Goal: Information Seeking & Learning: Check status

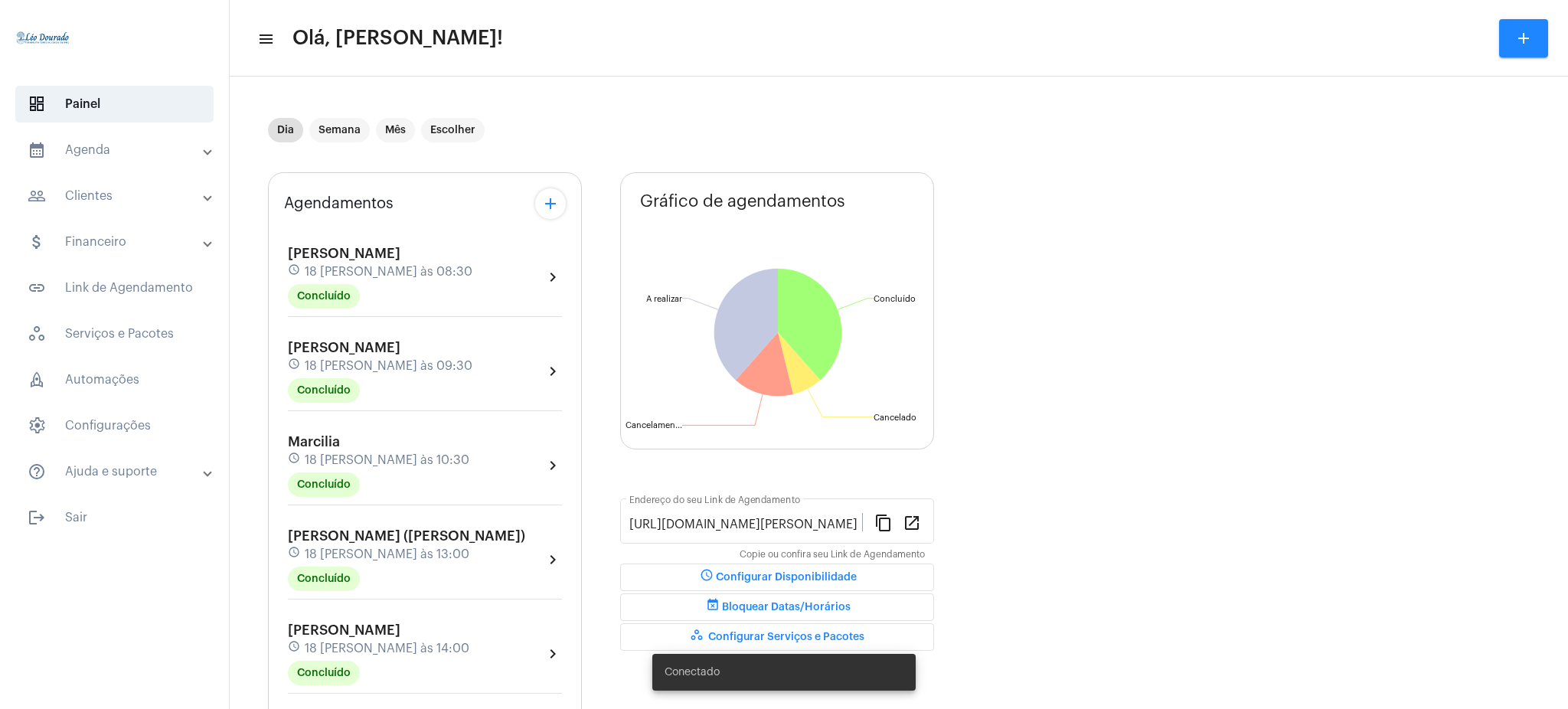
click at [156, 137] on mat-expansion-panel-header "calendar_month_outlined Agenda" at bounding box center [119, 150] width 219 height 37
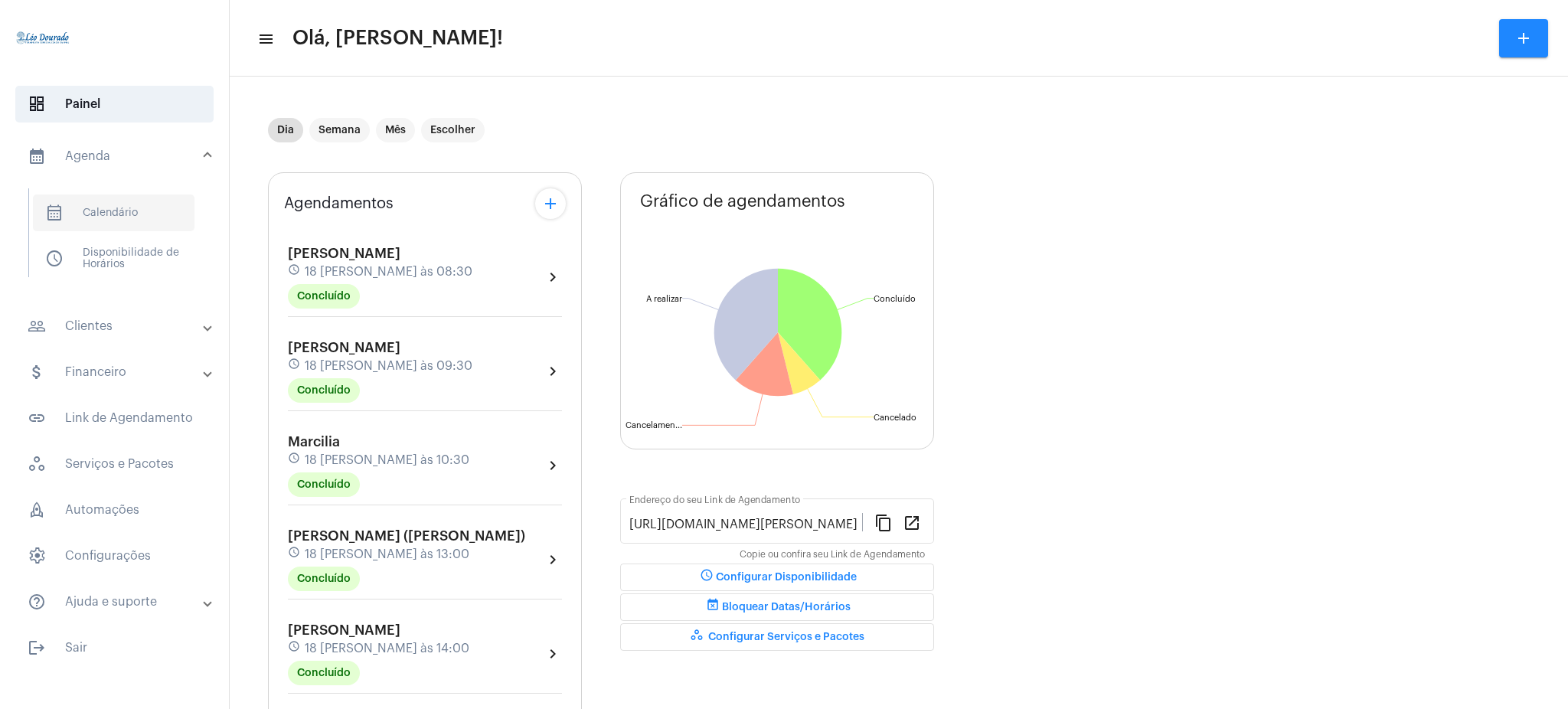
click at [148, 216] on span "calendar_month_outlined Calendário" at bounding box center [114, 213] width 162 height 37
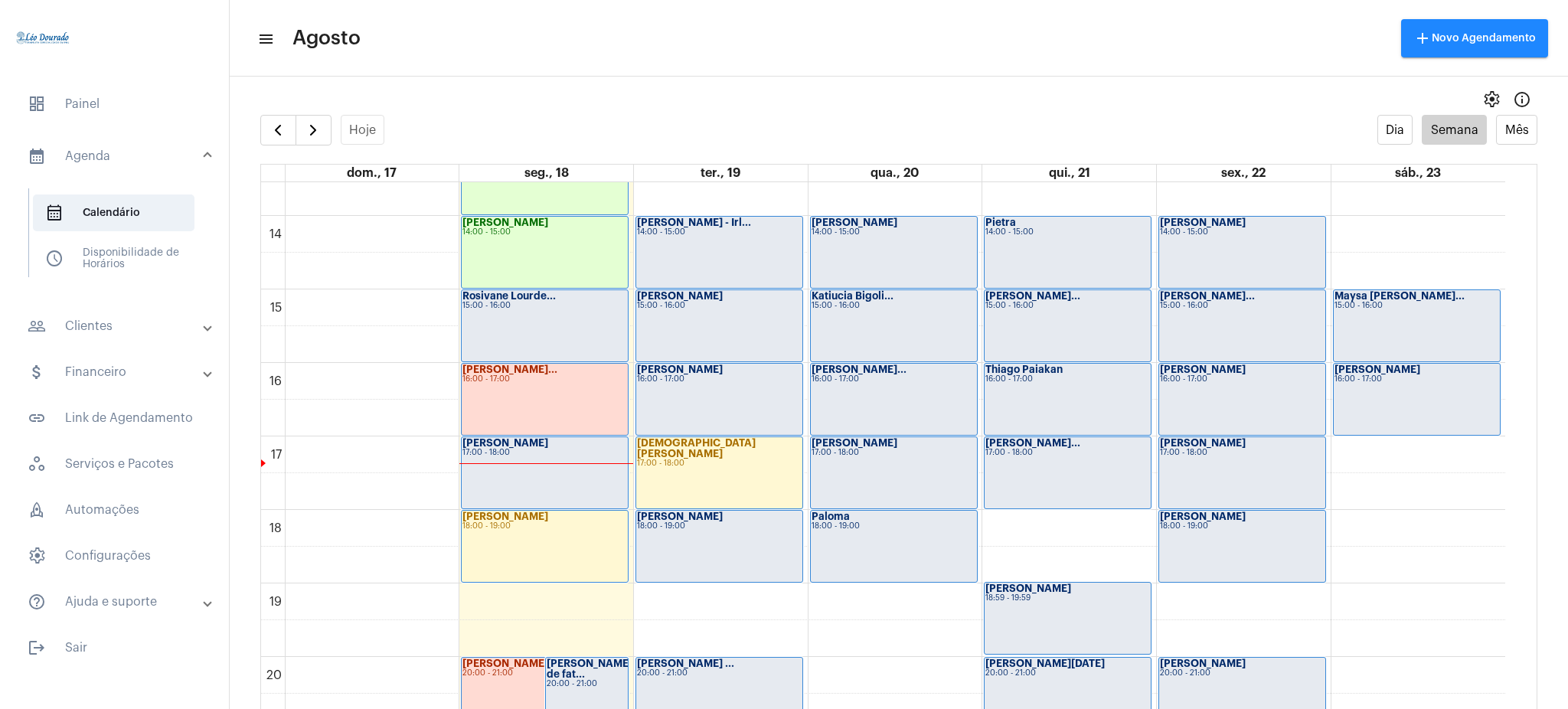
scroll to position [1032, 0]
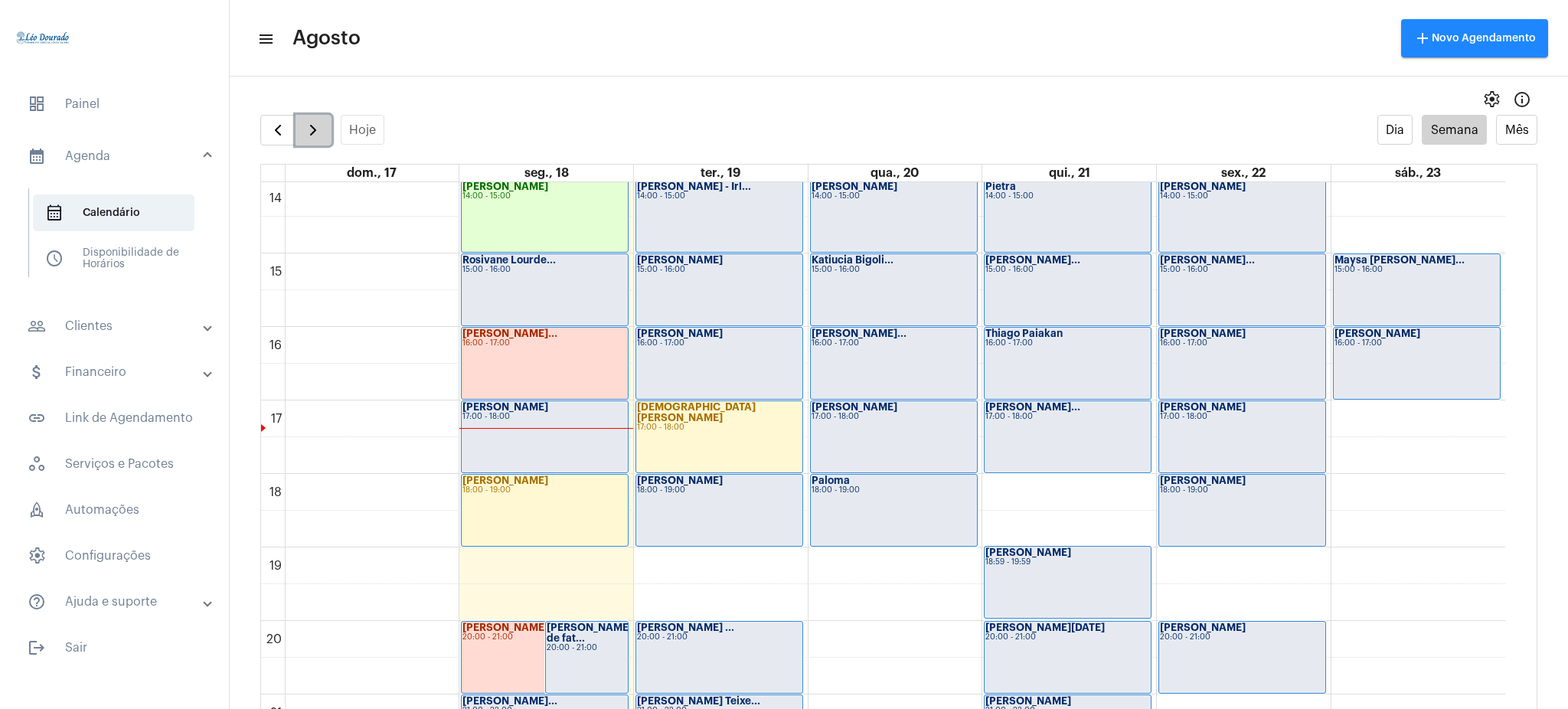
click at [310, 118] on button "button" at bounding box center [313, 130] width 36 height 31
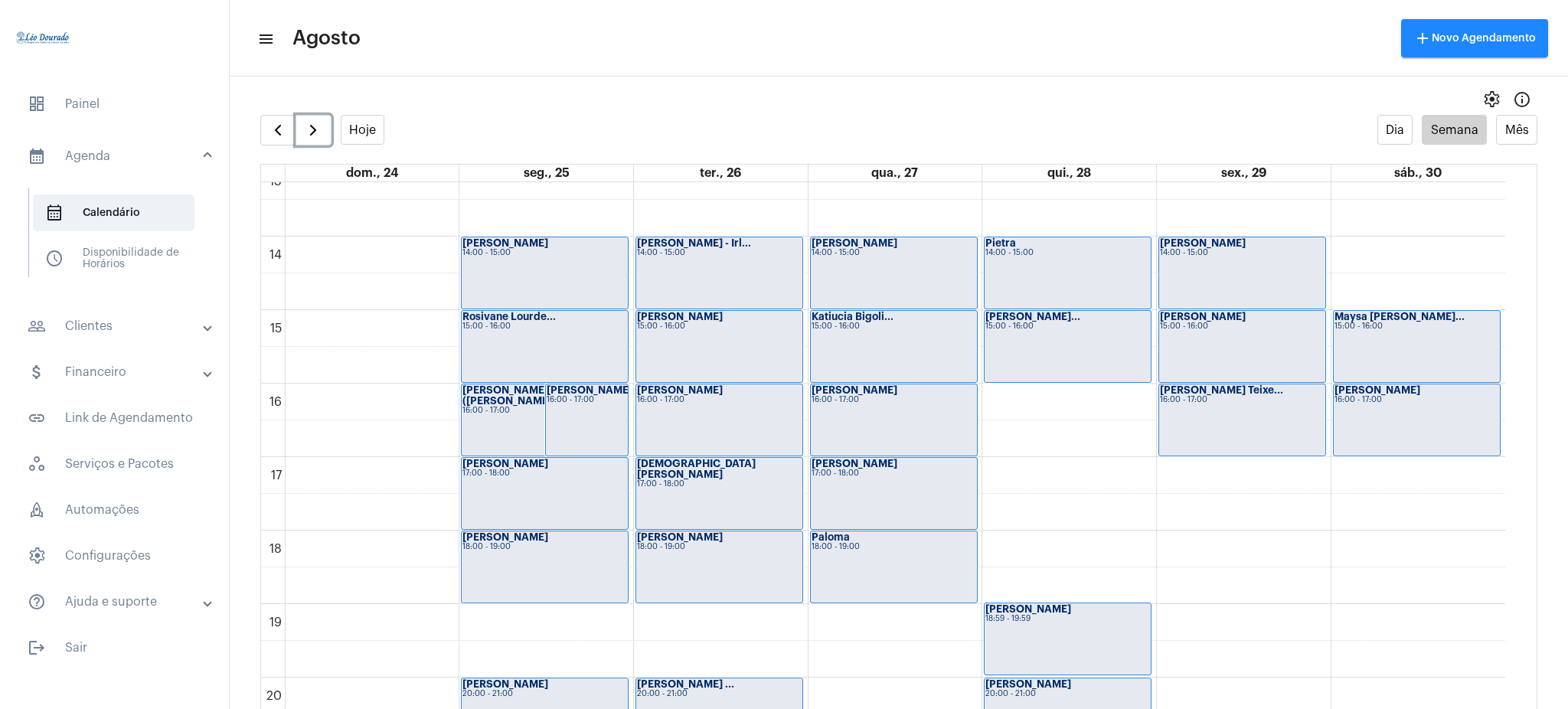
scroll to position [814, 0]
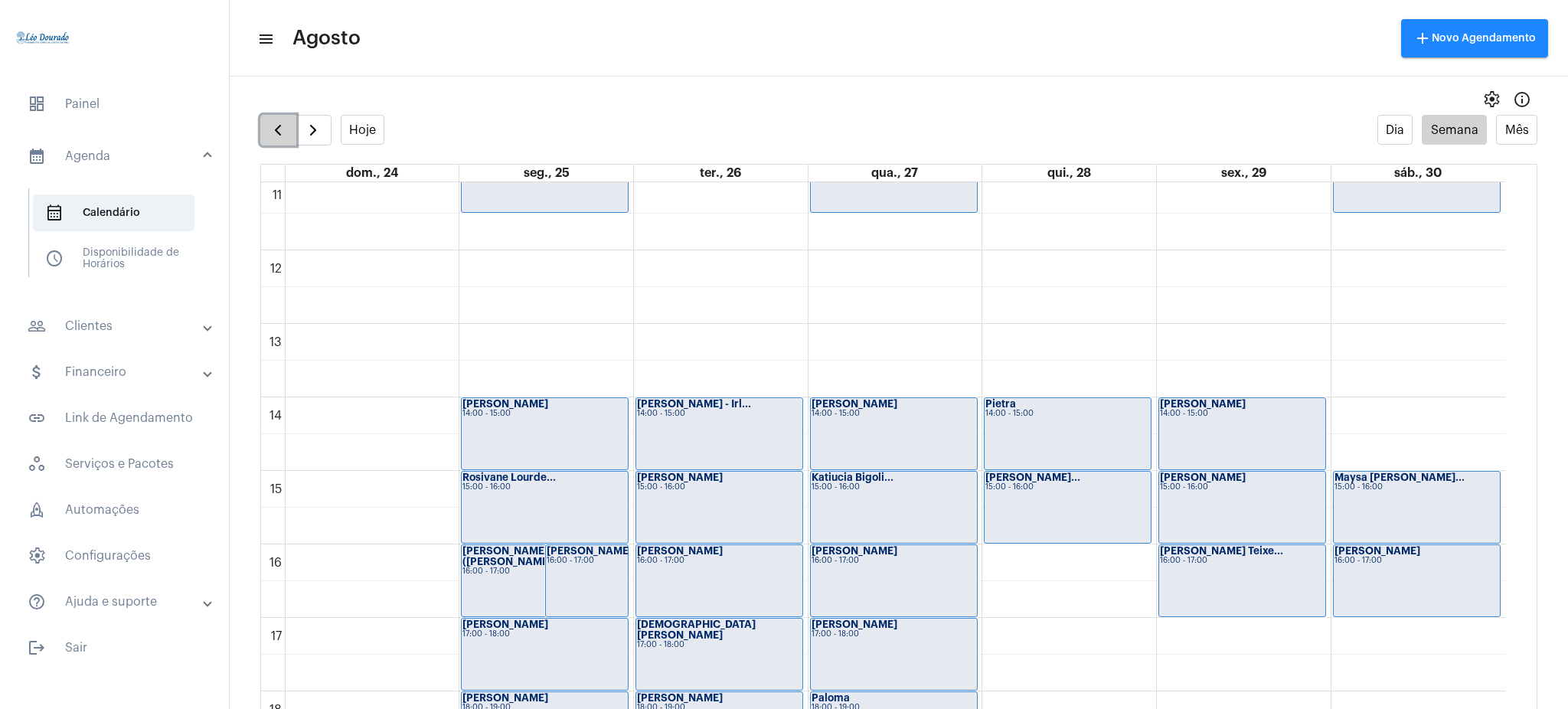
click at [273, 137] on span "button" at bounding box center [279, 131] width 19 height 19
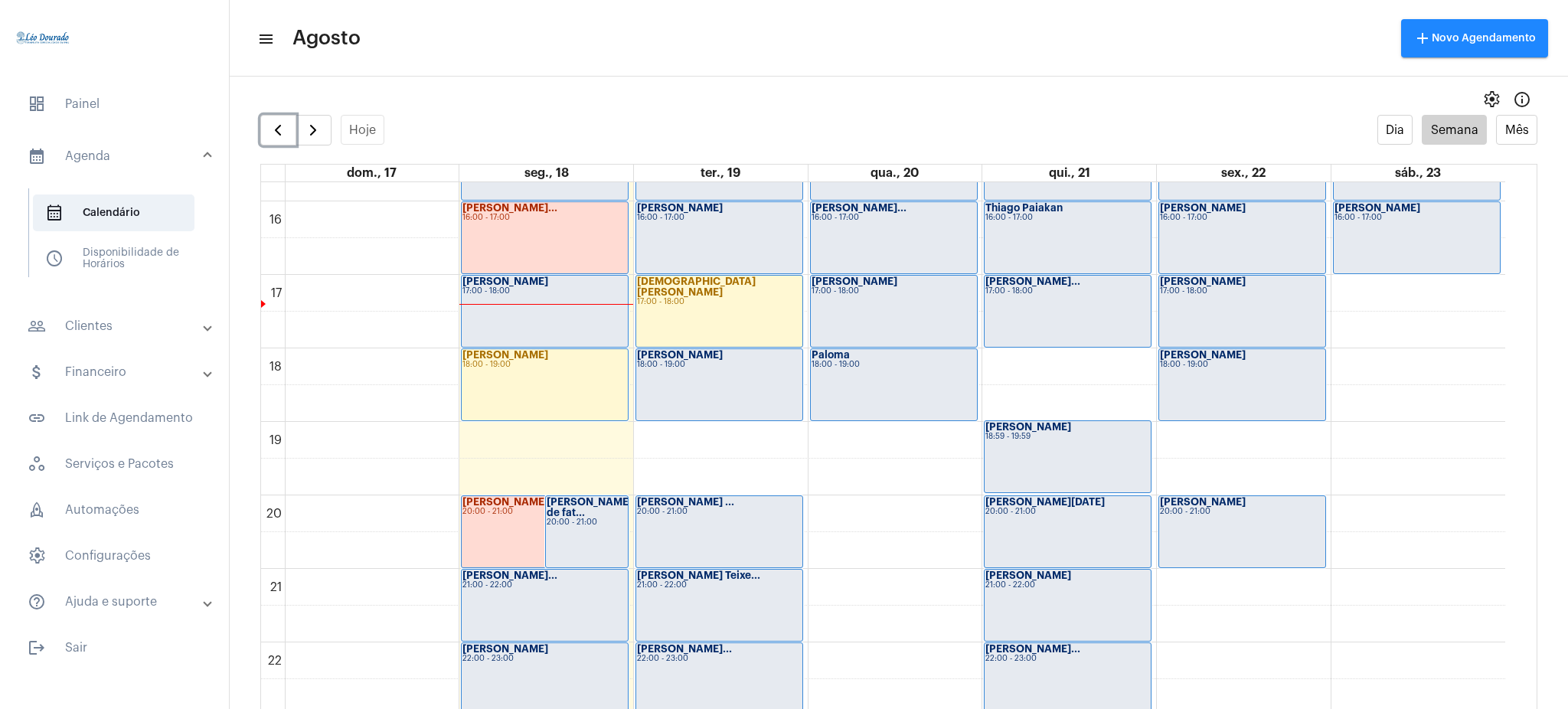
scroll to position [1149, 0]
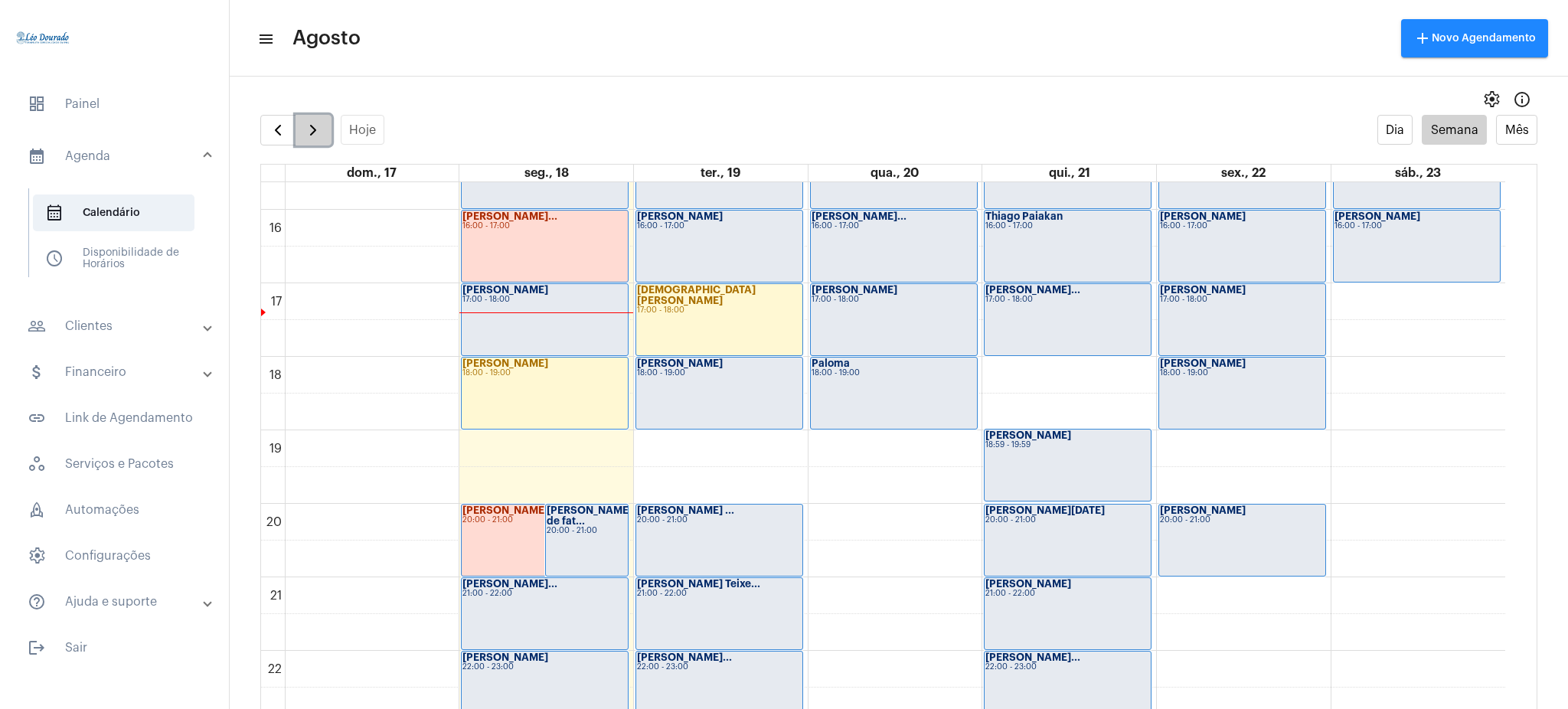
click at [308, 141] on button "button" at bounding box center [313, 130] width 36 height 31
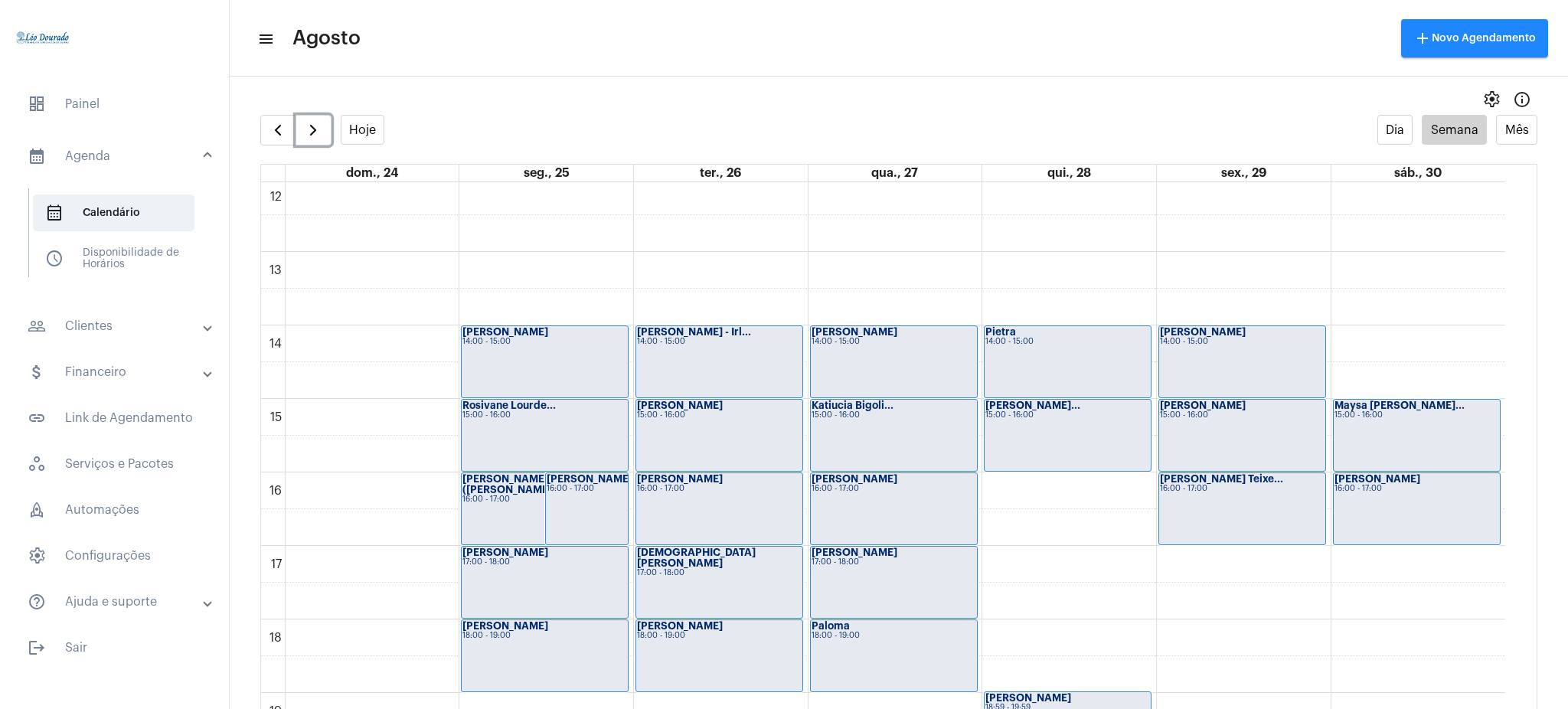
scroll to position [1206, 0]
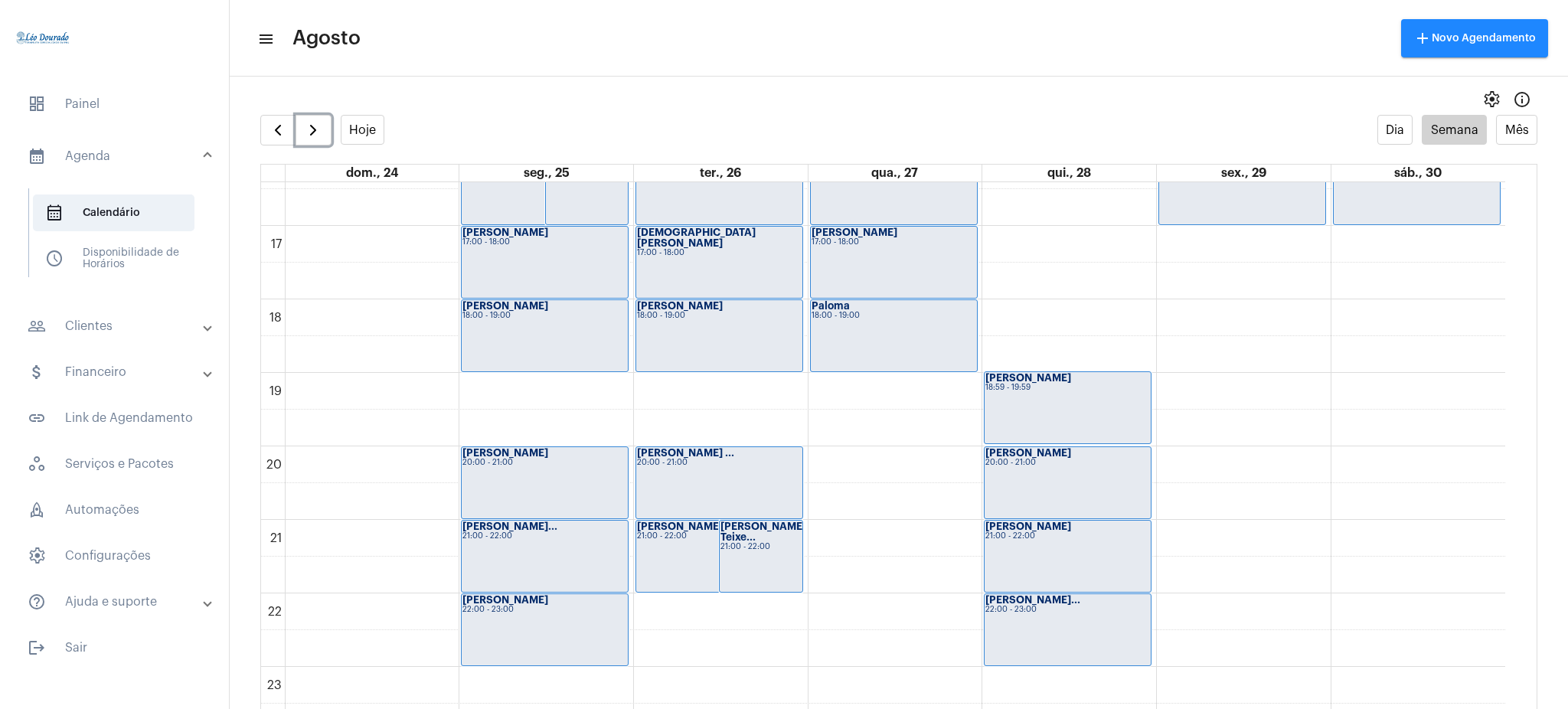
click at [775, 532] on div "Priscilla Teixe... 21:00 - 22:00" at bounding box center [761, 556] width 83 height 72
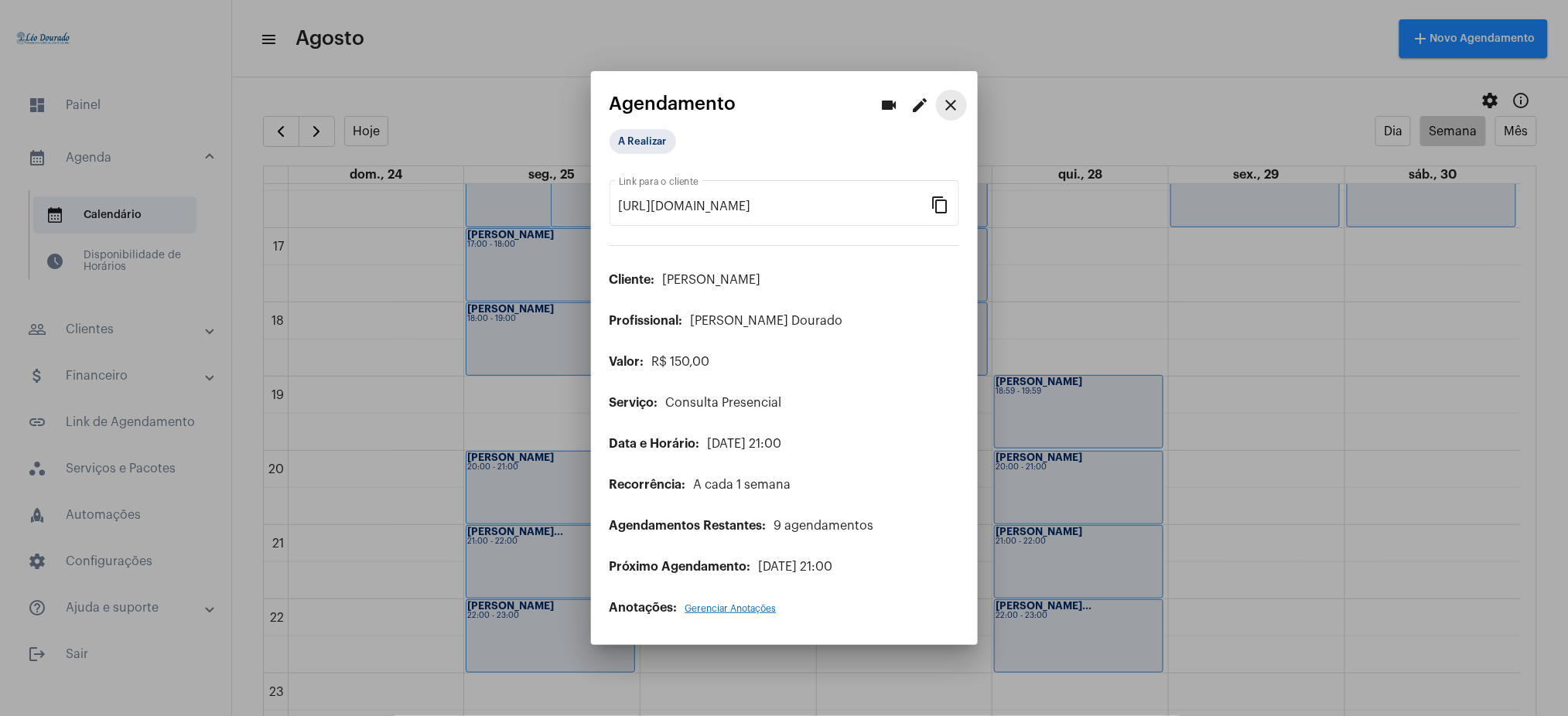
click at [953, 112] on mat-icon "close" at bounding box center [952, 106] width 19 height 19
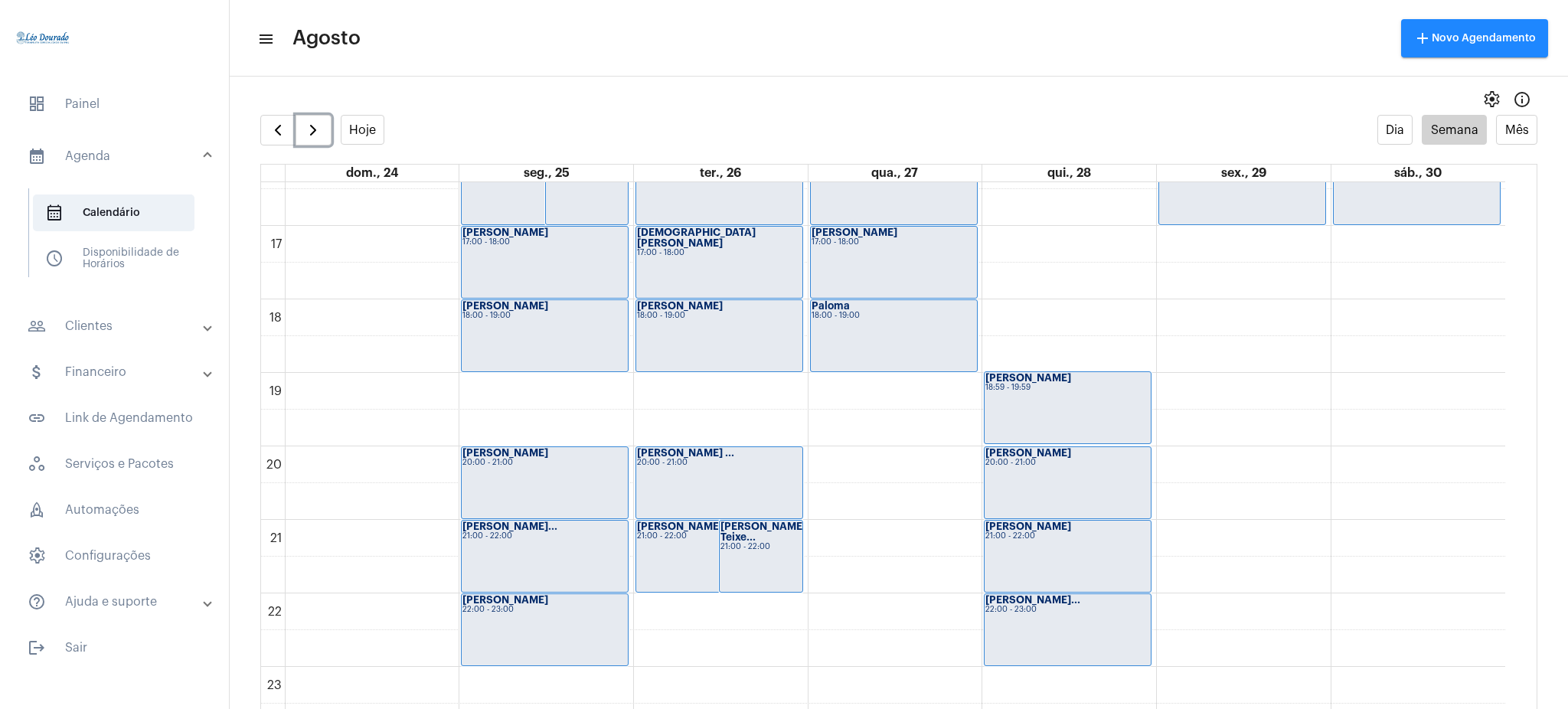
scroll to position [1205, 0]
click at [264, 131] on button "button" at bounding box center [279, 130] width 36 height 31
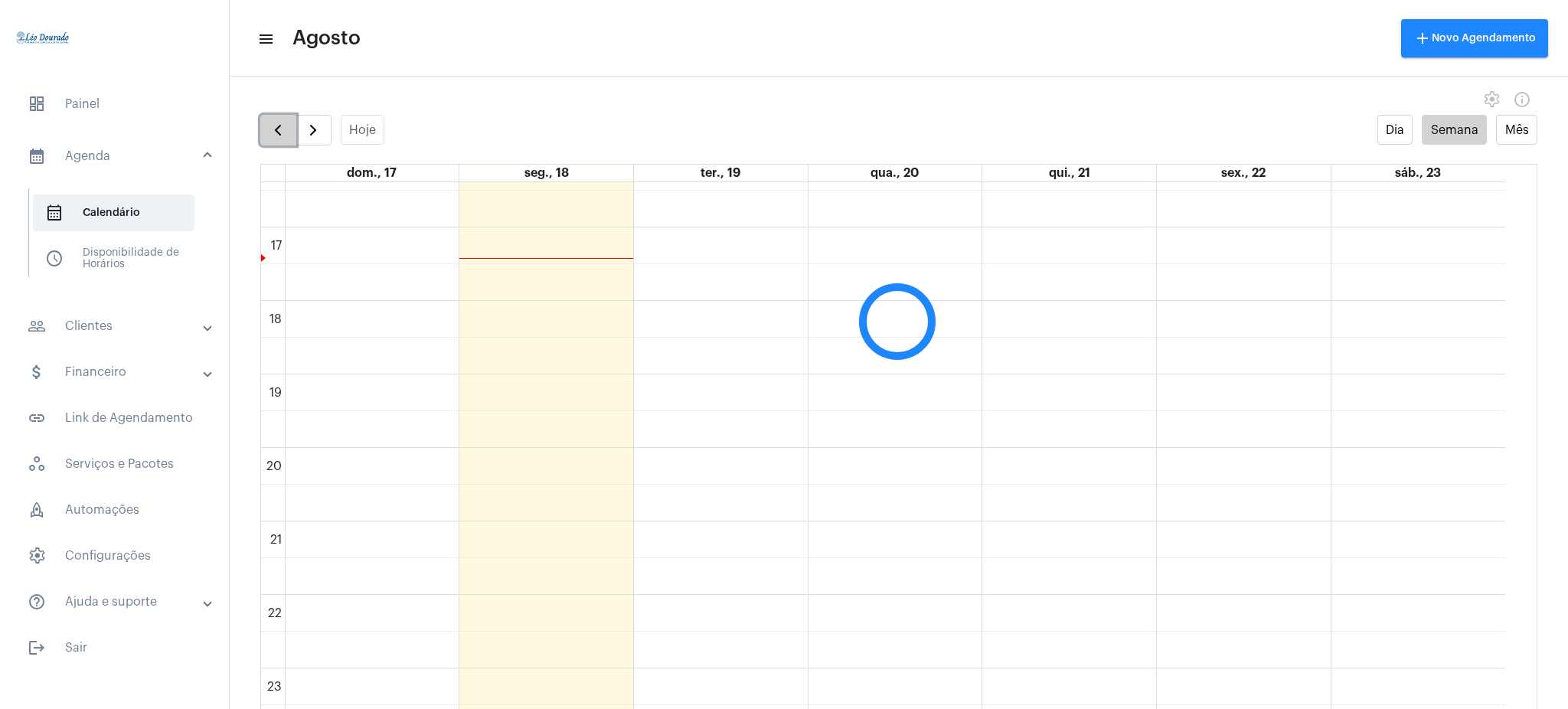
scroll to position [443, 0]
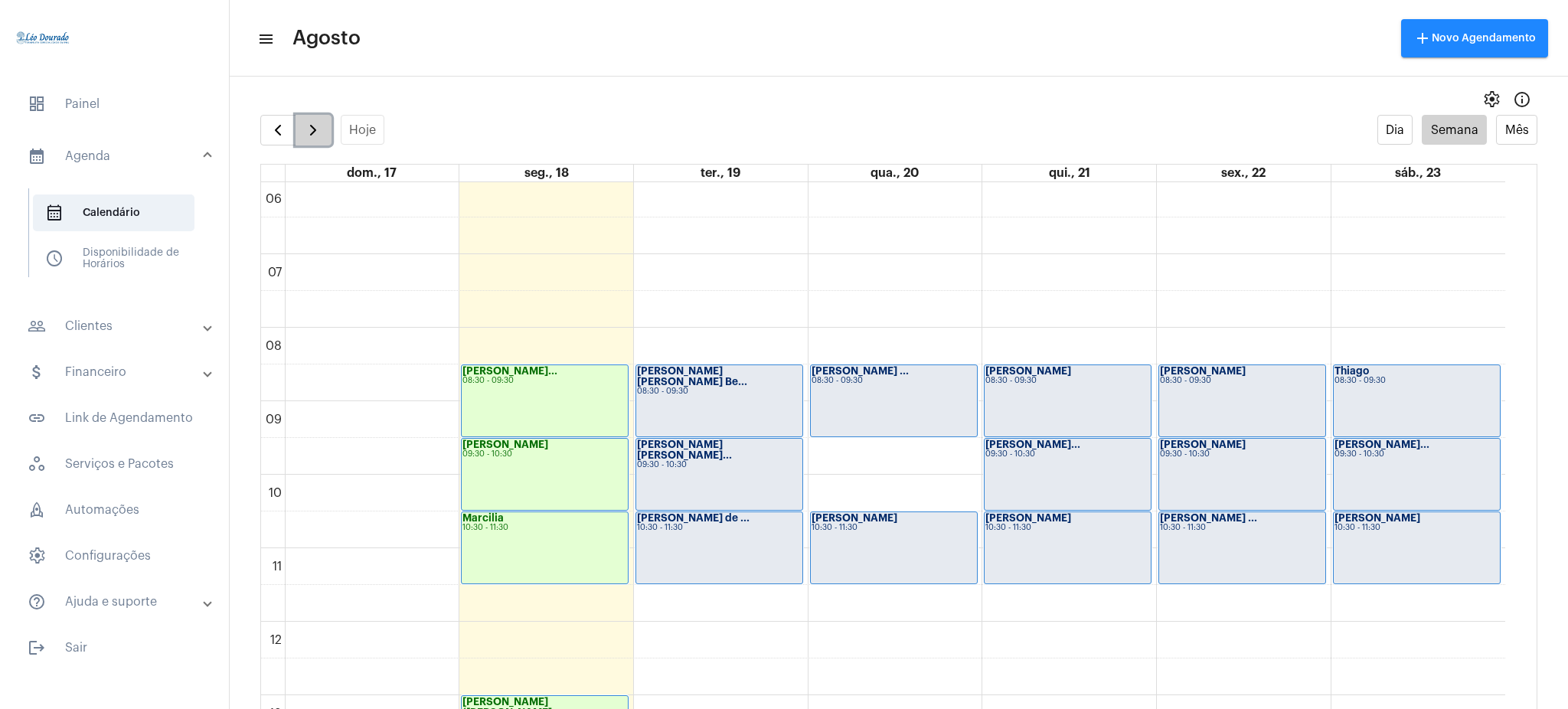
click at [301, 135] on button "button" at bounding box center [313, 130] width 36 height 31
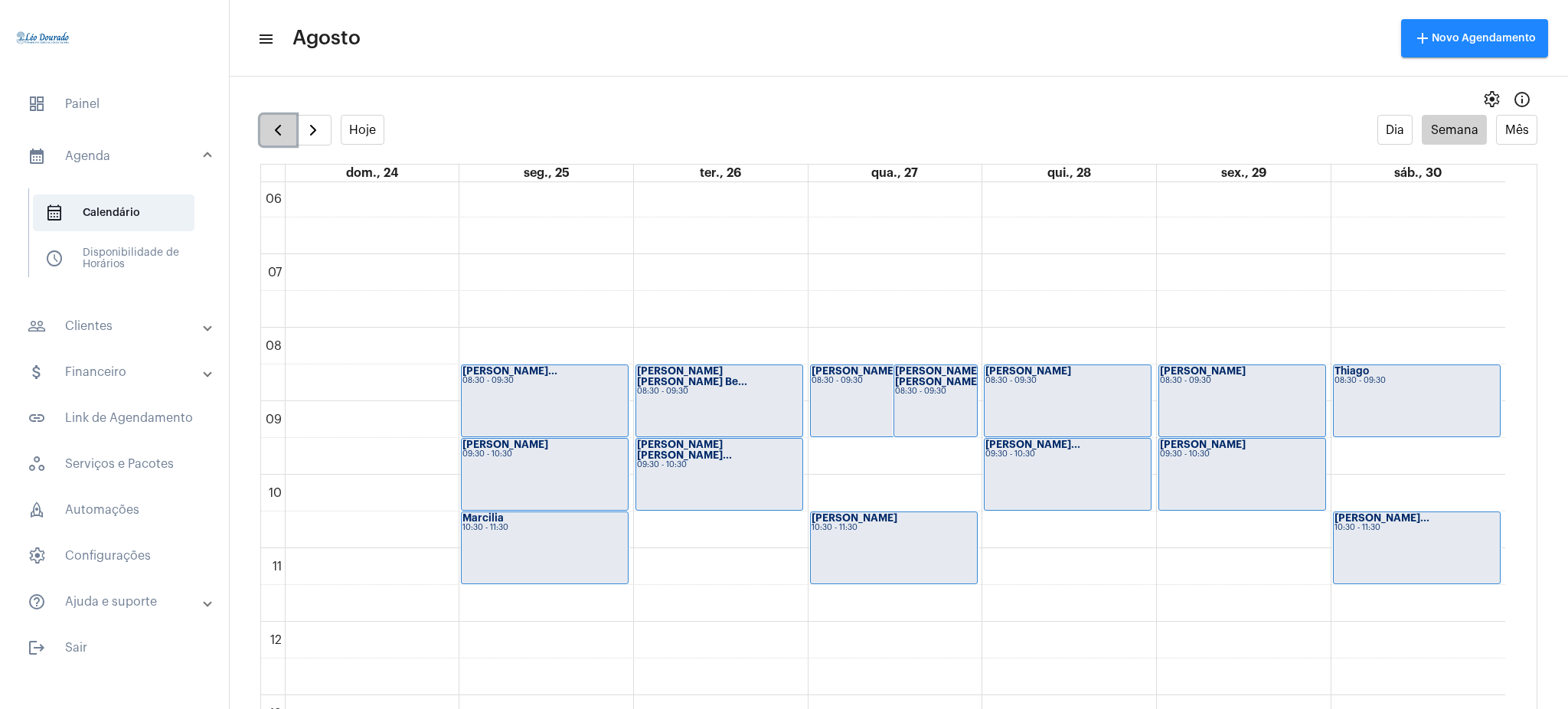
click at [275, 126] on span "button" at bounding box center [279, 131] width 19 height 19
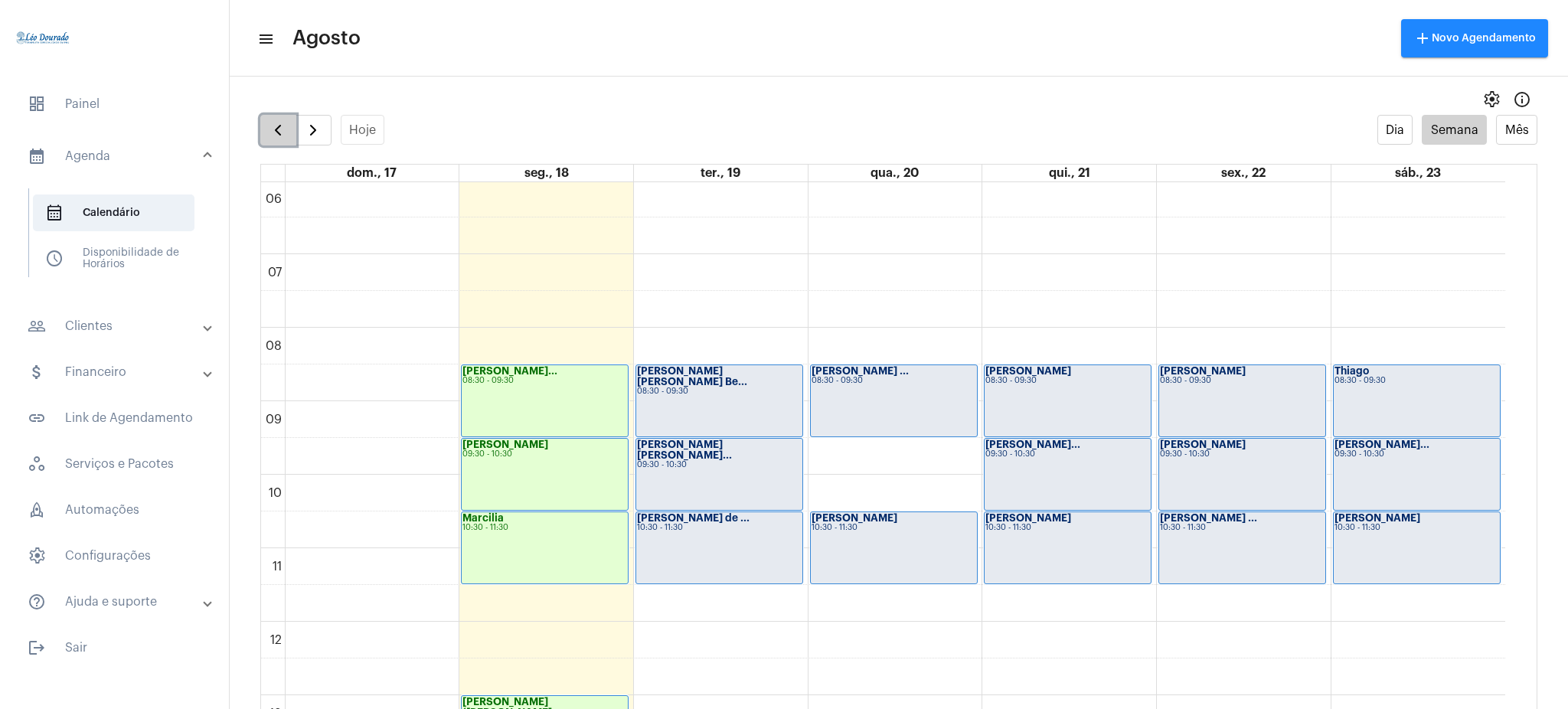
click at [285, 134] on span "button" at bounding box center [279, 131] width 19 height 19
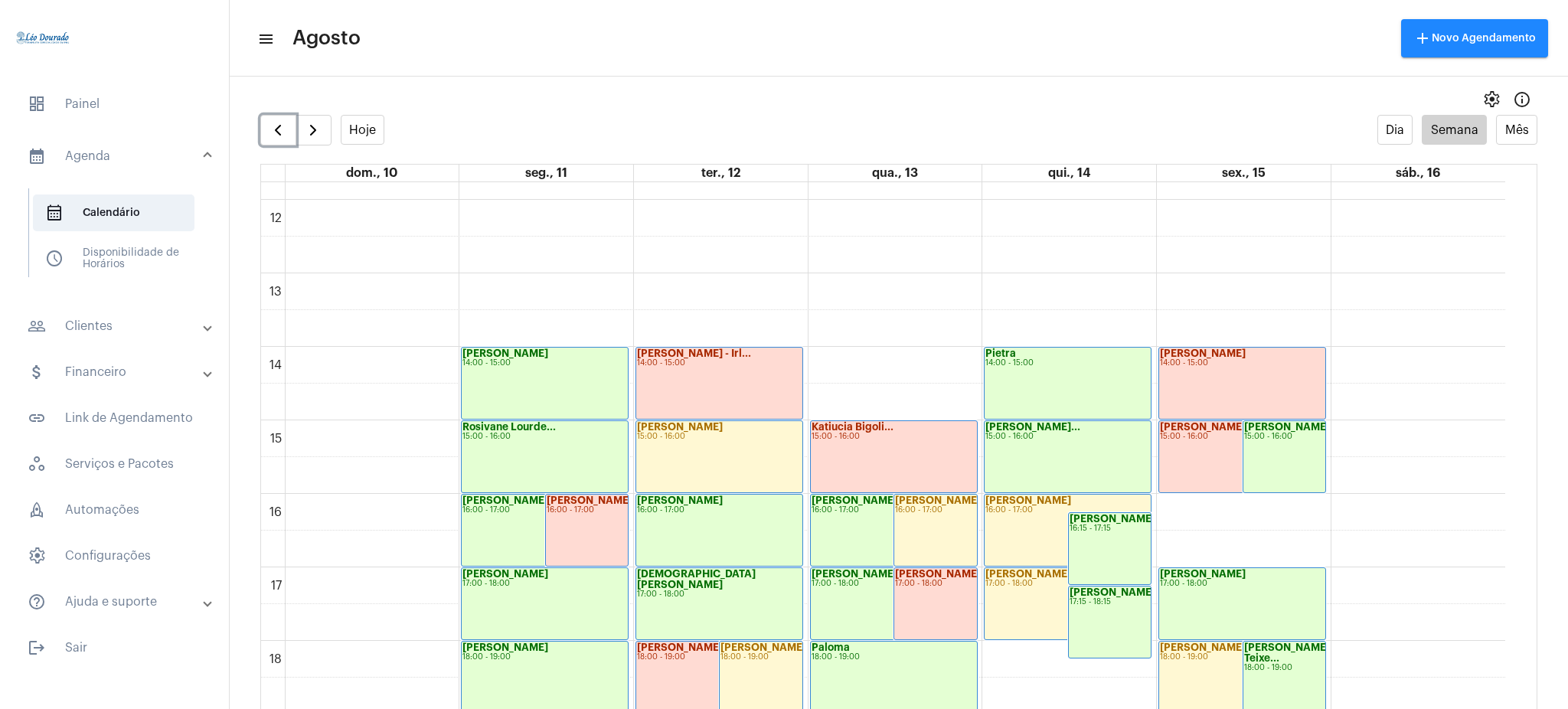
scroll to position [860, 0]
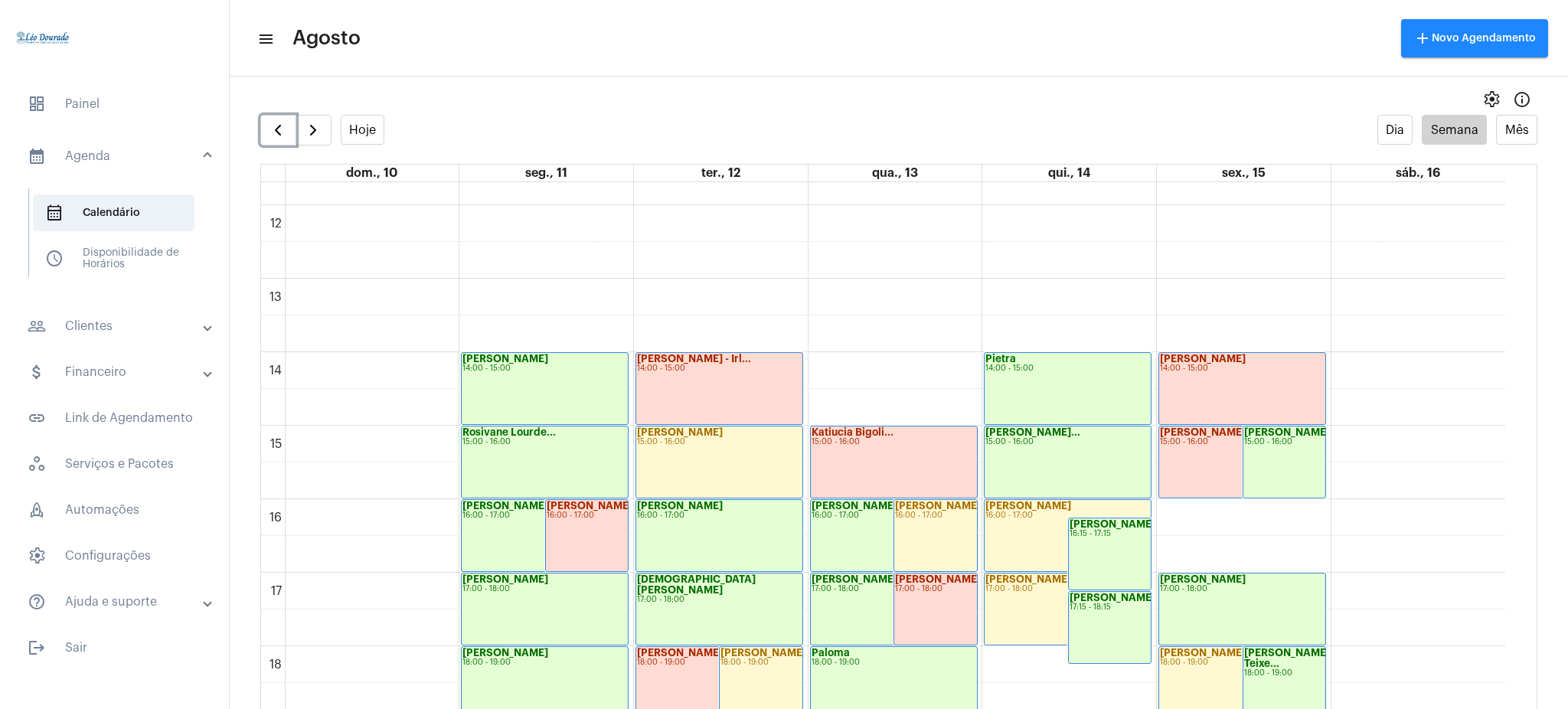
click at [1176, 405] on div "Maíra 14:00 - 15:00" at bounding box center [1242, 389] width 167 height 72
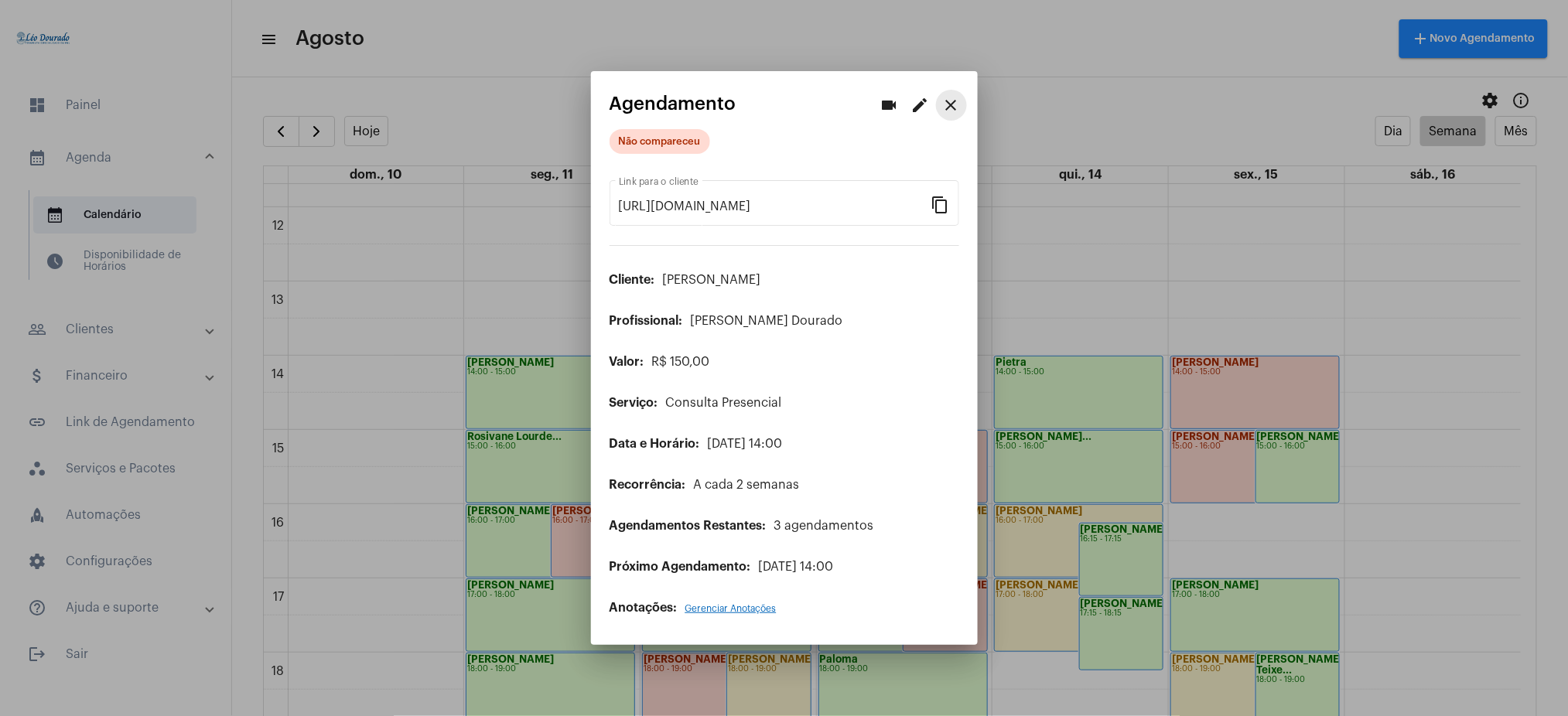
click at [946, 102] on mat-icon "close" at bounding box center [952, 106] width 19 height 19
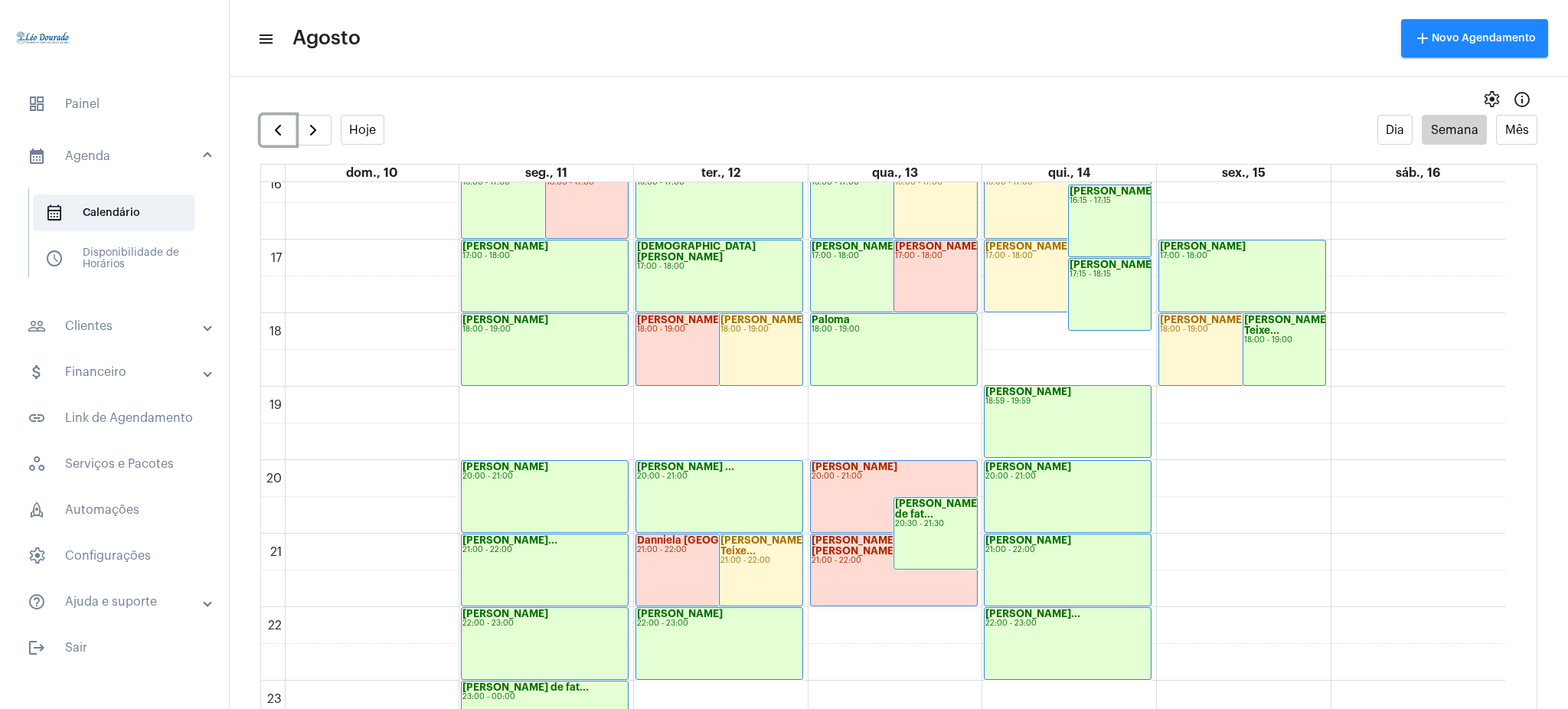
scroll to position [1206, 0]
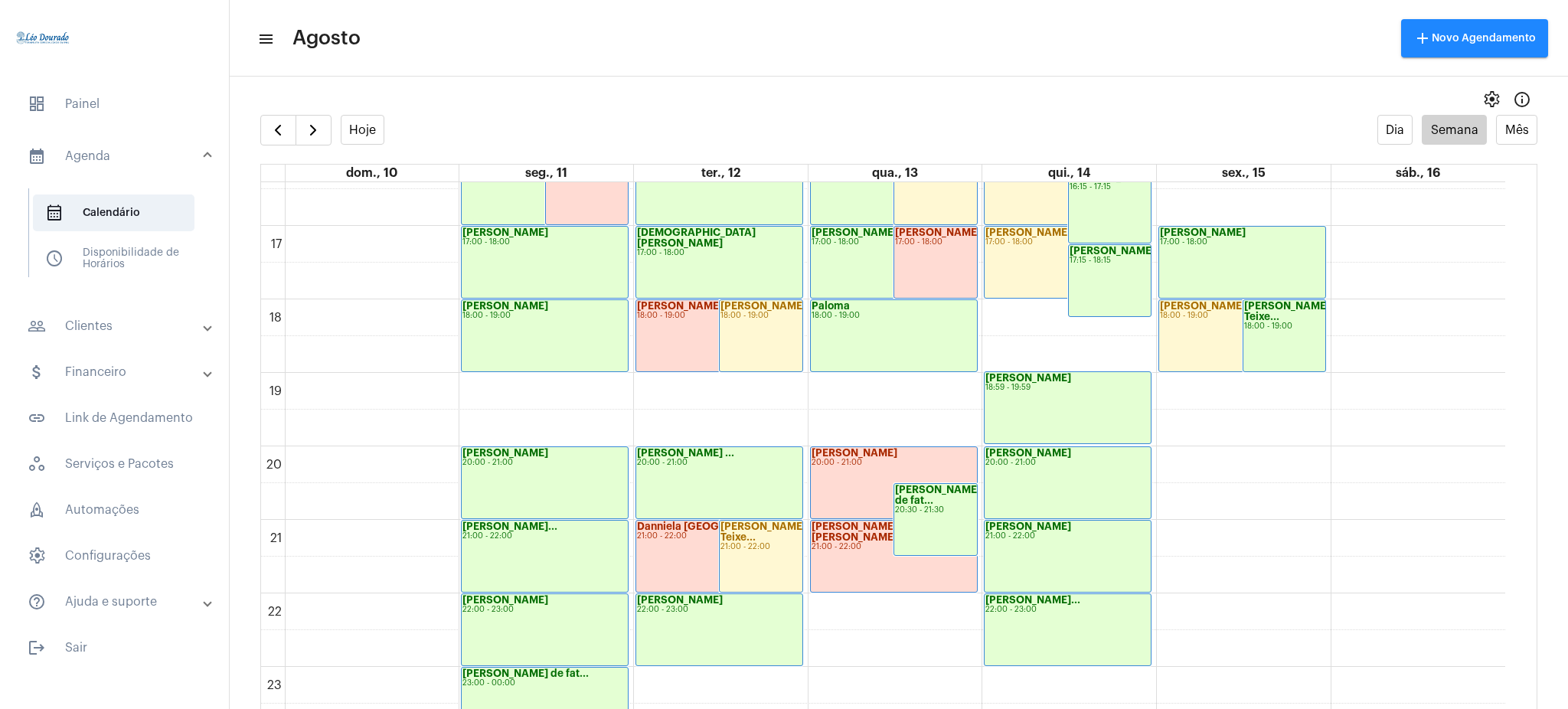
click at [135, 314] on mat-expansion-panel-header "people_outline Clientes" at bounding box center [119, 326] width 219 height 37
click at [140, 246] on span "people_outline Meus Clientes" at bounding box center [114, 262] width 162 height 37
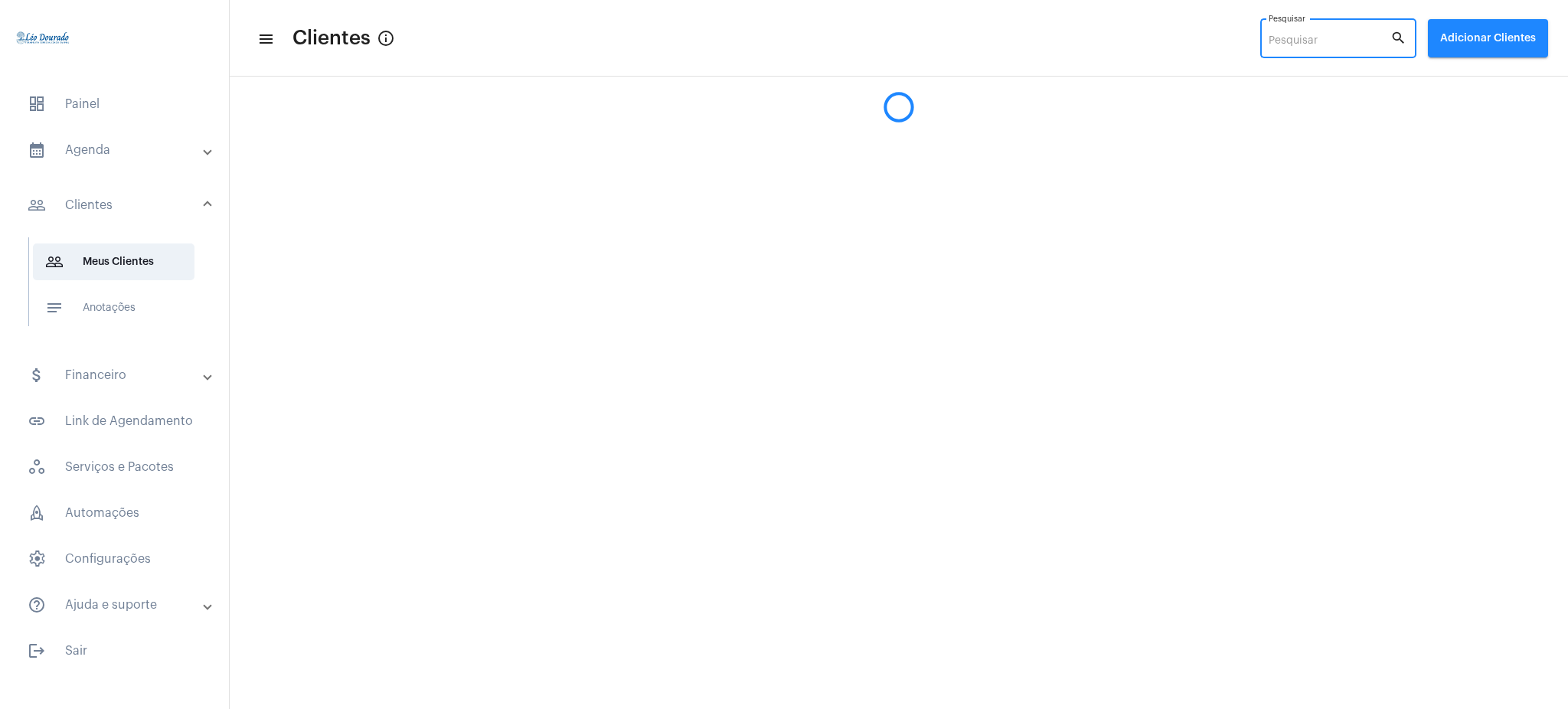
click at [1176, 39] on input "Pesquisar" at bounding box center [1329, 40] width 121 height 12
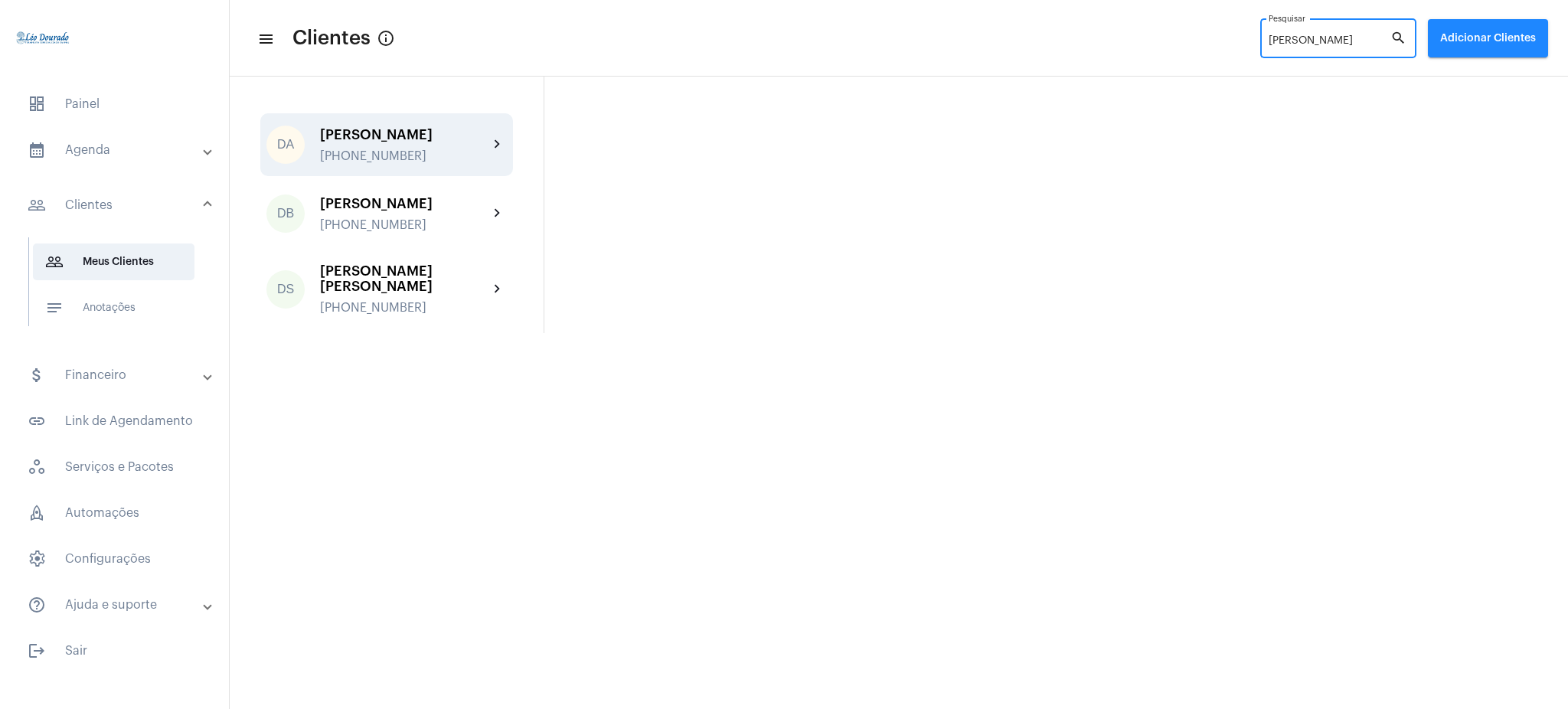
type input "daniel"
click at [503, 153] on mat-icon "chevron_right" at bounding box center [498, 145] width 19 height 19
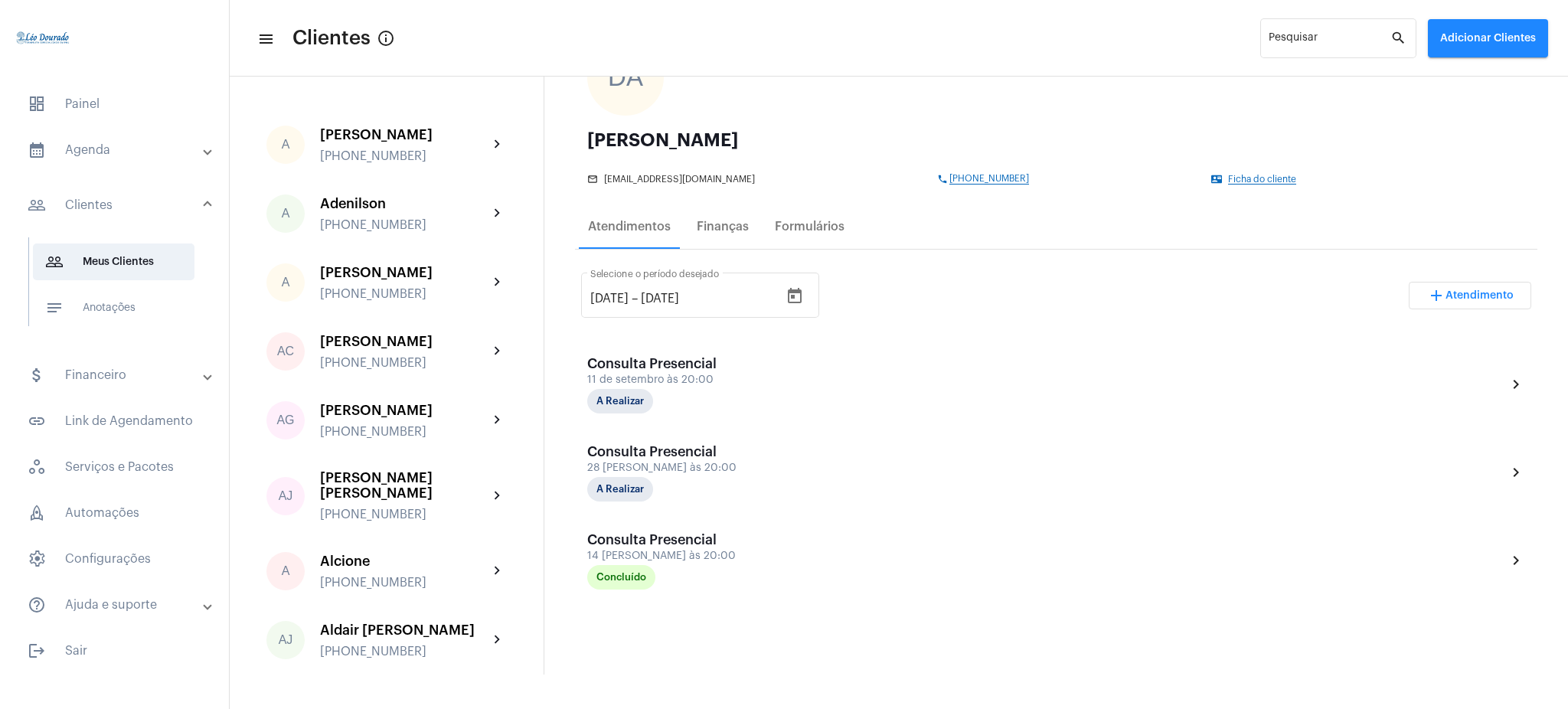
scroll to position [302, 0]
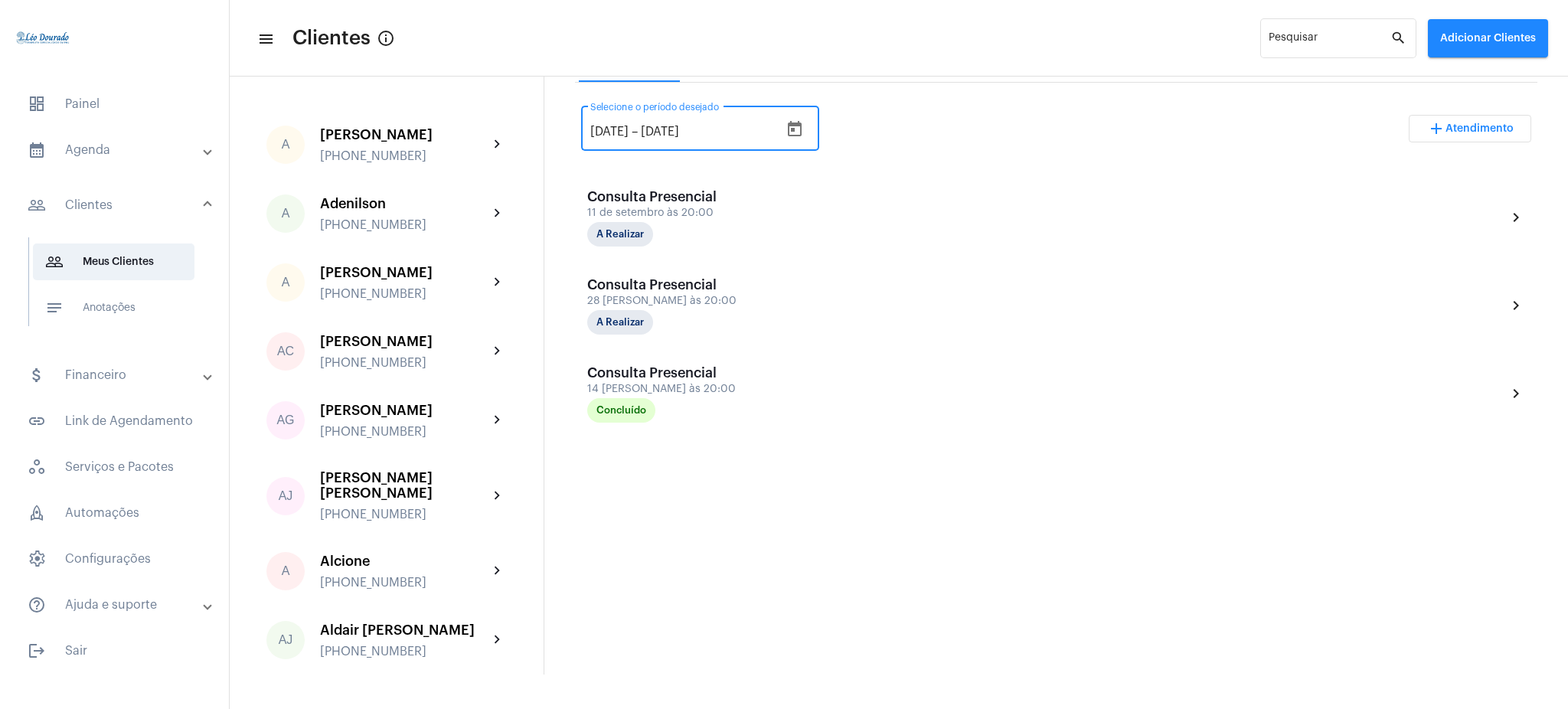
click at [598, 134] on input "[DATE]" at bounding box center [609, 132] width 39 height 14
type input "16/7/2025"
click at [925, 126] on div "16/7/2025 16/7/2025 – 18/9/2025 Selecione o período desejado add Atendimento" at bounding box center [1055, 135] width 950 height 72
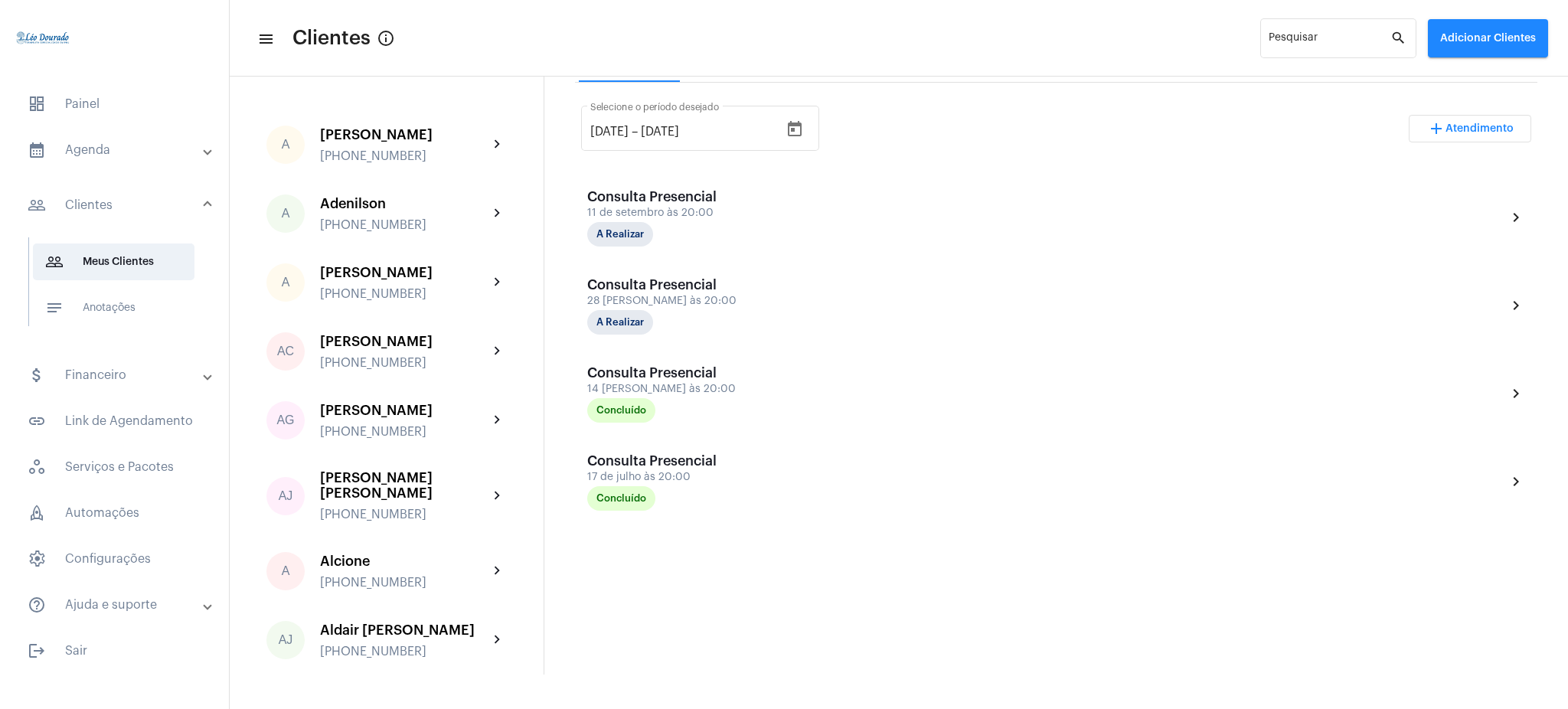
click at [115, 158] on mat-panel-title "calendar_month_outlined Agenda" at bounding box center [116, 151] width 177 height 19
click at [52, 199] on span "calendar_month_outlined Calendário" at bounding box center [114, 213] width 162 height 37
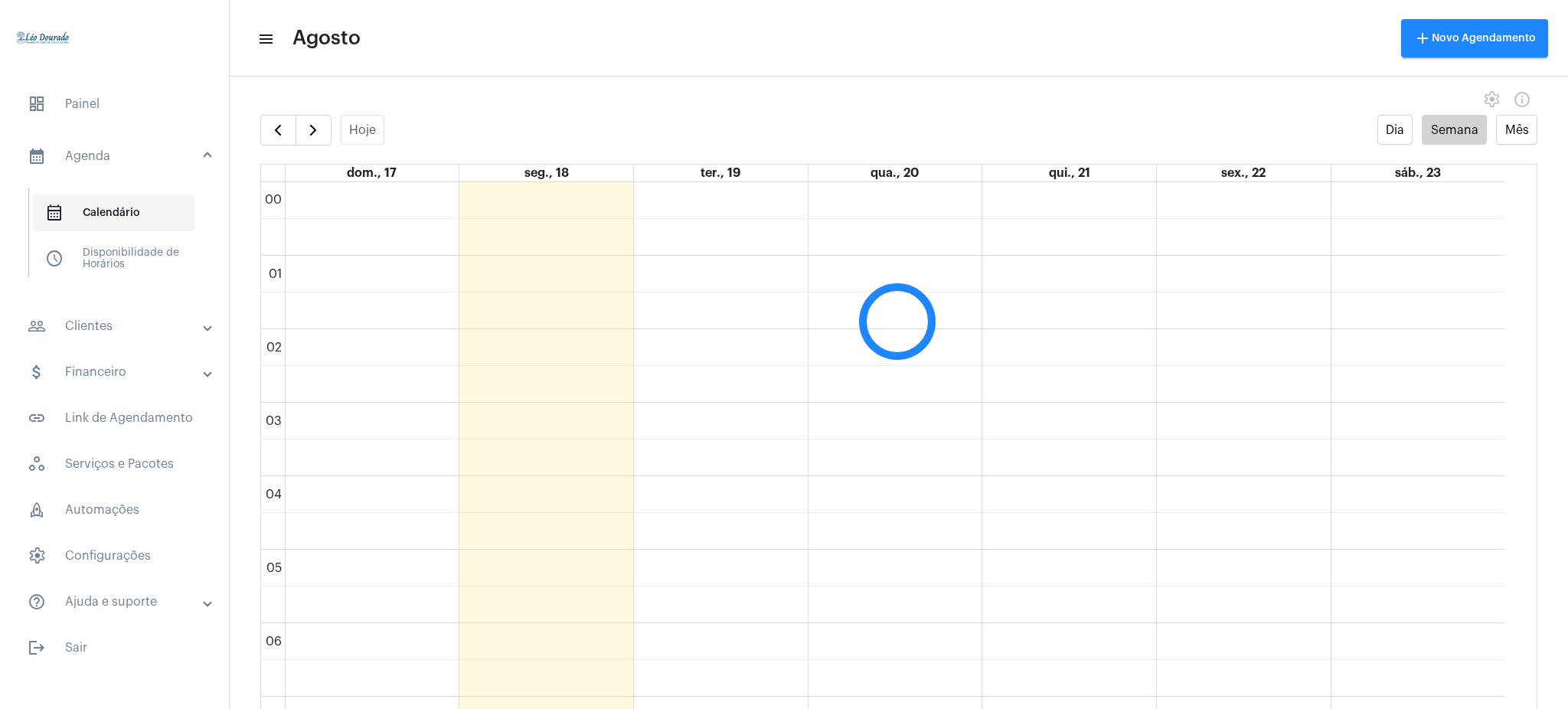
scroll to position [442, 0]
click at [273, 140] on button "button" at bounding box center [279, 130] width 36 height 31
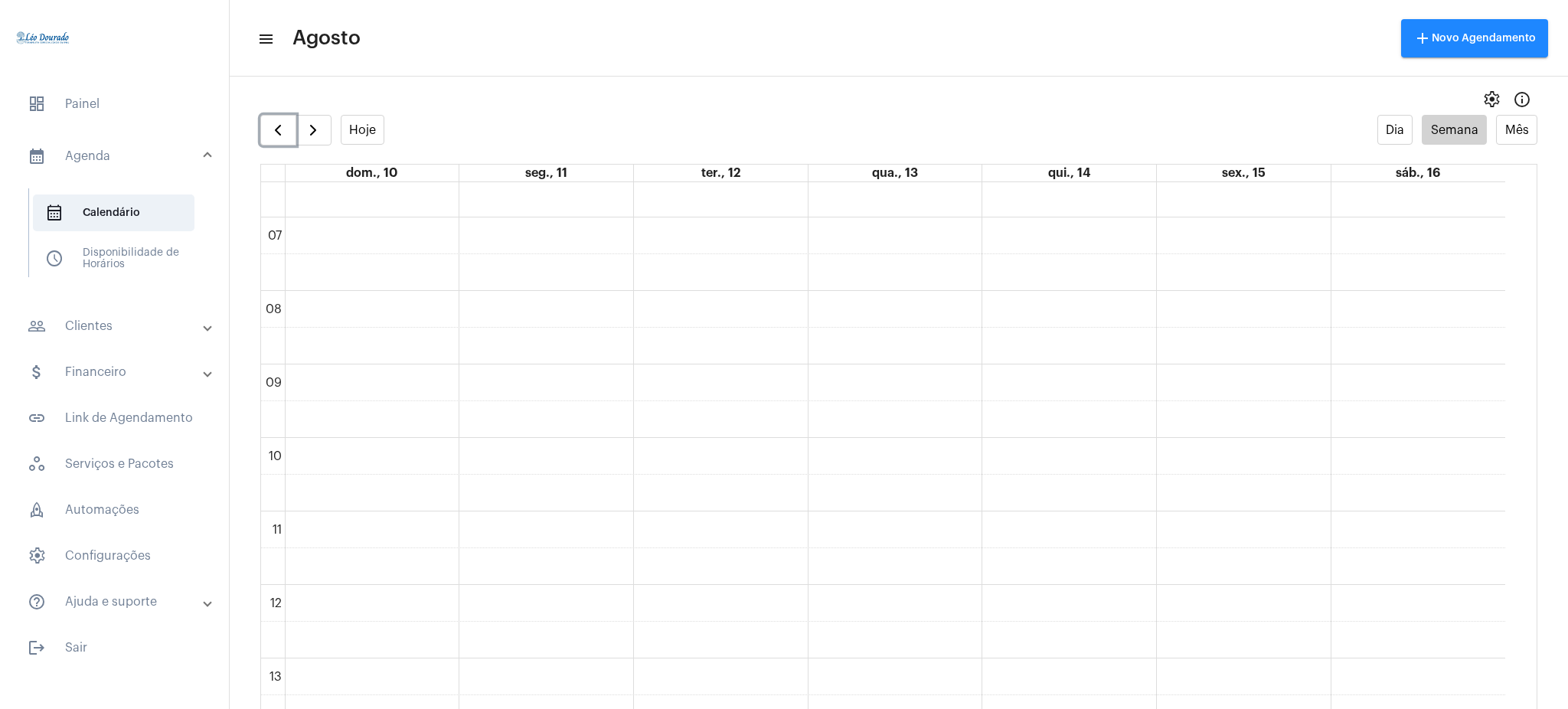
scroll to position [475, 0]
click at [1098, 46] on mat-toolbar-row "menu Agosto add Novo Agendamento" at bounding box center [899, 39] width 1338 height 49
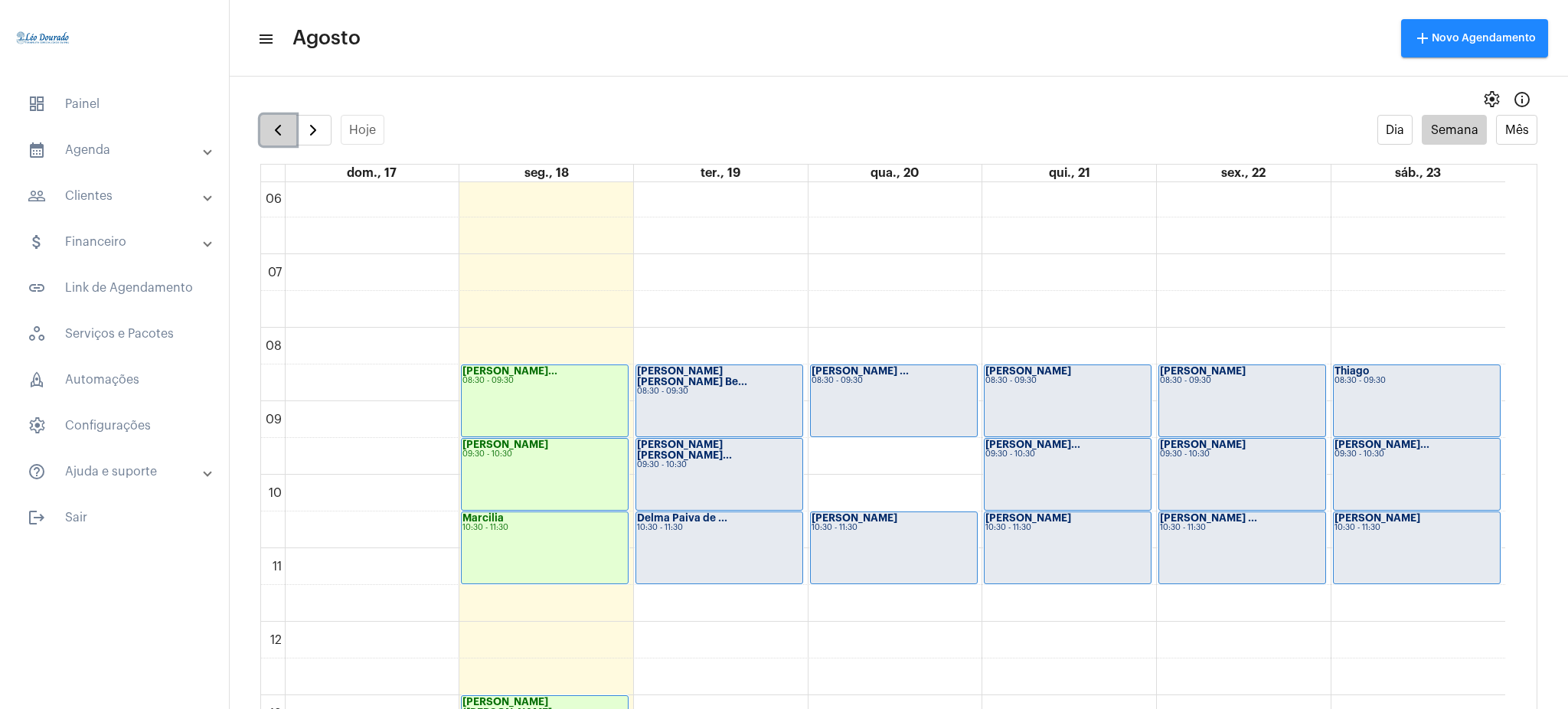
click at [262, 131] on button "button" at bounding box center [279, 130] width 36 height 31
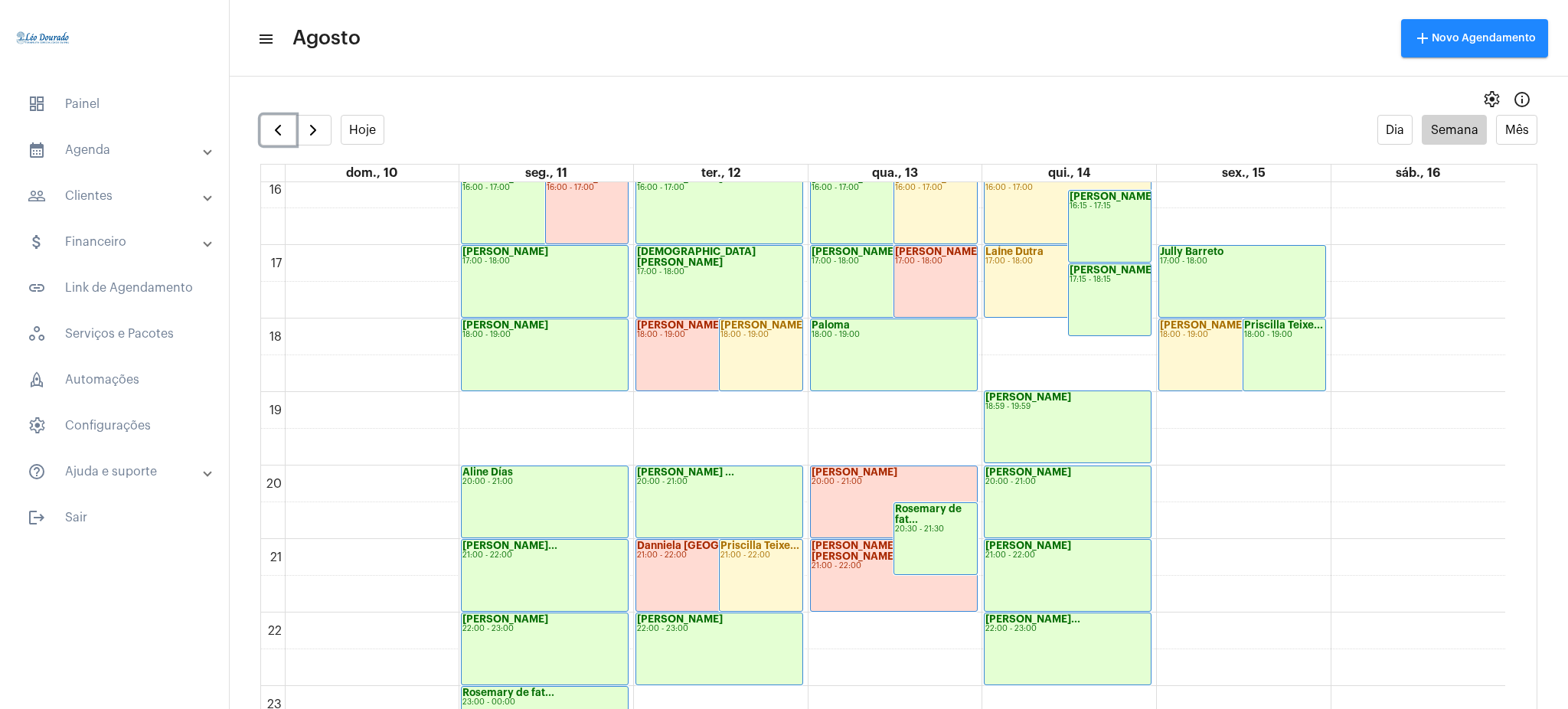
scroll to position [1206, 0]
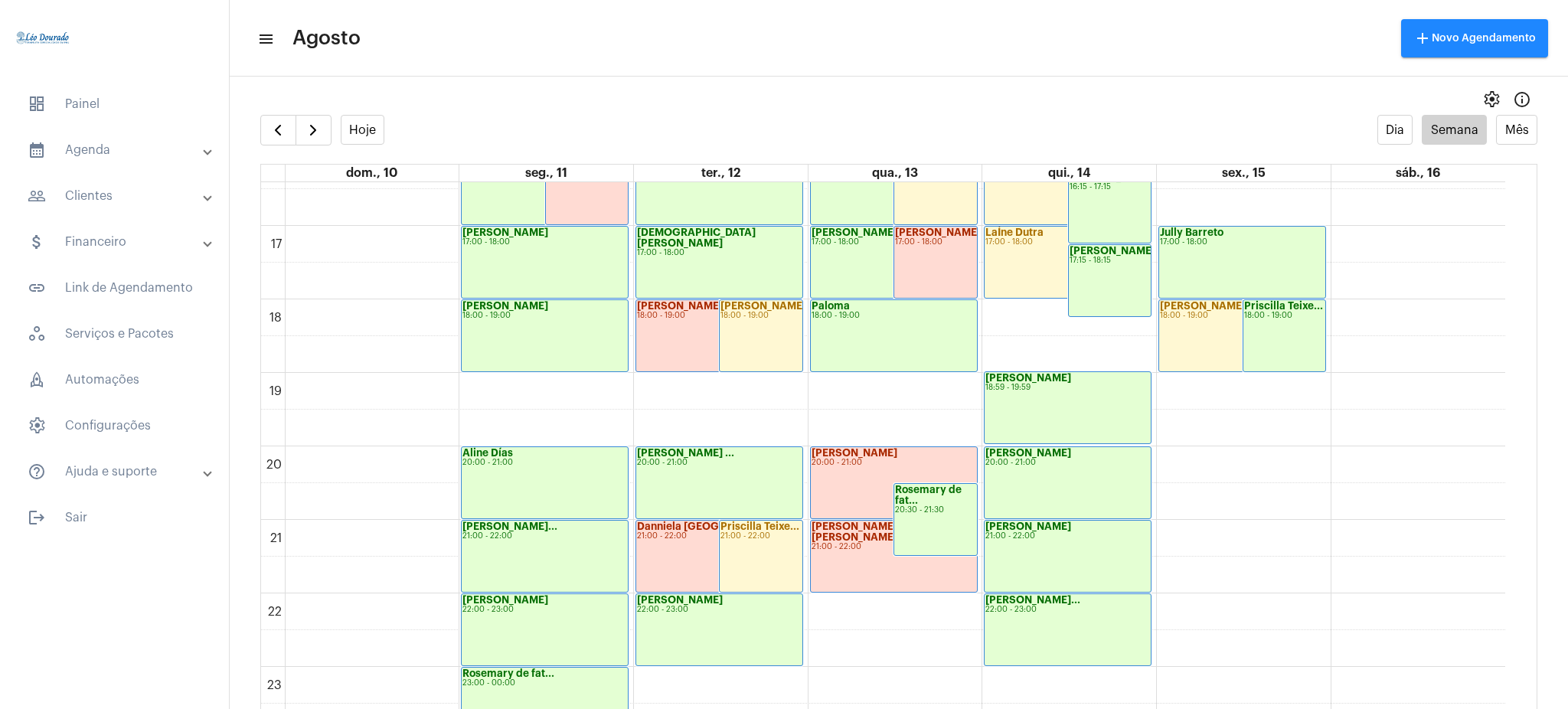
click at [65, 185] on mat-expansion-panel-header "people_outline Clientes" at bounding box center [119, 196] width 219 height 37
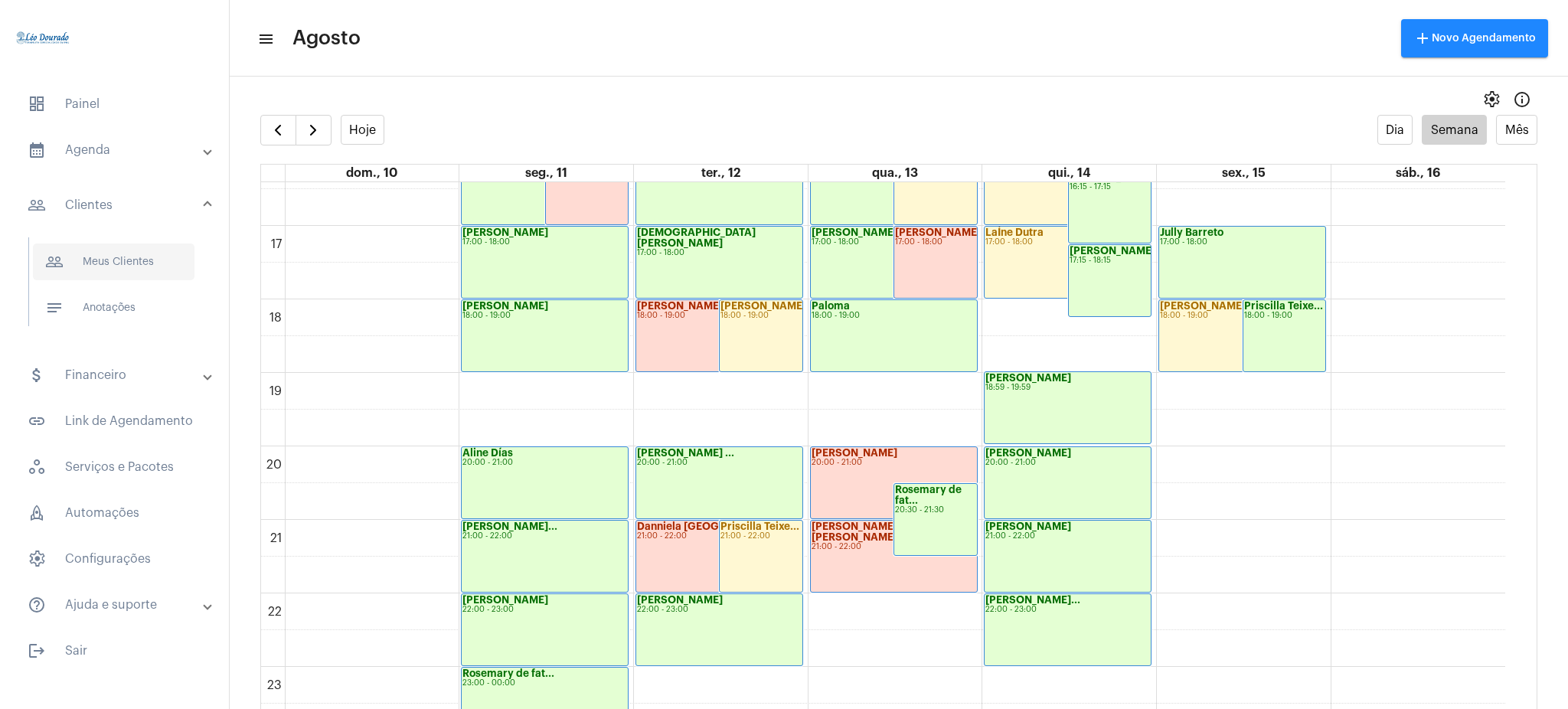
click at [129, 266] on span "people_outline Meus Clientes" at bounding box center [114, 262] width 162 height 37
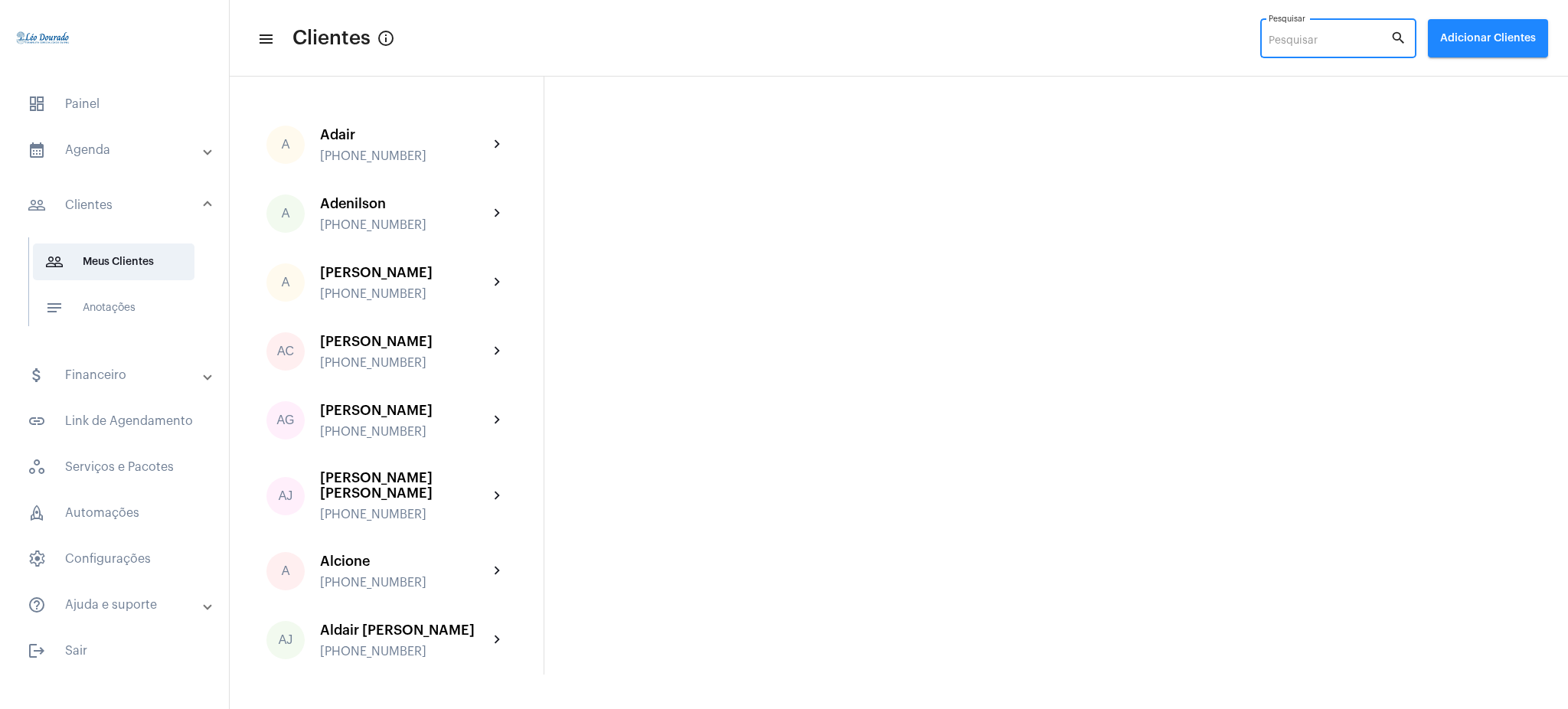
click at [1287, 43] on input "Pesquisar" at bounding box center [1329, 40] width 121 height 12
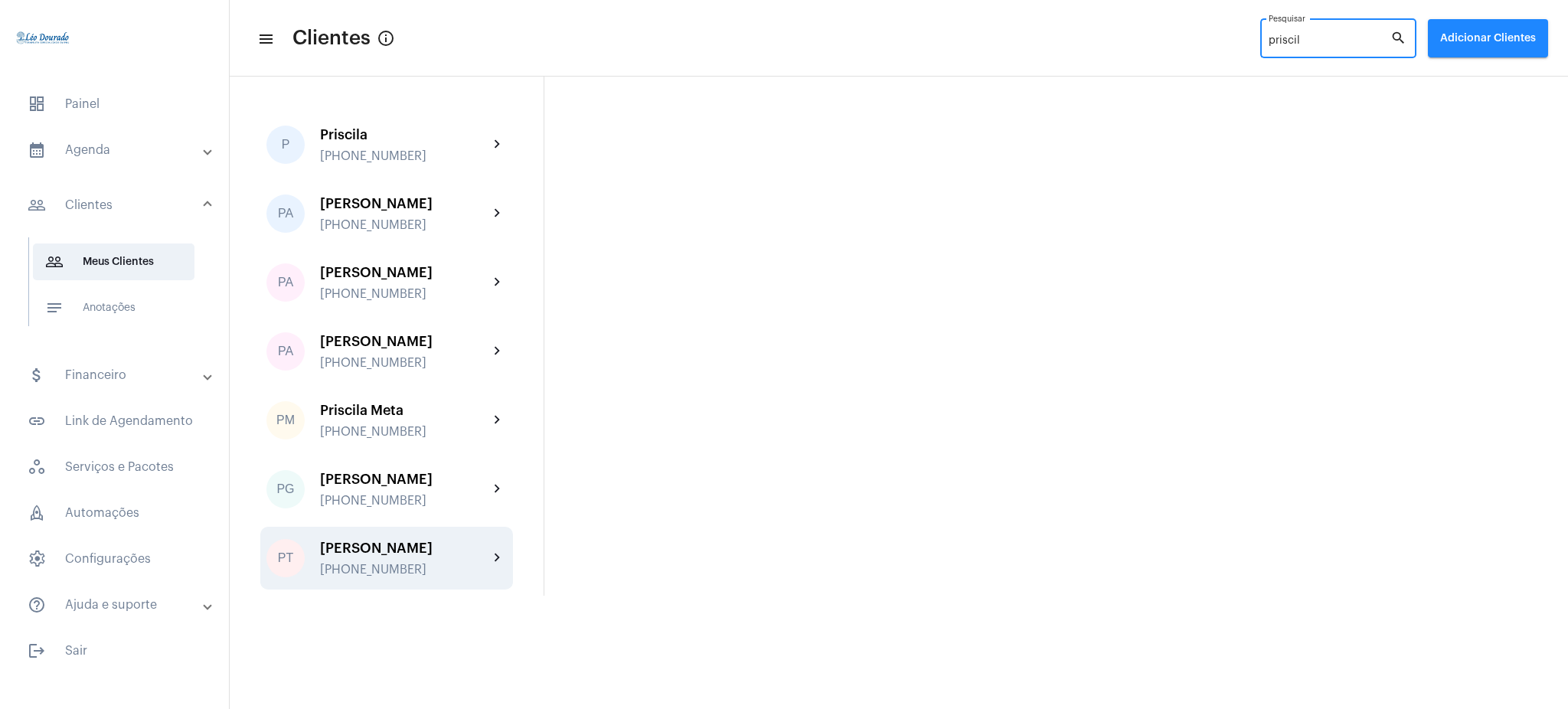
type input "priscil"
click at [497, 545] on div "PT [PERSON_NAME] [PHONE_NUMBER] chevron_right" at bounding box center [387, 558] width 252 height 63
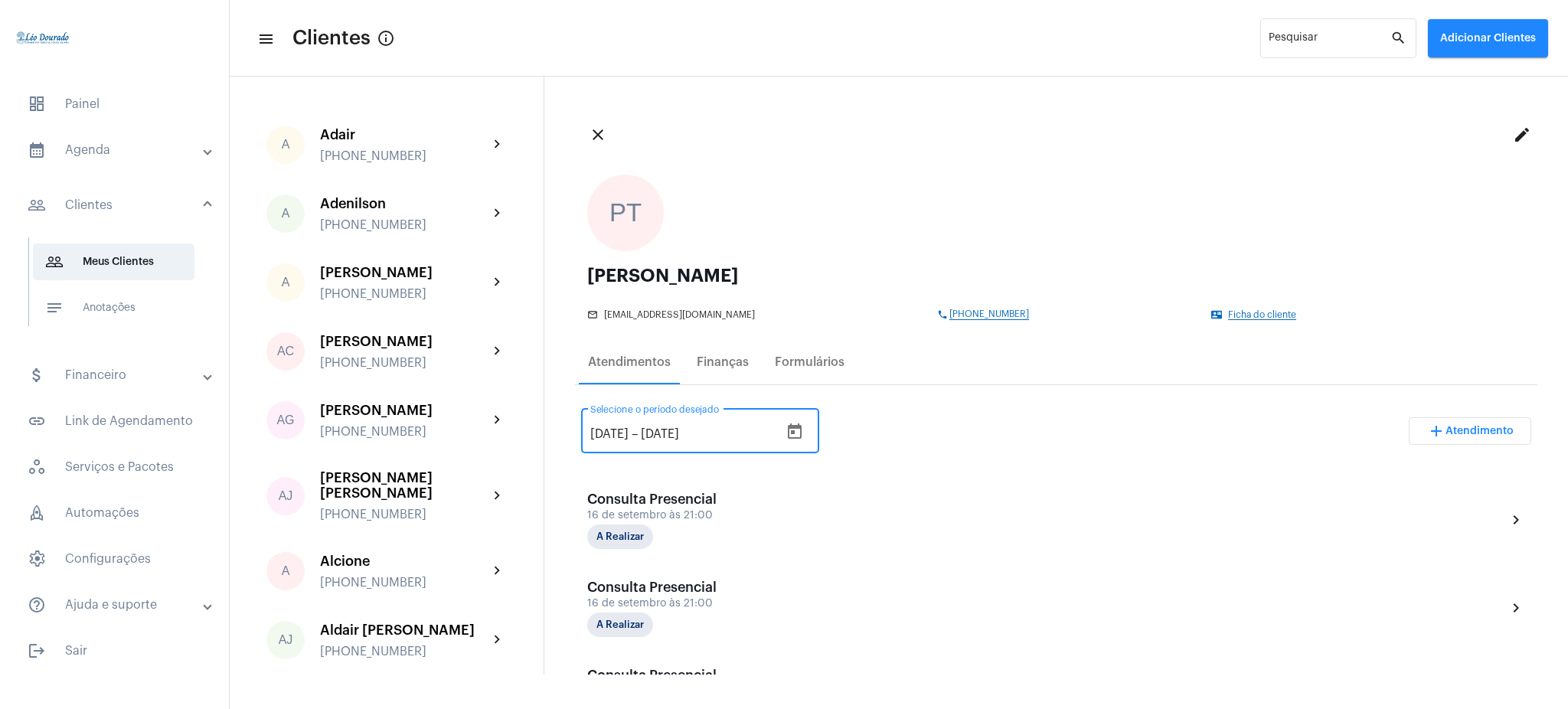
click at [609, 427] on input "[DATE]" at bounding box center [609, 434] width 39 height 14
click at [616, 429] on input "[DATE]" at bounding box center [609, 434] width 39 height 14
click at [610, 427] on input "[DATE]" at bounding box center [609, 434] width 39 height 14
click at [597, 427] on input "[DATE]" at bounding box center [609, 434] width 39 height 14
click at [888, 404] on div "[DATE] [DATE] – [DATE] Selecione o período desejado add Atendimento" at bounding box center [1055, 437] width 950 height 72
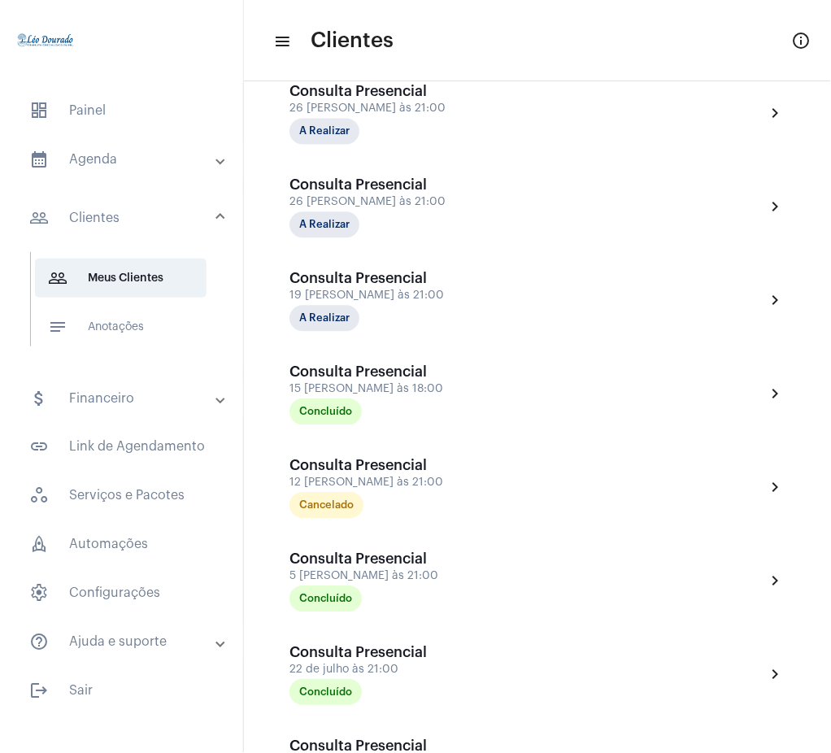
scroll to position [1264, 0]
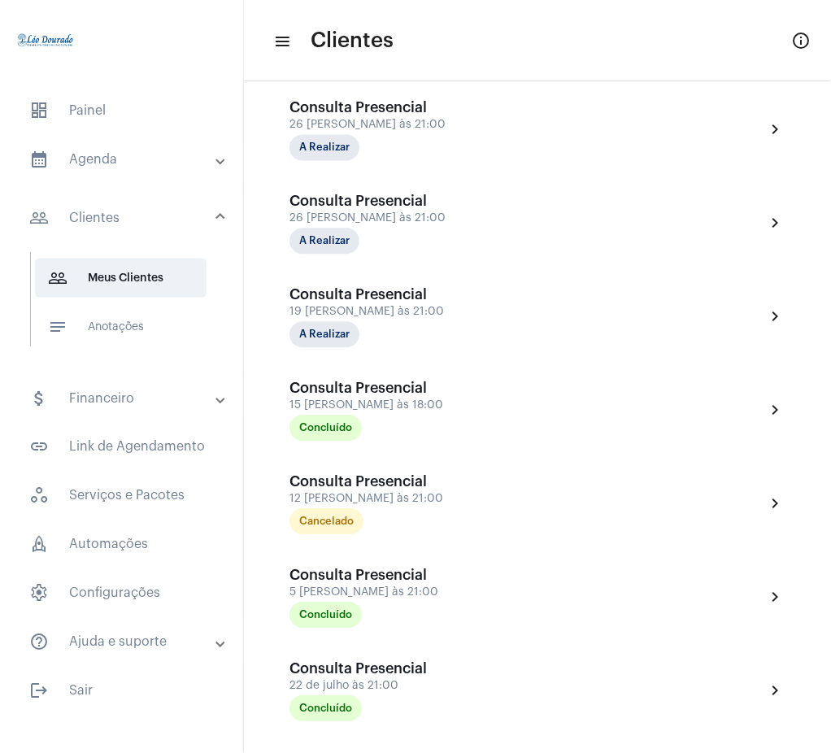
click at [189, 71] on div at bounding box center [121, 42] width 243 height 85
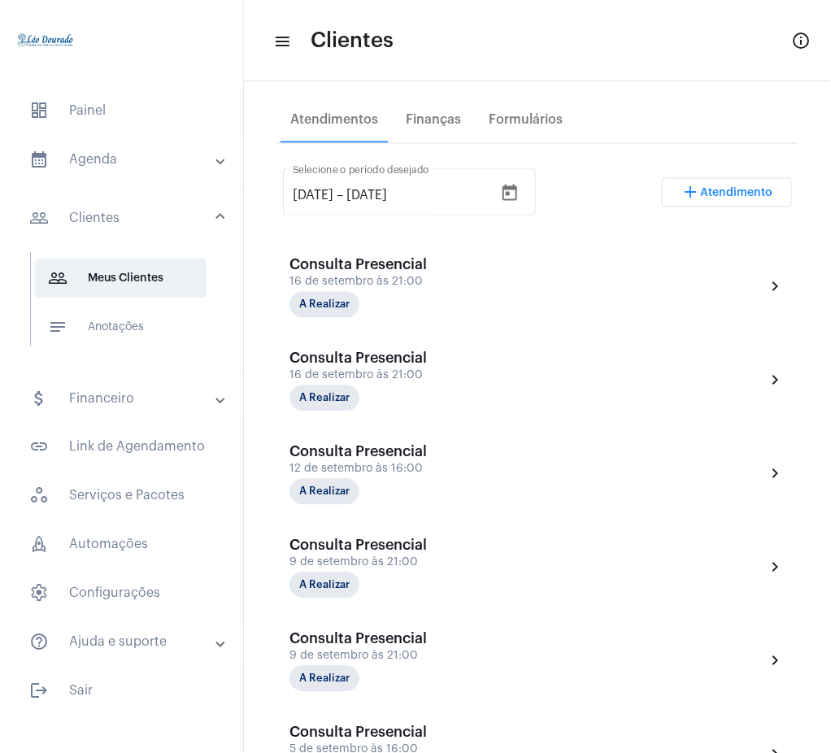
scroll to position [281, 0]
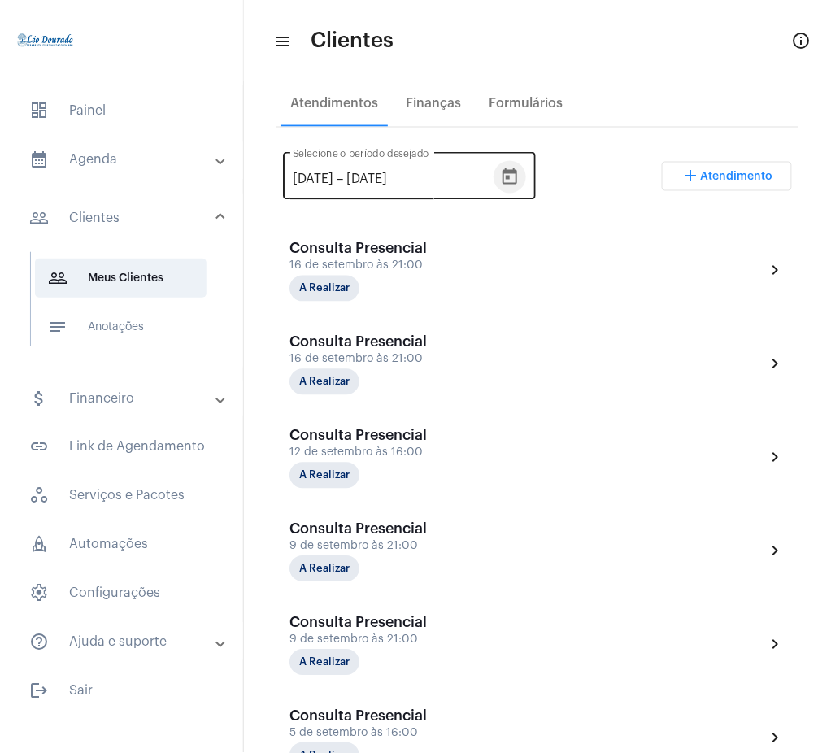
click at [520, 176] on icon "Open calendar" at bounding box center [510, 178] width 20 height 20
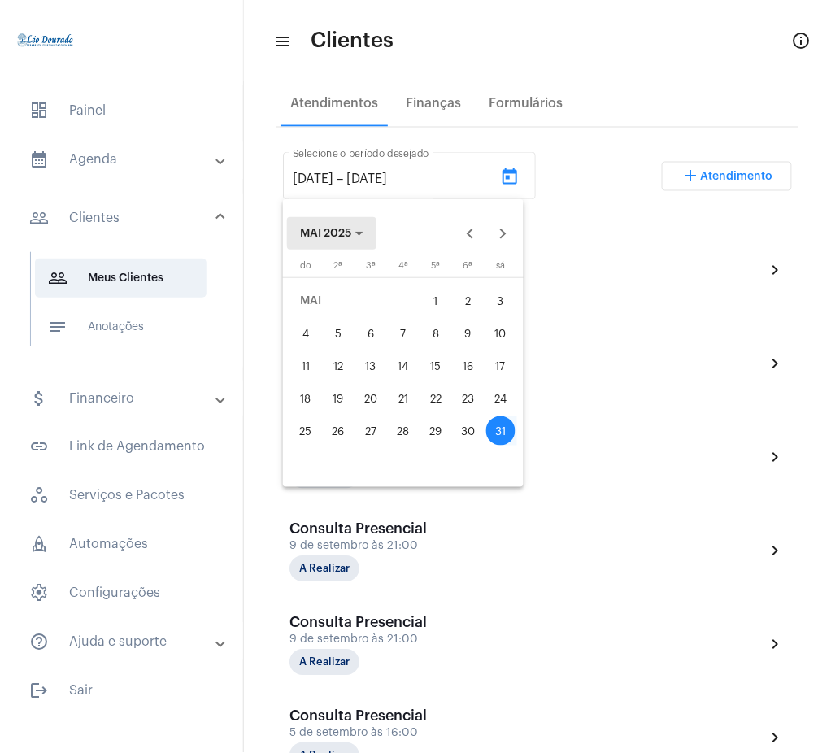
click at [361, 229] on span "MAI 2025" at bounding box center [331, 233] width 63 height 11
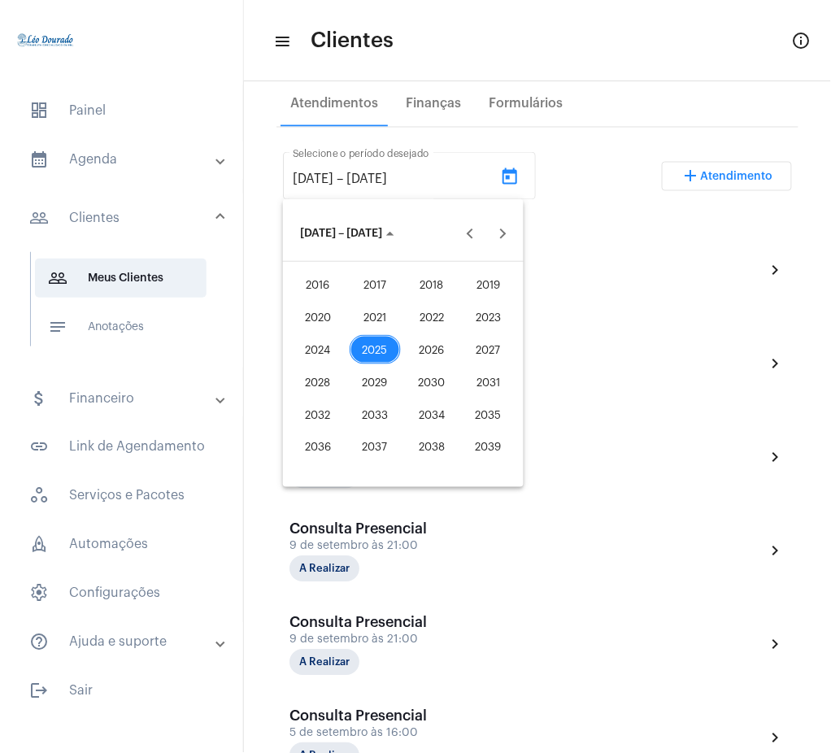
click at [323, 339] on div "2024" at bounding box center [318, 349] width 51 height 29
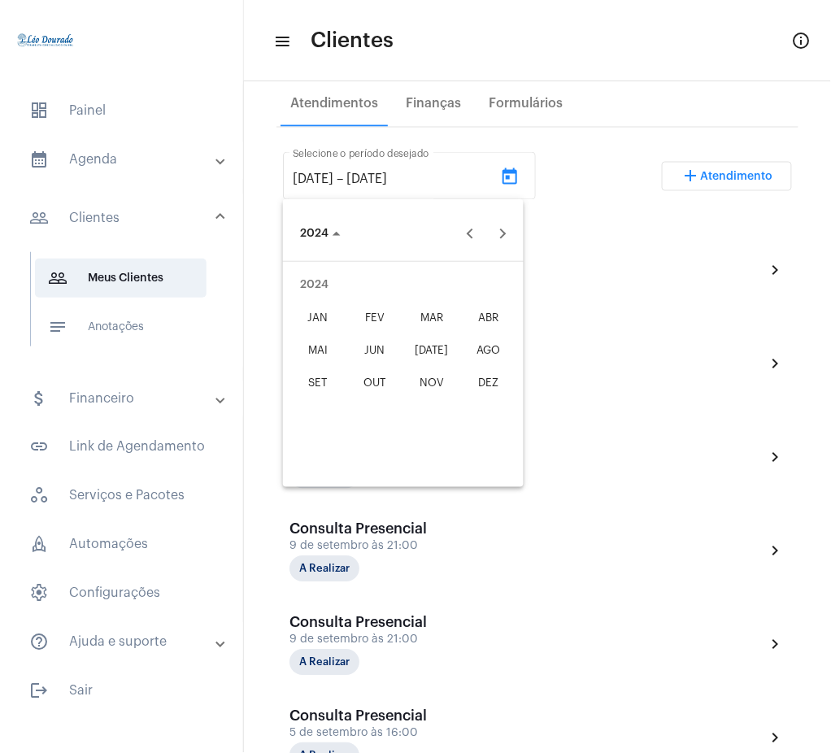
click at [439, 377] on div "NOV" at bounding box center [432, 382] width 51 height 29
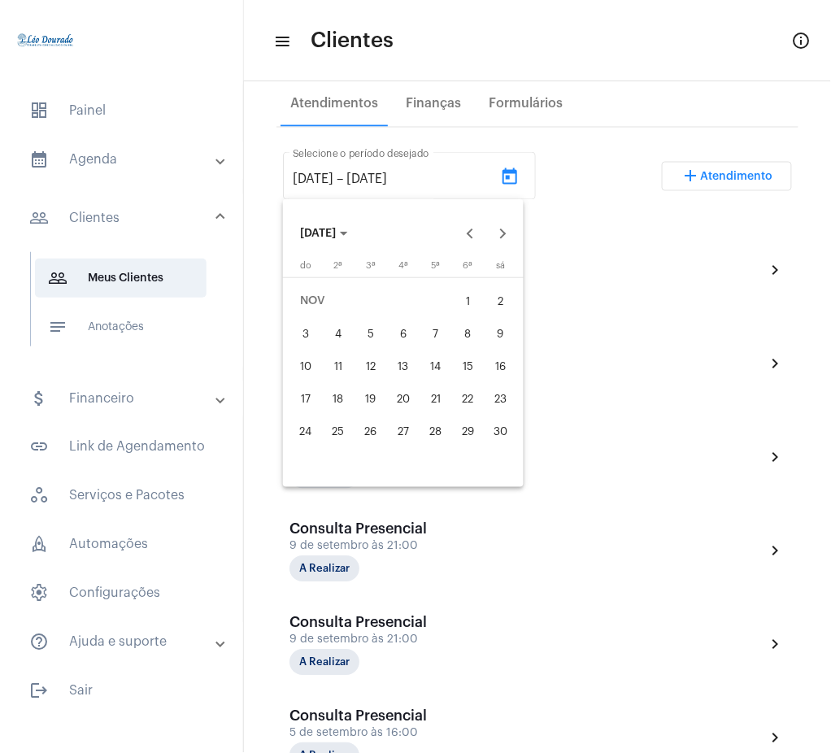
drag, startPoint x: 473, startPoint y: 293, endPoint x: 364, endPoint y: 238, distance: 122.2
click at [364, 238] on mat-calendar "[DATE] [PERSON_NAME] do segunda-feira 2ª terça-feira 3ª quarta-feira 4ª quinta-…" at bounding box center [403, 343] width 241 height 288
click at [467, 298] on div "1" at bounding box center [468, 300] width 29 height 29
type input "[DATE]"
click at [336, 234] on span "[DATE]" at bounding box center [318, 233] width 36 height 11
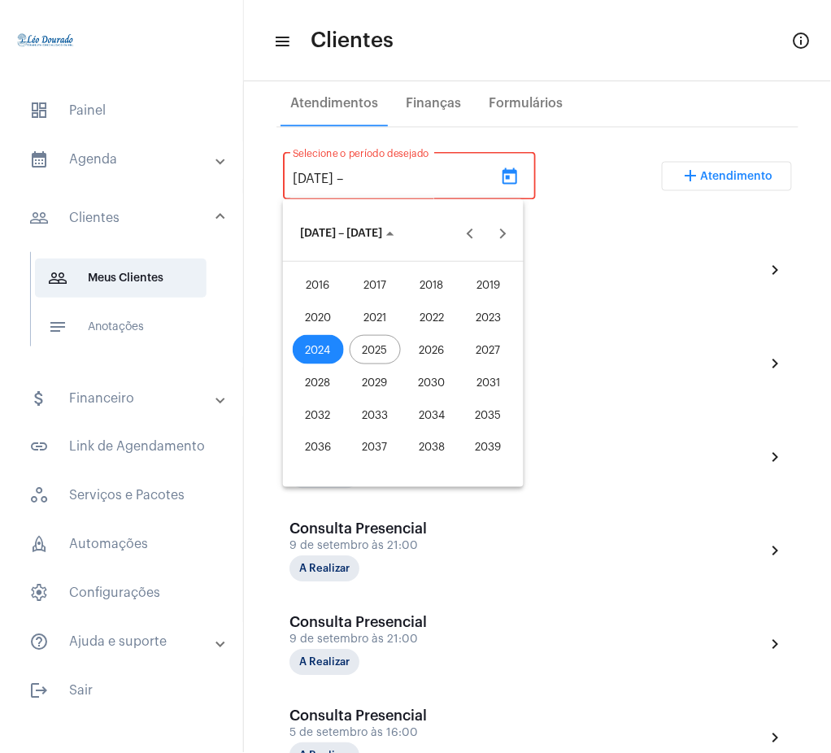
click at [378, 342] on div "2025" at bounding box center [375, 349] width 51 height 29
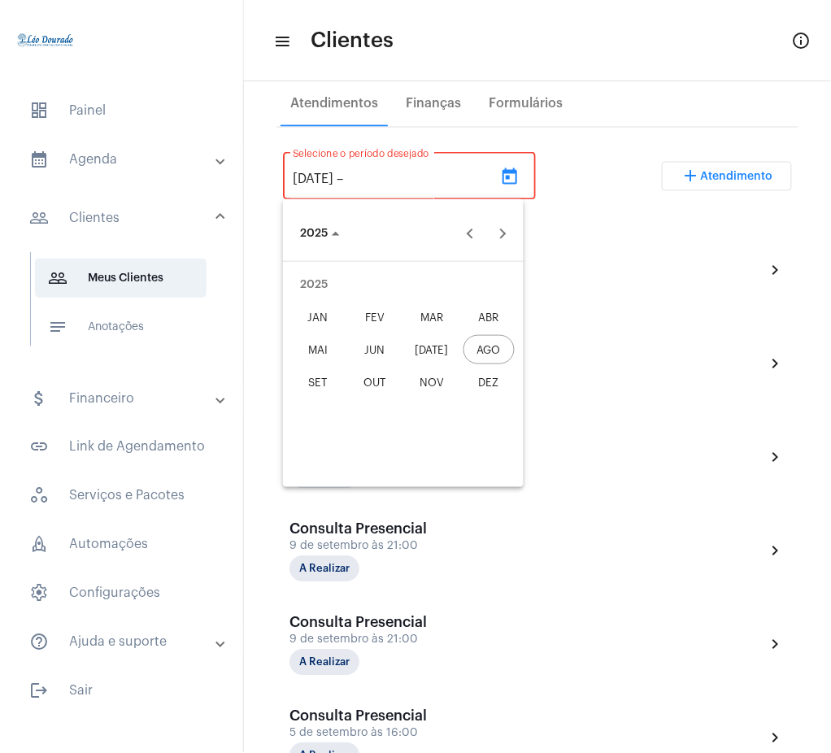
click at [495, 336] on div "AGO" at bounding box center [489, 349] width 51 height 29
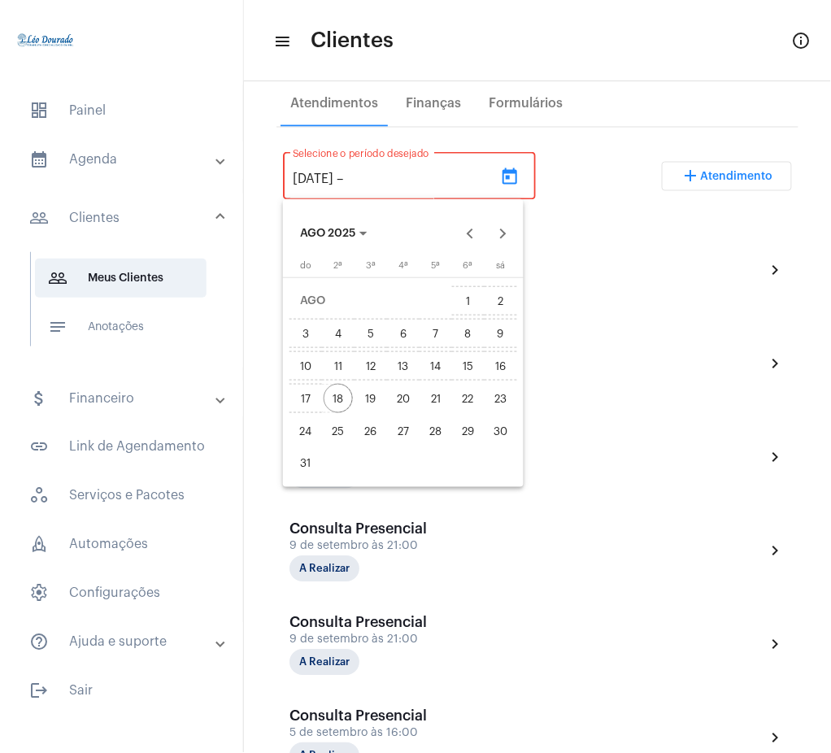
click at [344, 398] on div "18" at bounding box center [338, 398] width 29 height 29
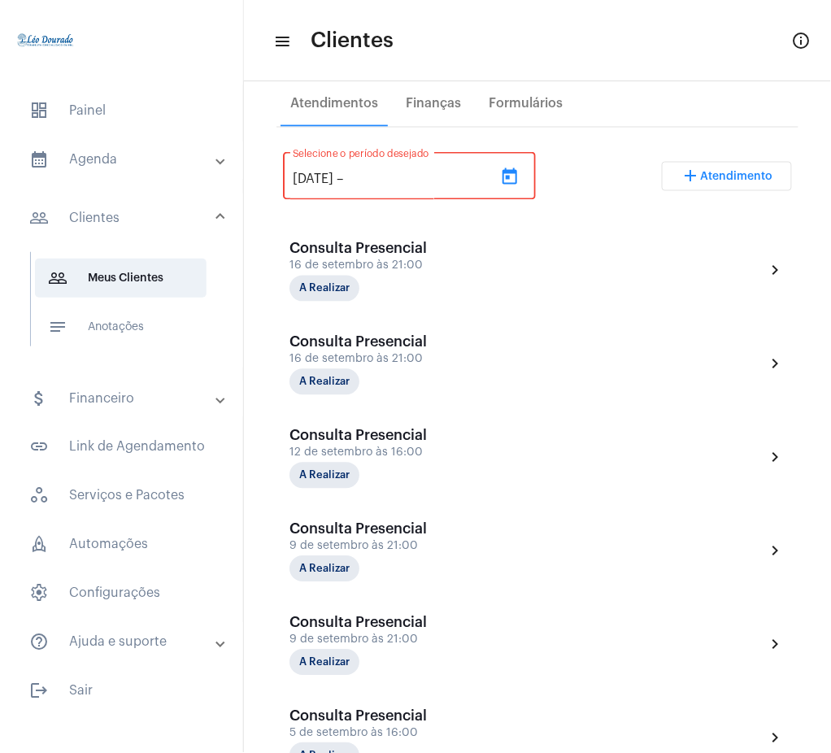
type input "[DATE]"
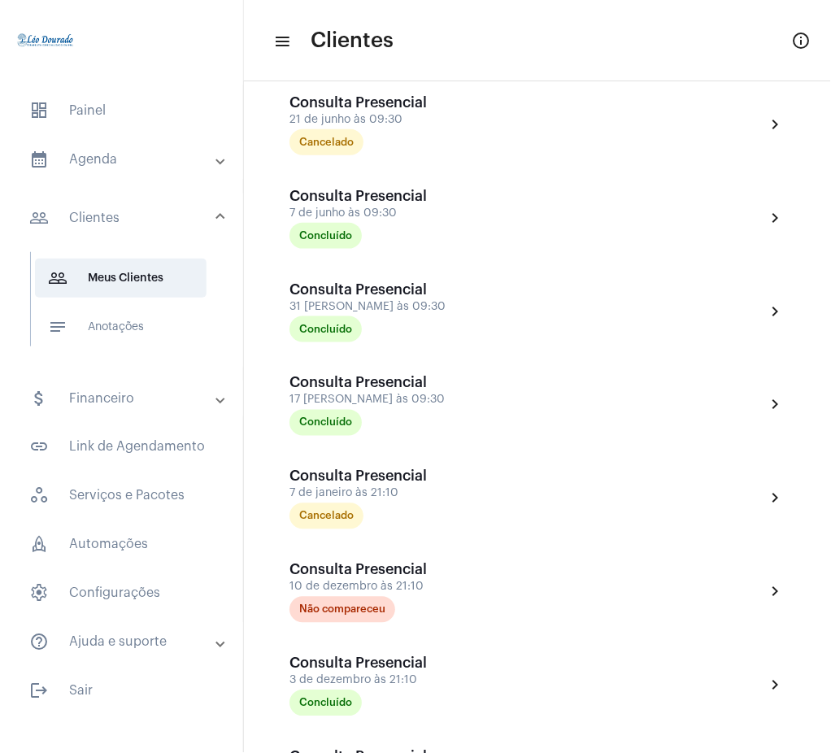
scroll to position [986, 0]
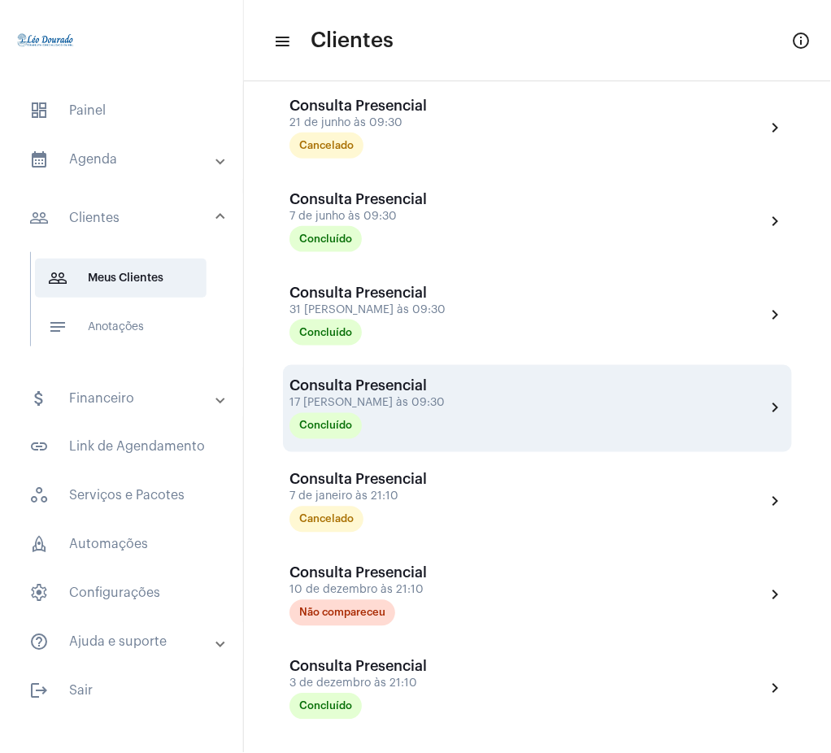
click at [766, 409] on mat-icon "chevron_right" at bounding box center [776, 409] width 20 height 20
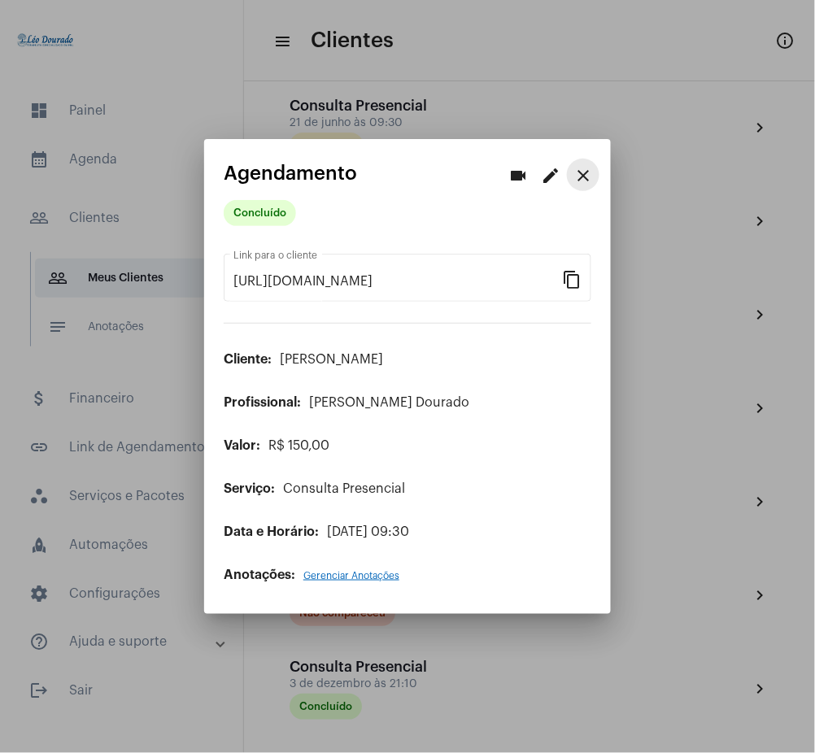
click at [586, 167] on mat-icon "close" at bounding box center [583, 176] width 20 height 20
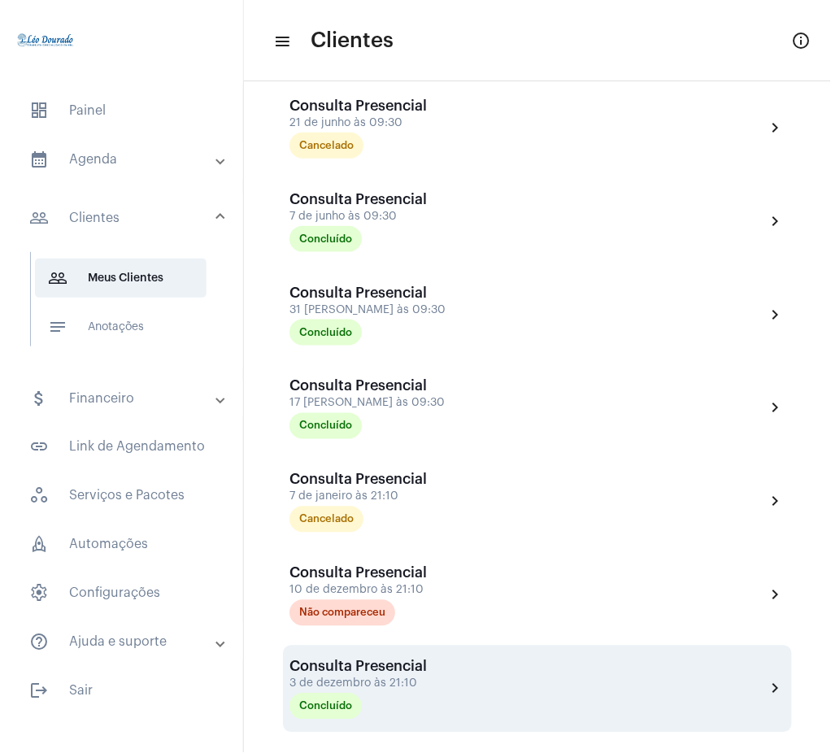
click at [766, 689] on mat-icon "chevron_right" at bounding box center [776, 689] width 20 height 20
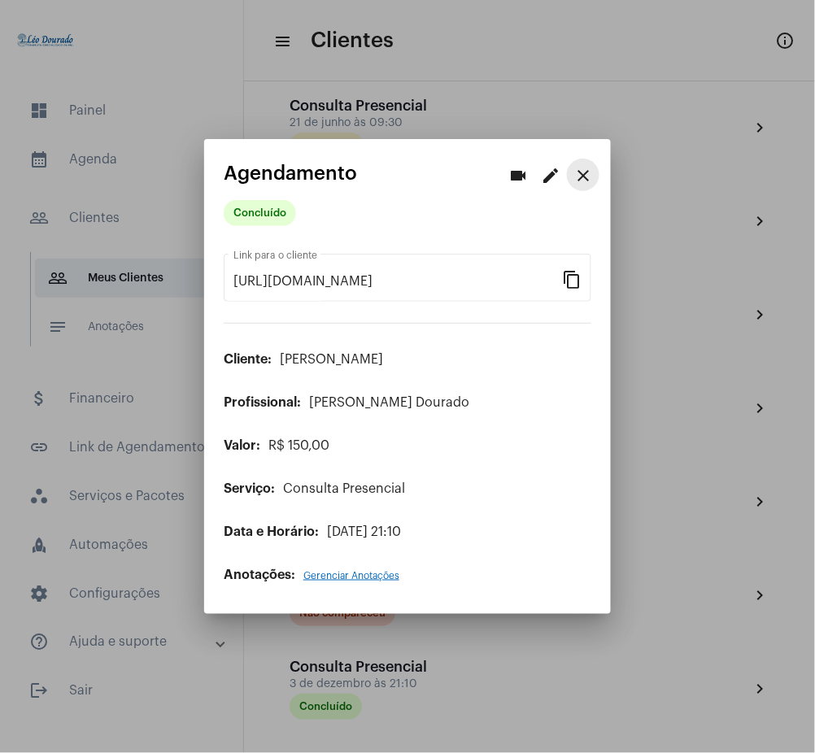
click at [587, 178] on mat-icon "close" at bounding box center [583, 176] width 20 height 20
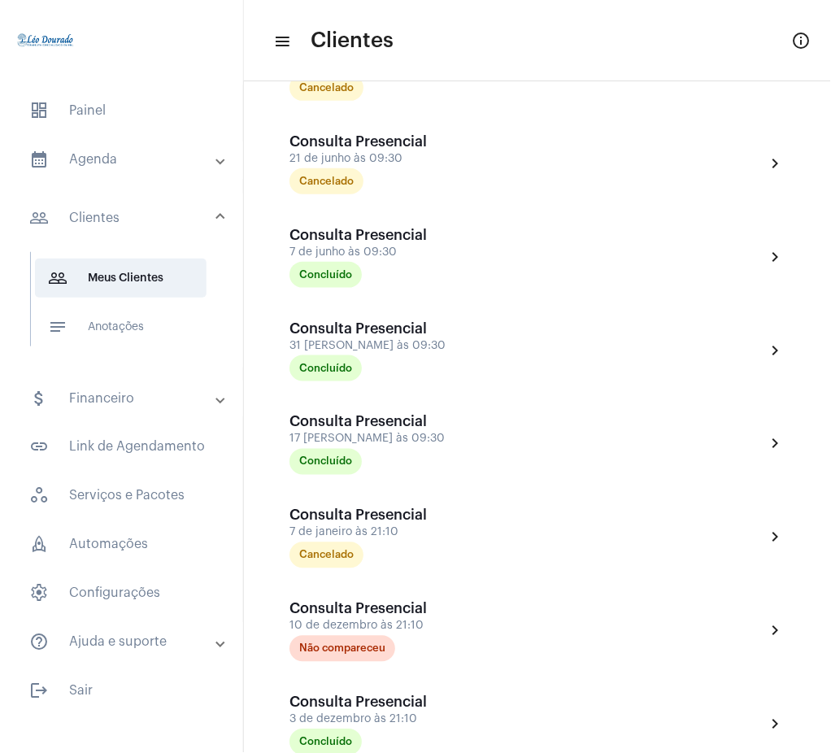
scroll to position [958, 0]
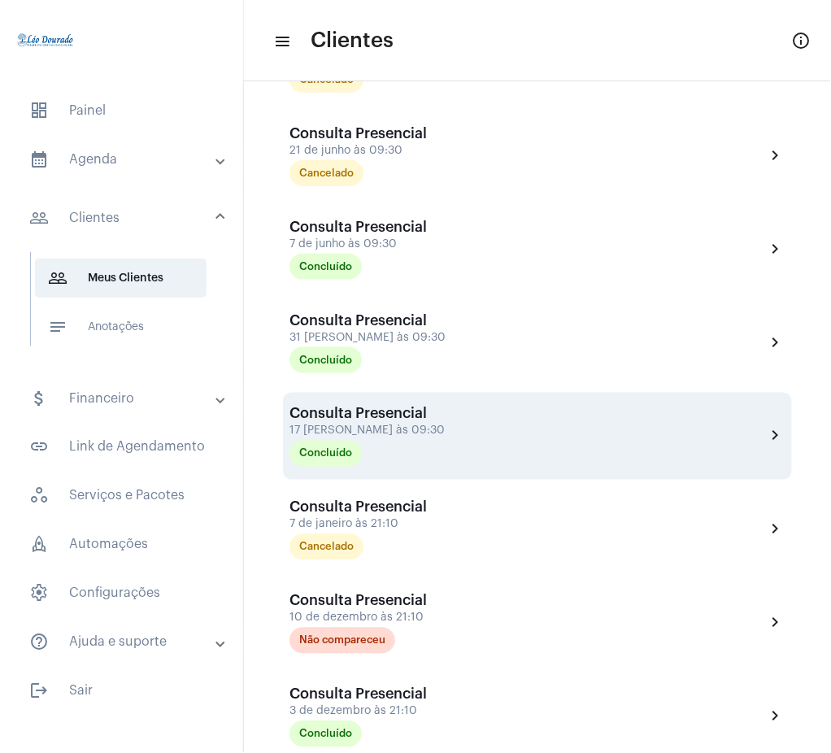
click at [766, 434] on mat-icon "chevron_right" at bounding box center [776, 436] width 20 height 20
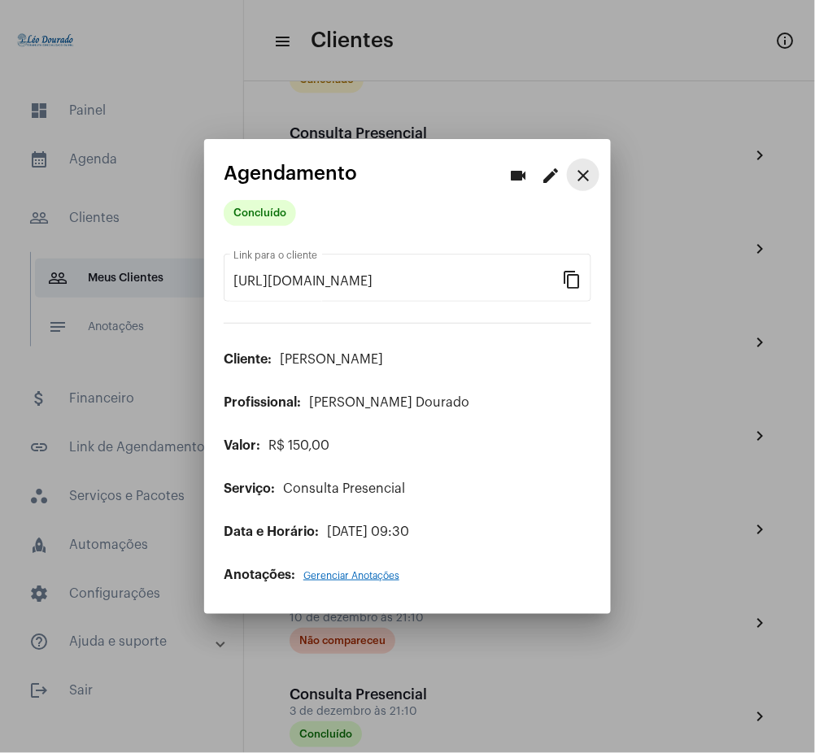
click at [576, 173] on mat-icon "close" at bounding box center [583, 176] width 20 height 20
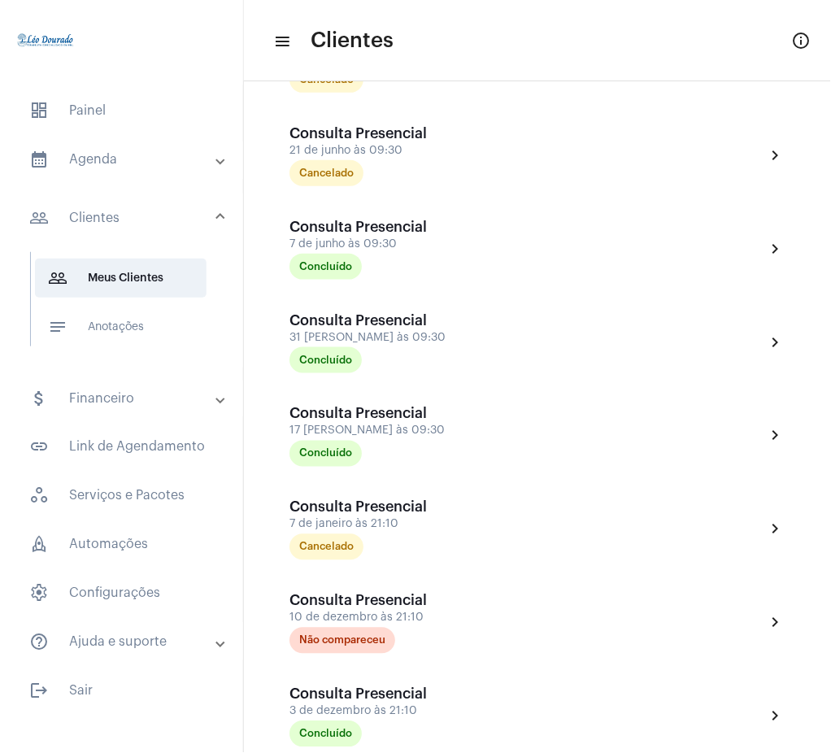
scroll to position [877, 0]
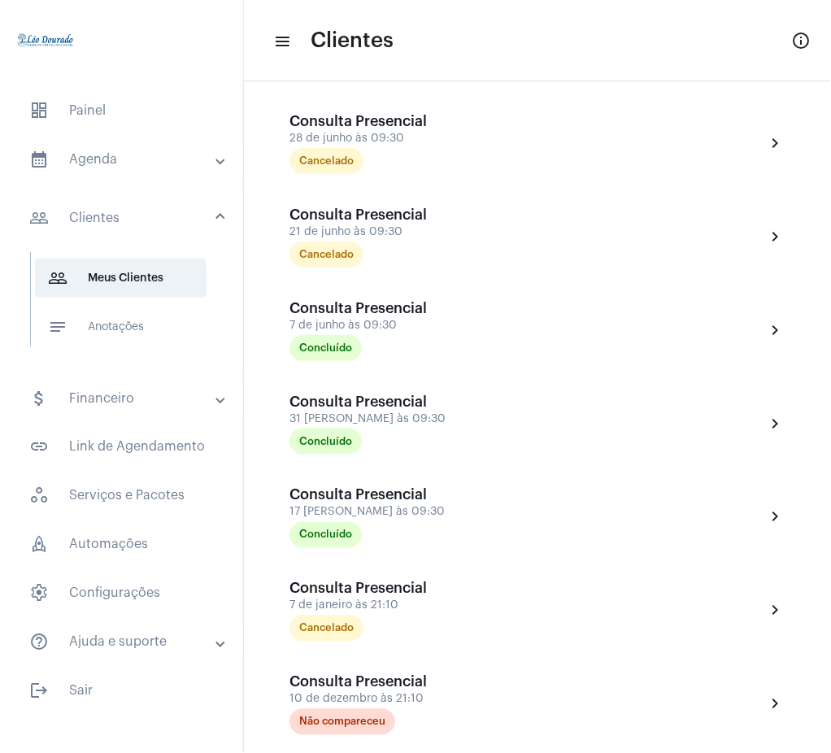
drag, startPoint x: 812, startPoint y: 401, endPoint x: 830, endPoint y: 371, distance: 35.0
click at [830, 371] on mat-sidenav-content "menu Clientes info_outlined A [PERSON_NAME] [PHONE_NUMBER] chevron_right A Aden…" at bounding box center [537, 376] width 587 height 753
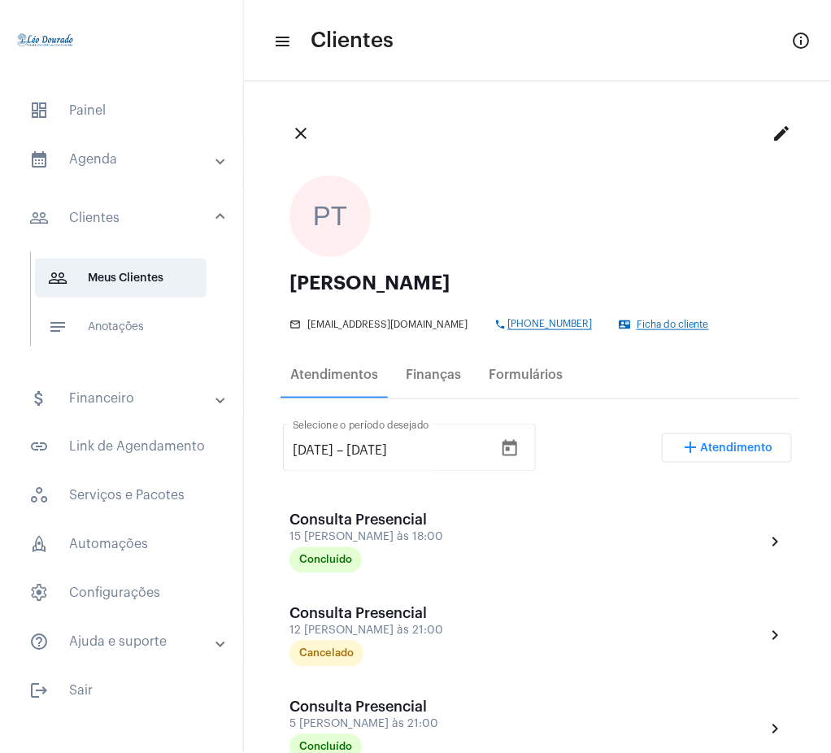
scroll to position [0, 0]
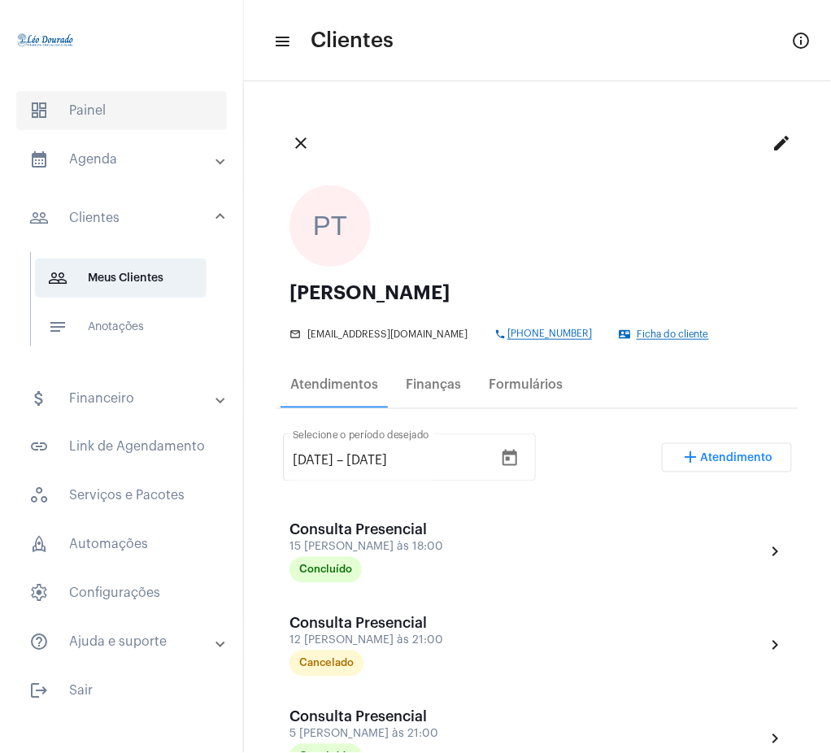
click at [92, 111] on span "dashboard Painel" at bounding box center [121, 110] width 211 height 39
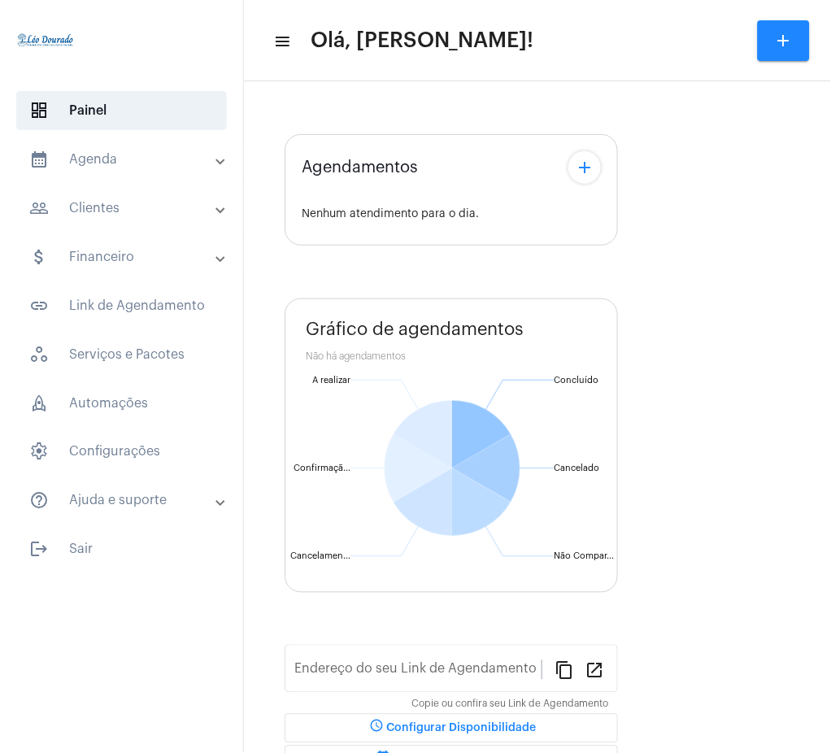
type input "[URL][DOMAIN_NAME][PERSON_NAME]"
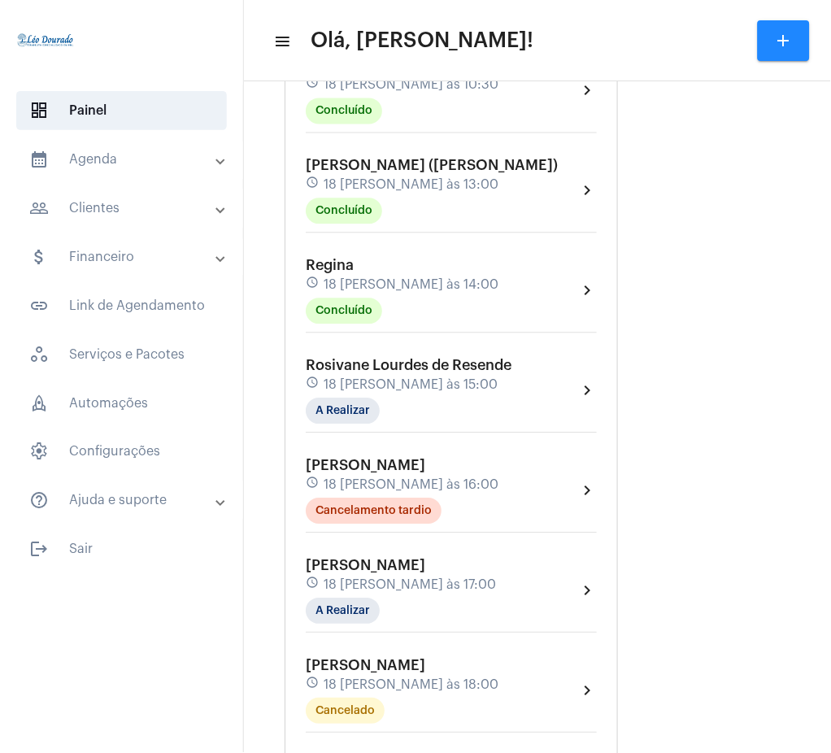
scroll to position [398, 0]
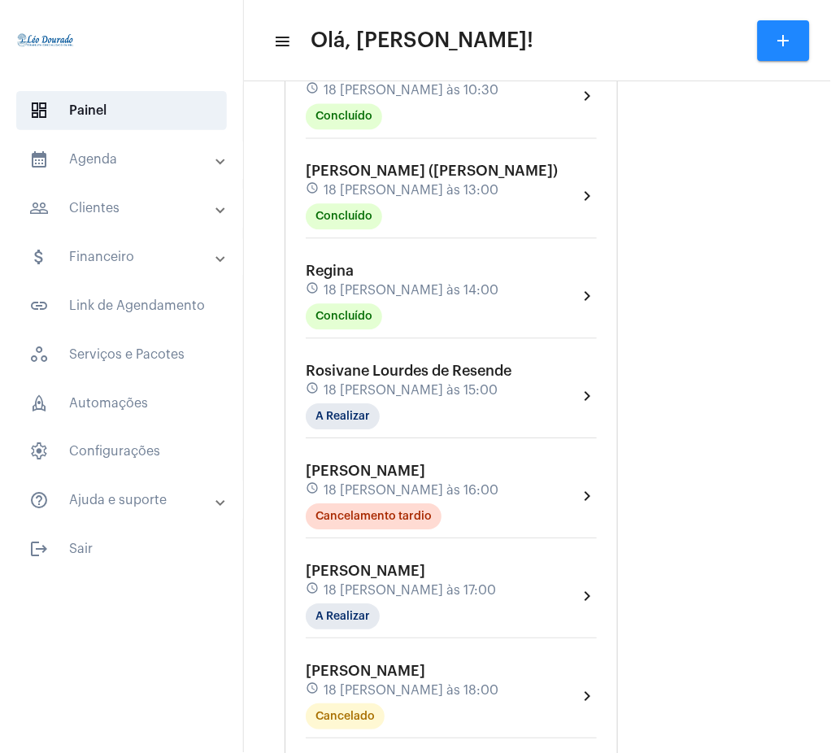
click at [89, 168] on mat-panel-title "calendar_month_outlined Agenda" at bounding box center [123, 160] width 188 height 20
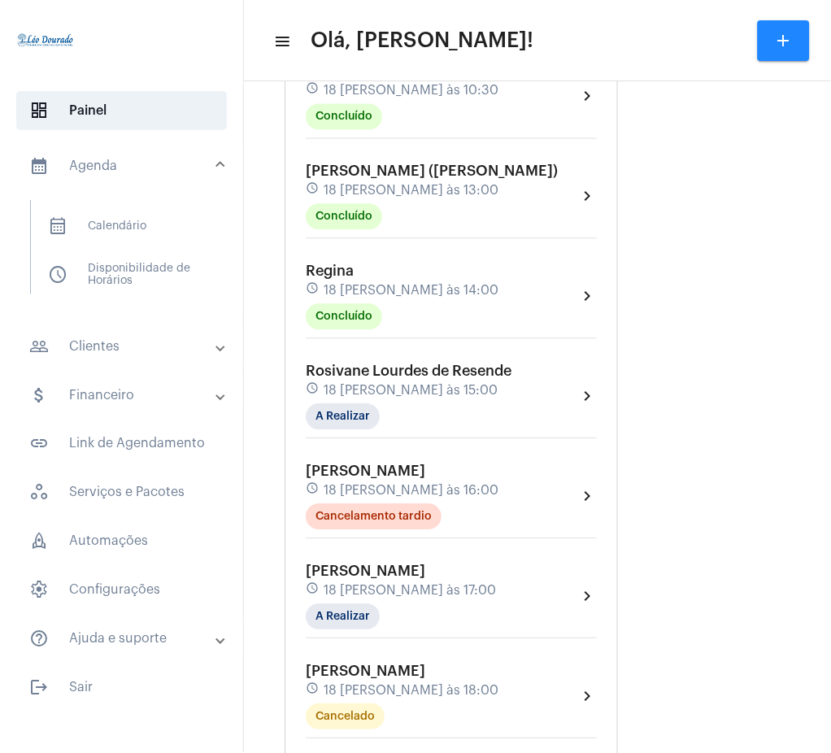
click at [122, 347] on mat-panel-title "people_outline Clientes" at bounding box center [123, 347] width 188 height 20
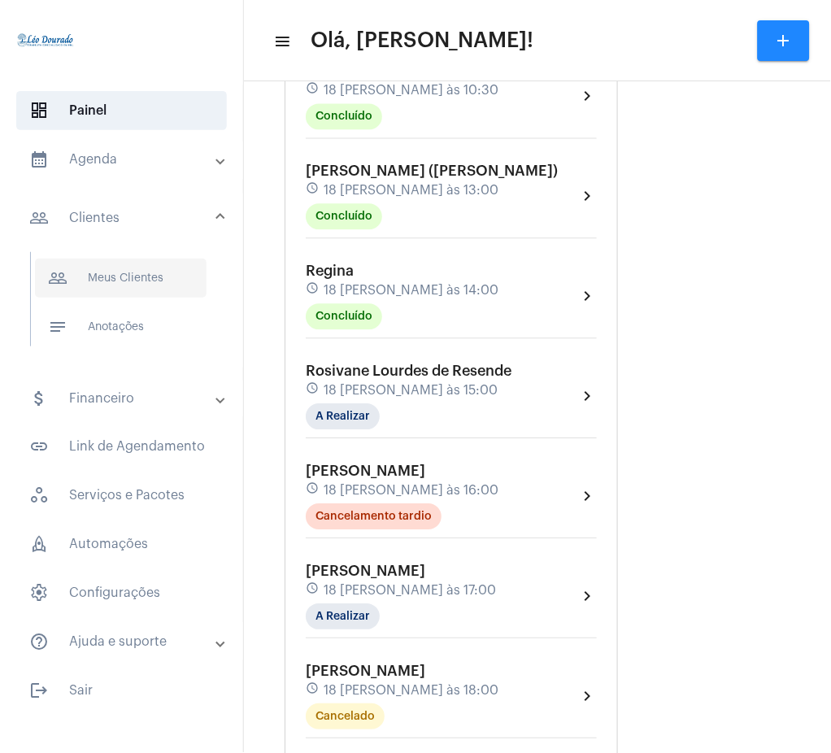
click at [135, 288] on span "people_outline Meus Clientes" at bounding box center [121, 278] width 172 height 39
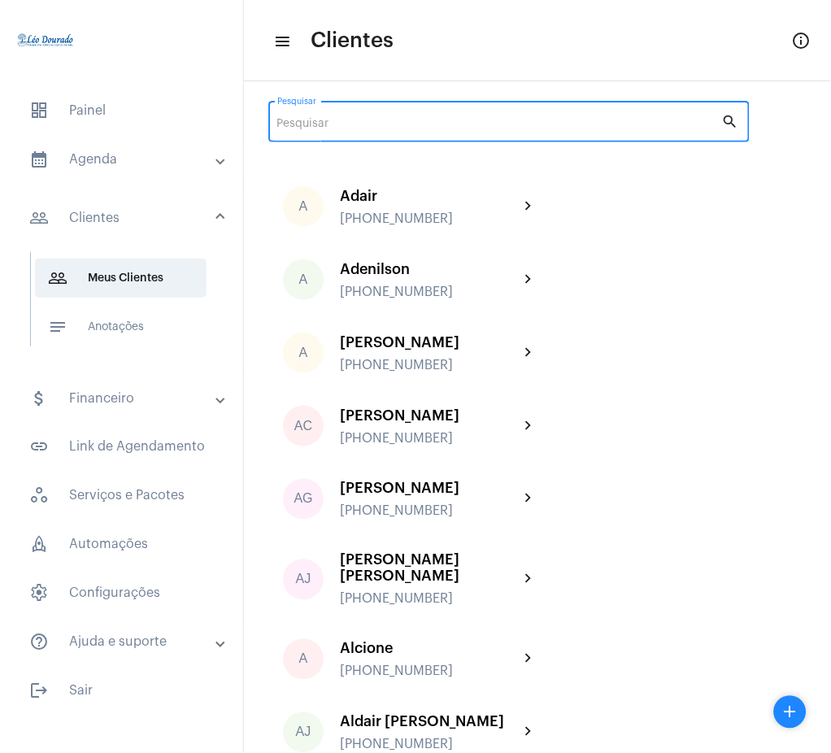
click at [404, 122] on input "Pesquisar" at bounding box center [499, 124] width 445 height 13
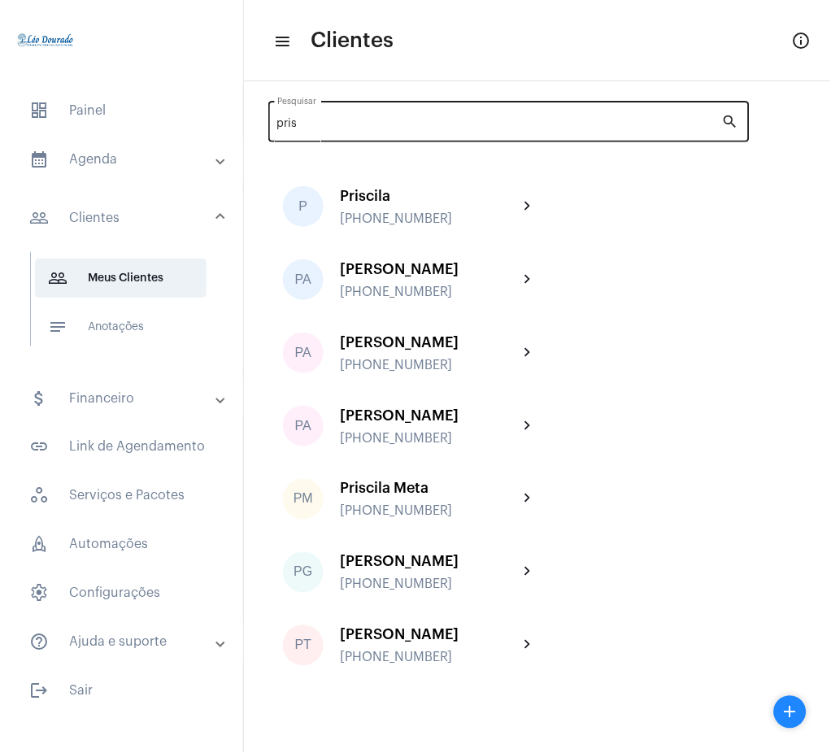
click at [412, 136] on div "pris Pesquisar" at bounding box center [499, 120] width 445 height 45
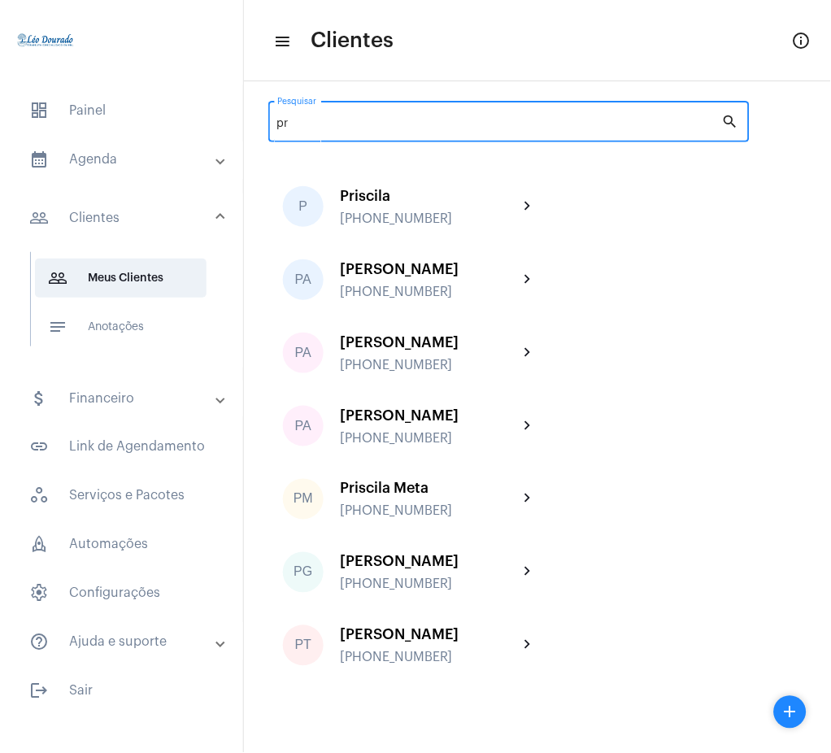
type input "p"
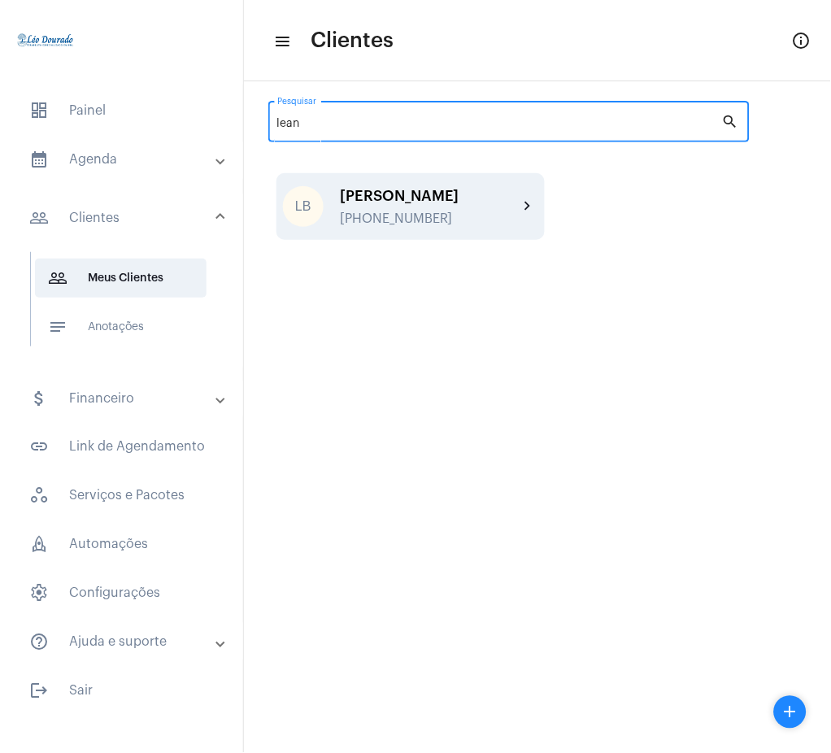
type input "lean"
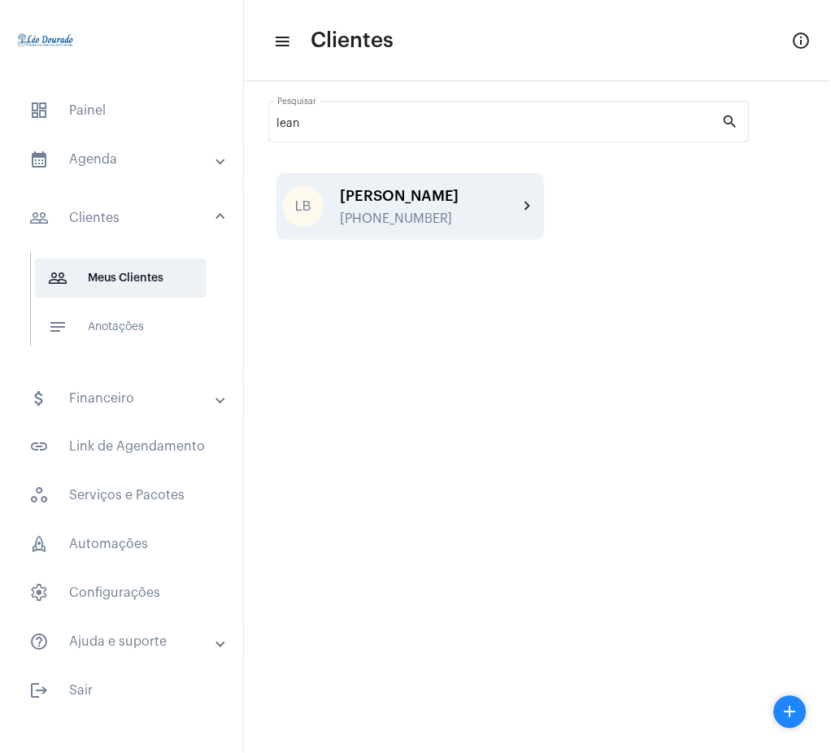
click at [502, 203] on div "[PERSON_NAME]" at bounding box center [429, 196] width 179 height 16
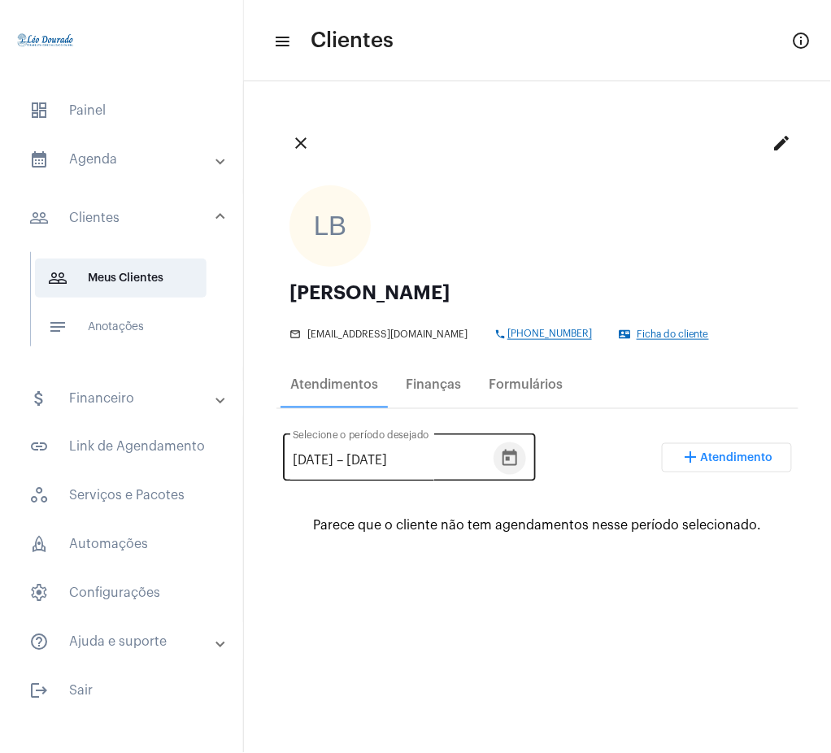
click at [520, 460] on icon "Open calendar" at bounding box center [510, 459] width 20 height 20
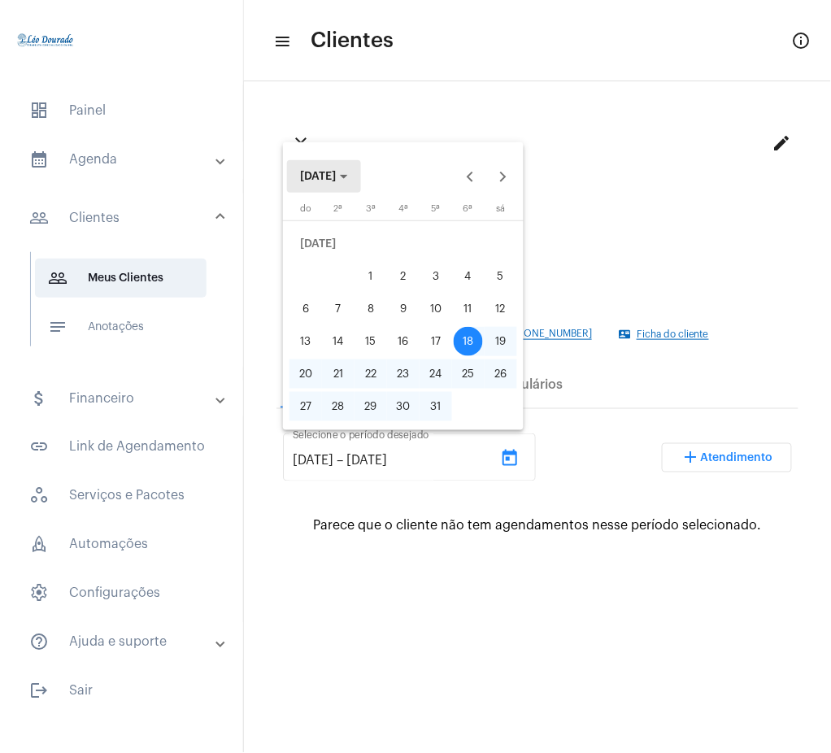
click at [326, 182] on span "[DATE]" at bounding box center [318, 176] width 36 height 11
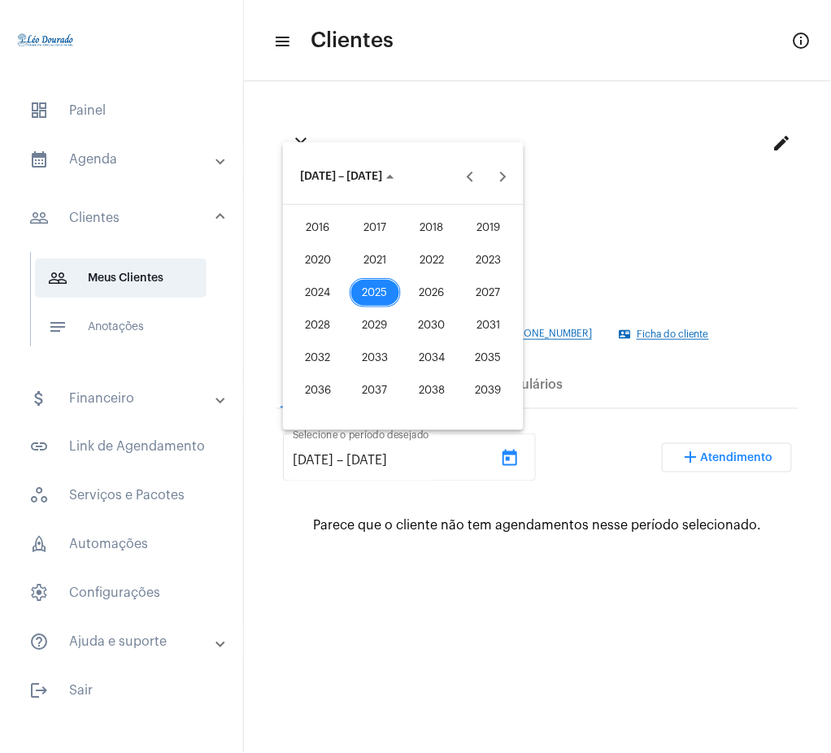
drag, startPoint x: 318, startPoint y: 297, endPoint x: 428, endPoint y: 260, distance: 115.8
click at [428, 260] on tbody "2016 2017 2018 2019 2020 2021 2022 2023 2024 2025 2026 2027 2028 2029 2030 2031…" at bounding box center [404, 308] width 228 height 195
click at [428, 260] on div "2022" at bounding box center [432, 260] width 51 height 29
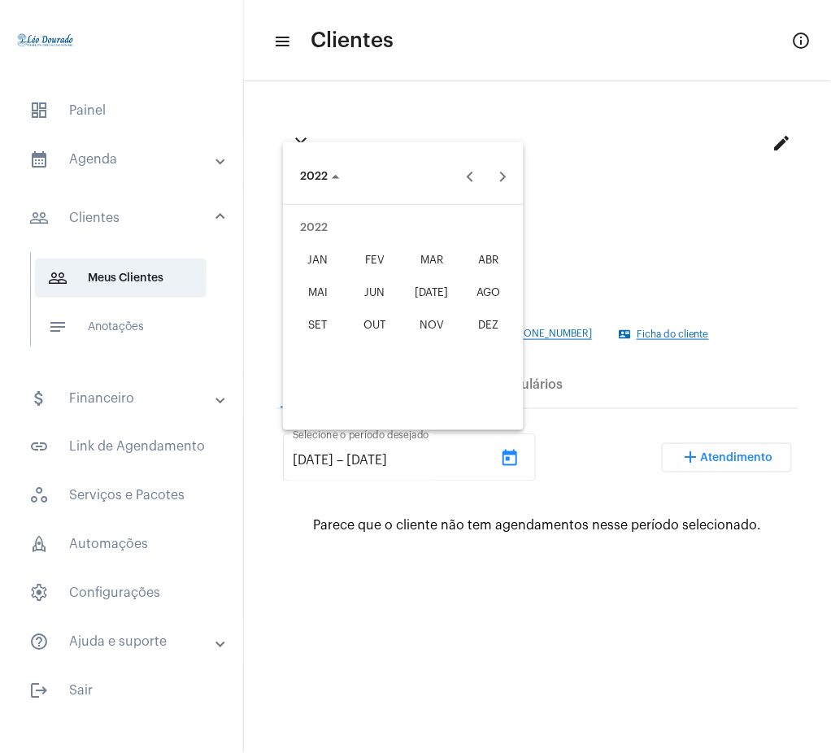
click at [303, 264] on div "JAN" at bounding box center [318, 260] width 51 height 29
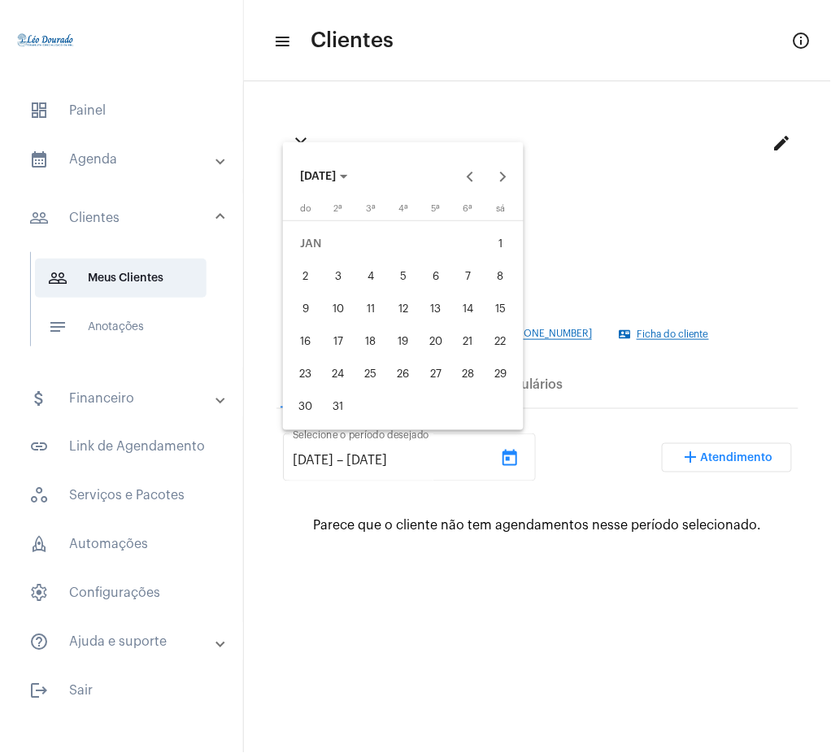
click at [498, 234] on div "1" at bounding box center [500, 243] width 29 height 29
type input "[DATE]"
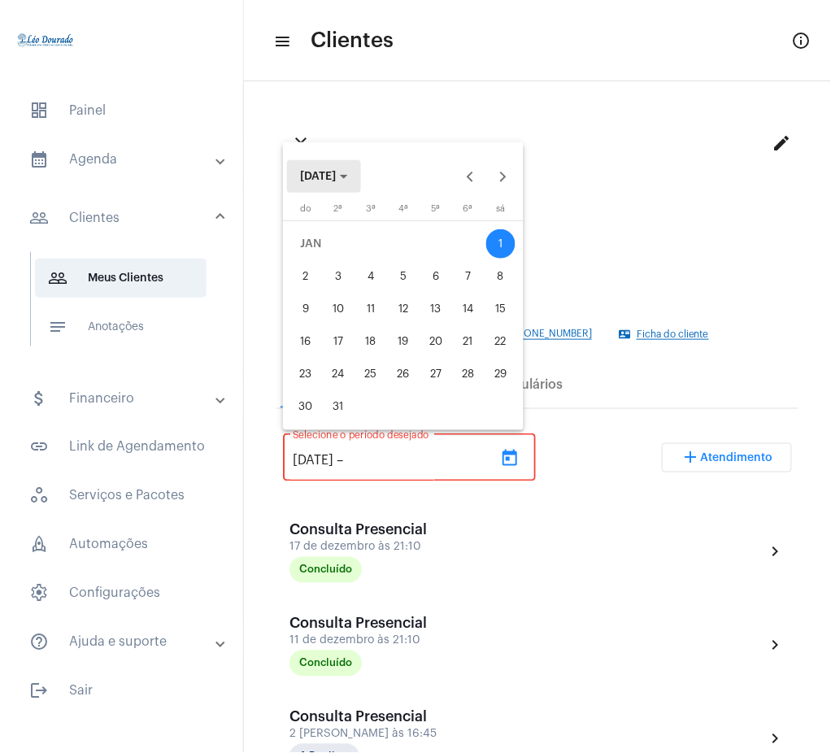
click at [336, 171] on span "[DATE]" at bounding box center [318, 176] width 36 height 11
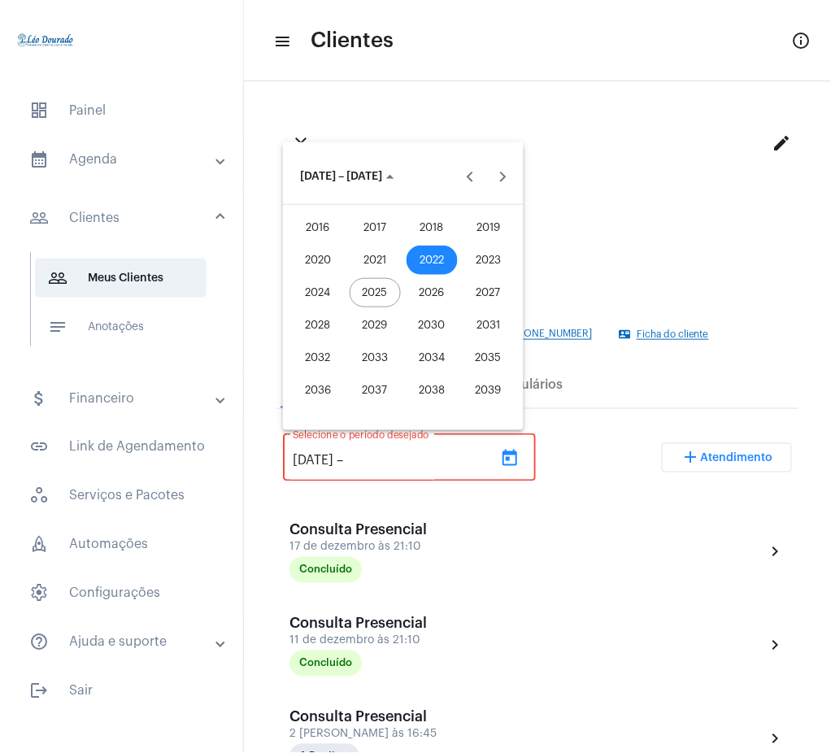
click at [381, 290] on div "2025" at bounding box center [375, 292] width 51 height 29
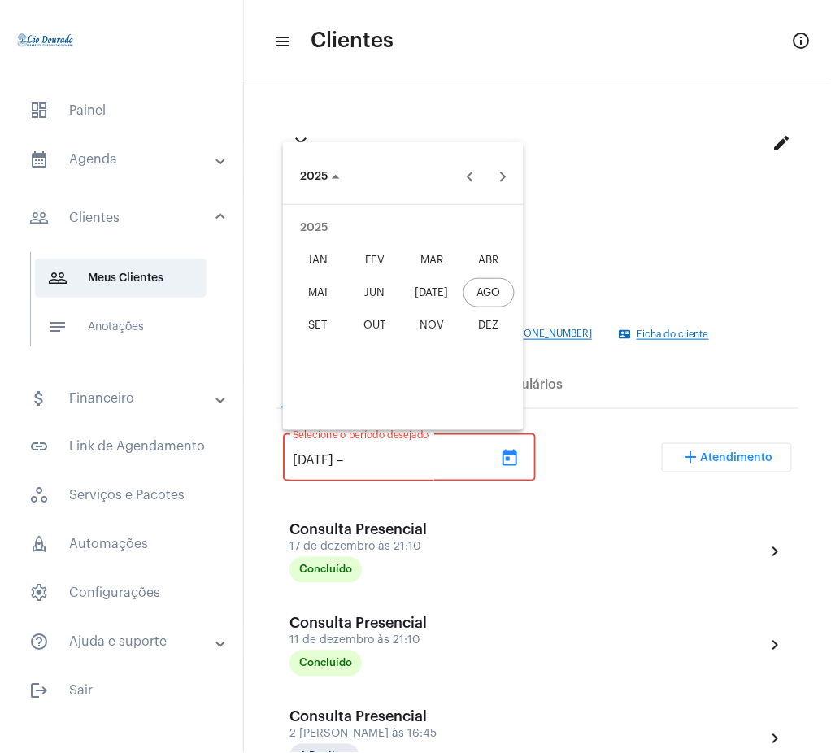
click at [495, 284] on div "AGO" at bounding box center [489, 292] width 51 height 29
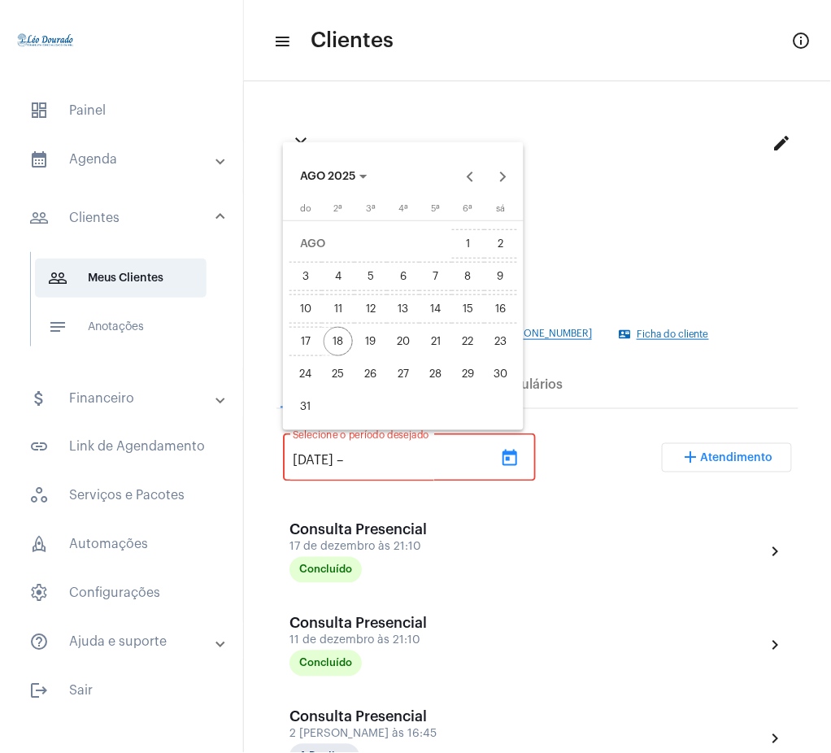
click at [336, 345] on div "18" at bounding box center [338, 341] width 29 height 29
type input "[DATE]"
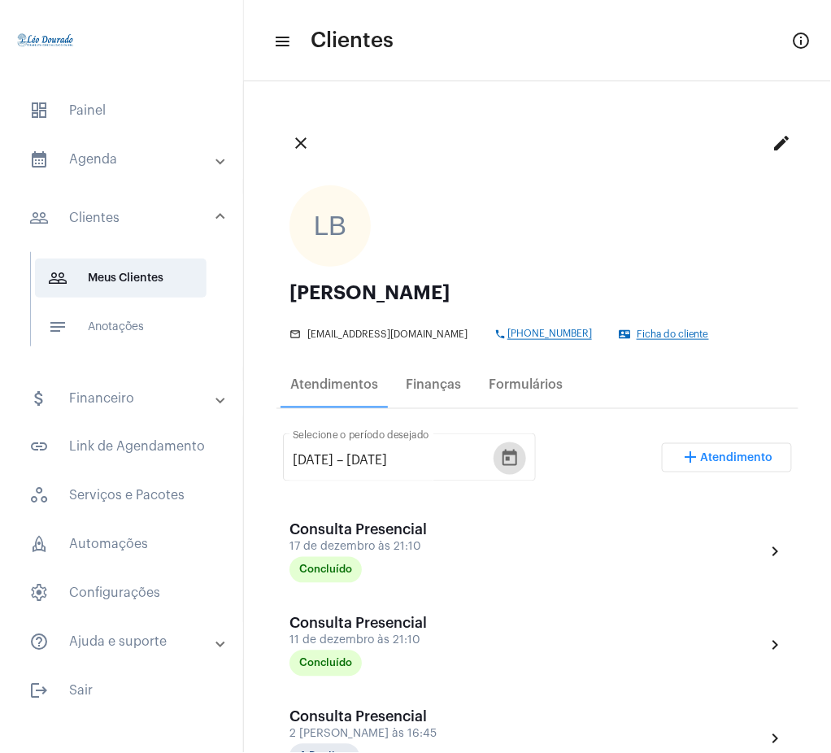
click at [286, 140] on button "close" at bounding box center [301, 143] width 33 height 33
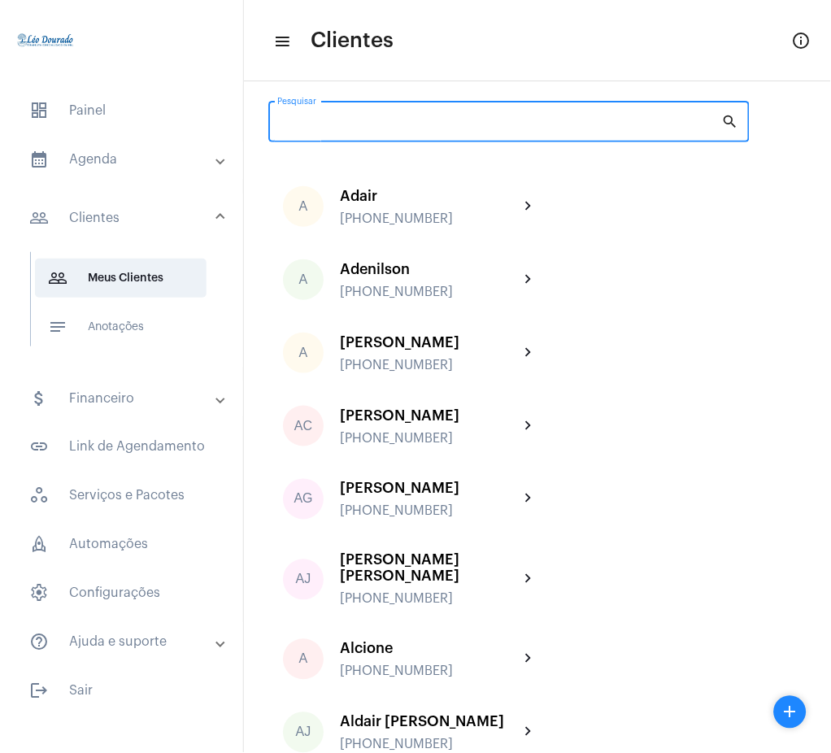
click at [639, 127] on input "Pesquisar" at bounding box center [499, 124] width 445 height 13
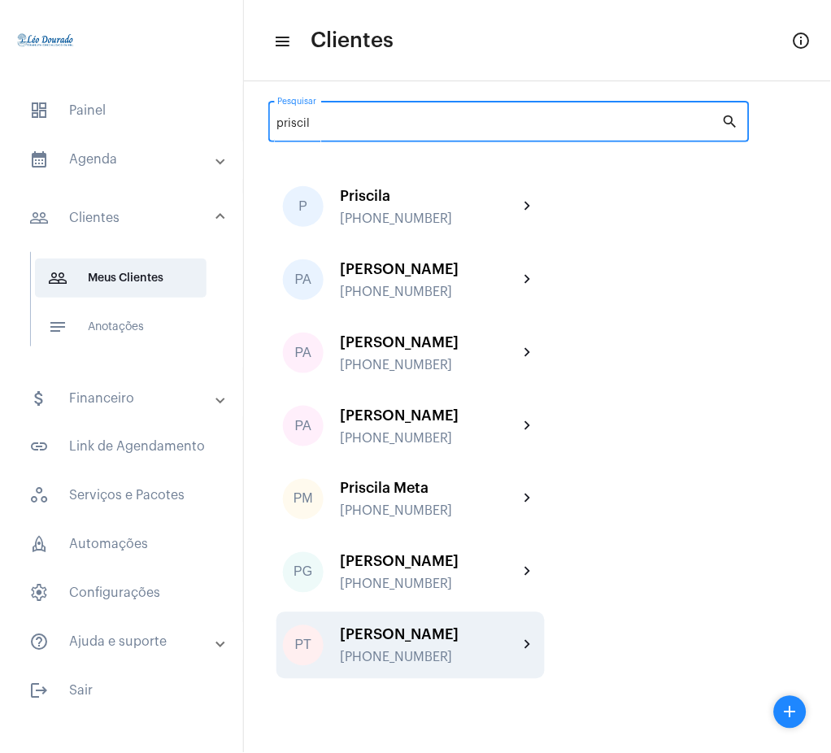
type input "priscil"
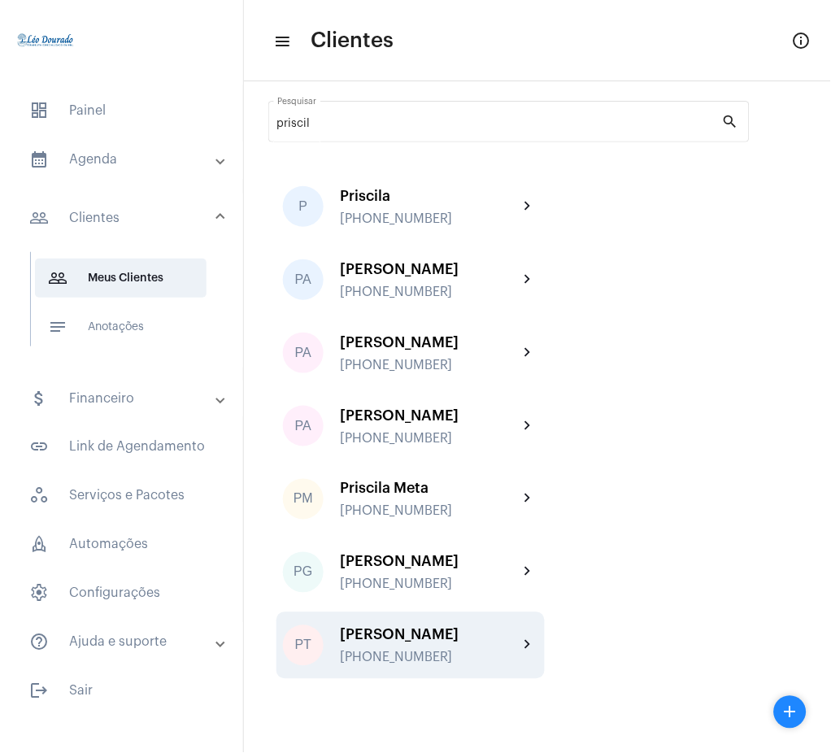
click at [447, 647] on div "[PERSON_NAME] [PHONE_NUMBER]" at bounding box center [429, 646] width 179 height 38
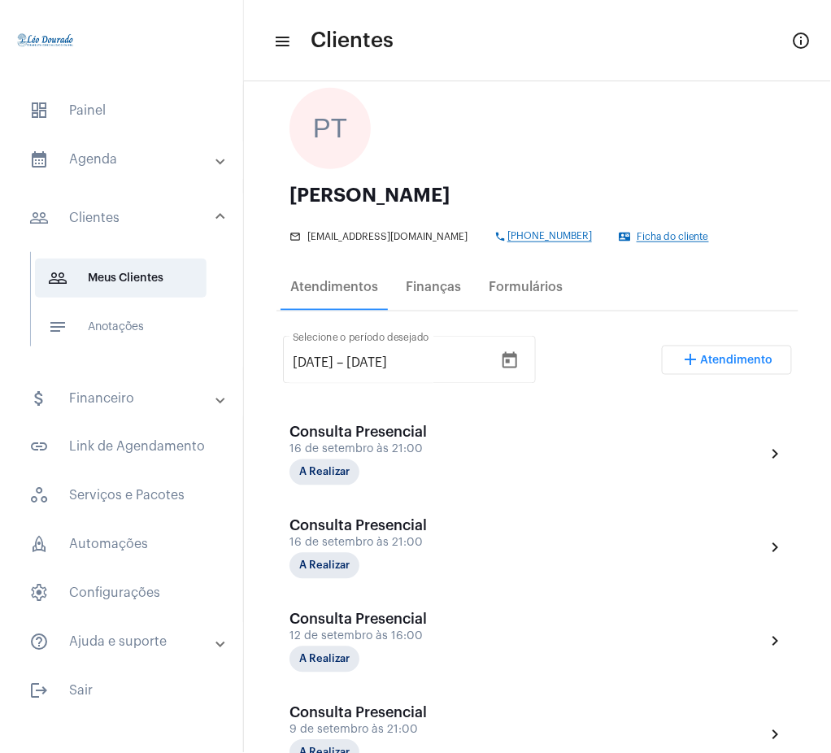
scroll to position [172, 0]
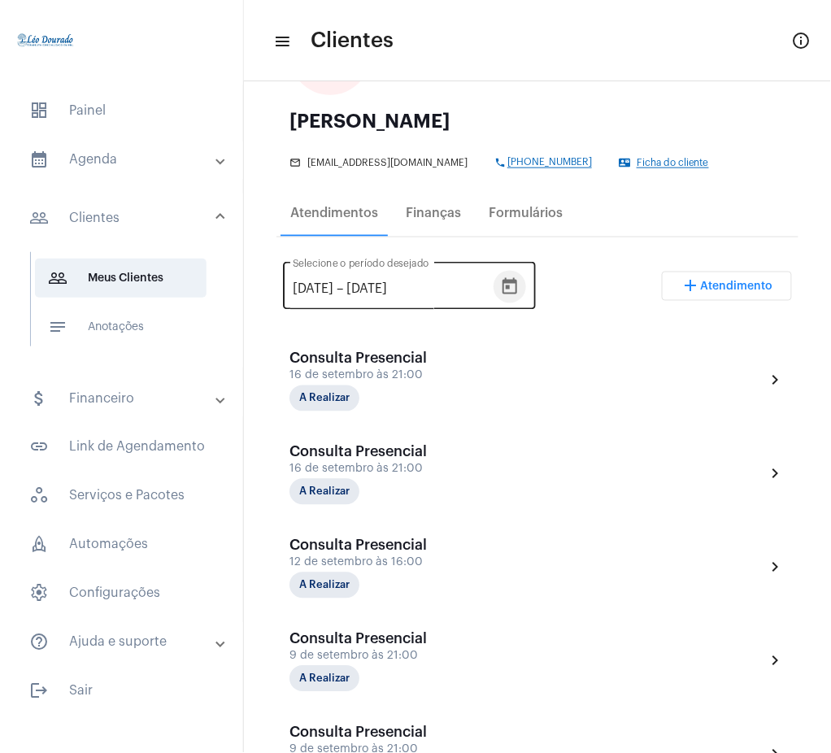
click at [520, 287] on icon "Open calendar" at bounding box center [510, 287] width 20 height 20
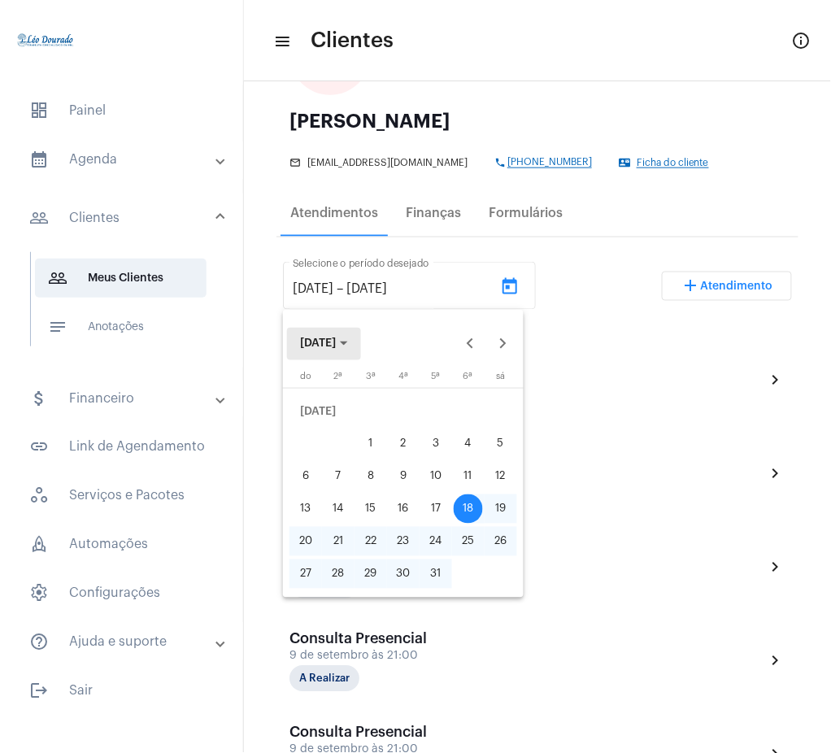
click at [324, 352] on button "[DATE]" at bounding box center [324, 344] width 74 height 33
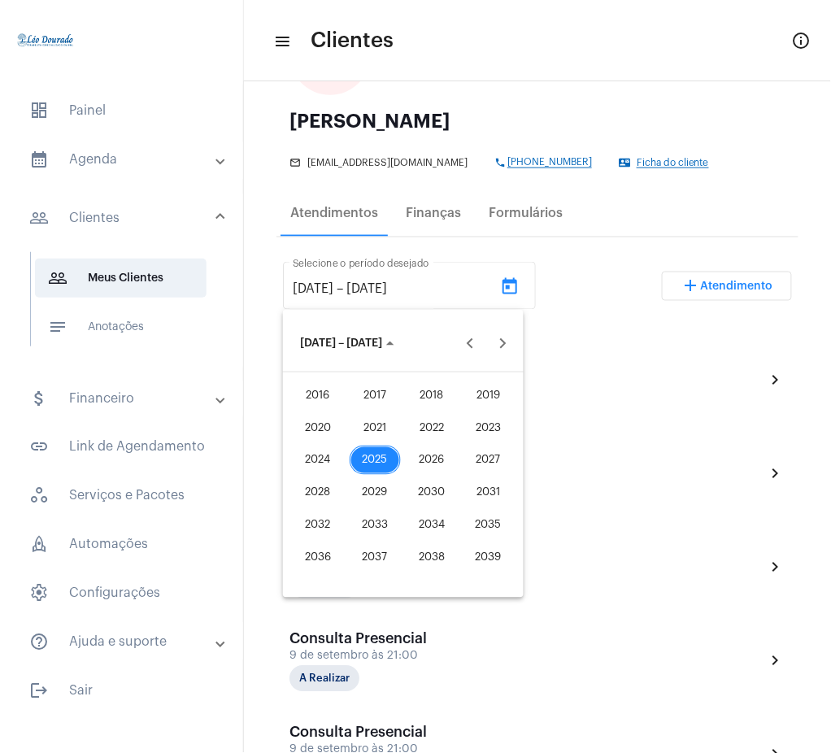
click at [376, 460] on div "2025" at bounding box center [375, 460] width 51 height 29
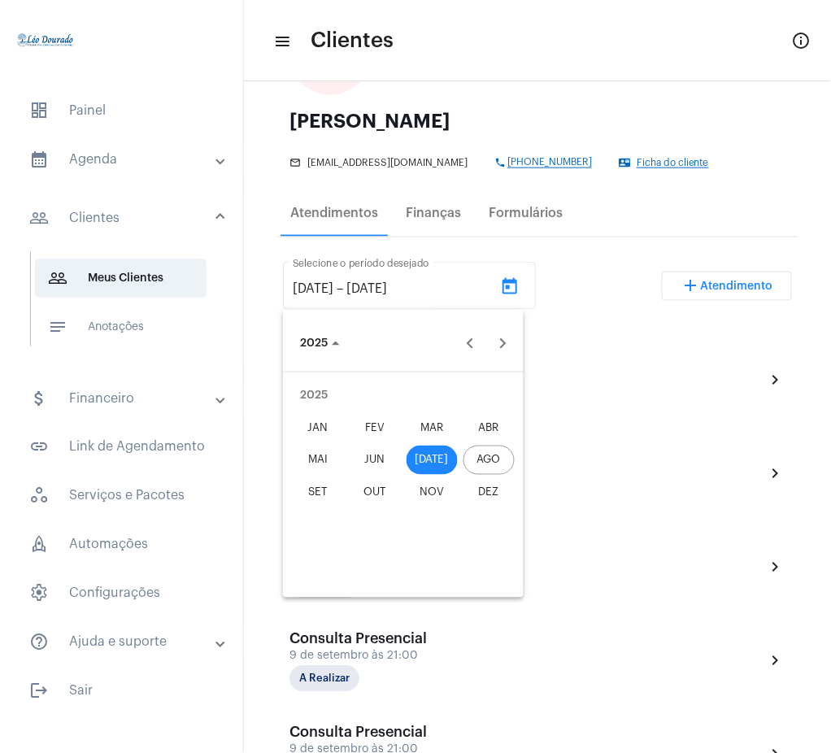
click at [325, 429] on div "JAN" at bounding box center [318, 427] width 51 height 29
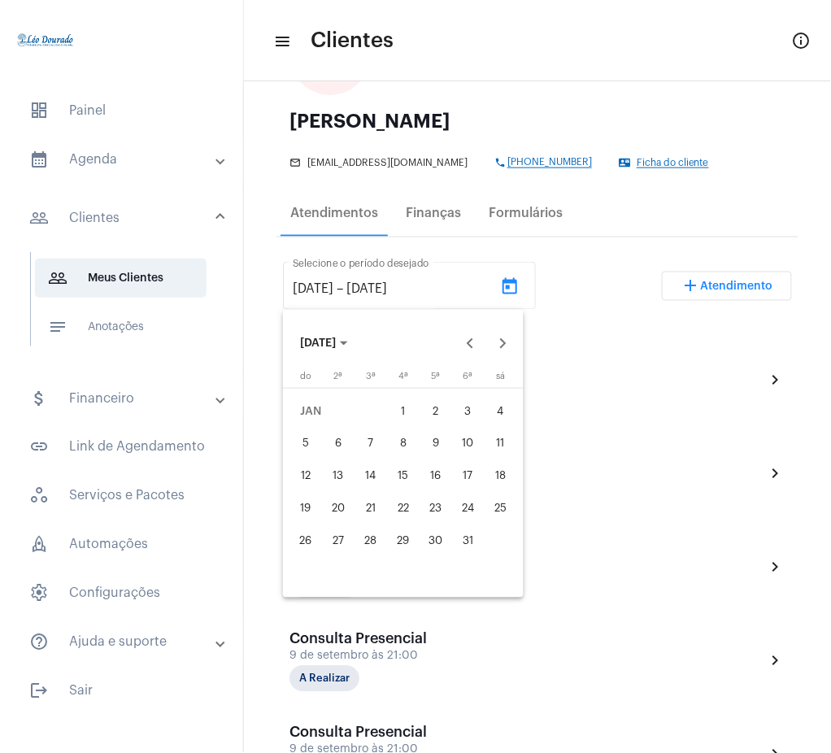
click at [404, 404] on div "1" at bounding box center [403, 411] width 29 height 29
type input "[DATE]"
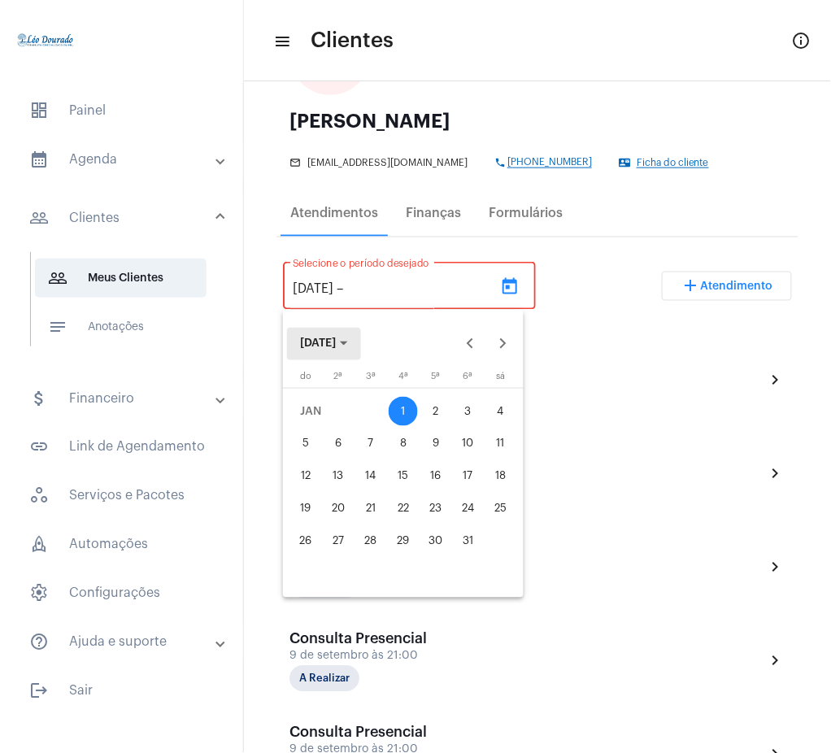
click at [340, 334] on button "[DATE]" at bounding box center [324, 344] width 74 height 33
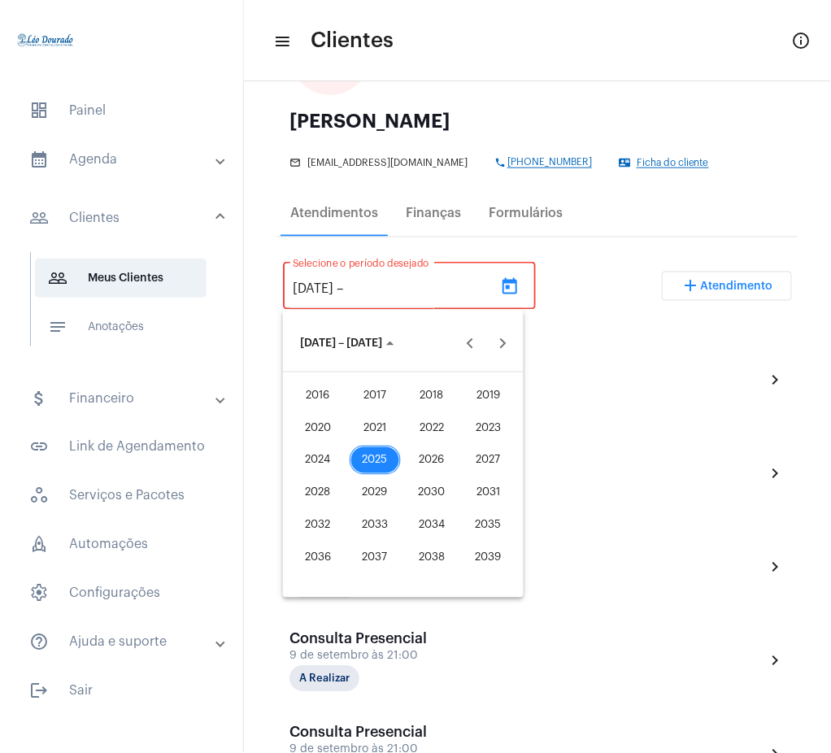
click at [373, 464] on div "2025" at bounding box center [375, 460] width 51 height 29
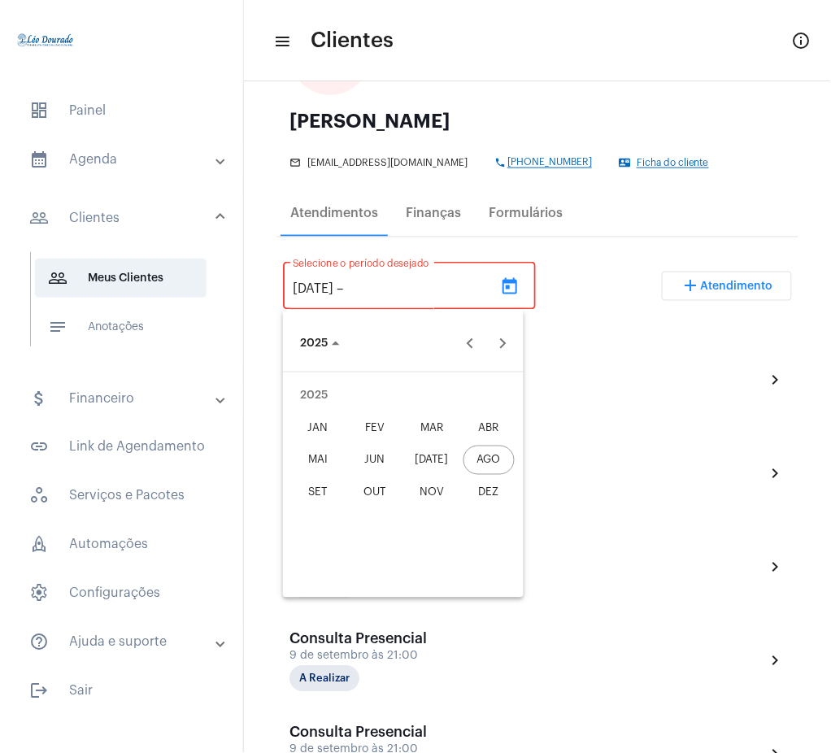
click at [477, 455] on div "AGO" at bounding box center [489, 460] width 51 height 29
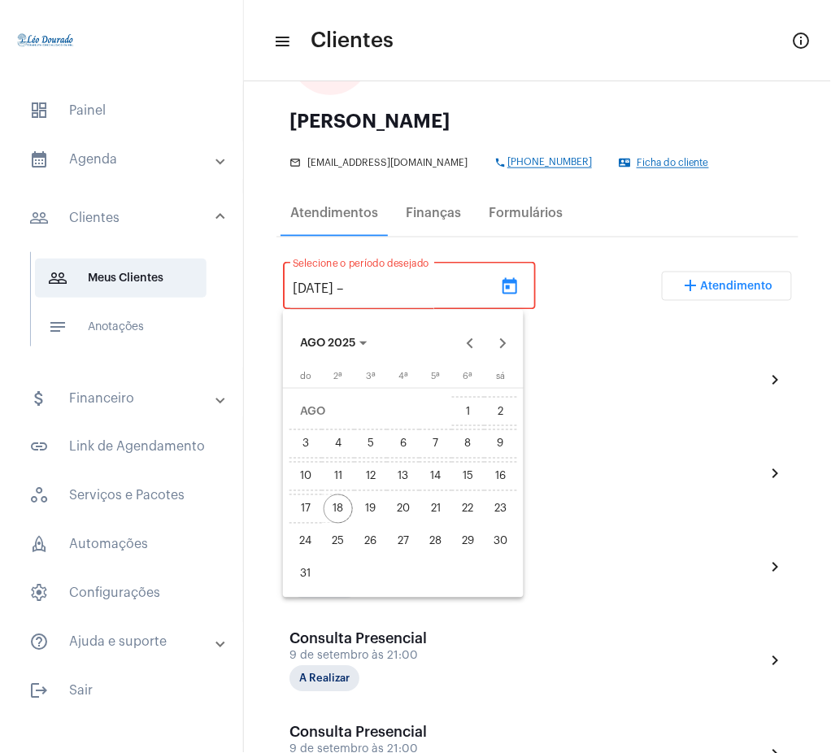
click at [335, 504] on div "18" at bounding box center [338, 509] width 29 height 29
type input "[DATE]"
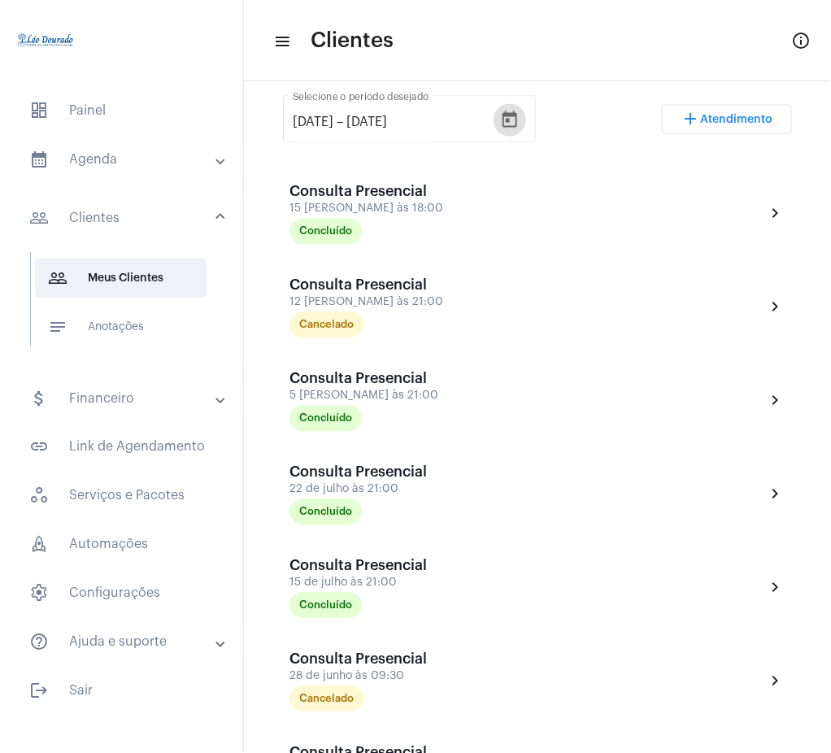
scroll to position [309, 0]
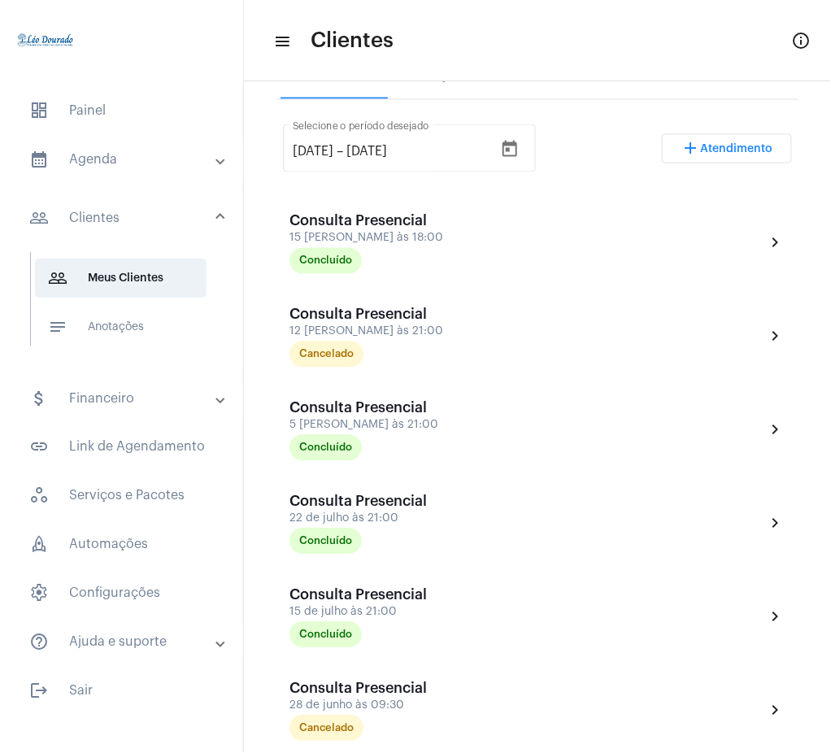
drag, startPoint x: 61, startPoint y: 149, endPoint x: 164, endPoint y: 154, distance: 103.4
click at [164, 154] on mat-expansion-panel-header "calendar_month_outlined Agenda" at bounding box center [126, 159] width 233 height 39
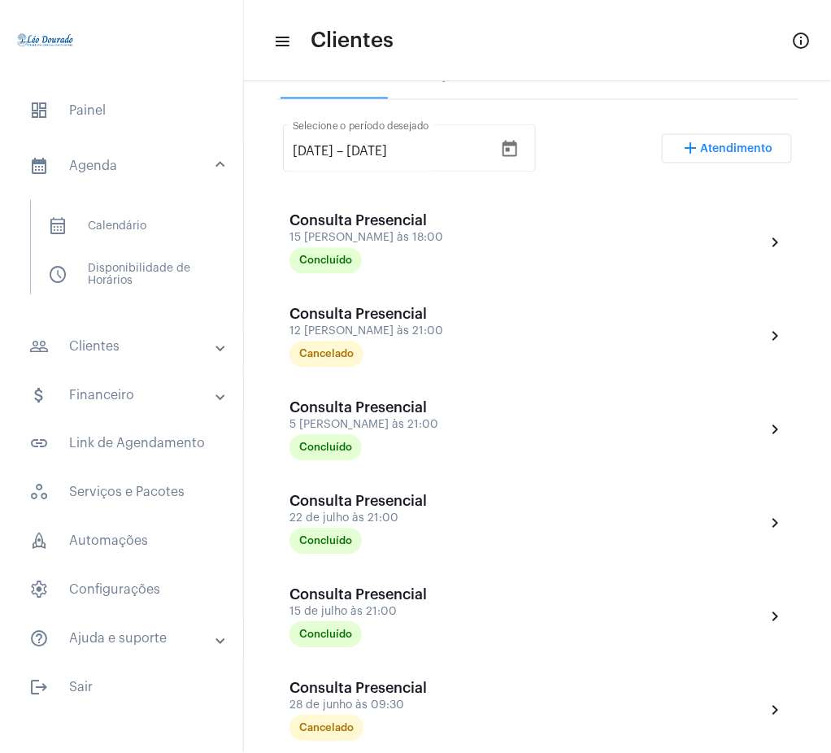
click at [164, 154] on mat-expansion-panel-header "calendar_month_outlined Agenda" at bounding box center [126, 166] width 233 height 52
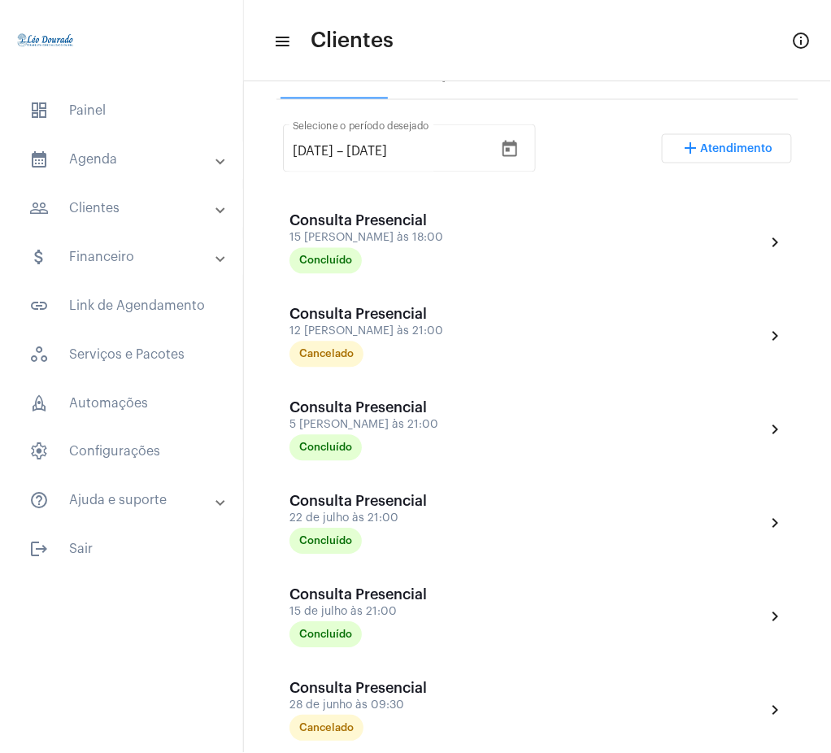
click at [159, 168] on mat-panel-title "calendar_month_outlined Agenda" at bounding box center [123, 160] width 188 height 20
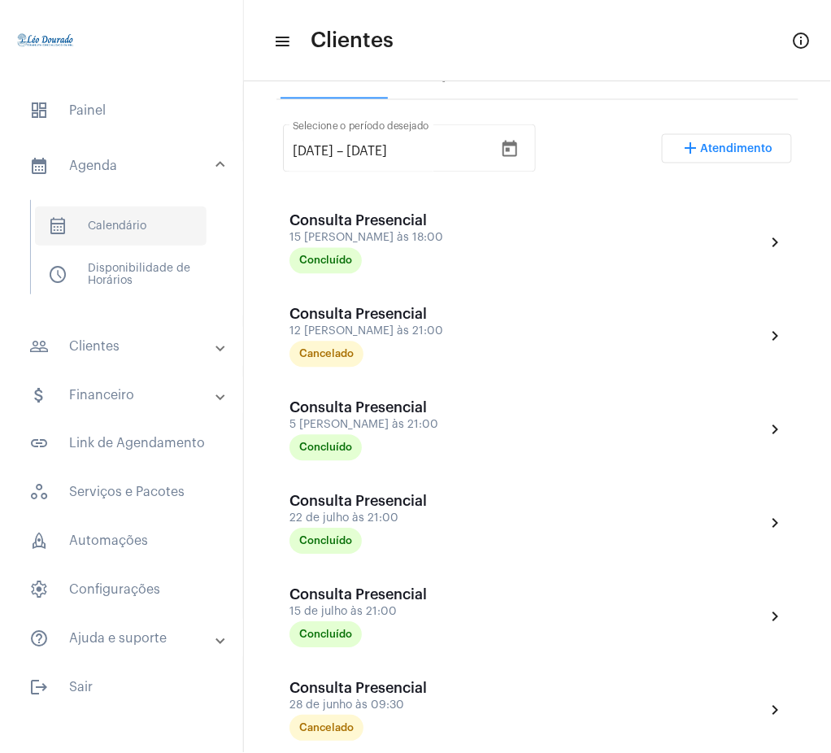
click at [146, 221] on span "calendar_month_outlined Calendário" at bounding box center [121, 226] width 172 height 39
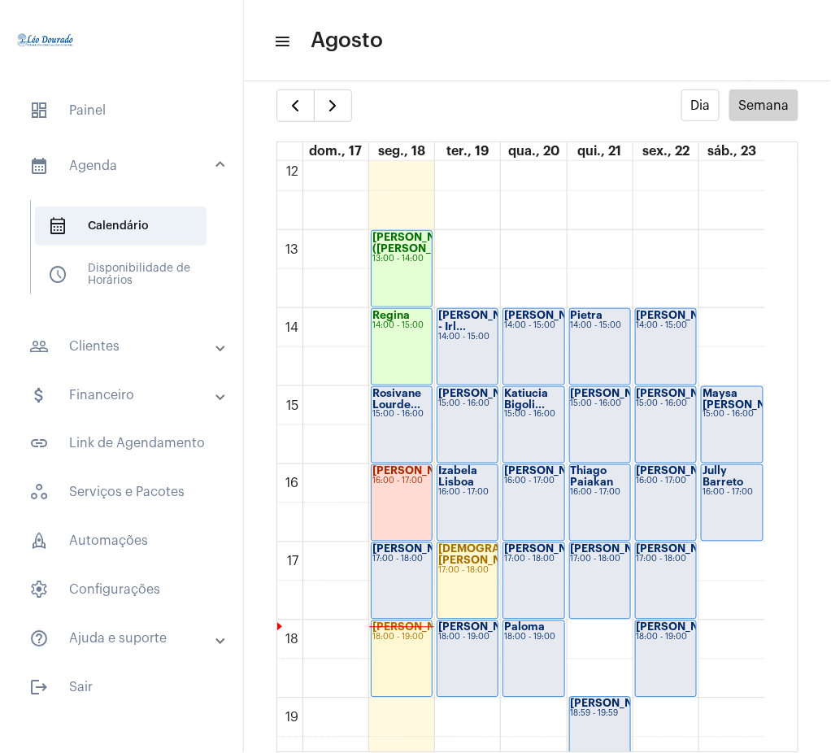
scroll to position [940, 0]
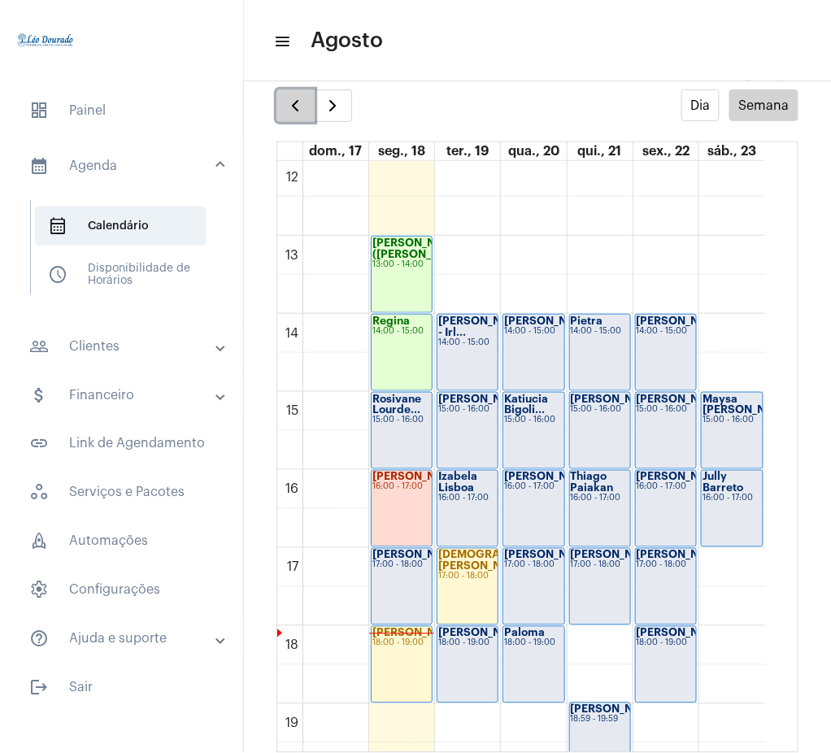
click at [283, 102] on button "button" at bounding box center [296, 105] width 38 height 33
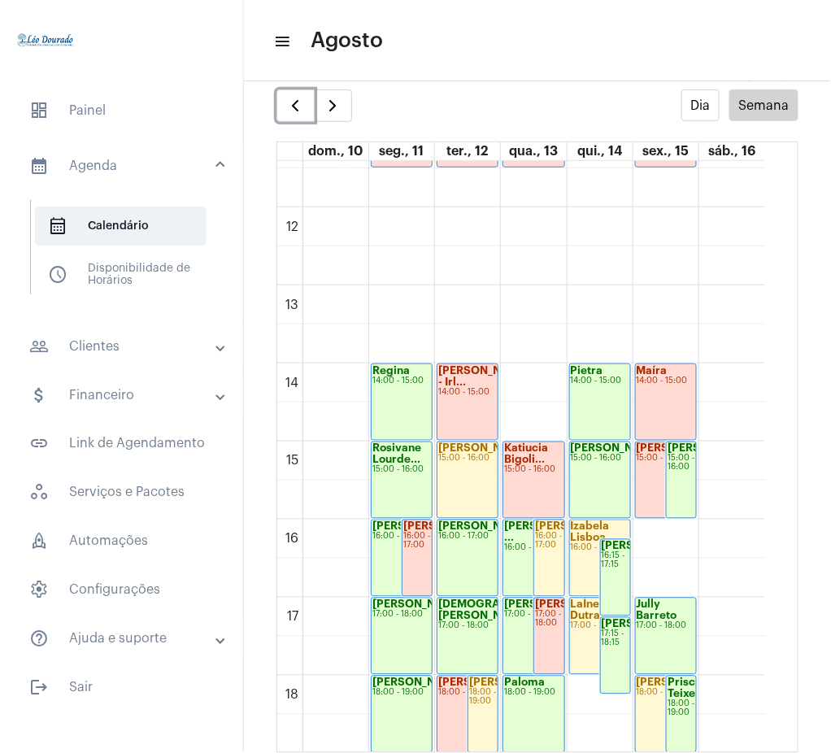
scroll to position [470, 0]
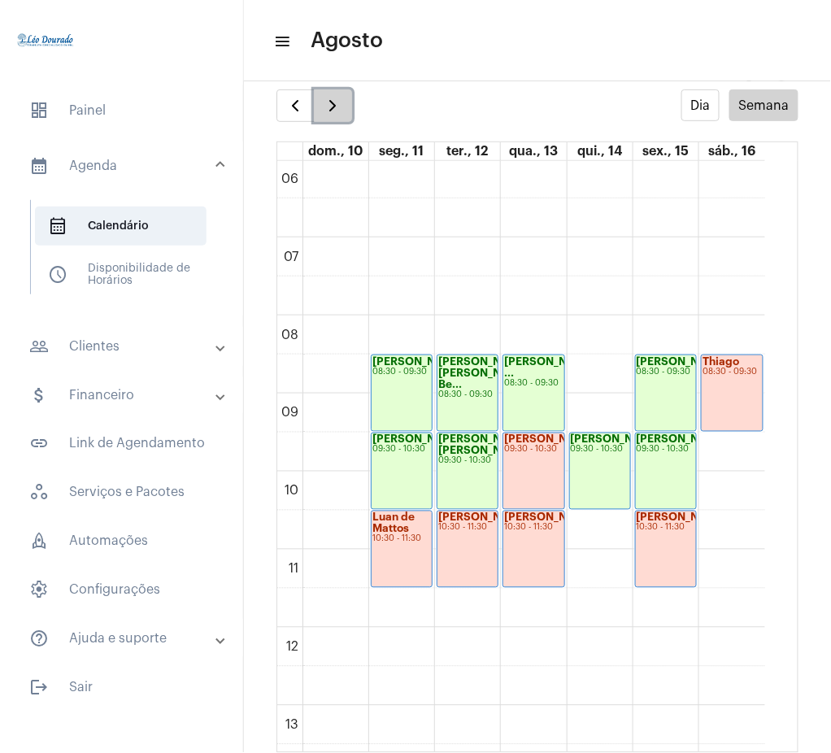
click at [325, 101] on span "button" at bounding box center [333, 106] width 20 height 20
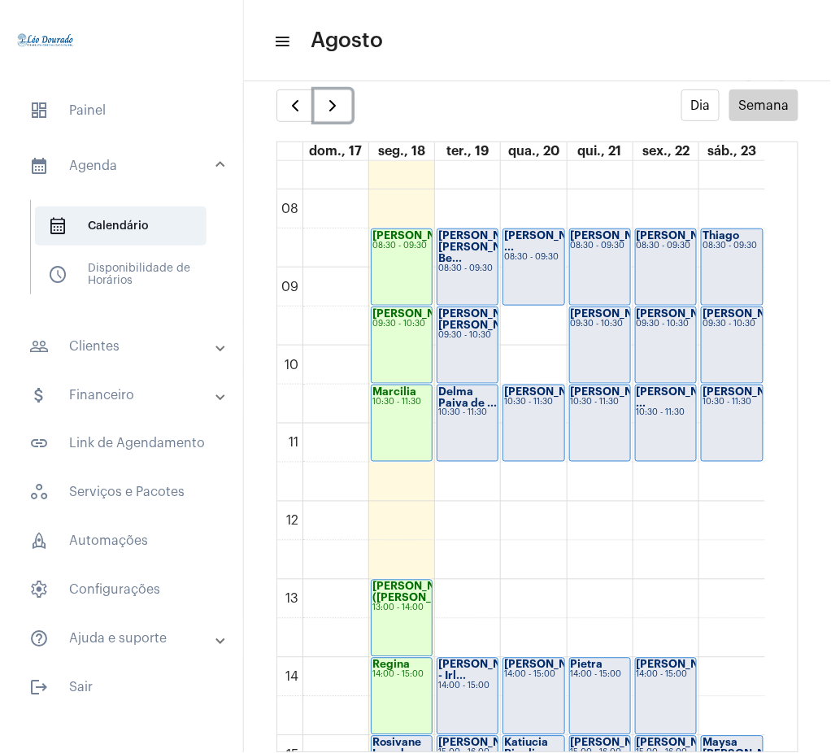
scroll to position [582, 0]
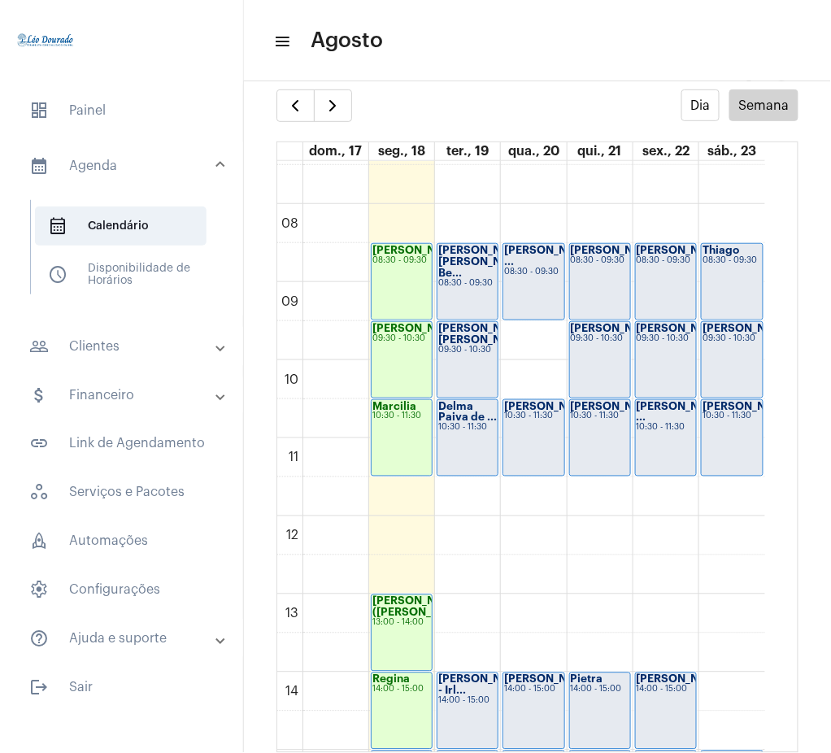
click at [105, 327] on mat-expansion-panel-header "people_outline Clientes" at bounding box center [126, 346] width 233 height 39
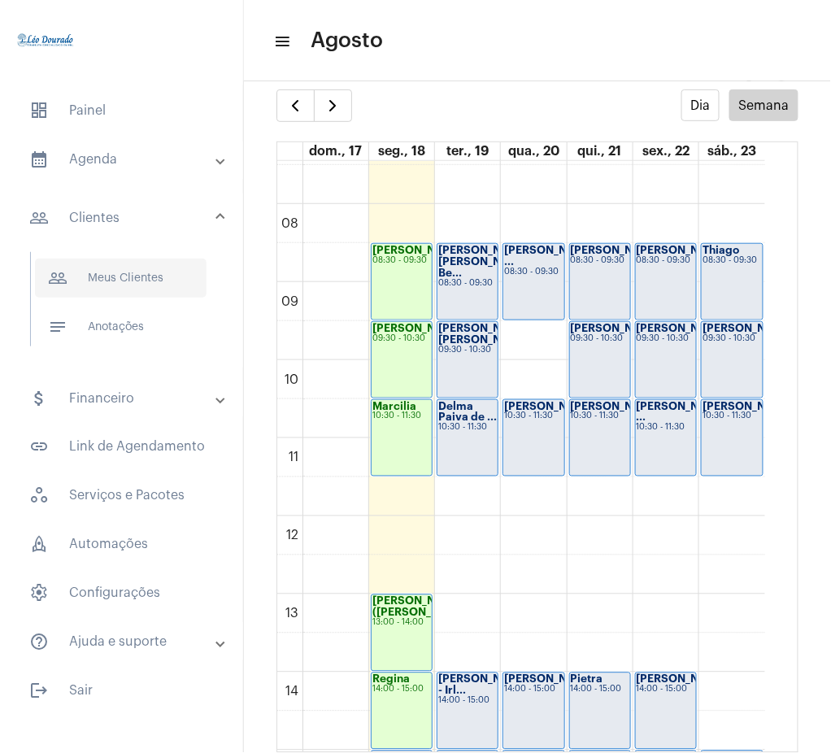
click at [110, 286] on span "people_outline Meus Clientes" at bounding box center [121, 278] width 172 height 39
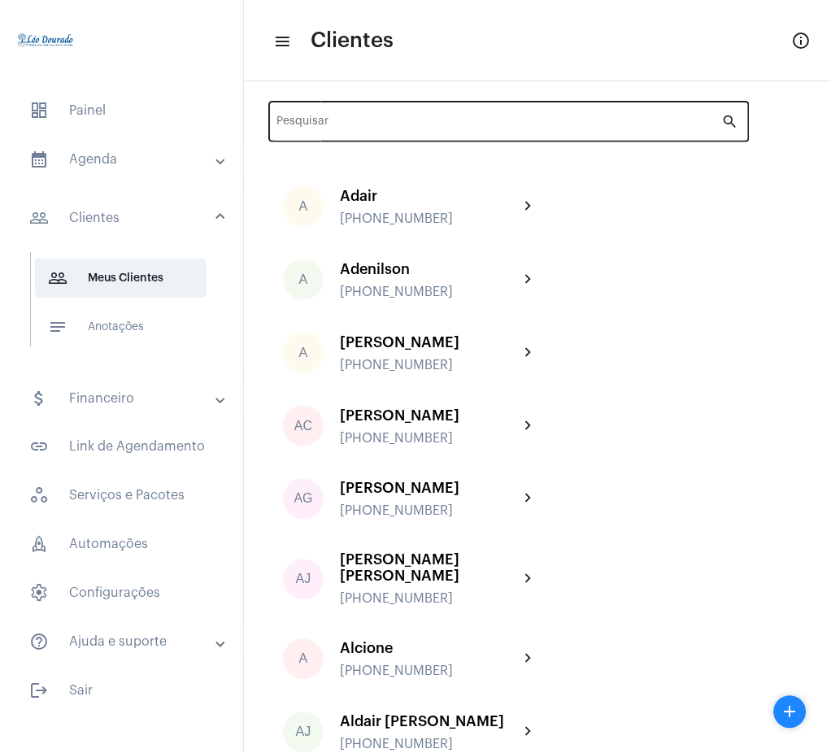
click at [499, 115] on div "Pesquisar" at bounding box center [499, 120] width 445 height 45
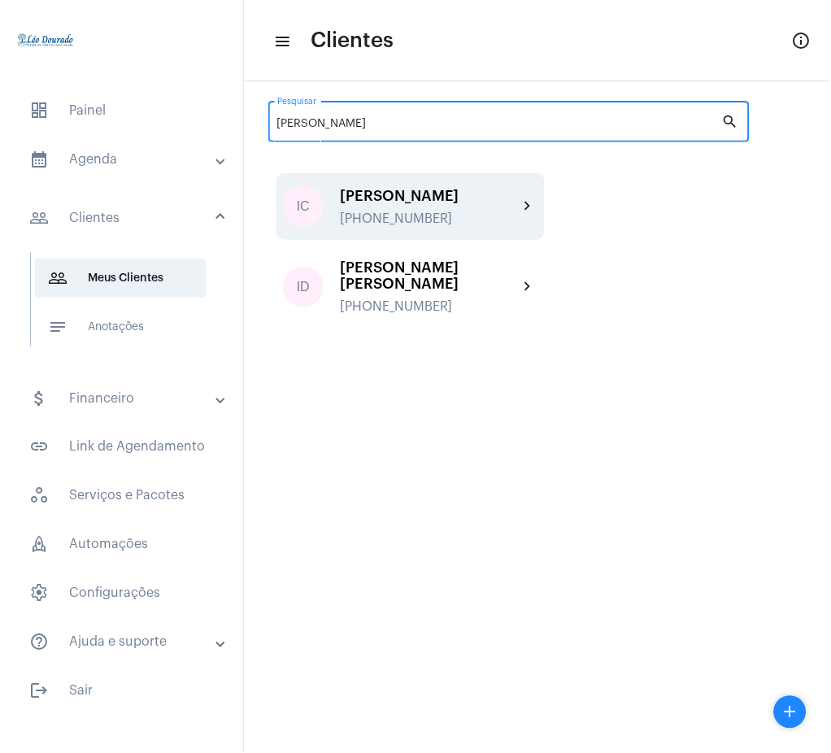
type input "[PERSON_NAME]"
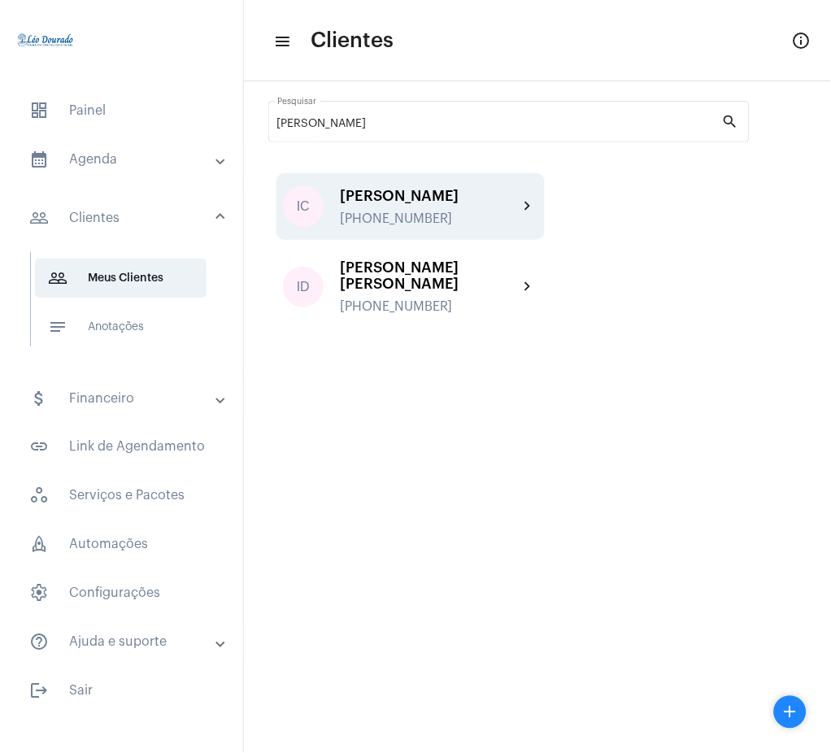
click at [475, 203] on div "[PERSON_NAME]" at bounding box center [429, 196] width 179 height 16
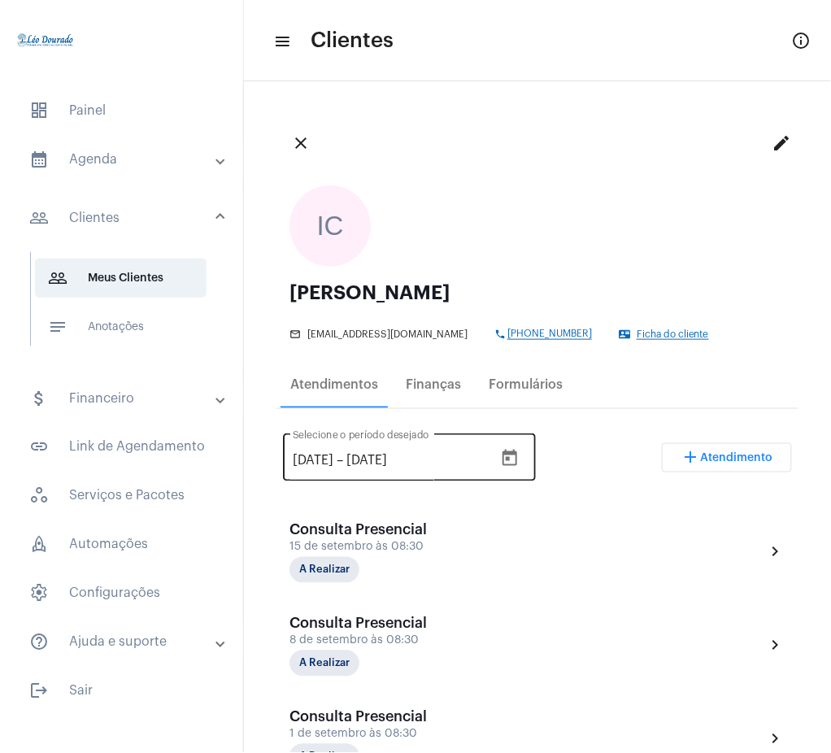
click at [520, 457] on icon "Open calendar" at bounding box center [510, 459] width 20 height 20
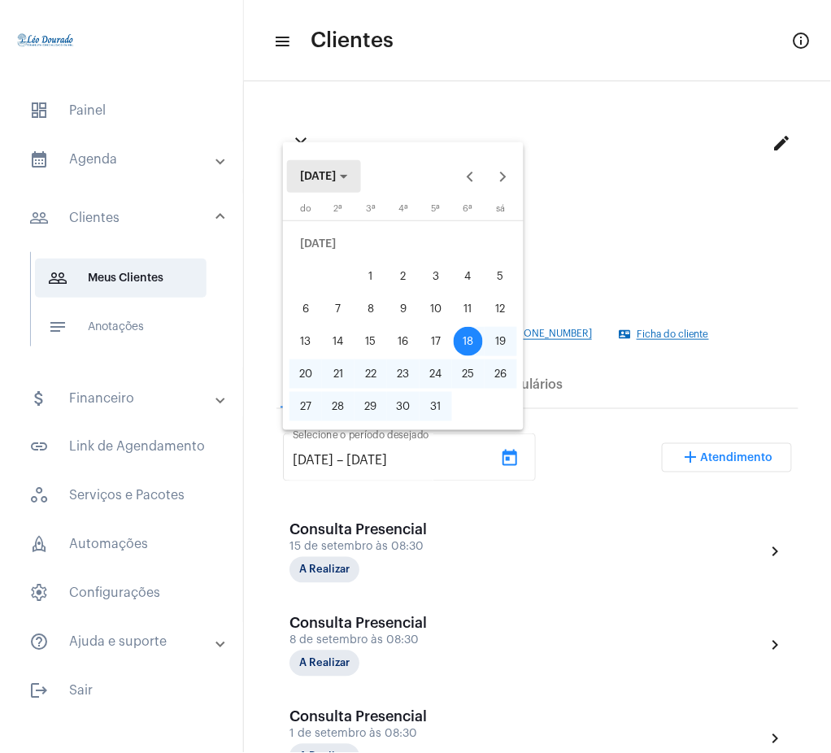
click at [361, 166] on button "[DATE]" at bounding box center [324, 176] width 74 height 33
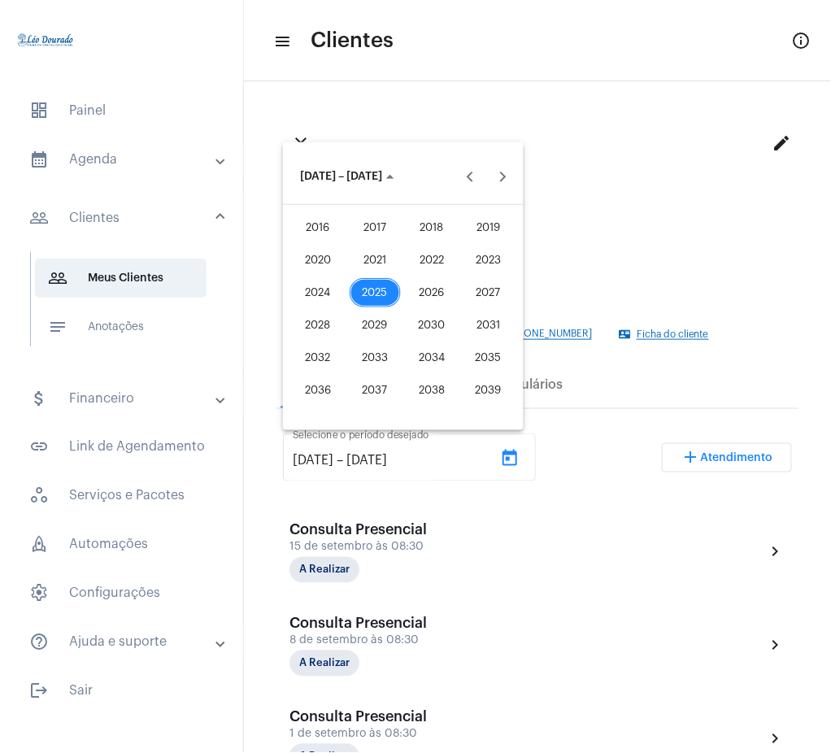
click at [376, 278] on button "2025" at bounding box center [375, 293] width 57 height 33
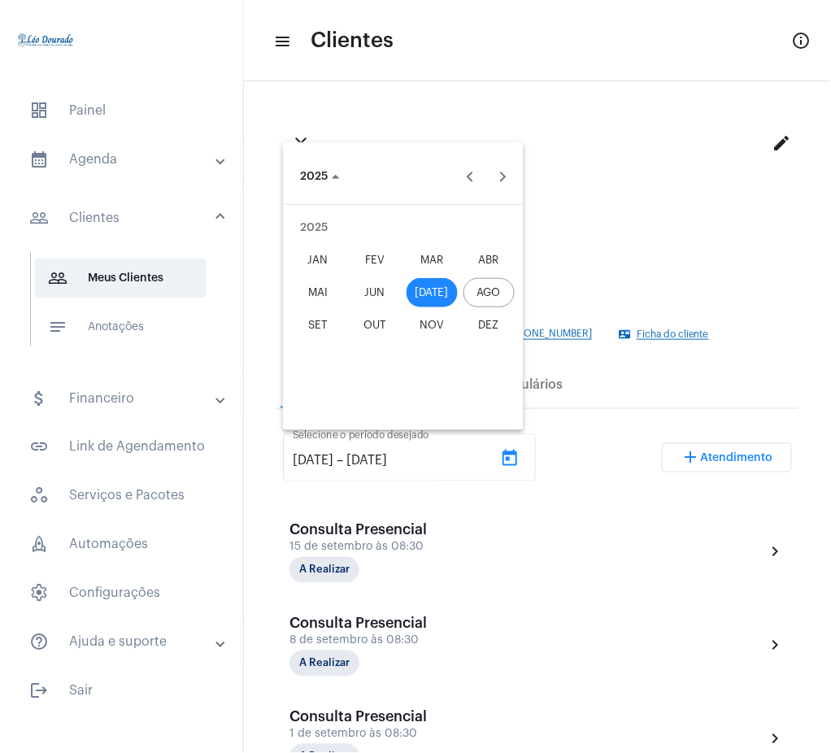
click at [375, 288] on div "JUN" at bounding box center [375, 292] width 51 height 29
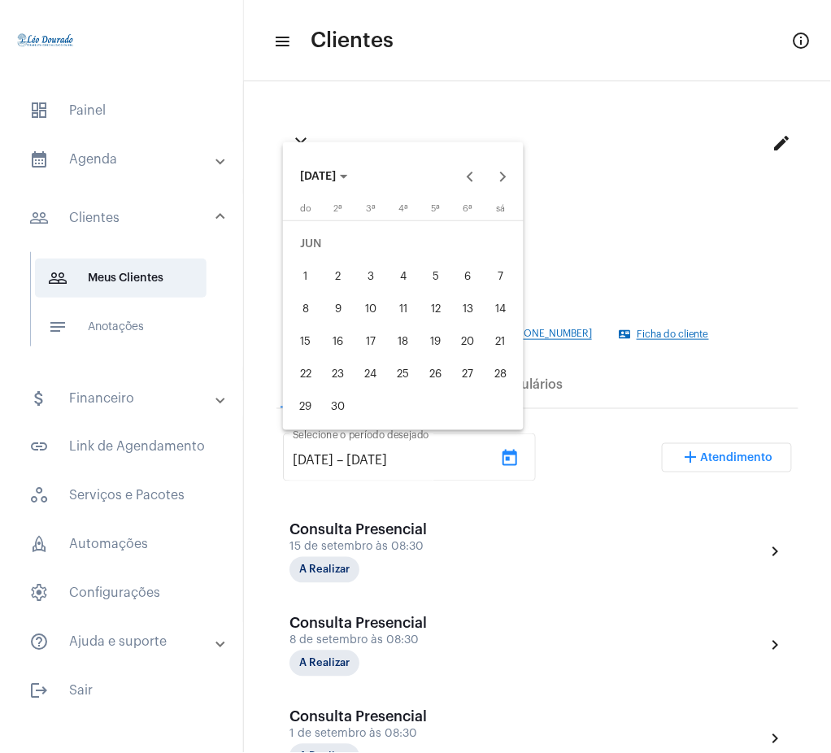
click at [307, 272] on div "1" at bounding box center [305, 276] width 29 height 29
type input "[DATE]"
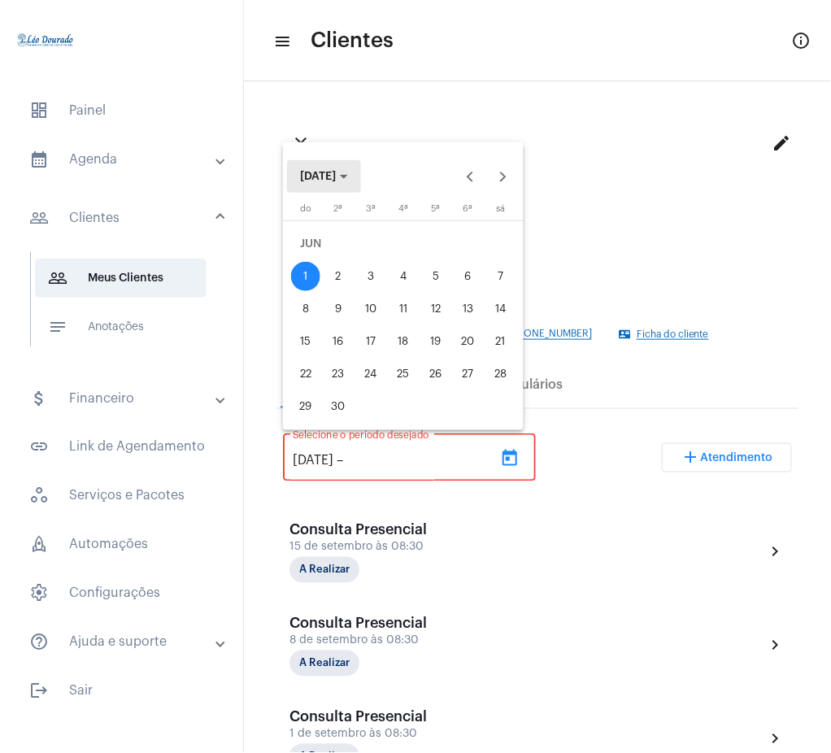
click at [336, 178] on span "[DATE]" at bounding box center [318, 176] width 36 height 11
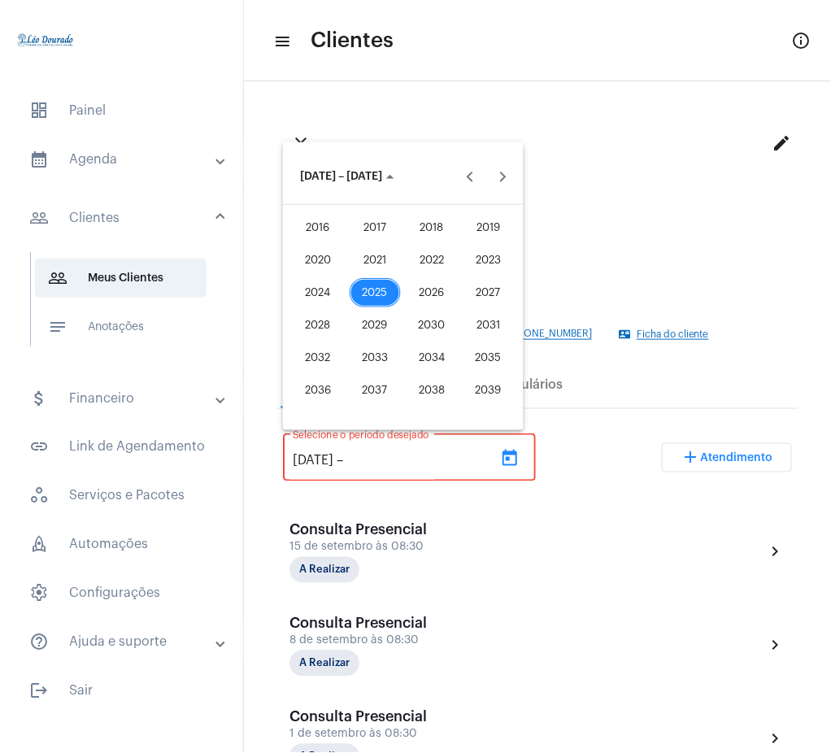
click at [382, 286] on div "2025" at bounding box center [375, 292] width 51 height 29
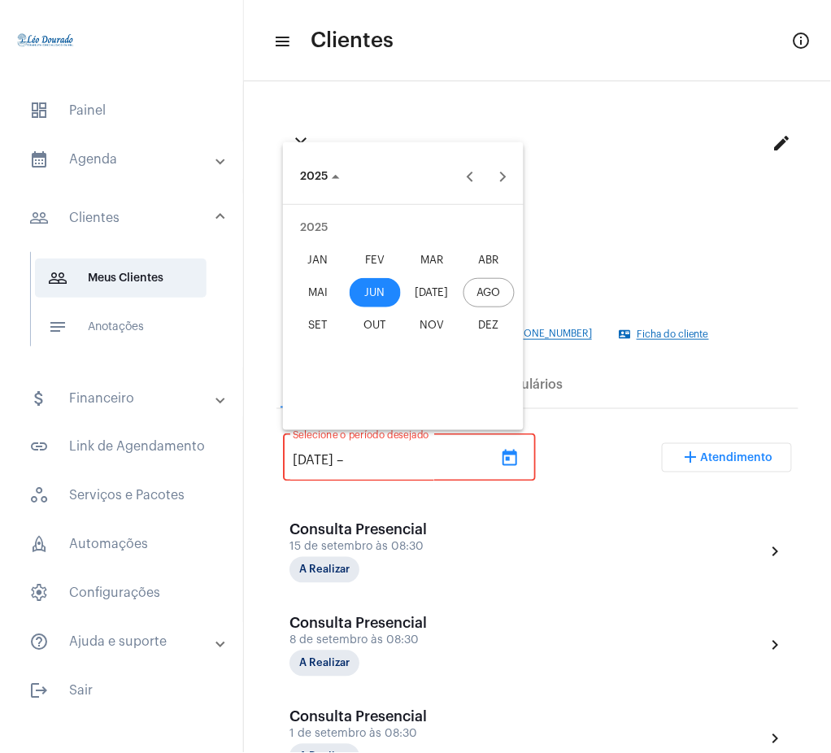
click at [492, 296] on div "AGO" at bounding box center [489, 292] width 51 height 29
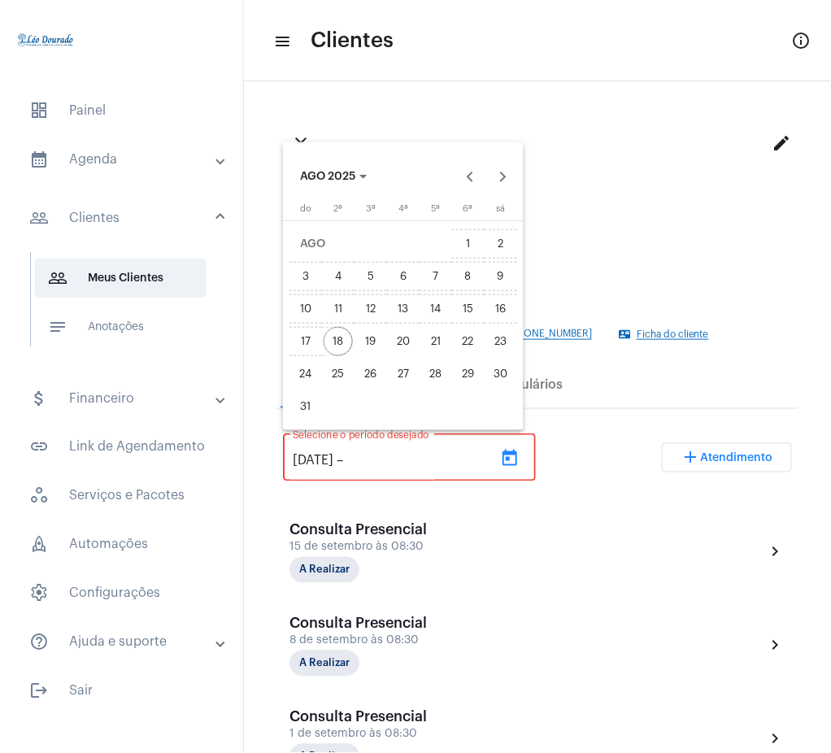
click at [338, 344] on div "18" at bounding box center [338, 341] width 29 height 29
type input "[DATE]"
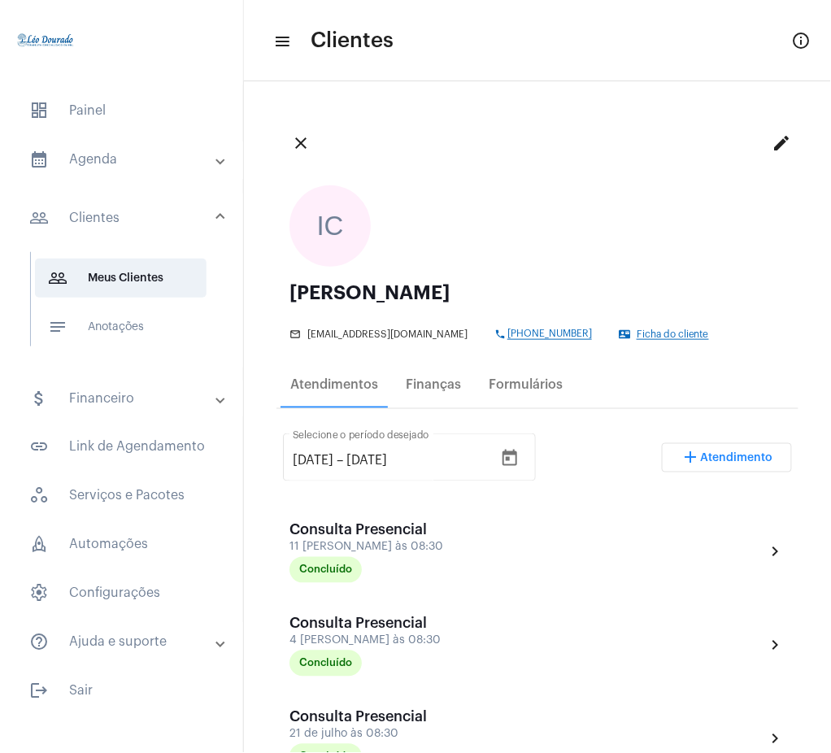
click at [94, 151] on mat-panel-title "calendar_month_outlined Agenda" at bounding box center [123, 160] width 188 height 20
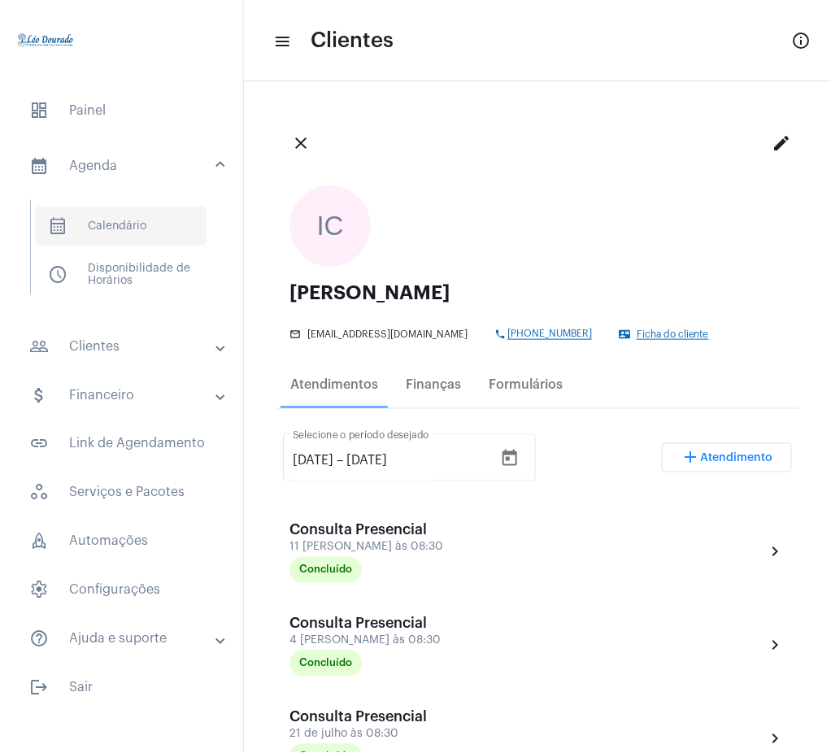
click at [111, 226] on span "calendar_month_outlined Calendário" at bounding box center [121, 226] width 172 height 39
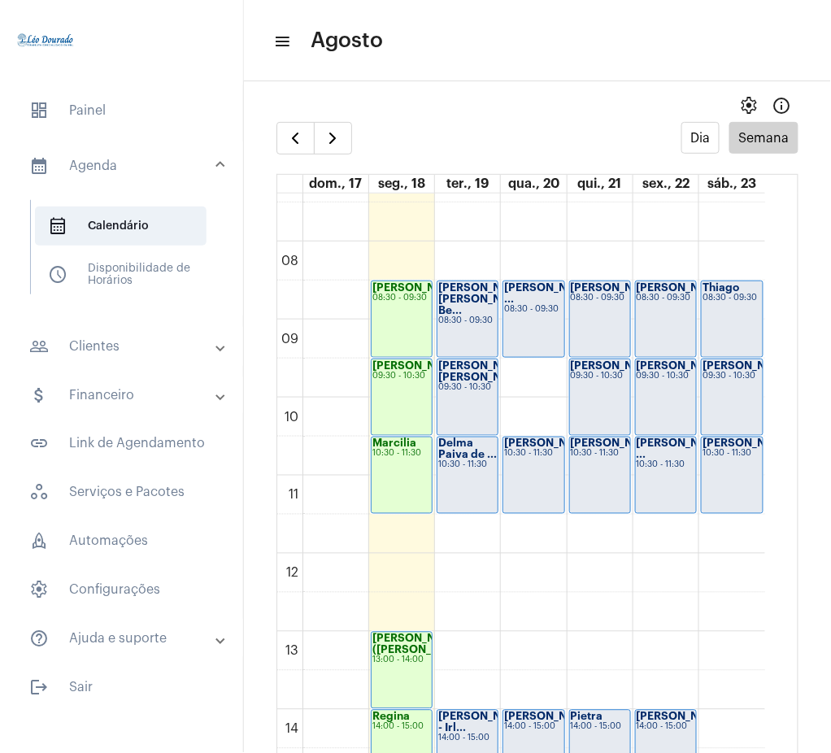
scroll to position [586, 0]
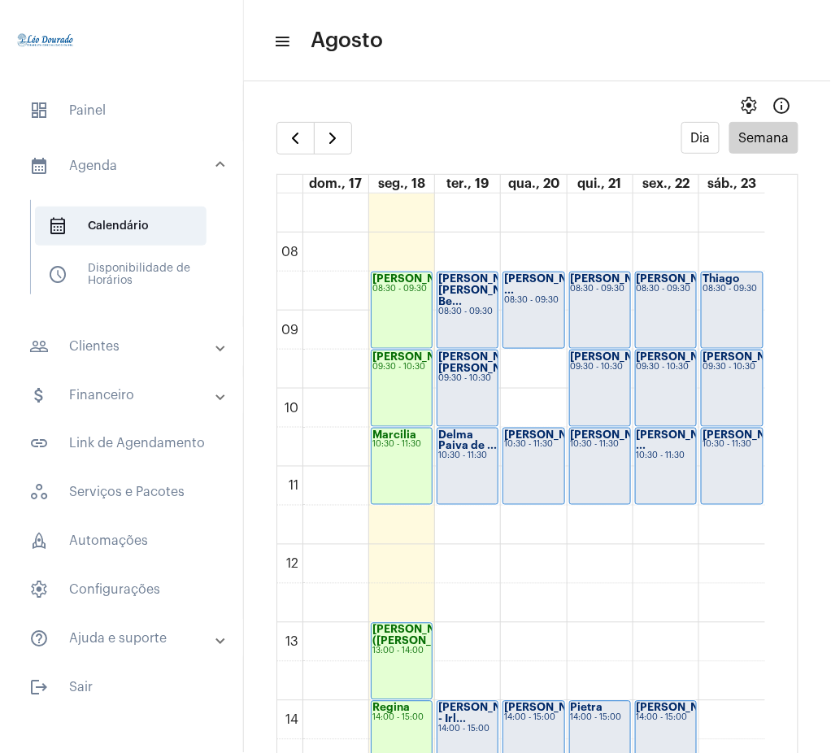
click at [137, 339] on mat-panel-title "people_outline Clientes" at bounding box center [123, 347] width 188 height 20
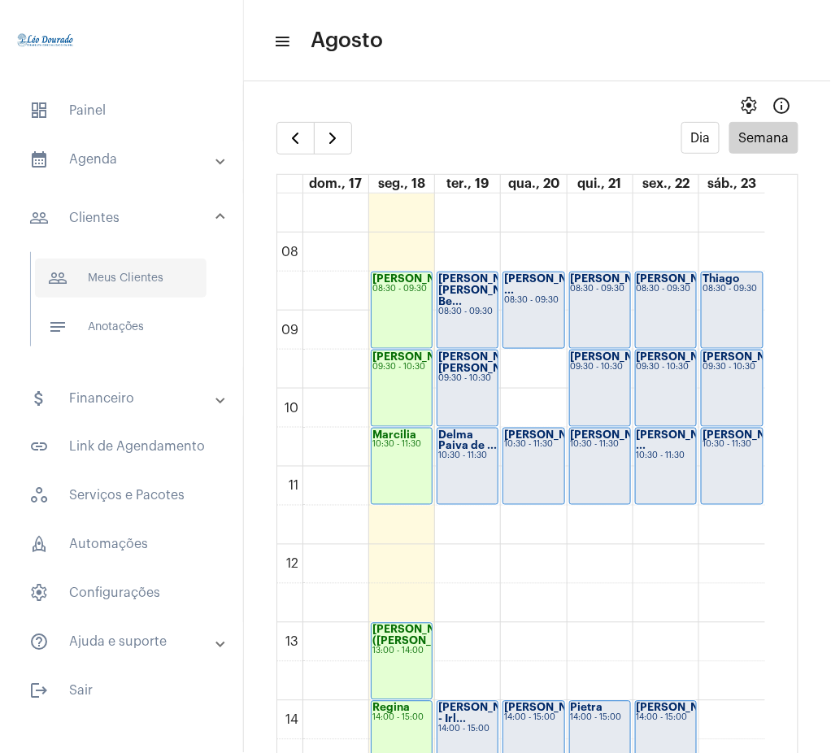
click at [132, 277] on span "people_outline Meus Clientes" at bounding box center [121, 278] width 172 height 39
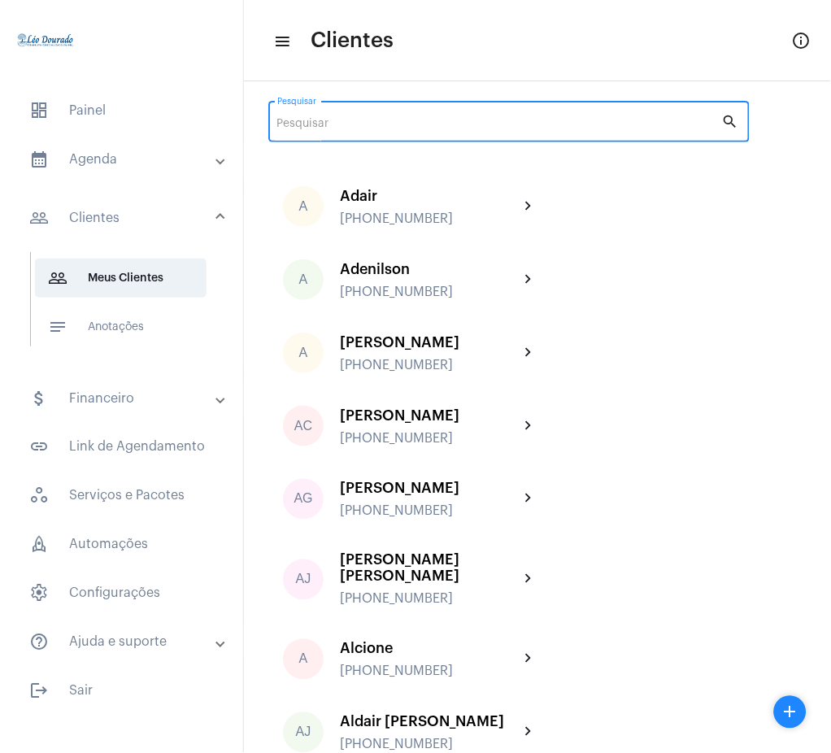
click at [470, 123] on input "Pesquisar" at bounding box center [499, 124] width 445 height 13
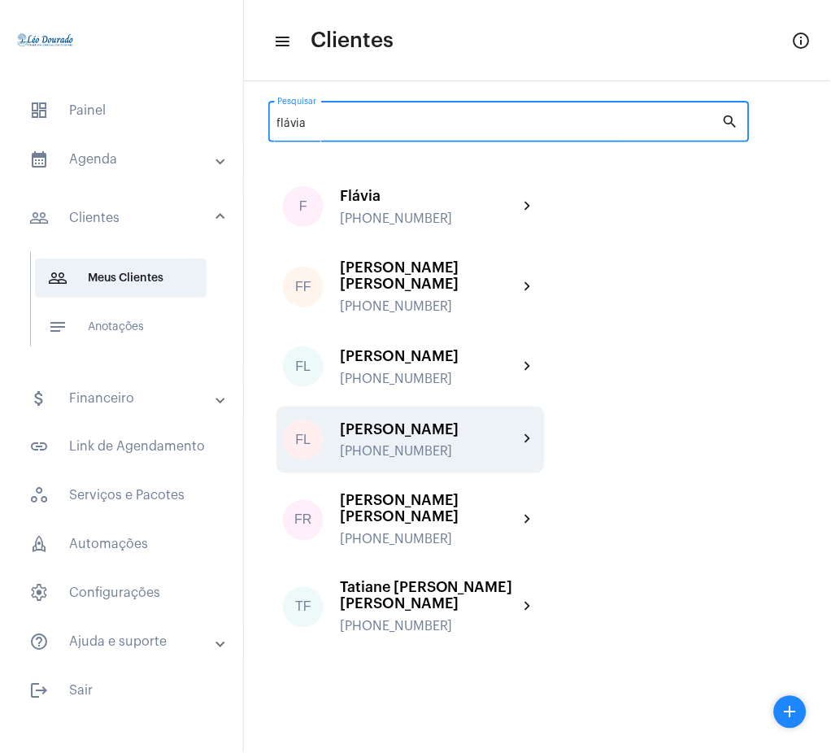
type input "flávia"
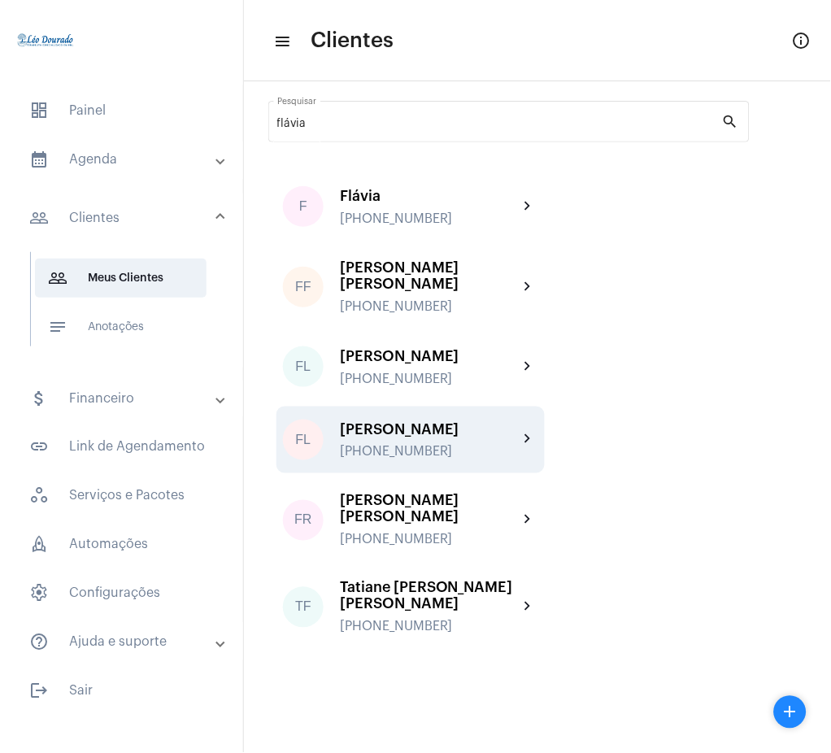
click at [491, 431] on div "[PERSON_NAME]" at bounding box center [429, 429] width 179 height 16
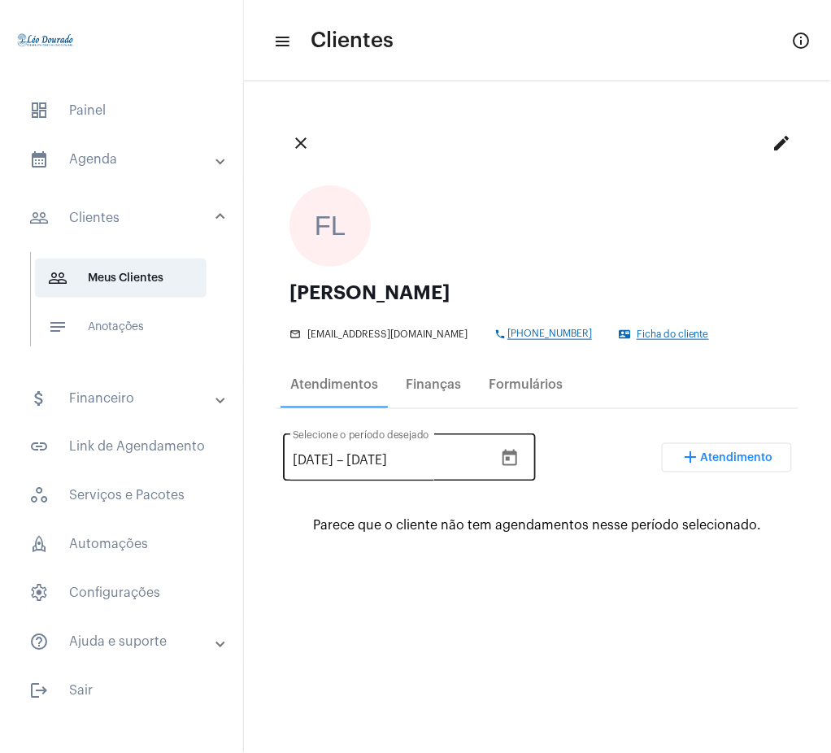
click at [520, 452] on icon "Open calendar" at bounding box center [510, 459] width 20 height 20
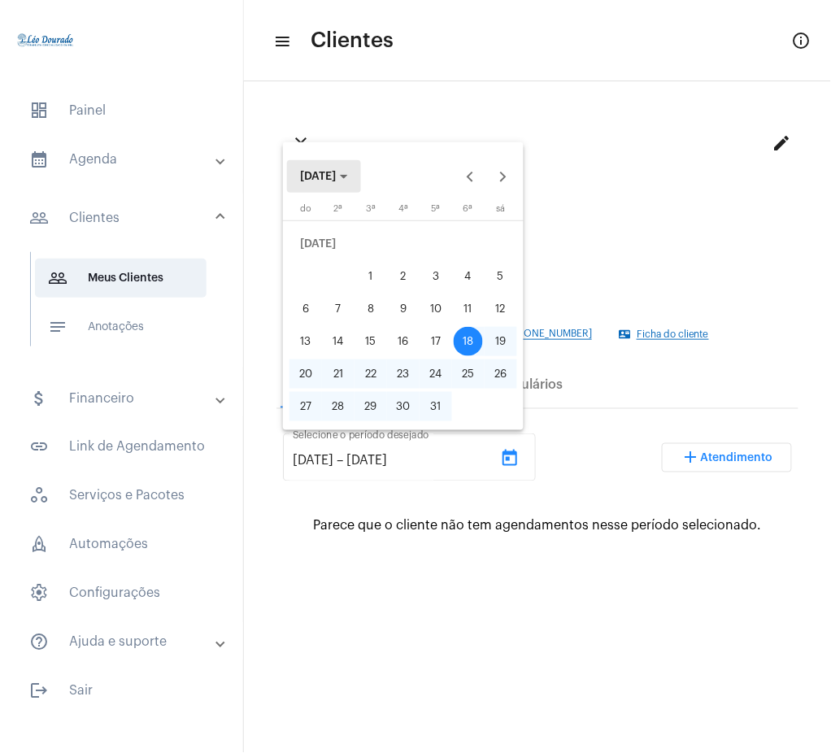
click at [336, 181] on span "[DATE]" at bounding box center [318, 176] width 36 height 11
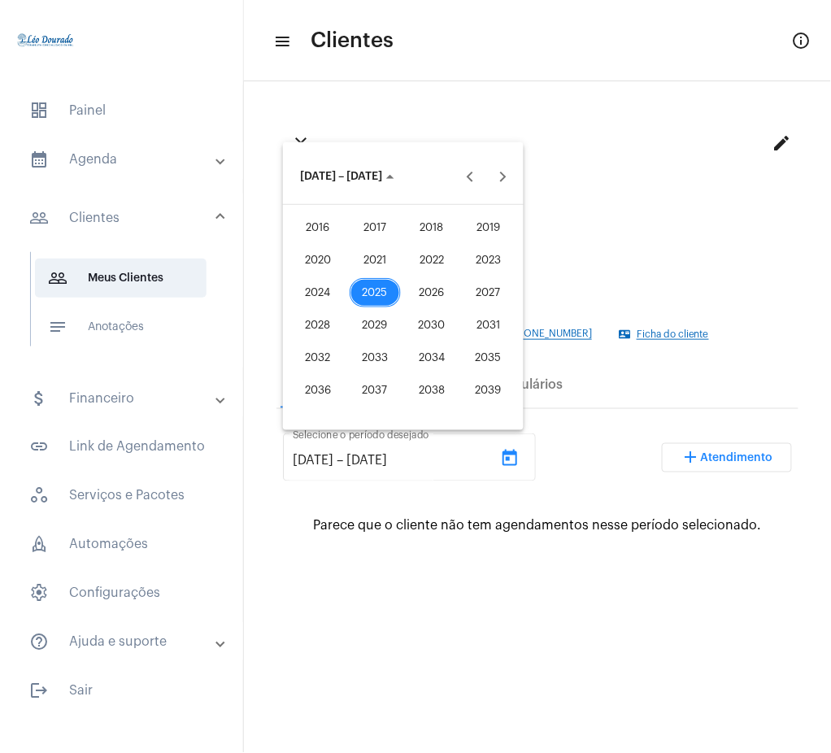
click at [432, 273] on div "2022" at bounding box center [432, 260] width 51 height 29
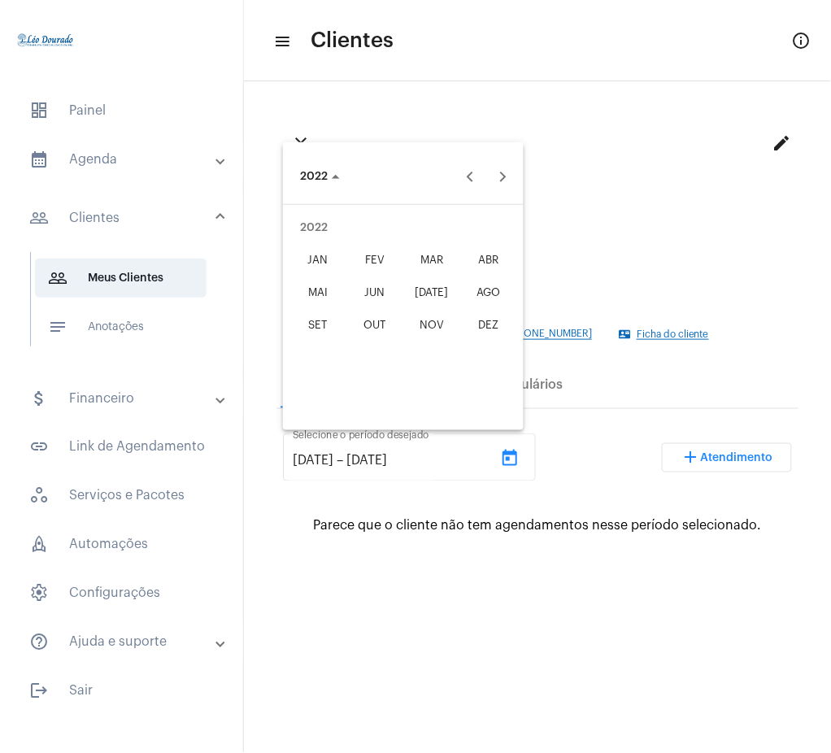
click at [330, 261] on div "JAN" at bounding box center [318, 260] width 51 height 29
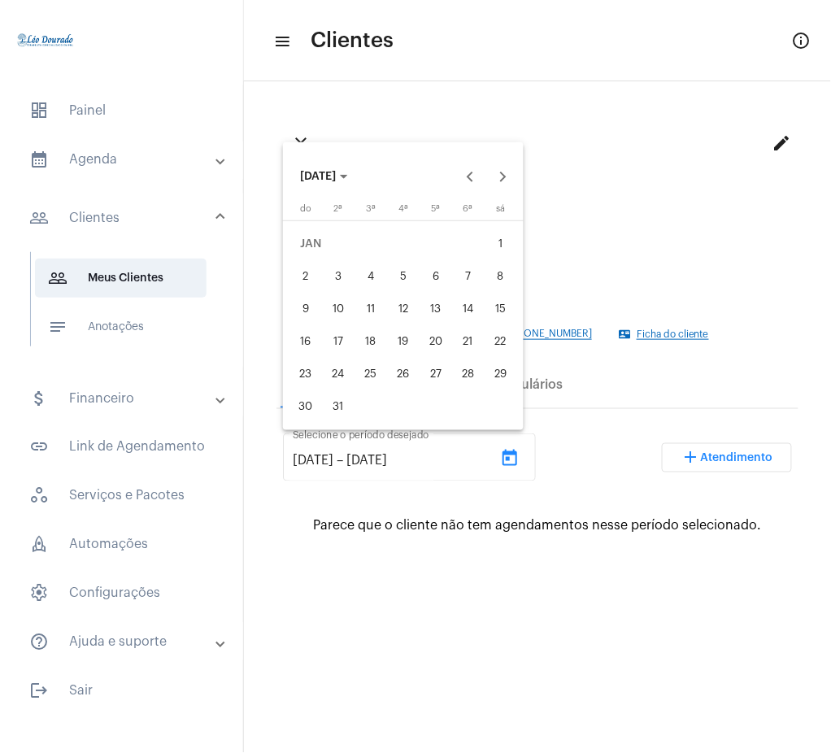
click at [508, 247] on div "1" at bounding box center [500, 243] width 29 height 29
type input "[DATE]"
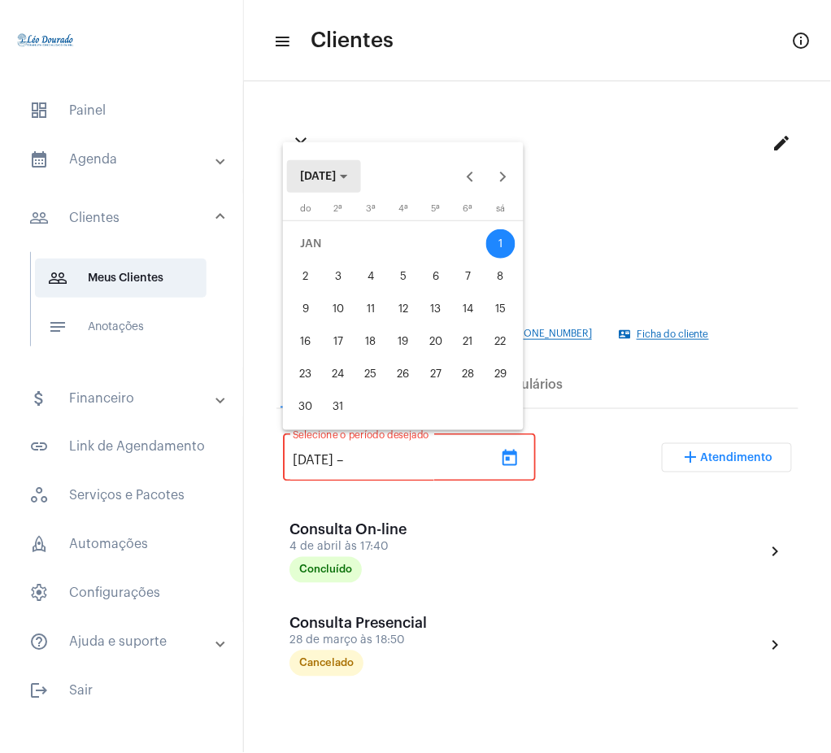
click at [333, 180] on span "[DATE]" at bounding box center [318, 176] width 36 height 11
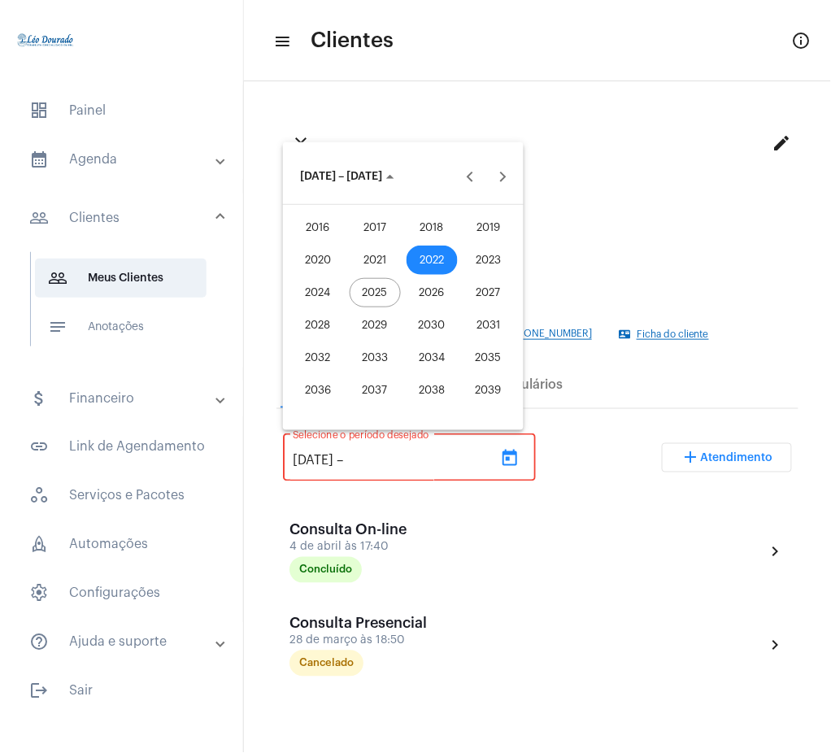
click at [377, 290] on div "2025" at bounding box center [375, 292] width 51 height 29
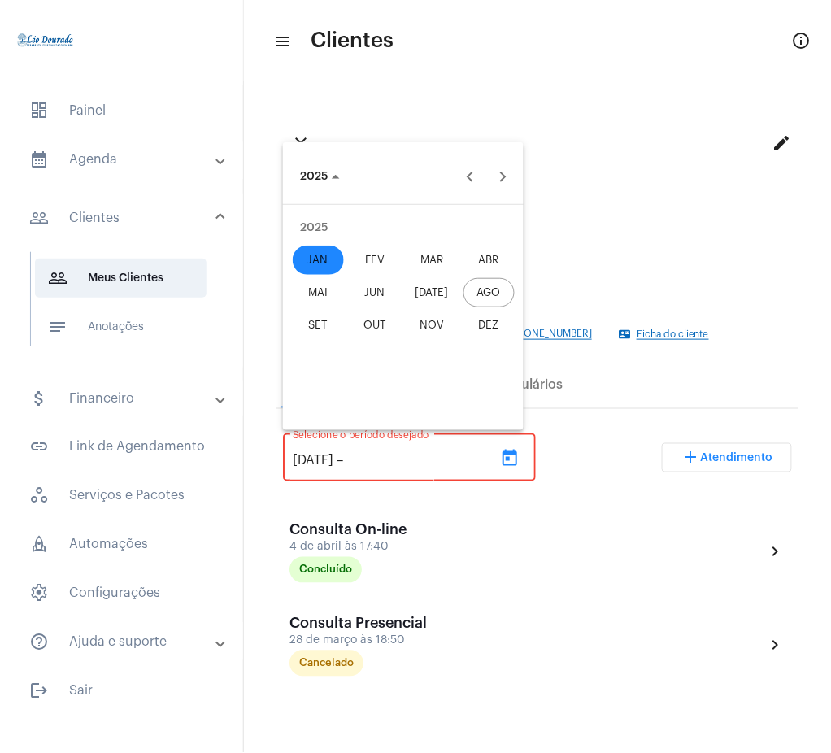
click at [479, 286] on div "AGO" at bounding box center [489, 292] width 51 height 29
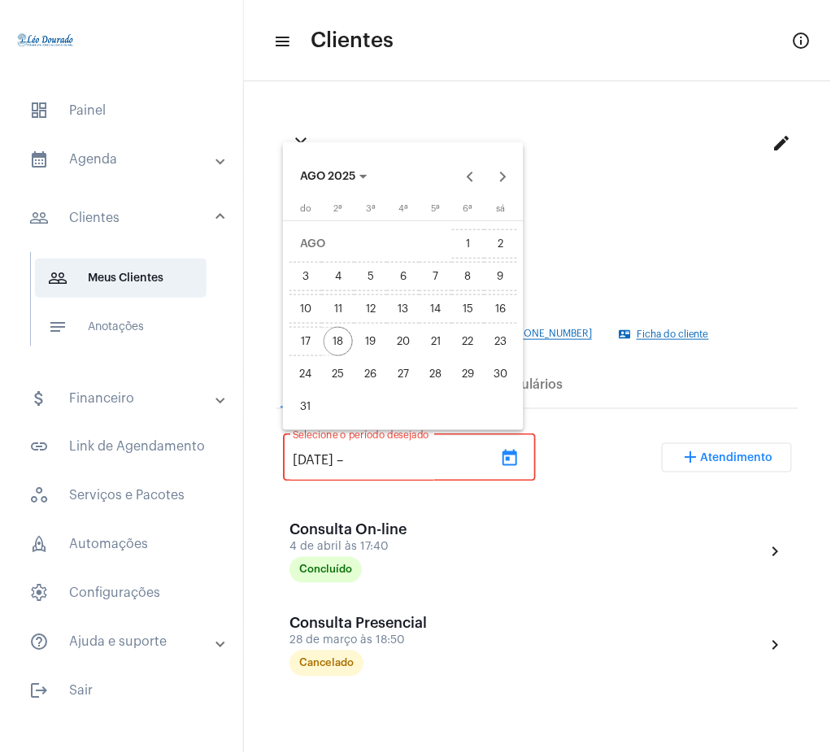
click at [326, 332] on div "18" at bounding box center [338, 341] width 29 height 29
type input "[DATE]"
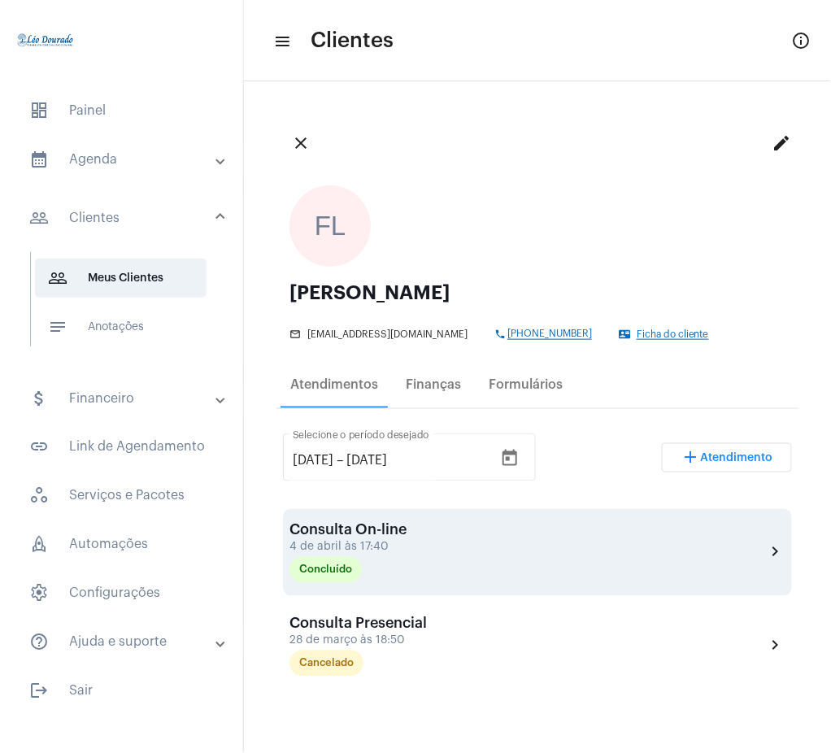
click at [766, 556] on mat-icon "chevron_right" at bounding box center [776, 553] width 20 height 20
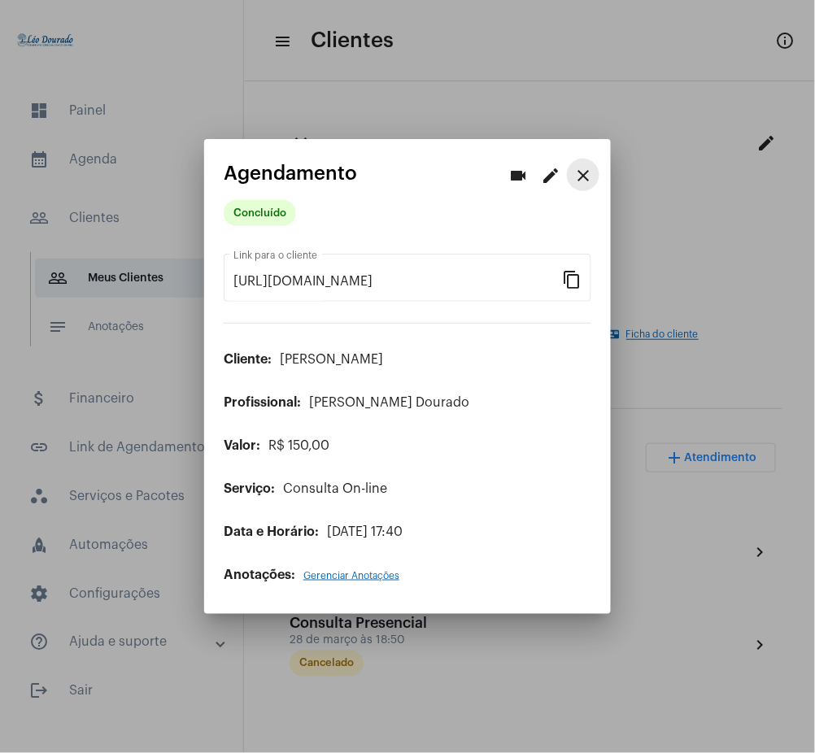
click at [577, 187] on button "close" at bounding box center [583, 175] width 33 height 33
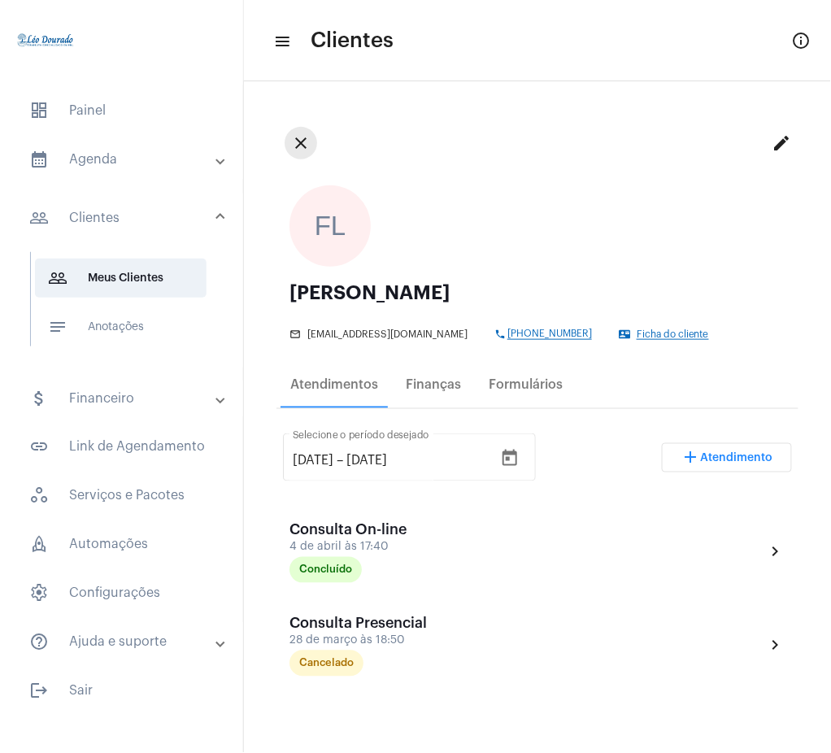
click at [302, 146] on mat-icon "close" at bounding box center [301, 143] width 20 height 20
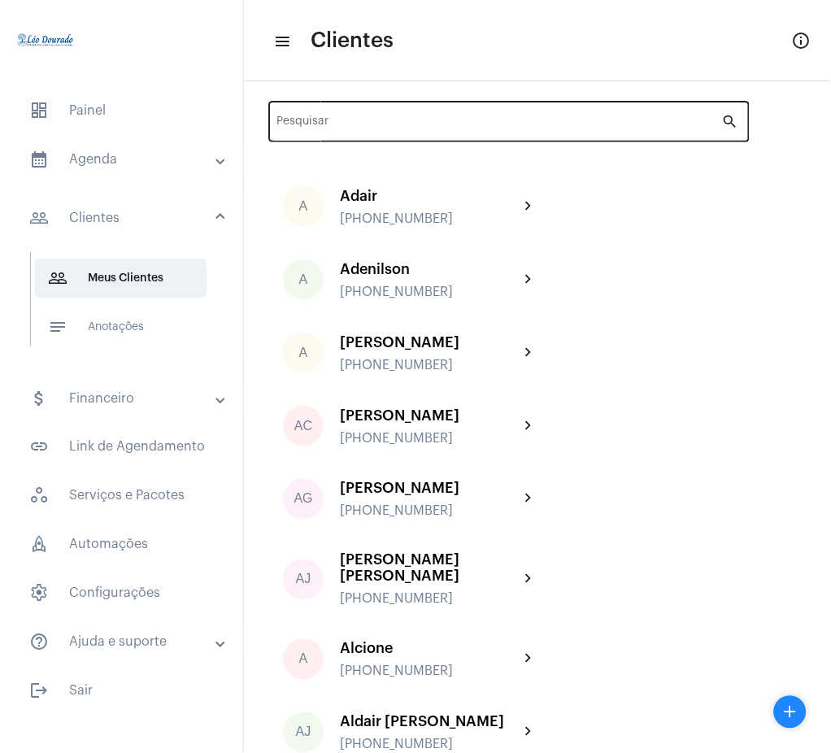
click at [420, 107] on div "Pesquisar" at bounding box center [499, 120] width 445 height 45
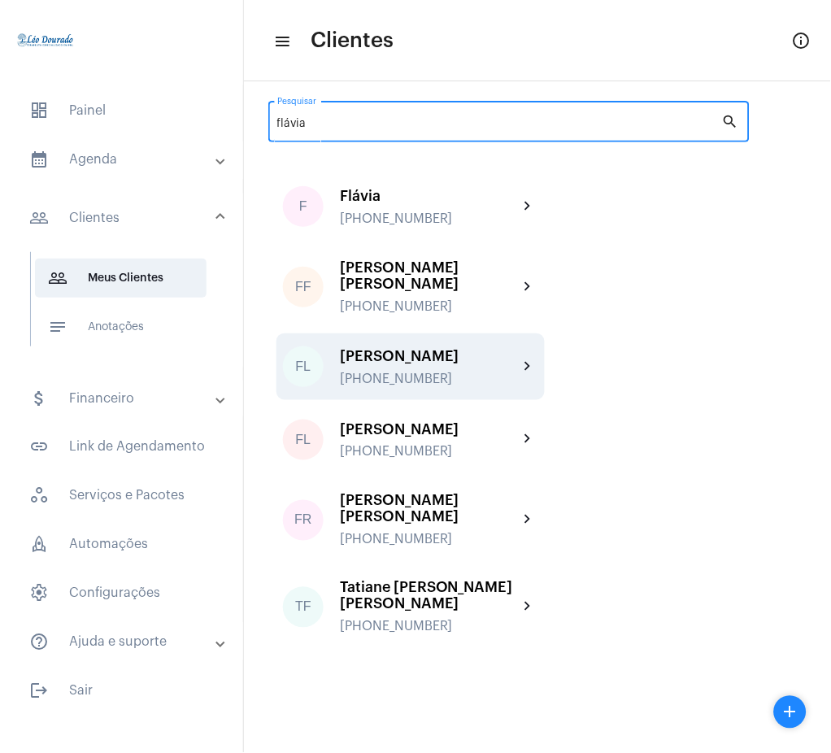
type input "flávia"
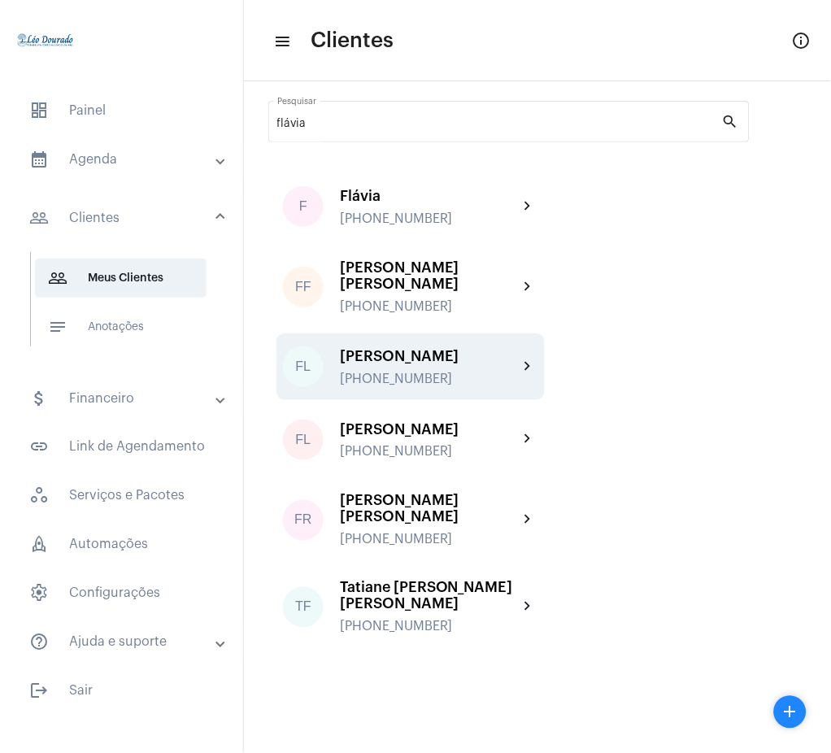
click at [483, 364] on div "[PERSON_NAME] [PHONE_NUMBER]" at bounding box center [429, 367] width 179 height 38
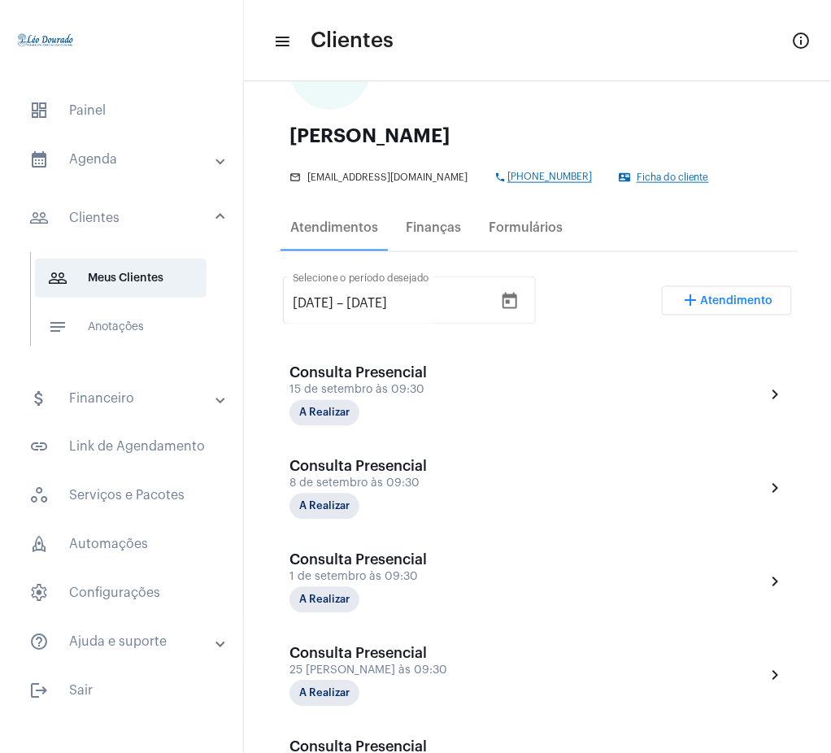
scroll to position [166, 0]
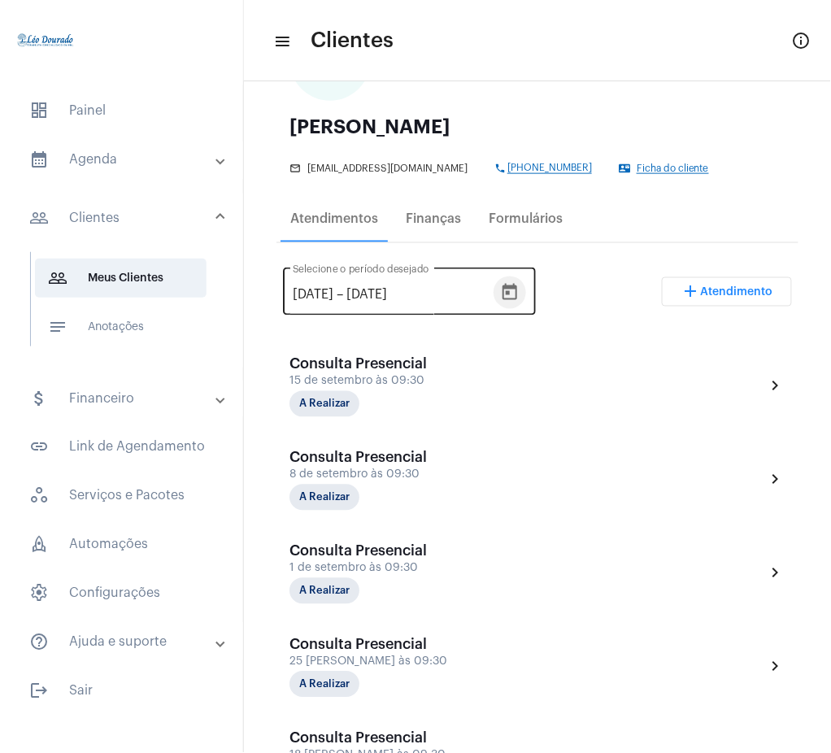
click at [520, 288] on icon "Open calendar" at bounding box center [510, 293] width 20 height 20
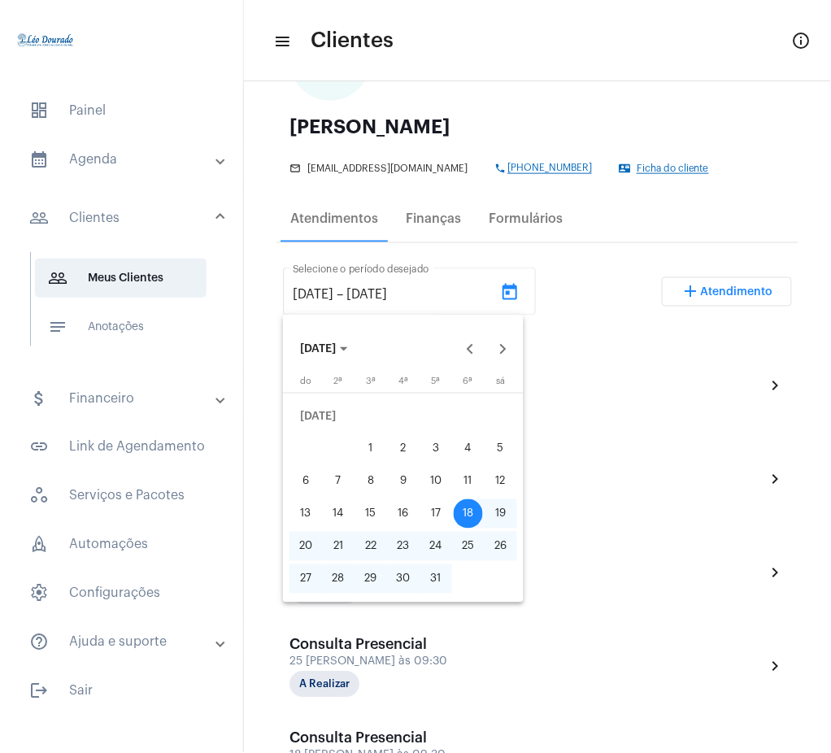
click at [346, 334] on button "[DATE]" at bounding box center [324, 349] width 74 height 33
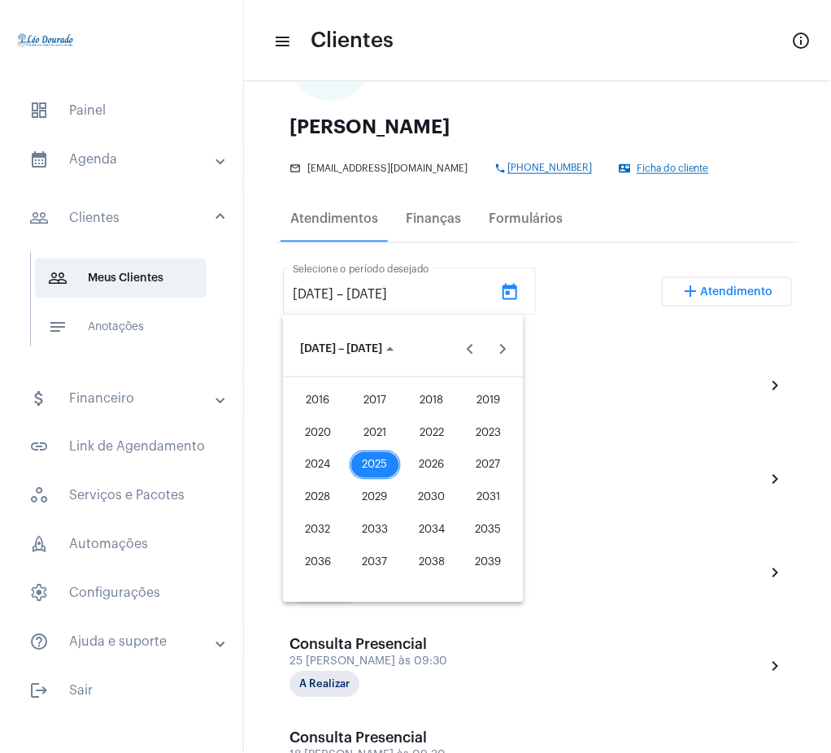
click at [385, 430] on div "2021" at bounding box center [375, 432] width 51 height 29
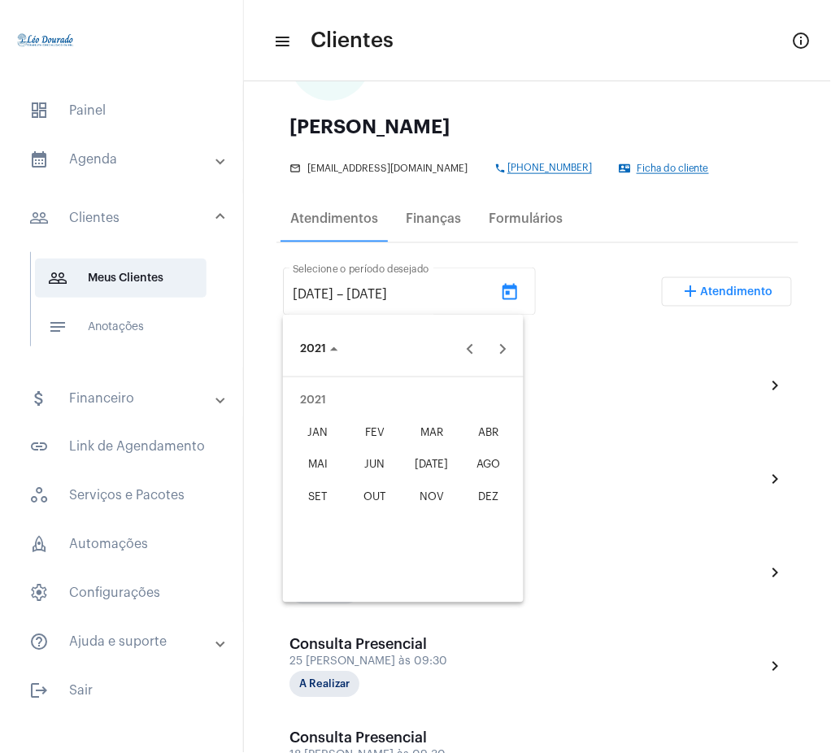
click at [308, 429] on div "JAN" at bounding box center [318, 432] width 51 height 29
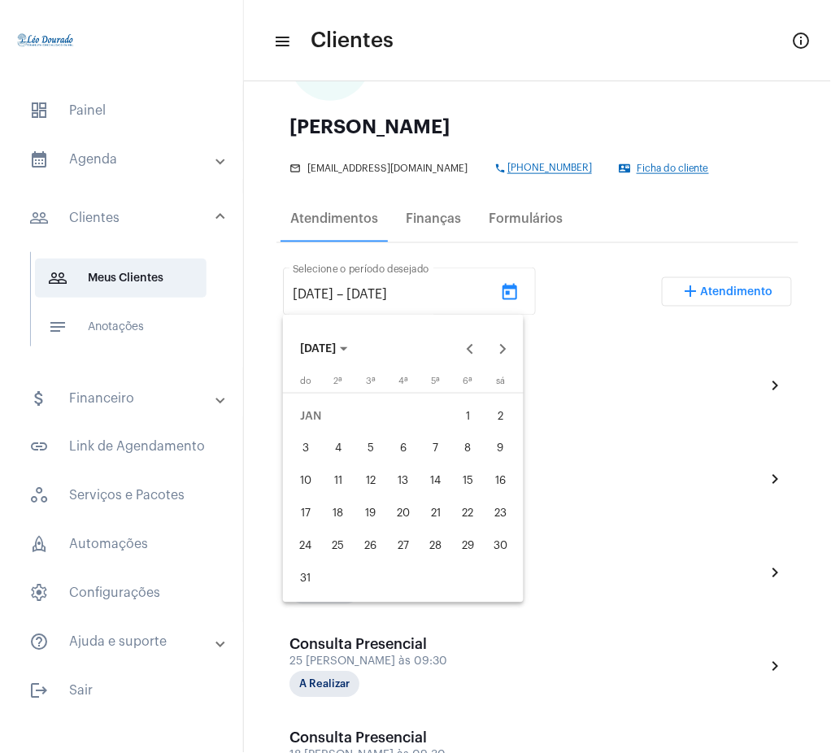
click at [464, 410] on div "1" at bounding box center [468, 416] width 29 height 29
type input "[DATE]"
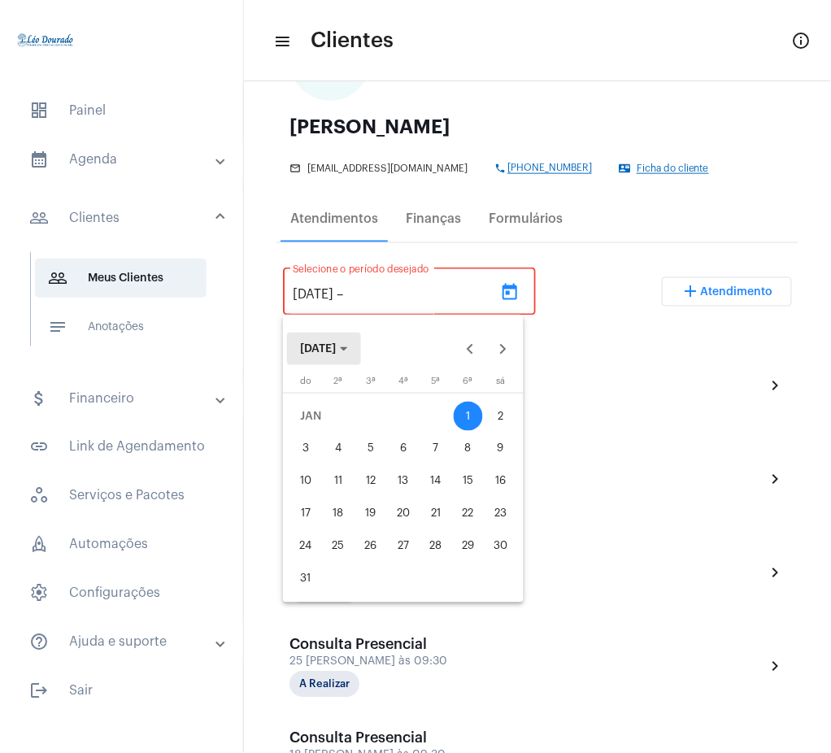
click at [314, 349] on span "[DATE]" at bounding box center [318, 348] width 36 height 11
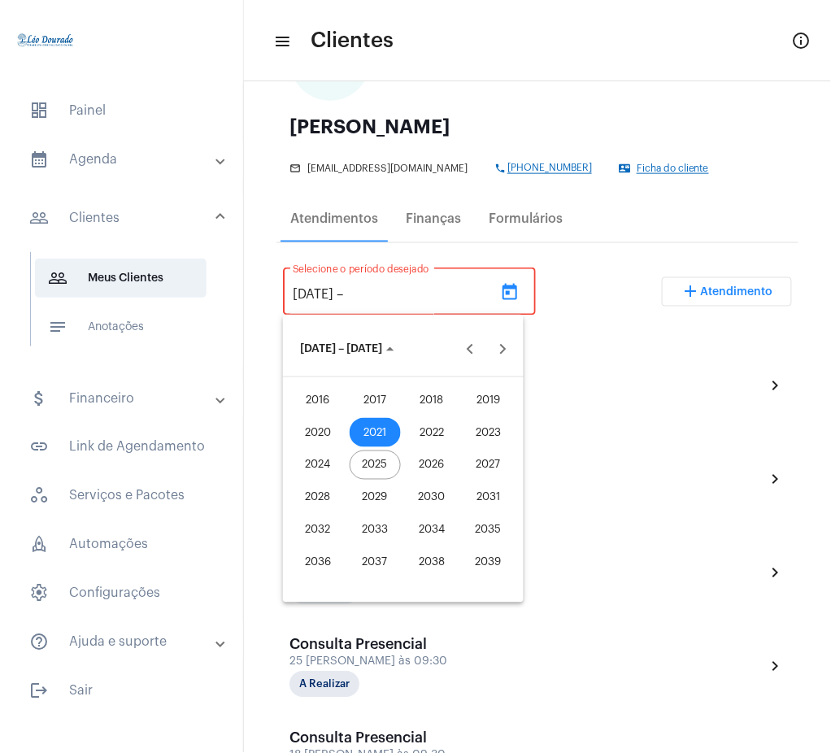
click at [367, 456] on div "2025" at bounding box center [375, 465] width 51 height 29
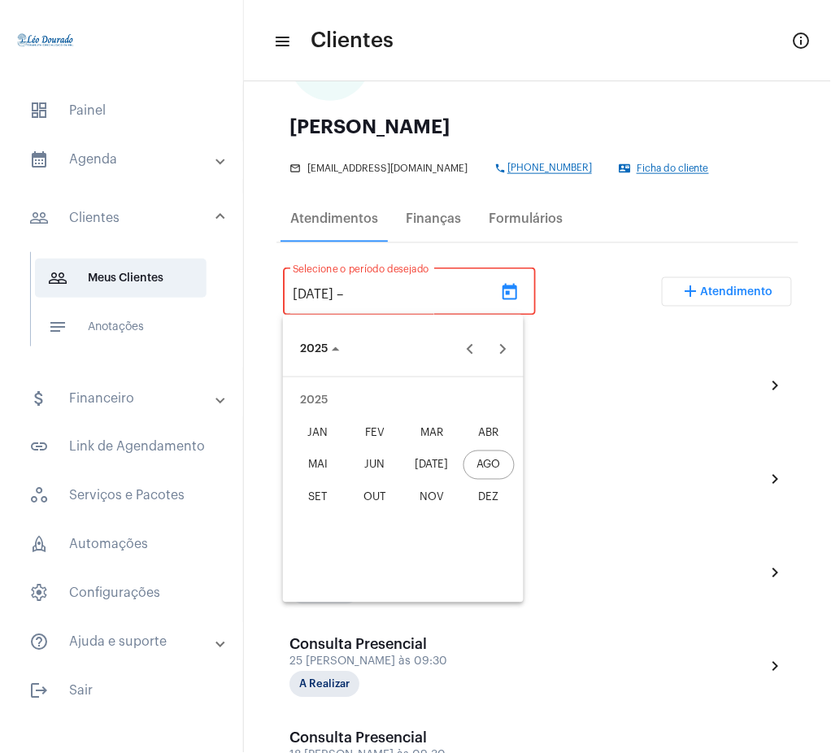
click at [491, 470] on div "AGO" at bounding box center [489, 465] width 51 height 29
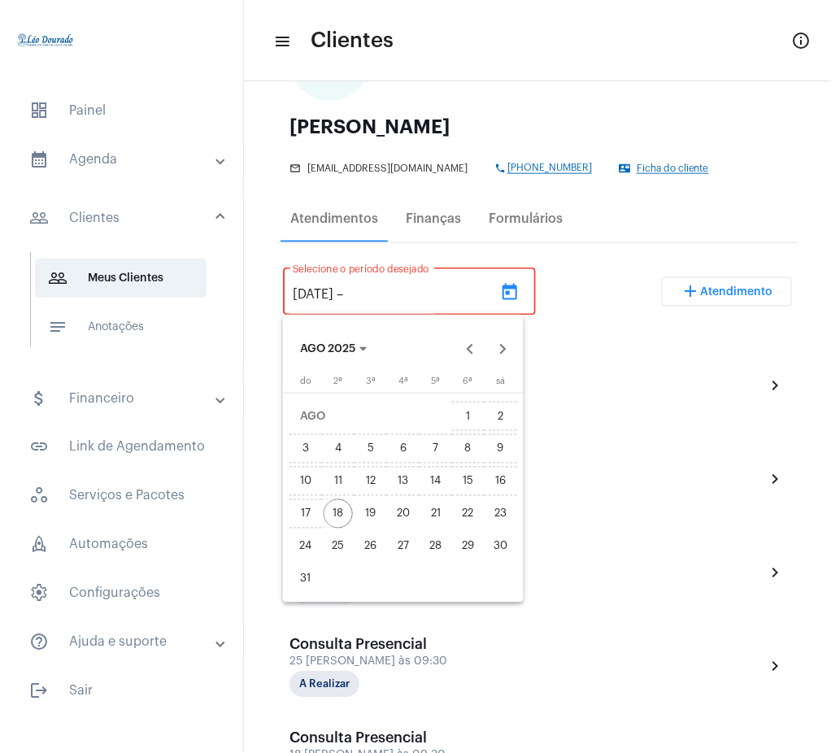
click at [331, 521] on div "18" at bounding box center [338, 513] width 29 height 29
type input "[DATE]"
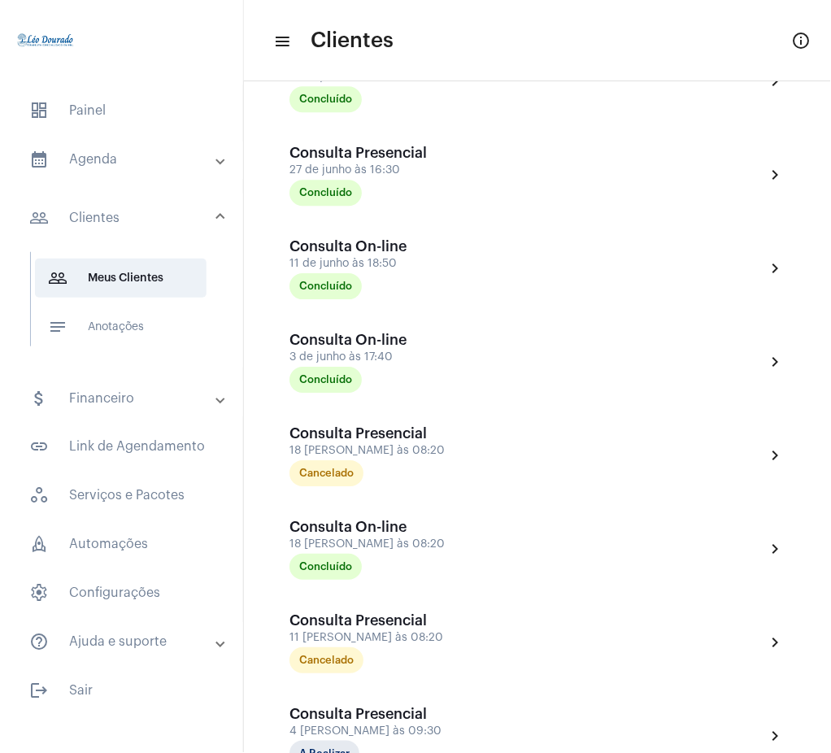
scroll to position [1602, 0]
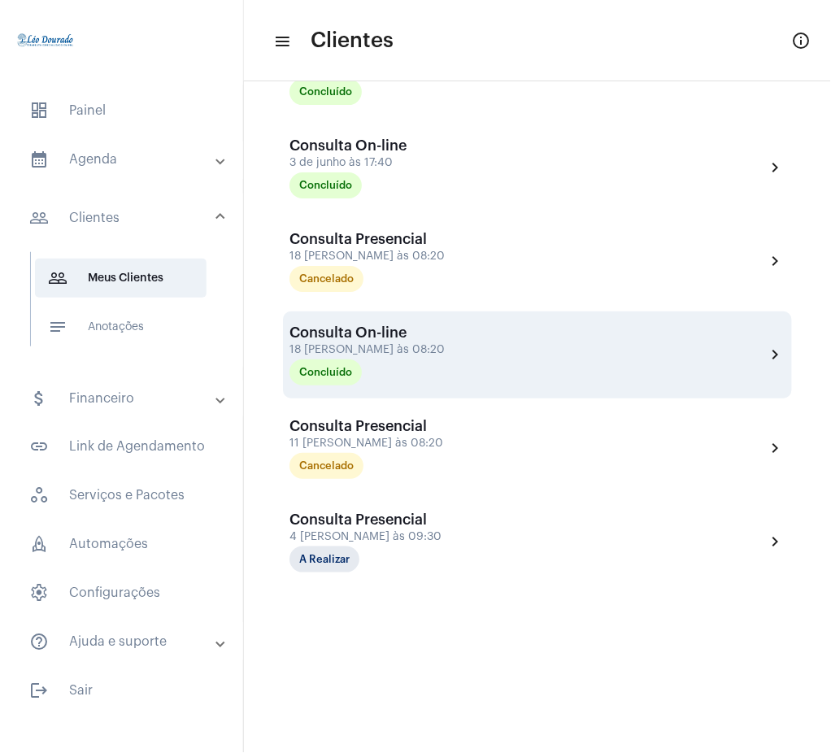
click at [765, 342] on div "Consulta On-line 18 [PERSON_NAME] às 08:20 Concluído chevron_right" at bounding box center [538, 355] width 496 height 61
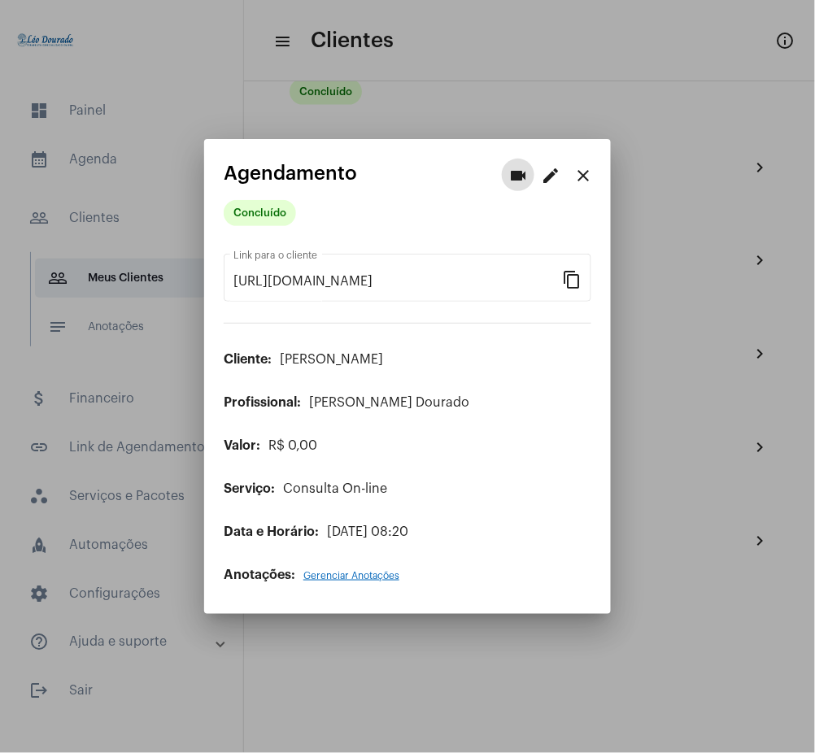
click at [578, 173] on mat-icon "close" at bounding box center [583, 176] width 20 height 20
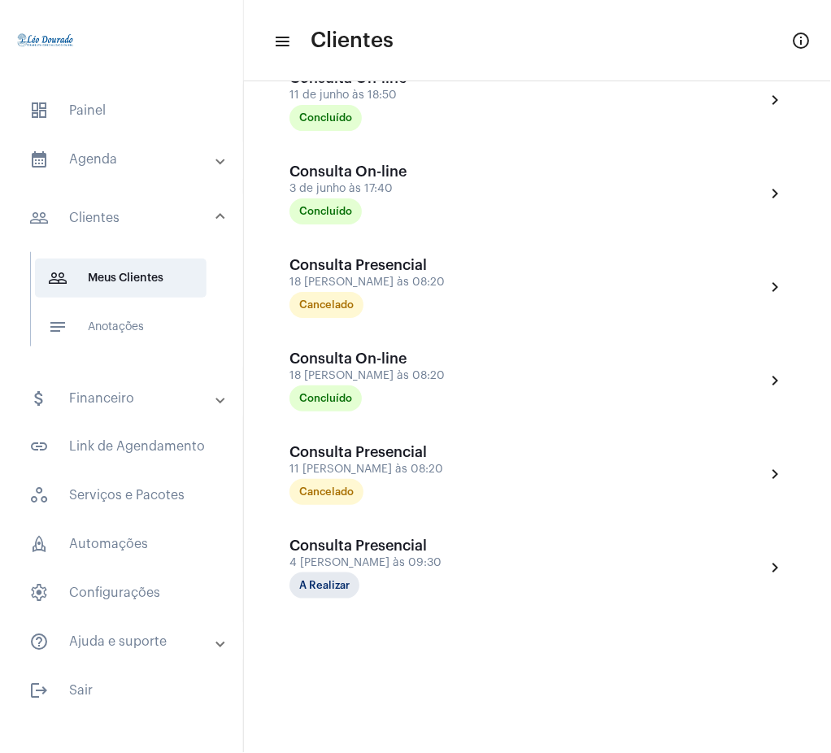
scroll to position [1602, 0]
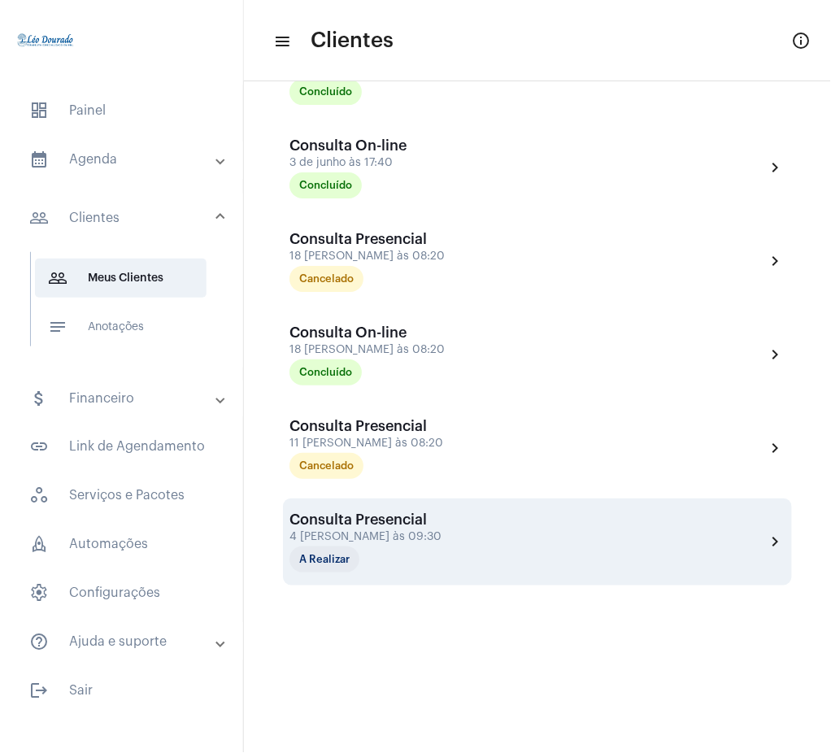
click at [766, 547] on mat-icon "chevron_right" at bounding box center [776, 542] width 20 height 20
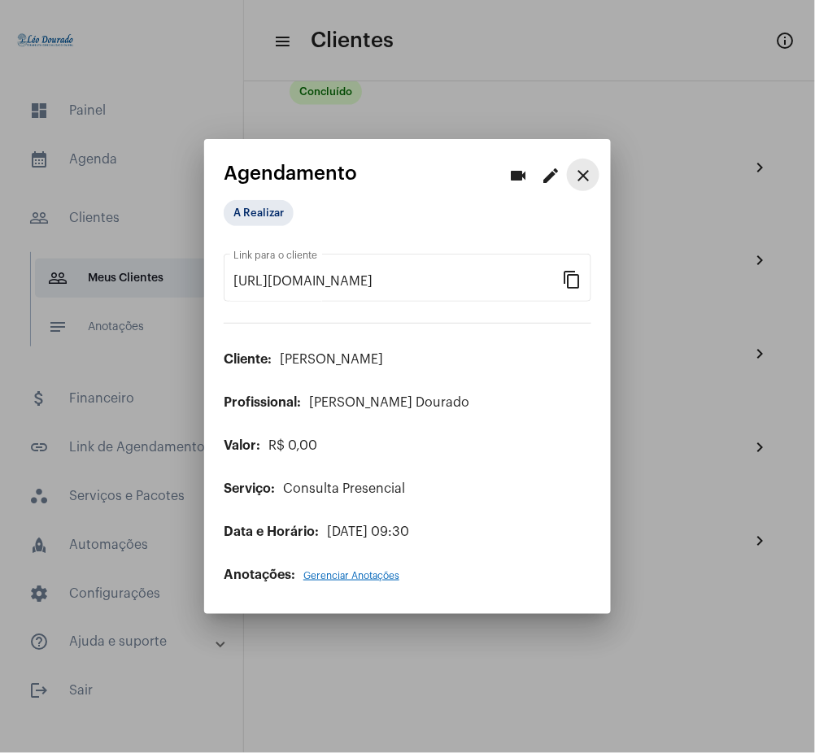
click at [576, 178] on mat-icon "close" at bounding box center [583, 176] width 20 height 20
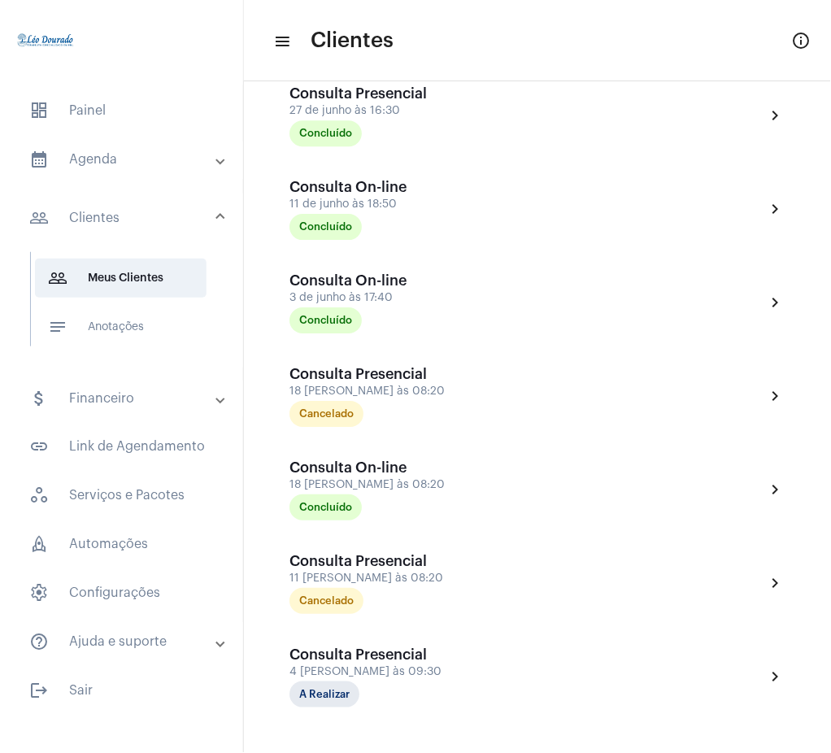
scroll to position [1454, 0]
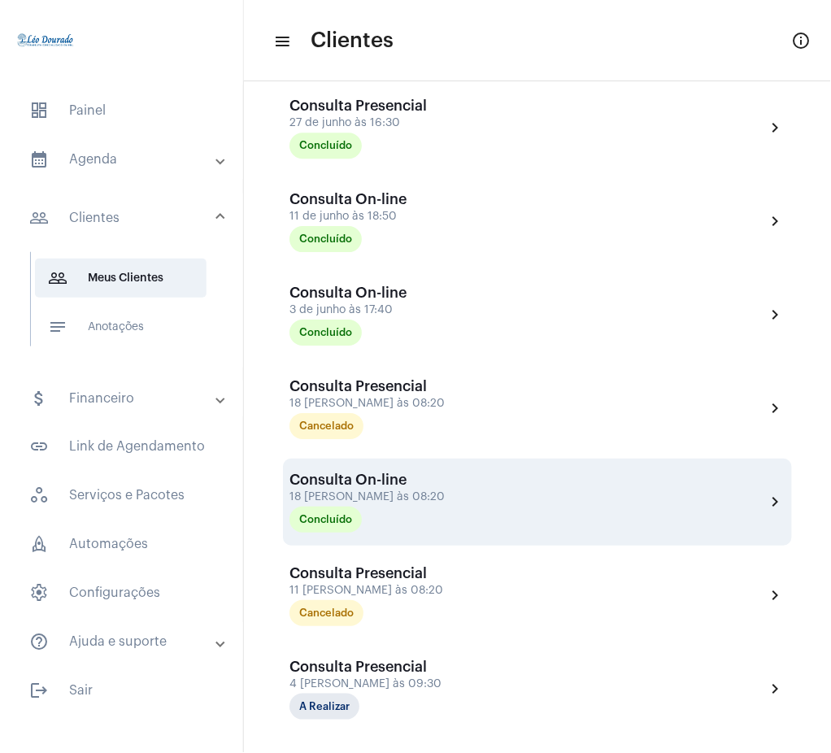
click at [766, 499] on mat-icon "chevron_right" at bounding box center [776, 502] width 20 height 20
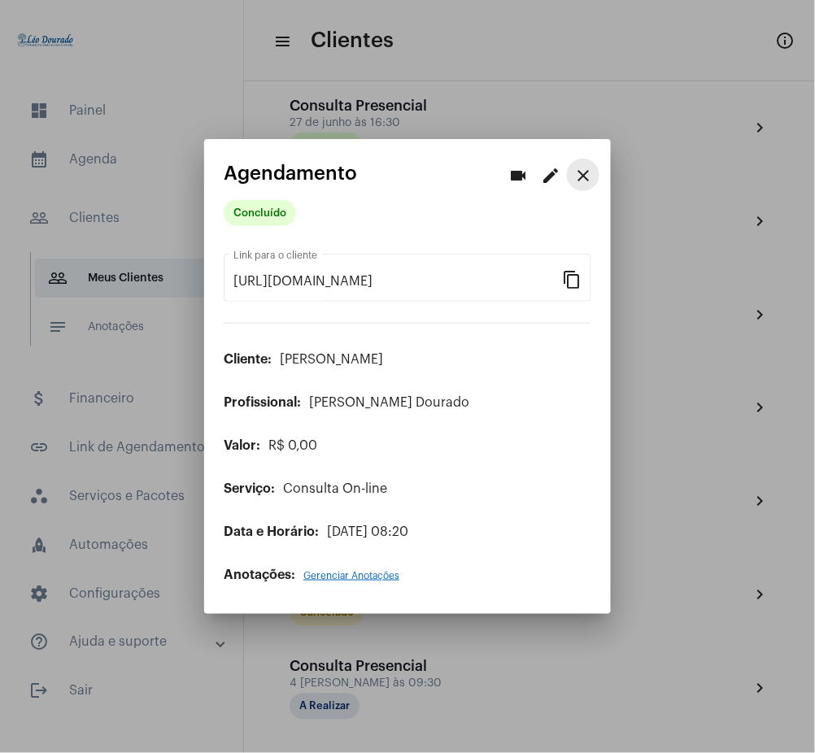
click at [584, 176] on mat-icon "close" at bounding box center [583, 176] width 20 height 20
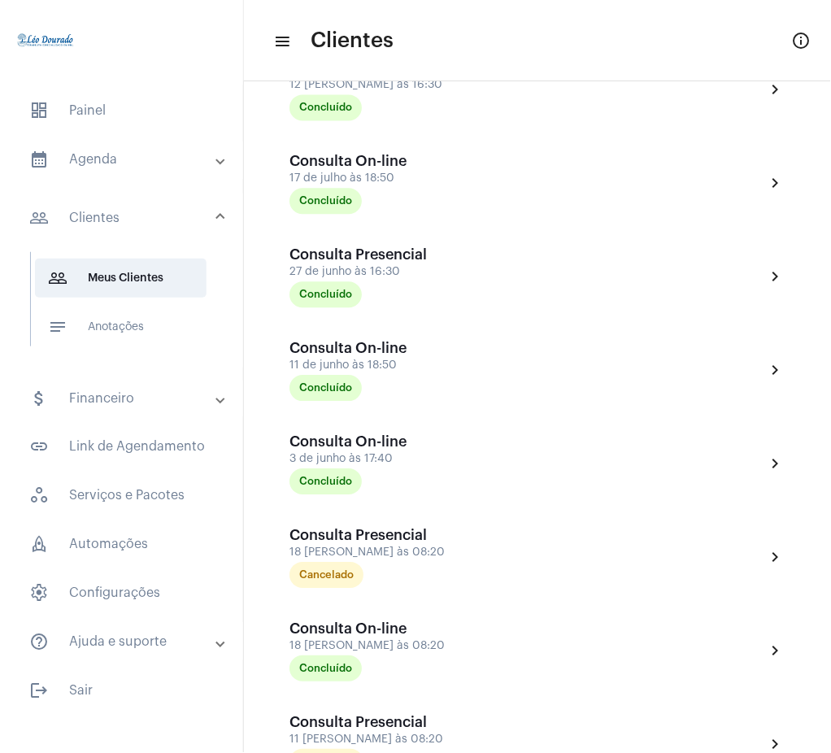
scroll to position [1286, 0]
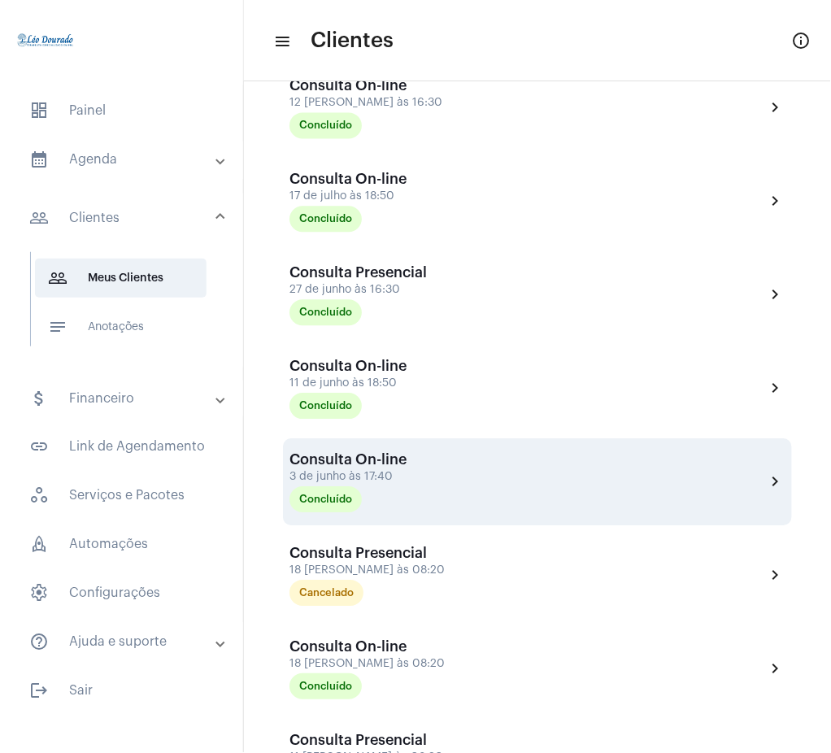
click at [766, 477] on mat-icon "chevron_right" at bounding box center [776, 483] width 20 height 20
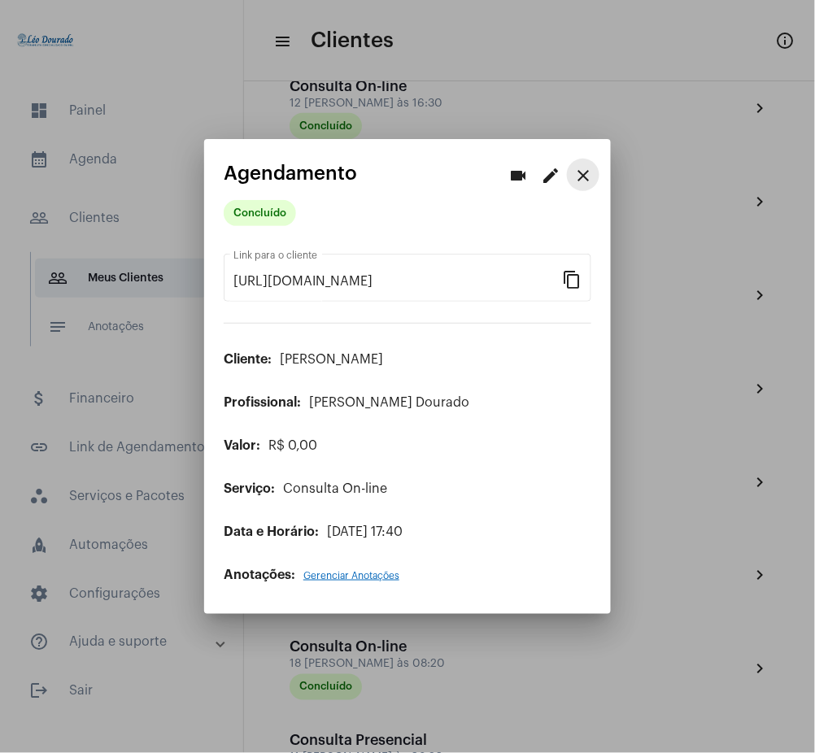
click at [583, 177] on mat-icon "close" at bounding box center [583, 176] width 20 height 20
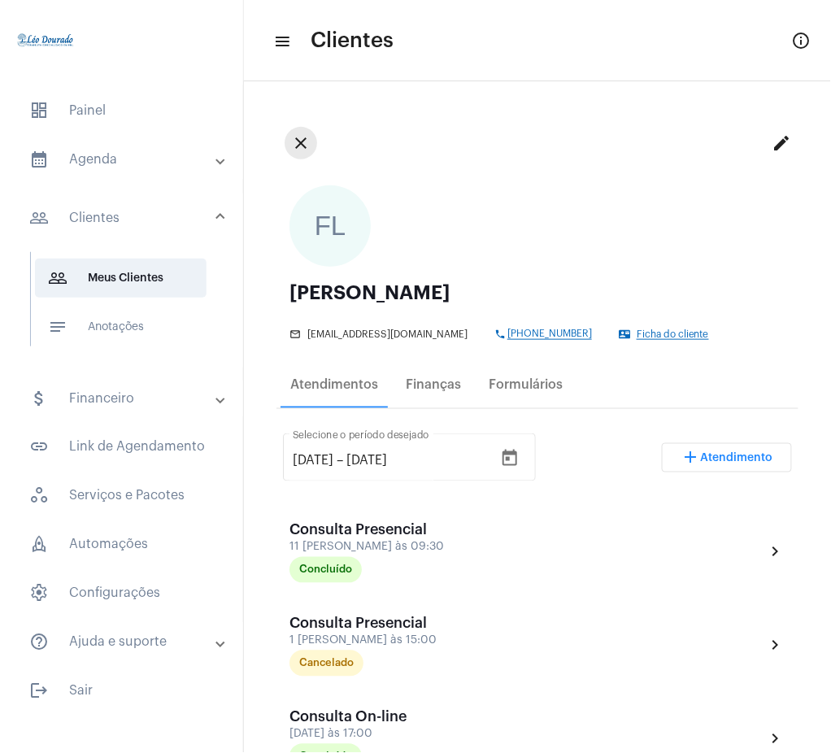
click at [294, 144] on mat-icon "close" at bounding box center [301, 143] width 20 height 20
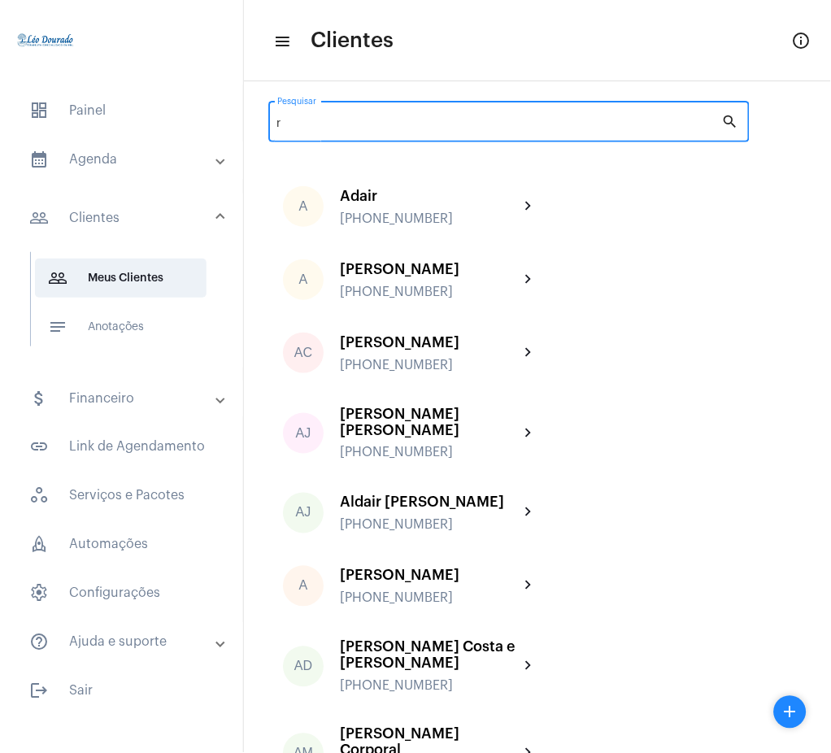
click at [433, 124] on input "r" at bounding box center [499, 124] width 445 height 13
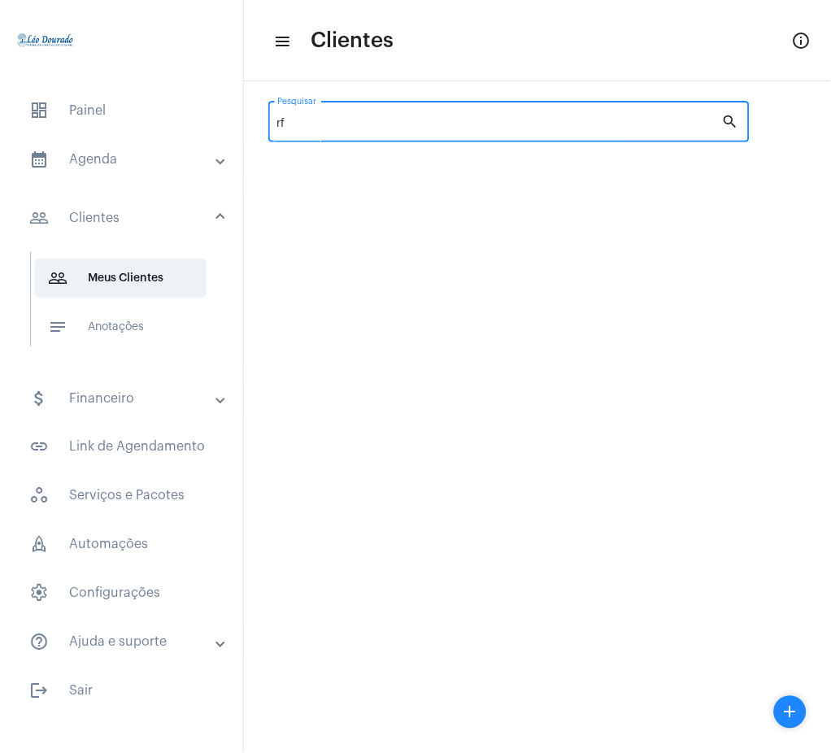
type input "r"
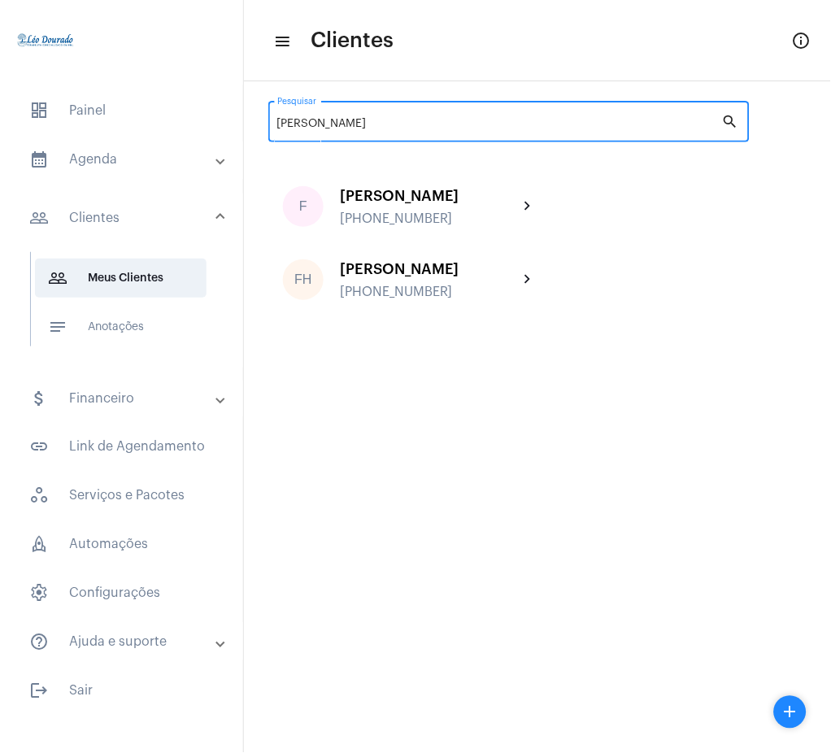
click at [349, 126] on input "[PERSON_NAME]" at bounding box center [499, 124] width 445 height 13
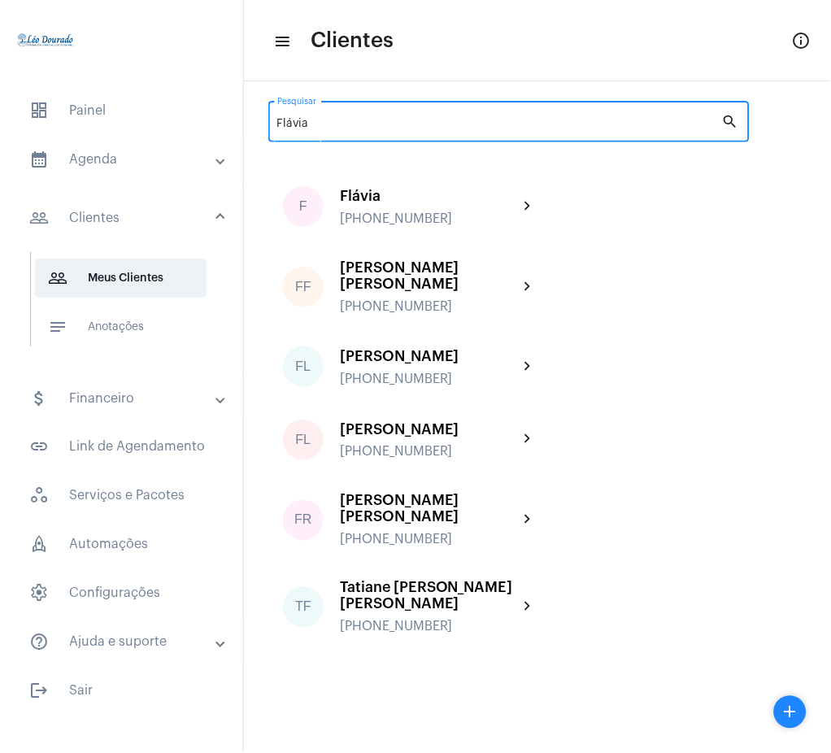
type input "Flávia"
click at [104, 176] on mat-expansion-panel-header "calendar_month_outlined Agenda" at bounding box center [126, 159] width 233 height 39
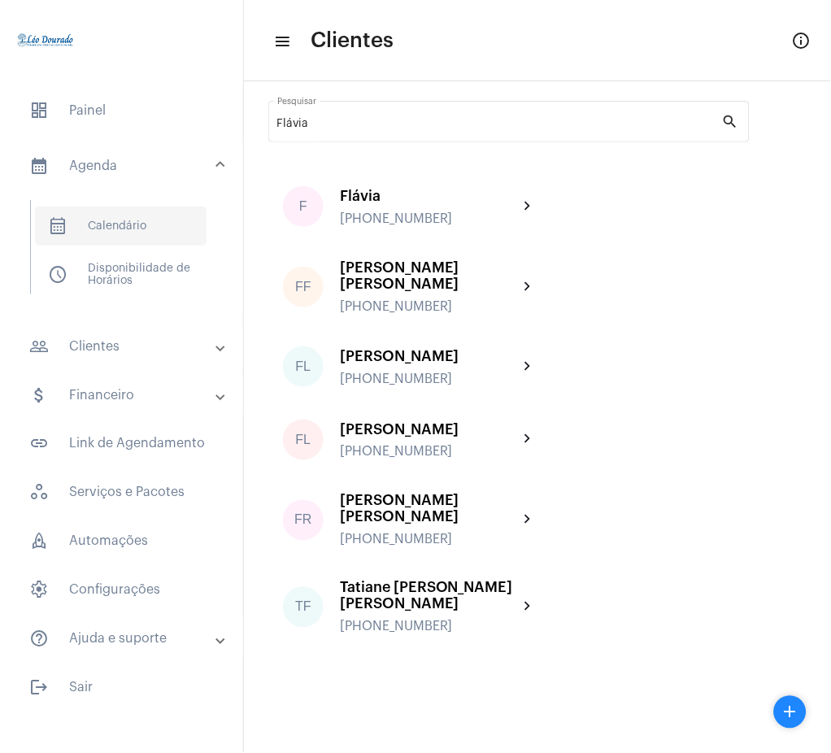
click at [126, 239] on span "calendar_month_outlined Calendário" at bounding box center [121, 226] width 172 height 39
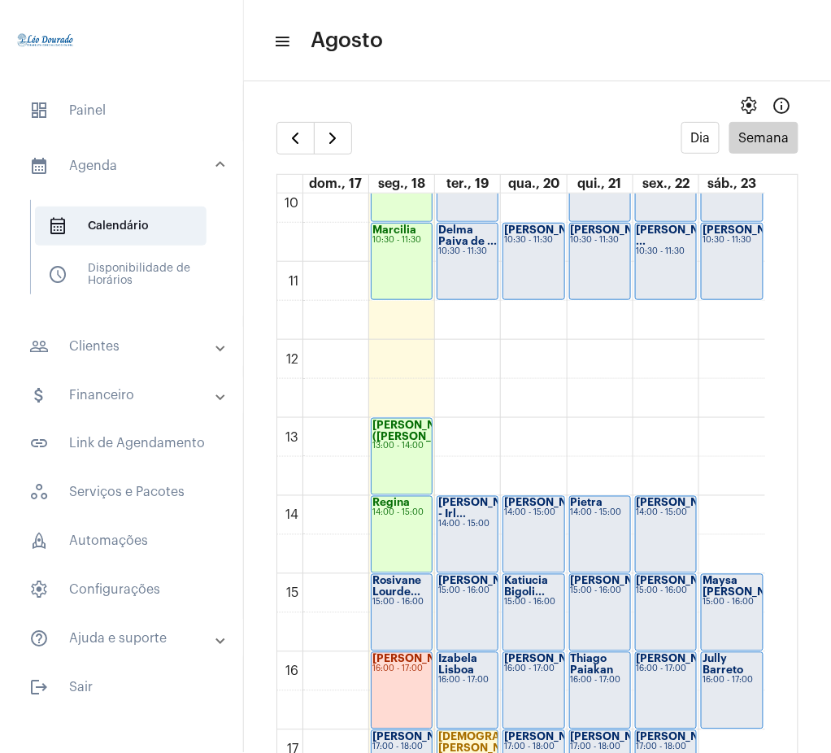
scroll to position [768, 0]
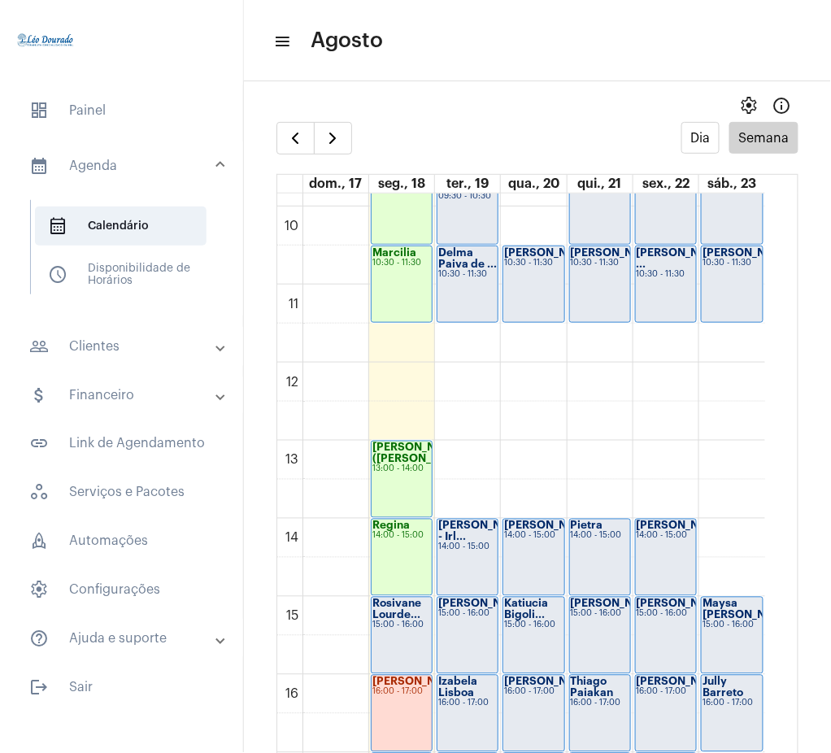
click at [76, 362] on mat-expansion-panel-header "people_outline Clientes" at bounding box center [126, 346] width 233 height 39
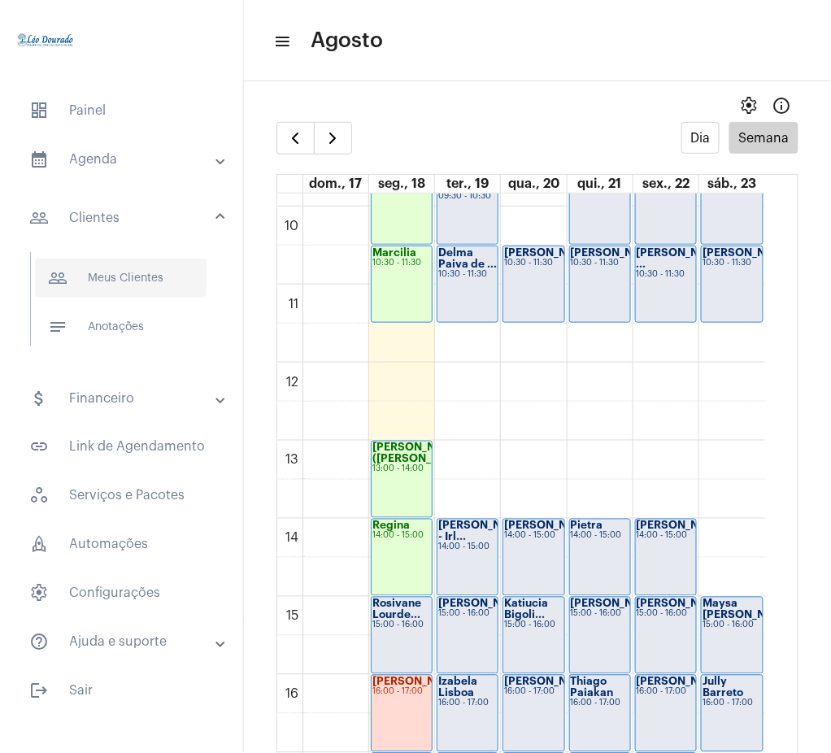
click at [160, 275] on span "people_outline Meus Clientes" at bounding box center [121, 278] width 172 height 39
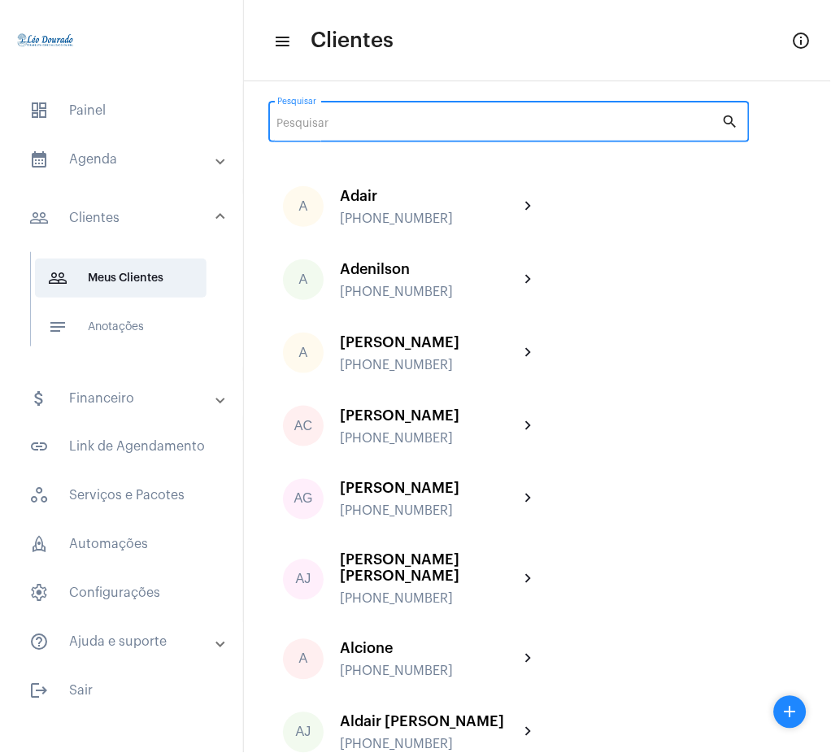
click at [504, 127] on input "Pesquisar" at bounding box center [499, 124] width 445 height 13
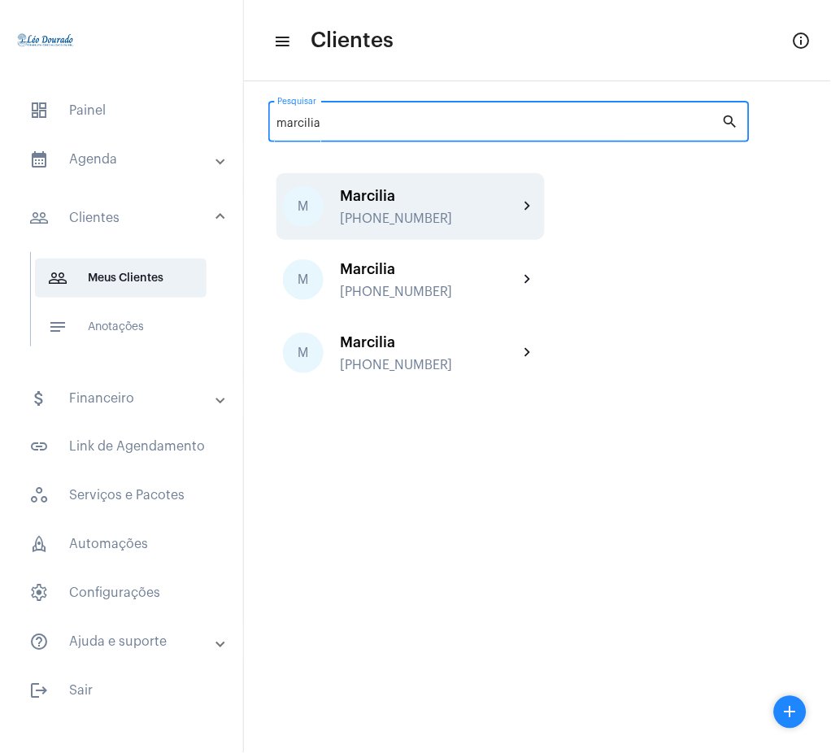
type input "marcilia"
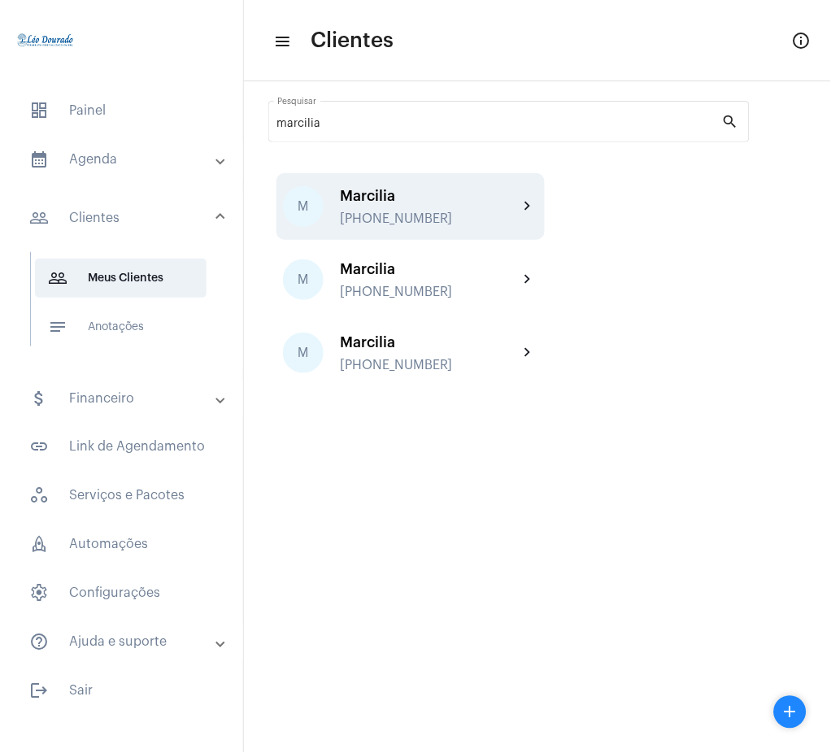
click at [495, 216] on div "[PHONE_NUMBER]" at bounding box center [429, 218] width 179 height 15
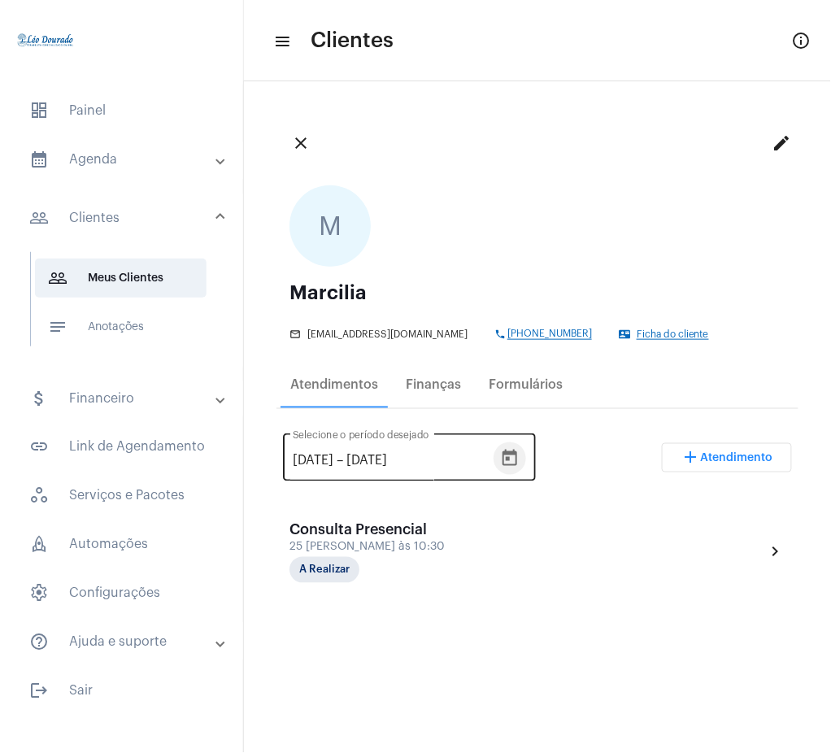
click at [520, 460] on icon "Open calendar" at bounding box center [510, 459] width 20 height 20
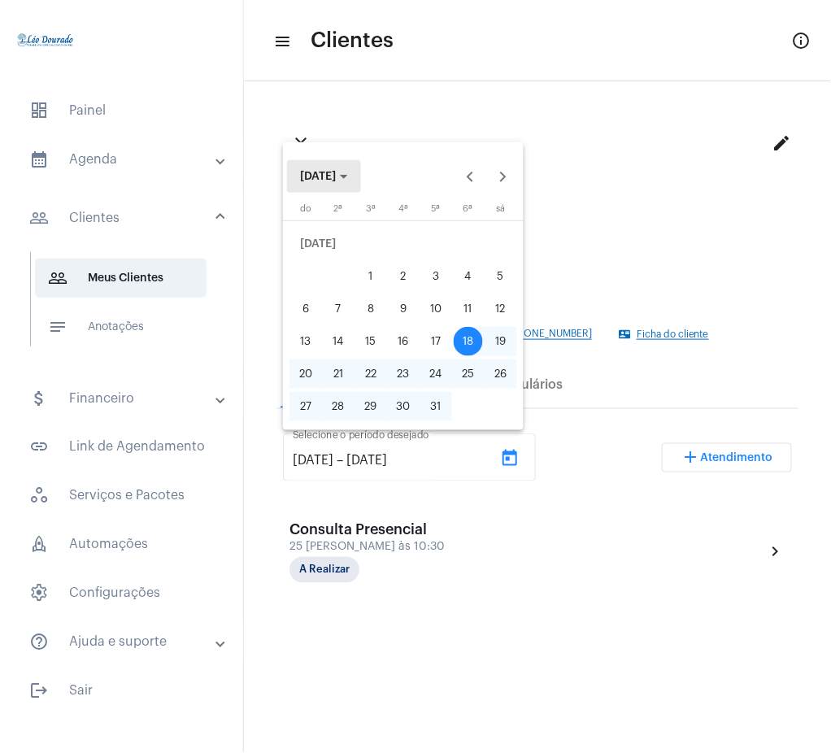
click at [315, 178] on span "[DATE]" at bounding box center [318, 176] width 36 height 11
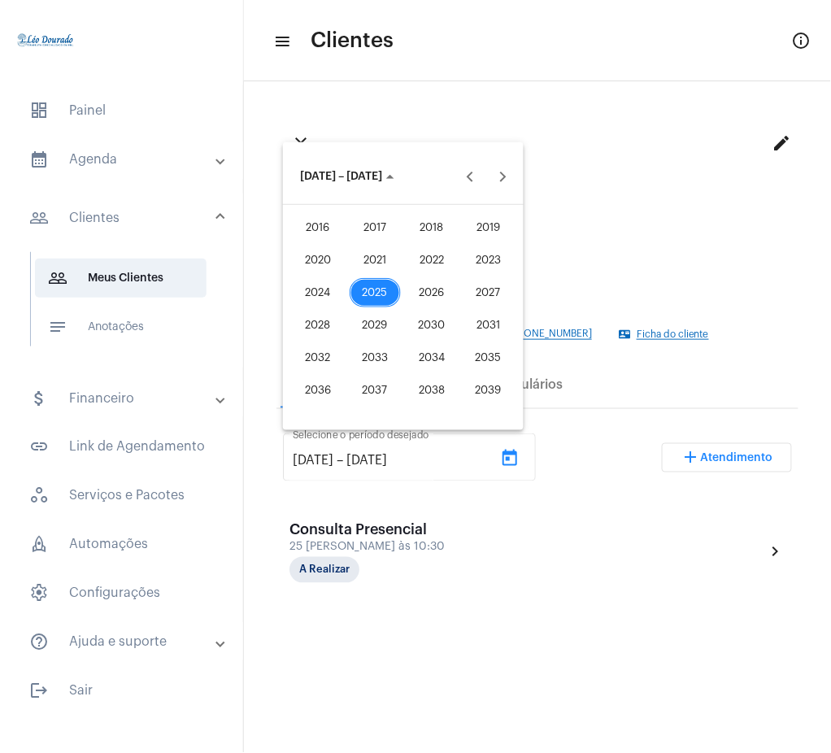
click at [363, 247] on div "2021" at bounding box center [375, 260] width 51 height 29
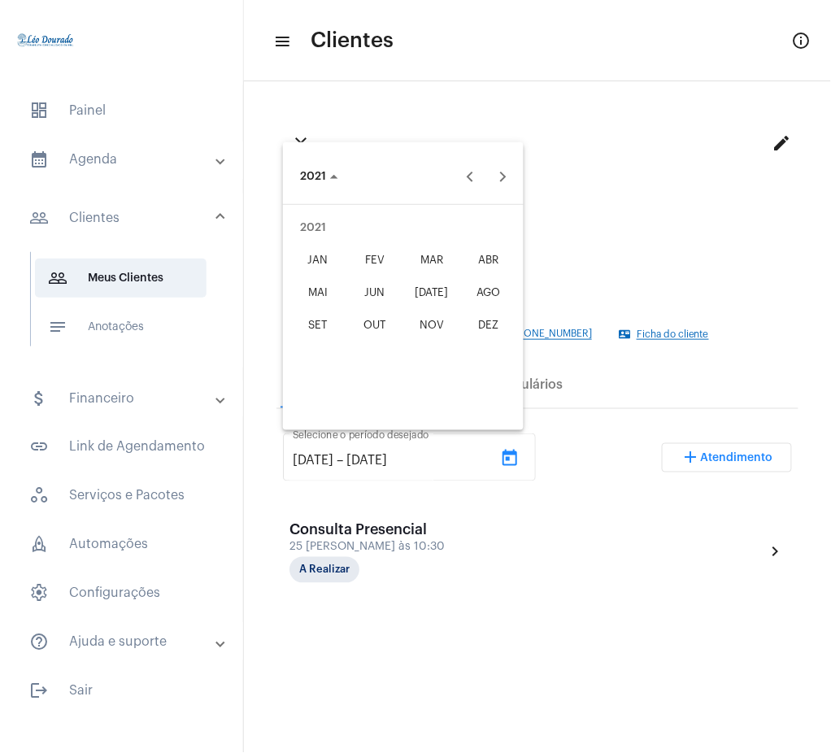
click at [472, 293] on div "AGO" at bounding box center [489, 292] width 51 height 29
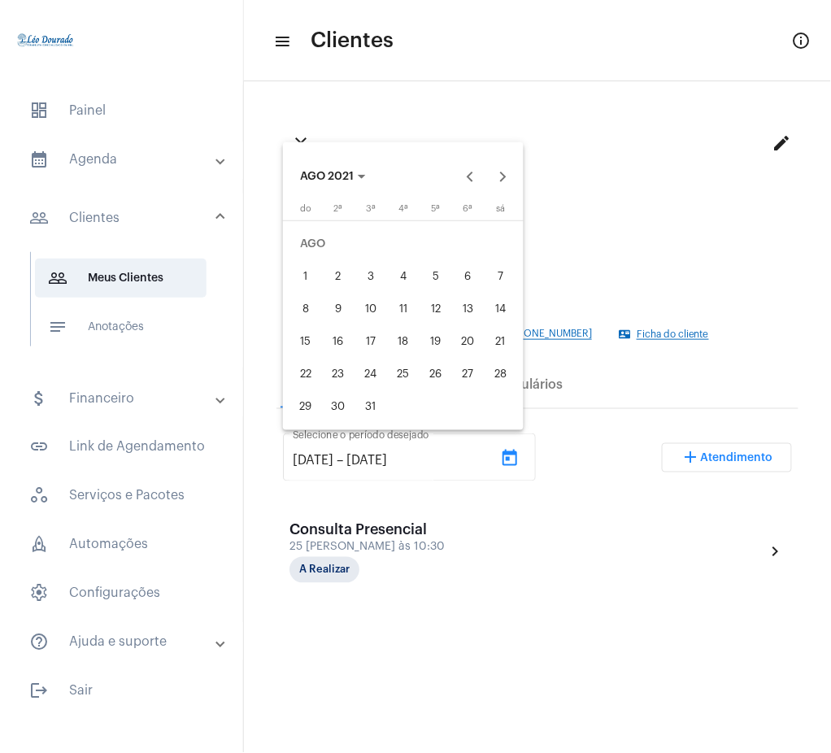
click at [312, 272] on div "1" at bounding box center [305, 276] width 29 height 29
type input "[DATE]"
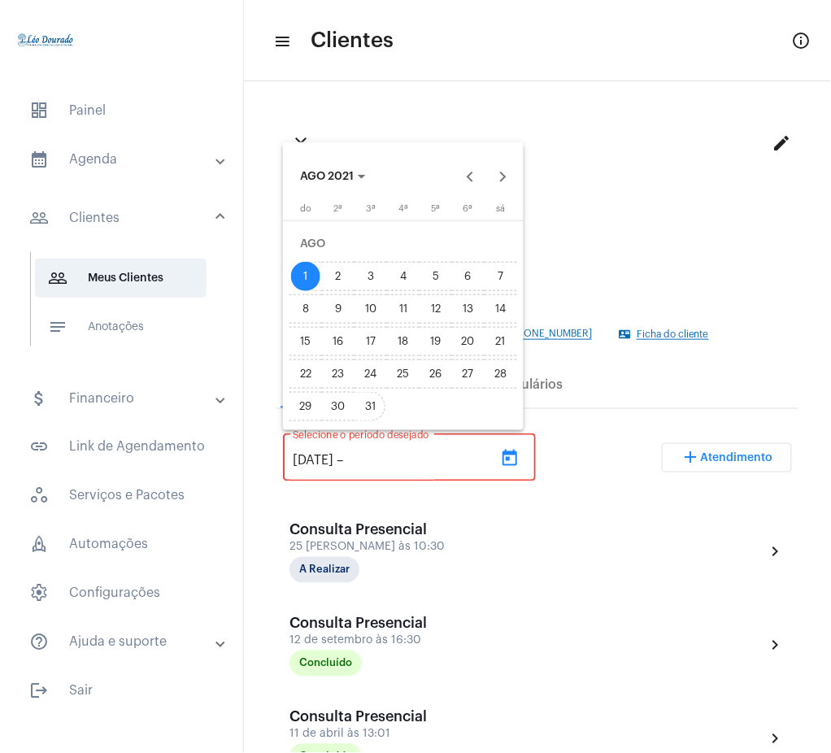
click at [373, 399] on div "31" at bounding box center [370, 406] width 29 height 29
type input "[DATE]"
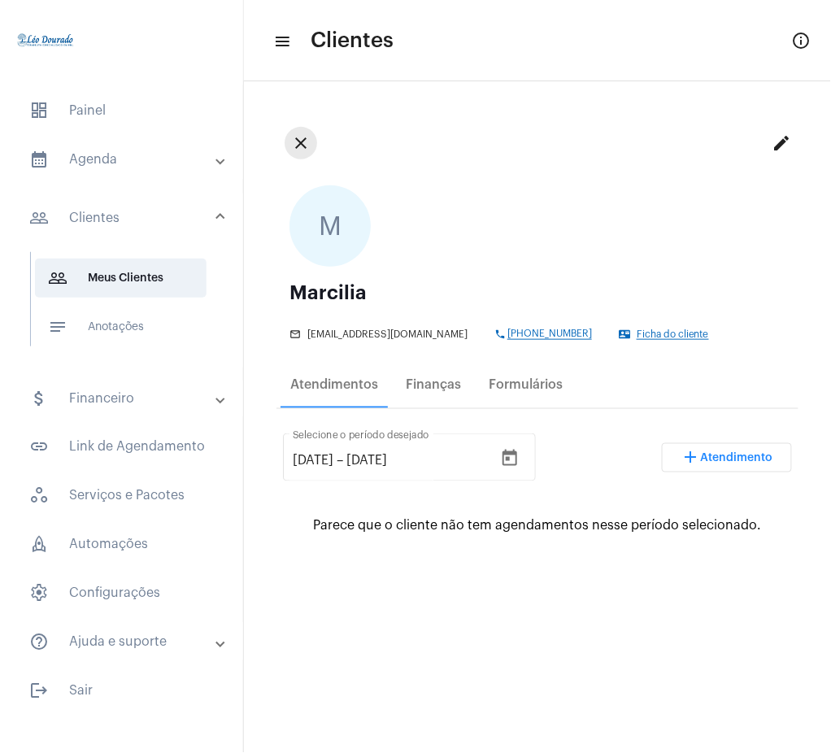
click at [293, 136] on mat-icon "close" at bounding box center [301, 143] width 20 height 20
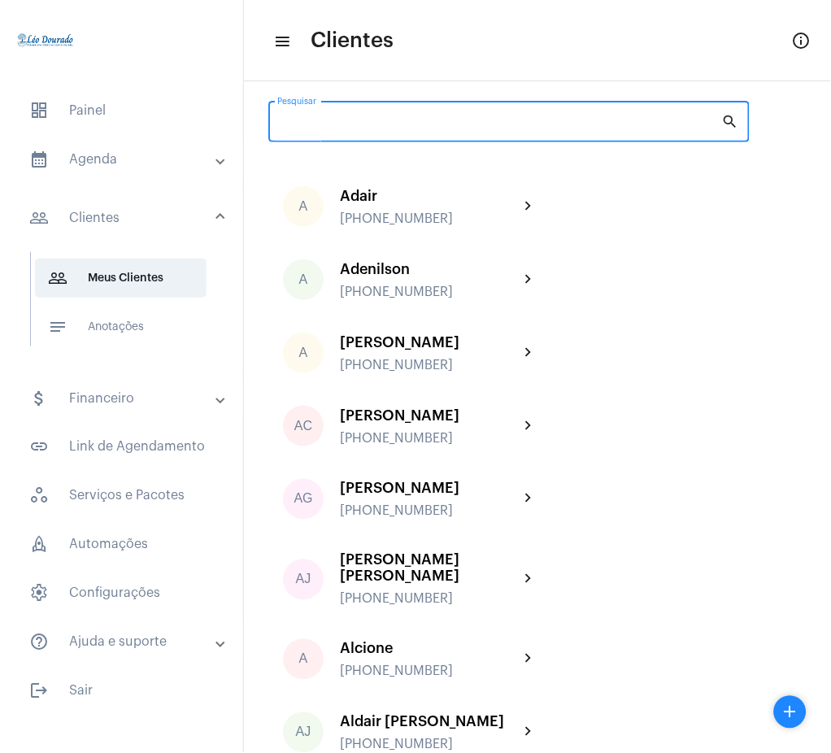
click at [390, 119] on input "Pesquisar" at bounding box center [499, 124] width 445 height 13
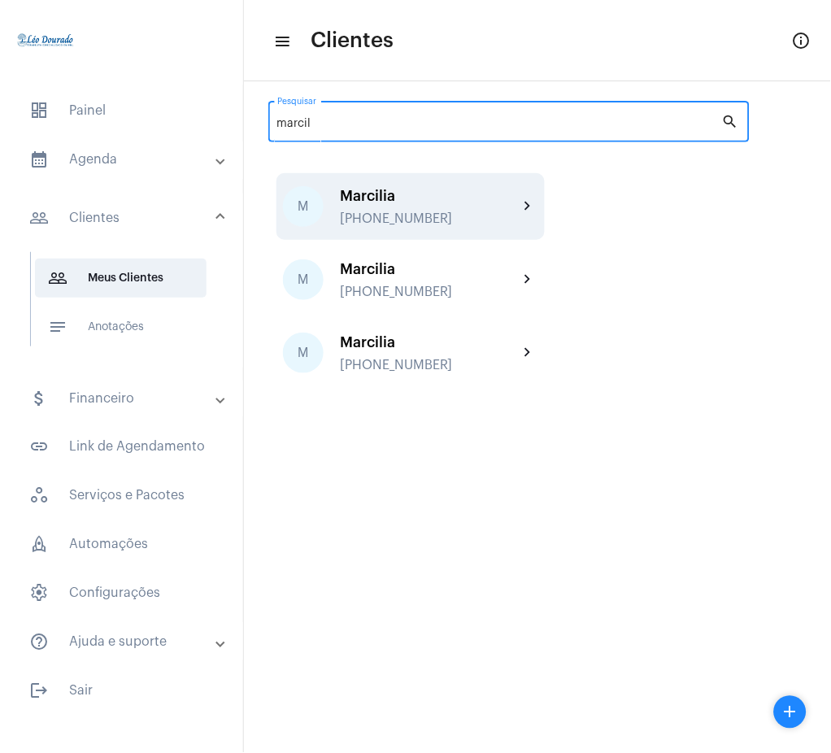
type input "marcil"
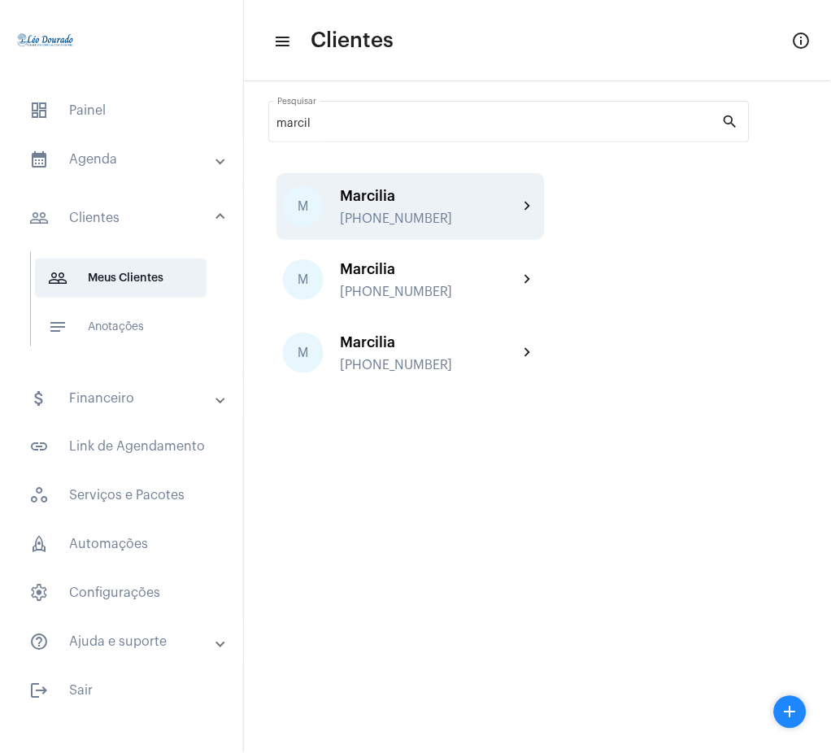
click at [499, 205] on div "Marcilia [PHONE_NUMBER]" at bounding box center [429, 207] width 179 height 38
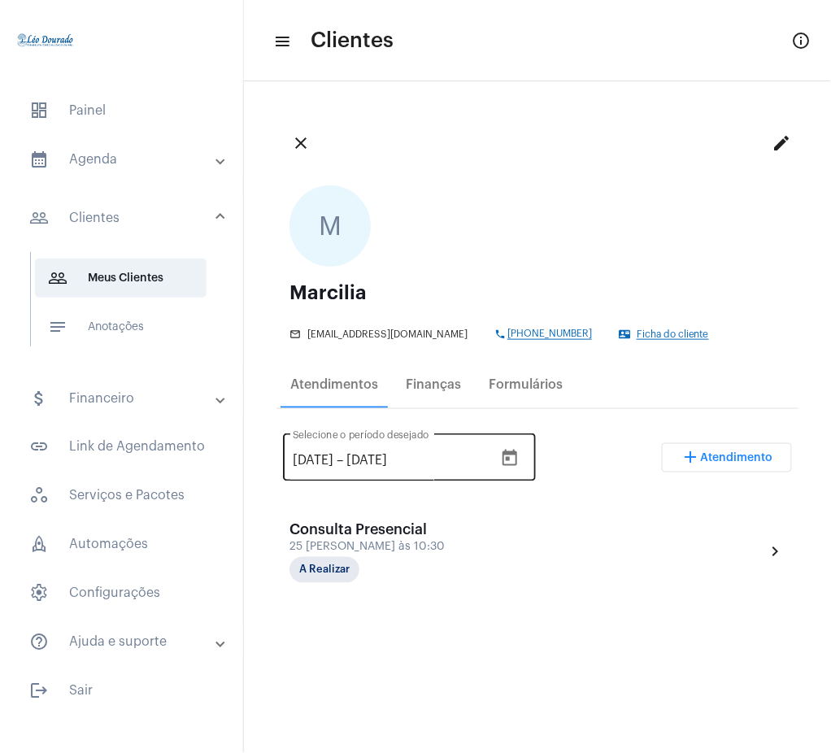
click at [315, 452] on div "[DATE] [DATE] – [DATE] Selecione o período desejado" at bounding box center [393, 455] width 201 height 51
click at [520, 449] on icon "Open calendar" at bounding box center [510, 459] width 20 height 20
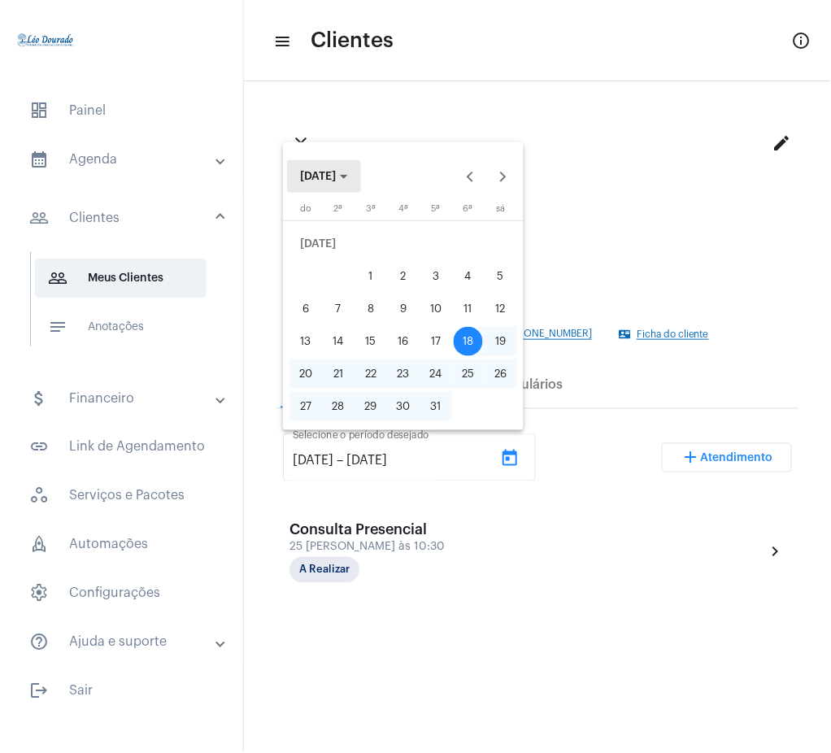
click at [336, 181] on span "[DATE]" at bounding box center [318, 176] width 36 height 11
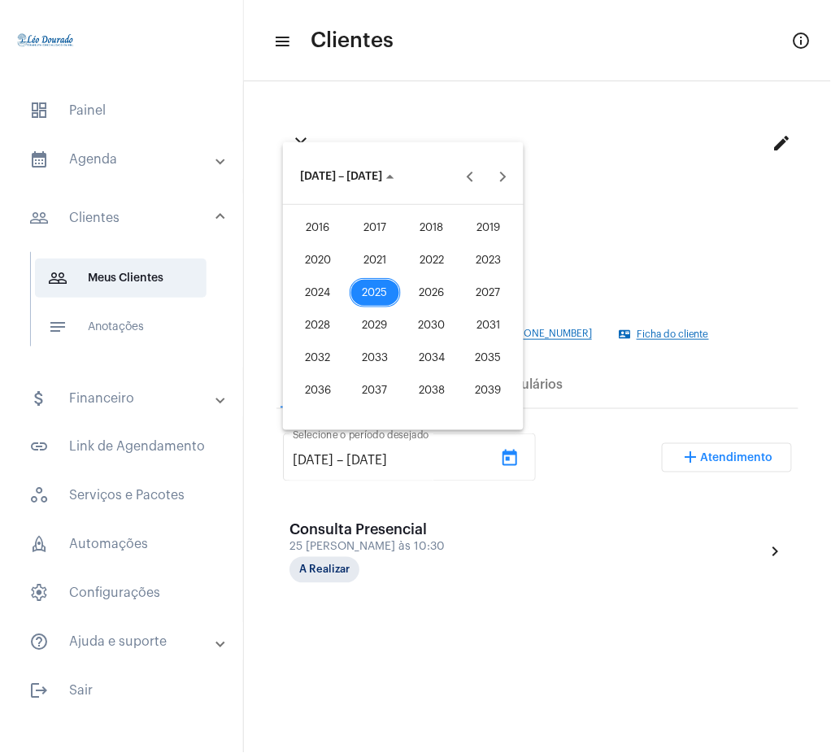
click at [389, 288] on div "2025" at bounding box center [375, 292] width 51 height 29
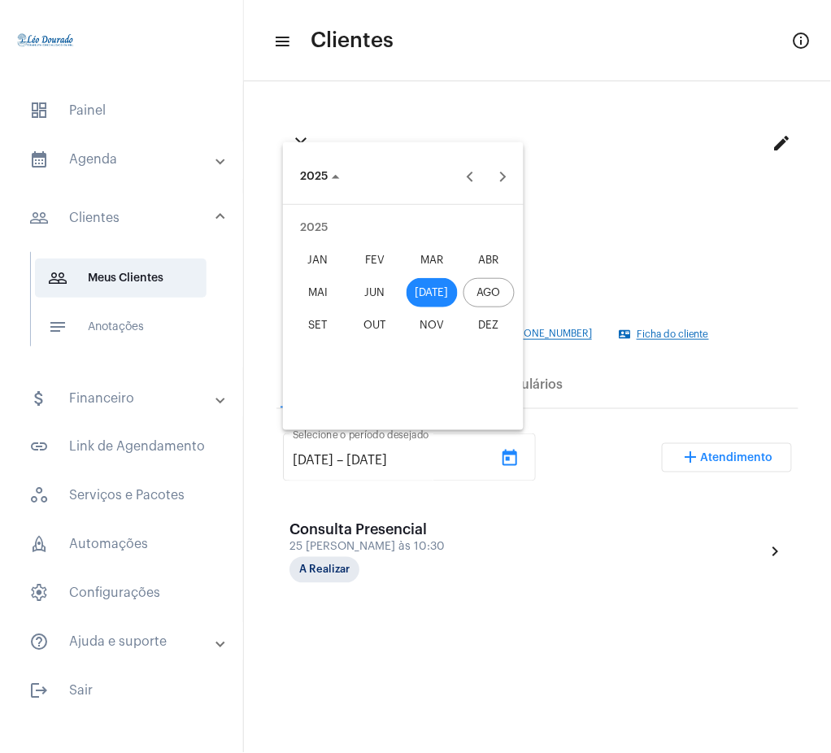
click at [355, 282] on div "JUN" at bounding box center [375, 292] width 51 height 29
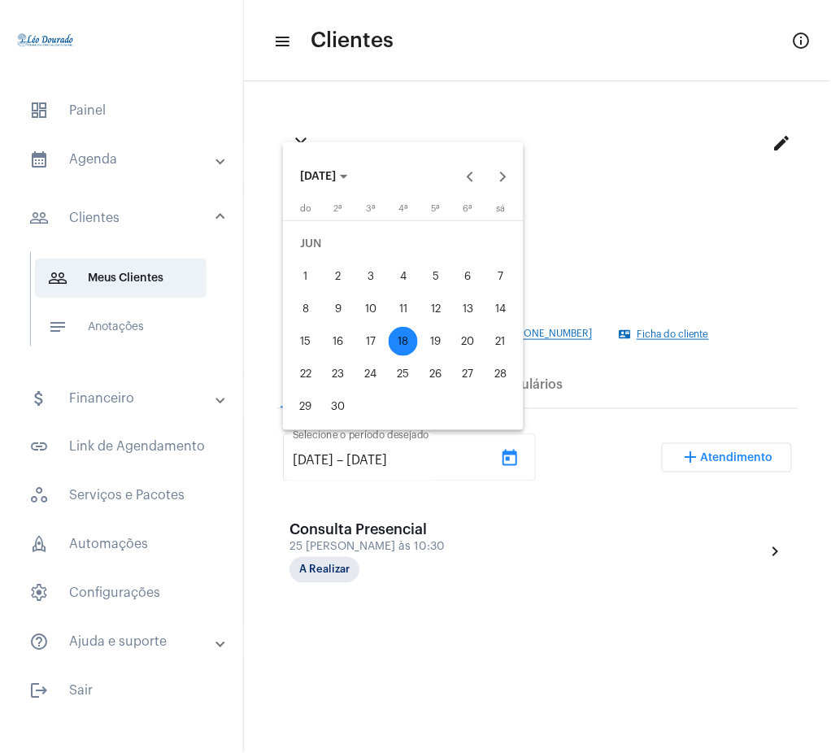
click at [301, 275] on div "1" at bounding box center [305, 276] width 29 height 29
type input "[DATE]"
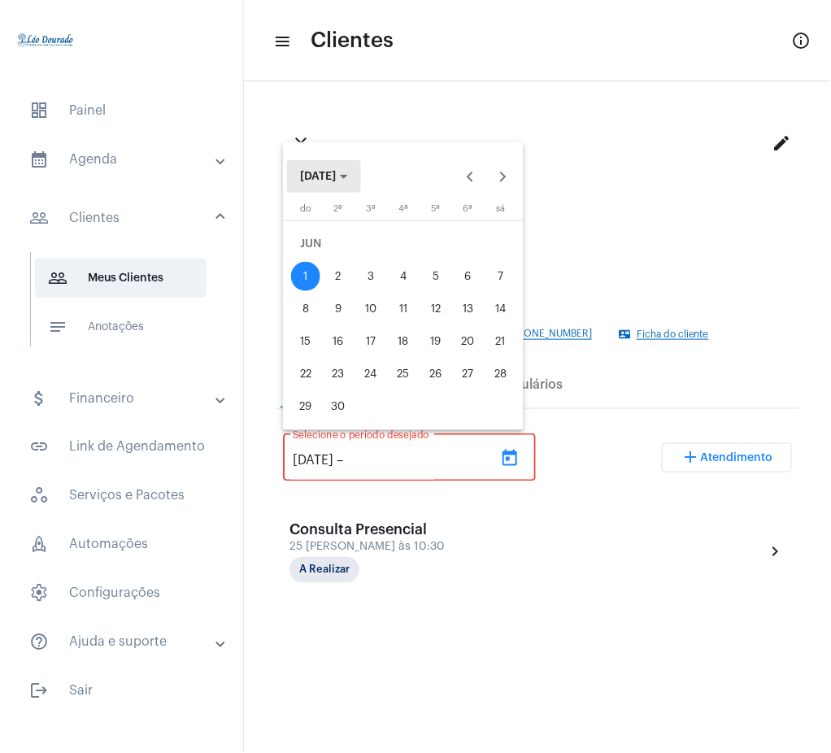
click at [351, 168] on button "[DATE]" at bounding box center [324, 176] width 74 height 33
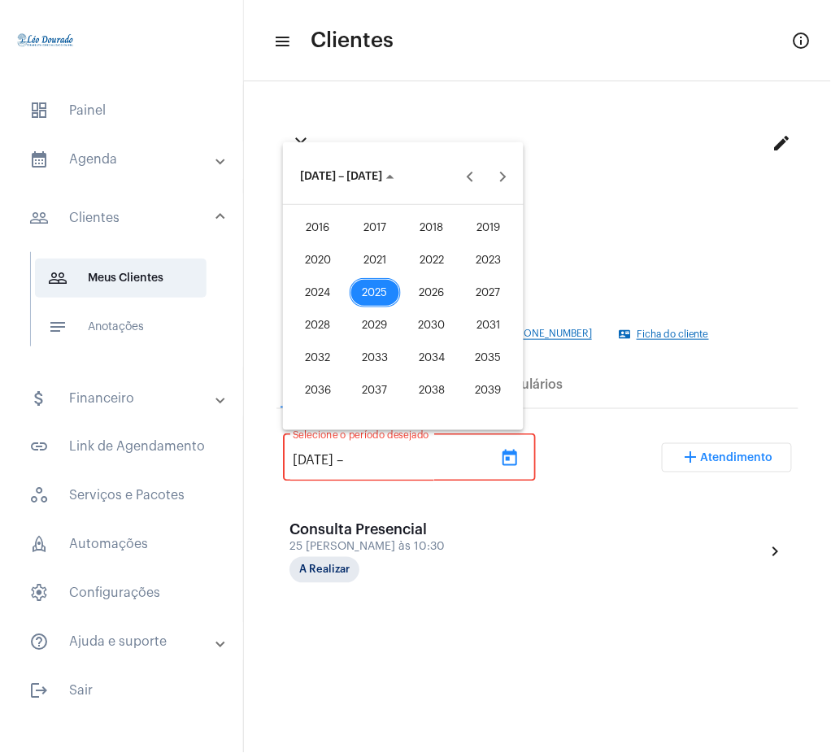
click at [384, 288] on div "2025" at bounding box center [375, 292] width 51 height 29
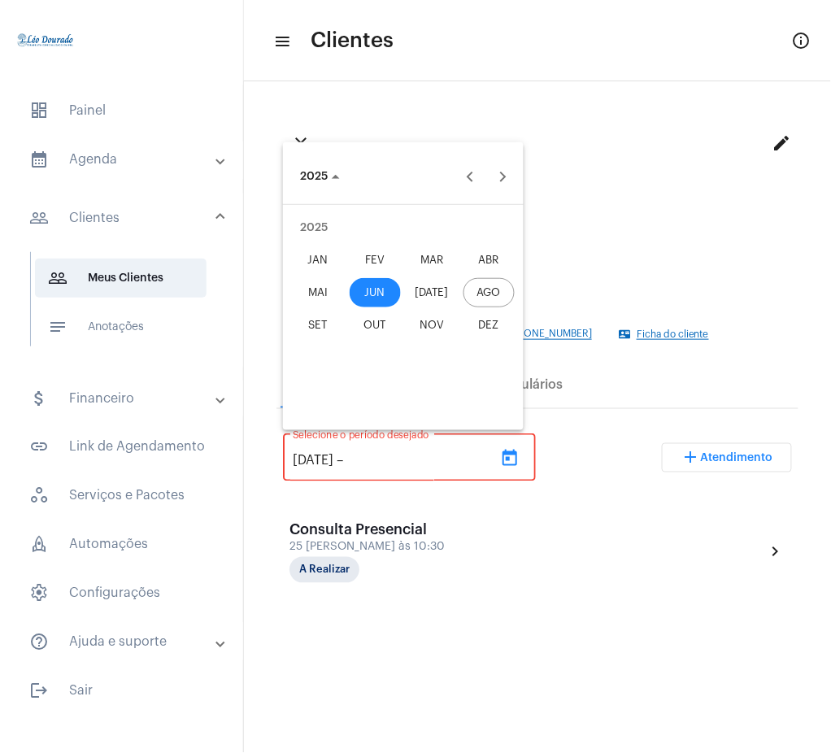
click at [499, 285] on div "AGO" at bounding box center [489, 292] width 51 height 29
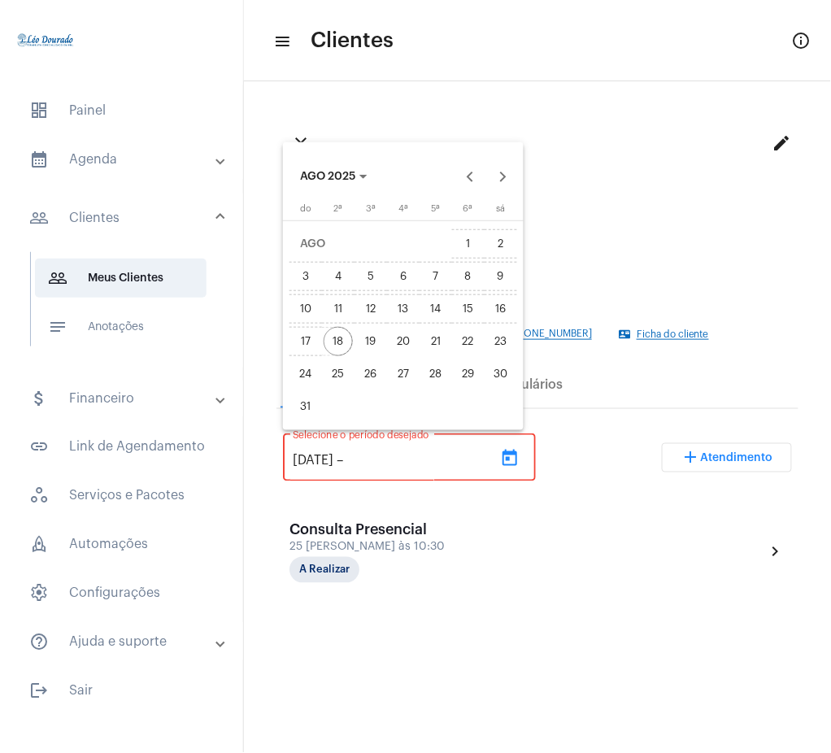
click at [342, 338] on div "18" at bounding box center [338, 341] width 29 height 29
type input "[DATE]"
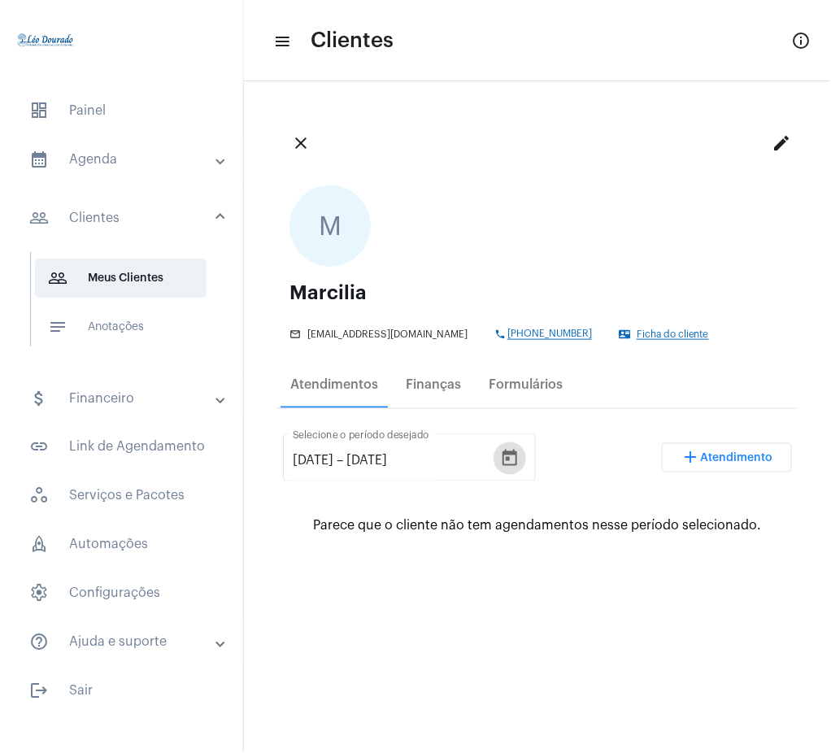
click at [303, 143] on mat-icon "close" at bounding box center [301, 143] width 20 height 20
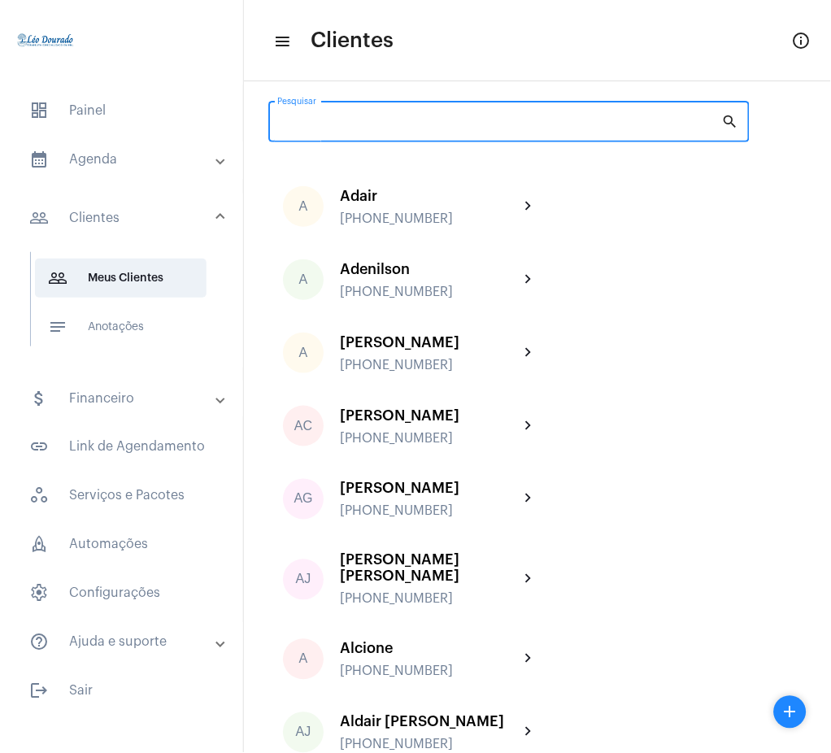
click at [431, 125] on input "Pesquisar" at bounding box center [499, 124] width 445 height 13
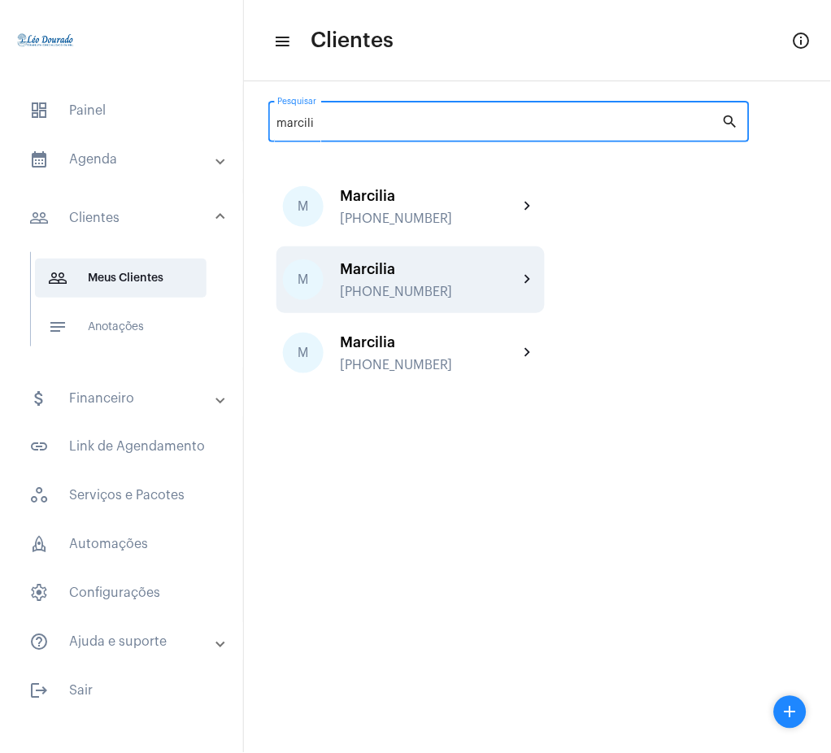
type input "marcili"
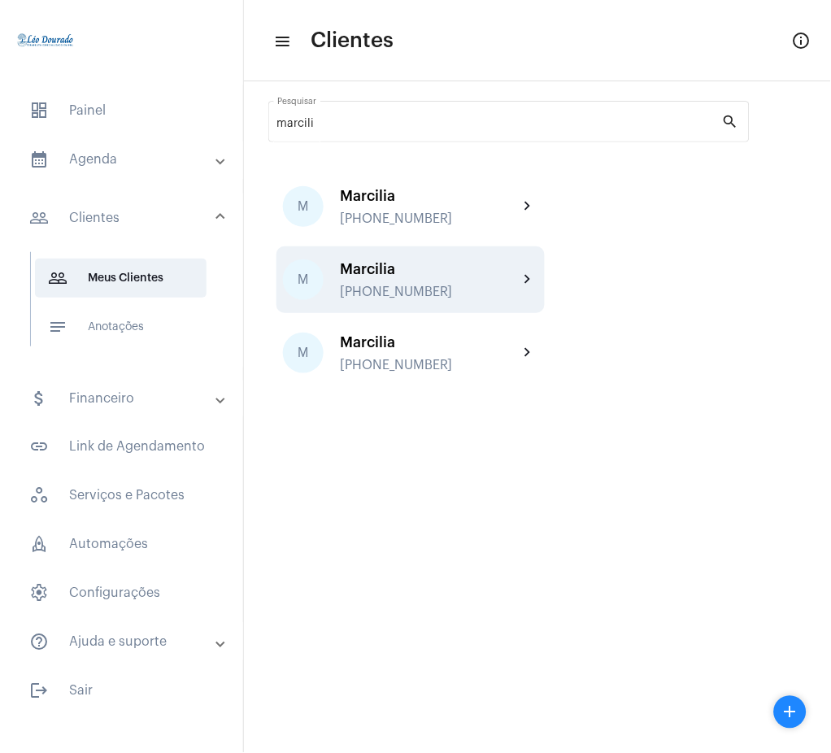
click at [522, 274] on mat-icon "chevron_right" at bounding box center [529, 280] width 20 height 20
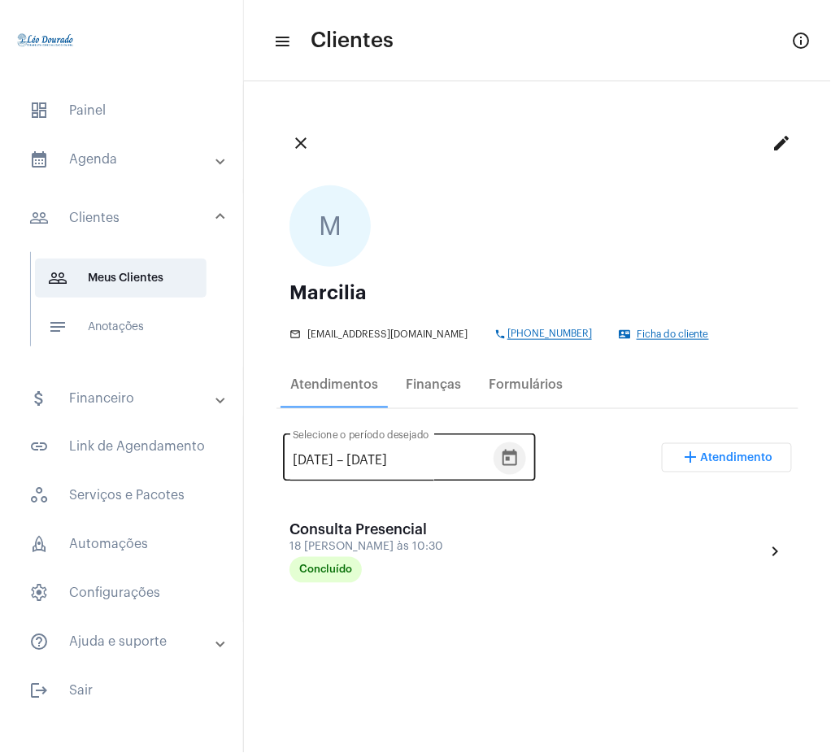
click at [517, 451] on icon "Open calendar" at bounding box center [510, 458] width 15 height 16
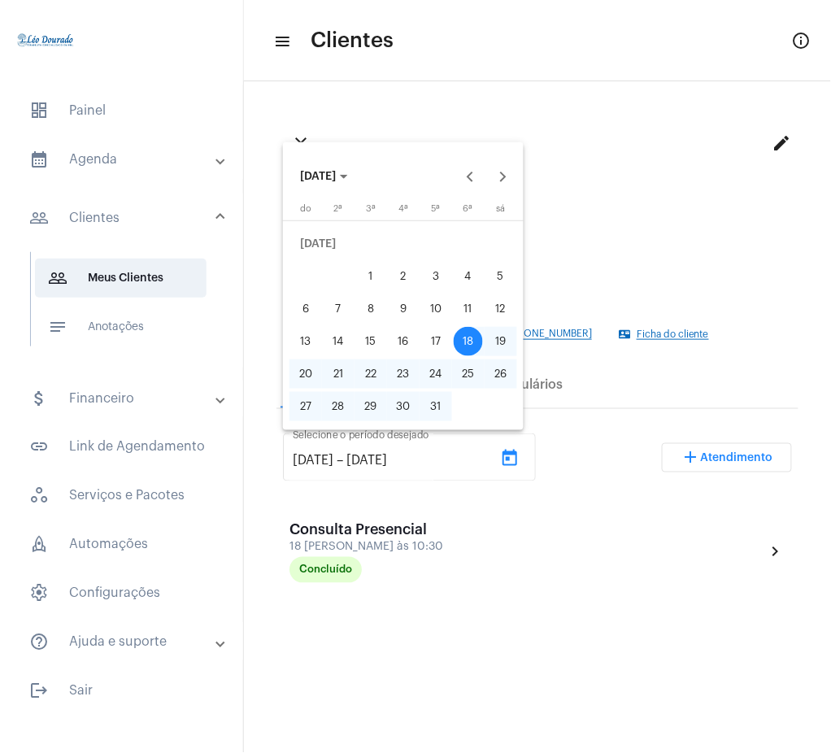
click at [343, 157] on div "[DATE]" at bounding box center [403, 167] width 241 height 50
click at [348, 173] on span "[DATE]" at bounding box center [324, 176] width 48 height 11
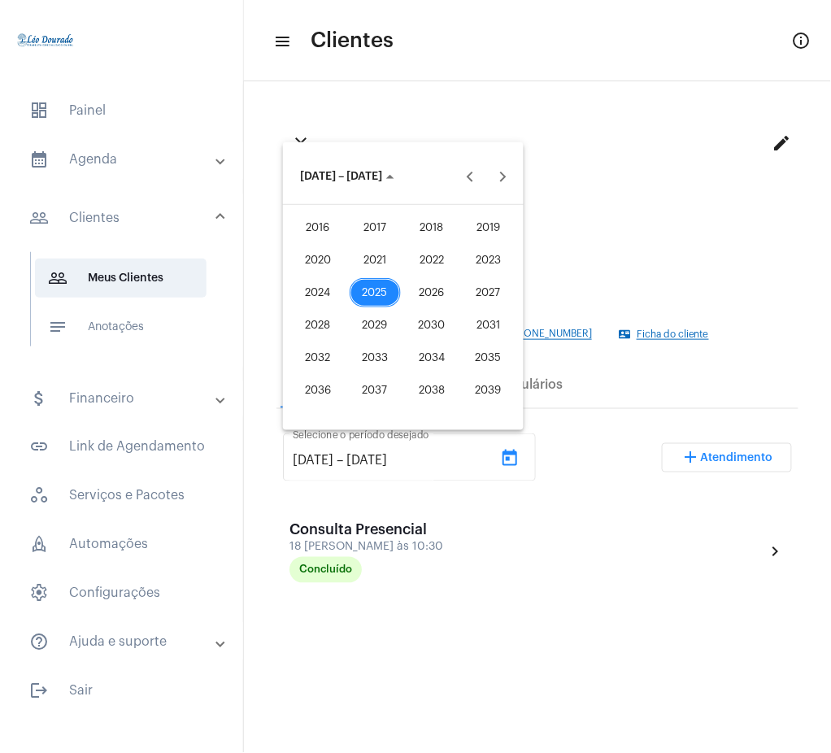
click at [370, 291] on div "2025" at bounding box center [375, 292] width 51 height 29
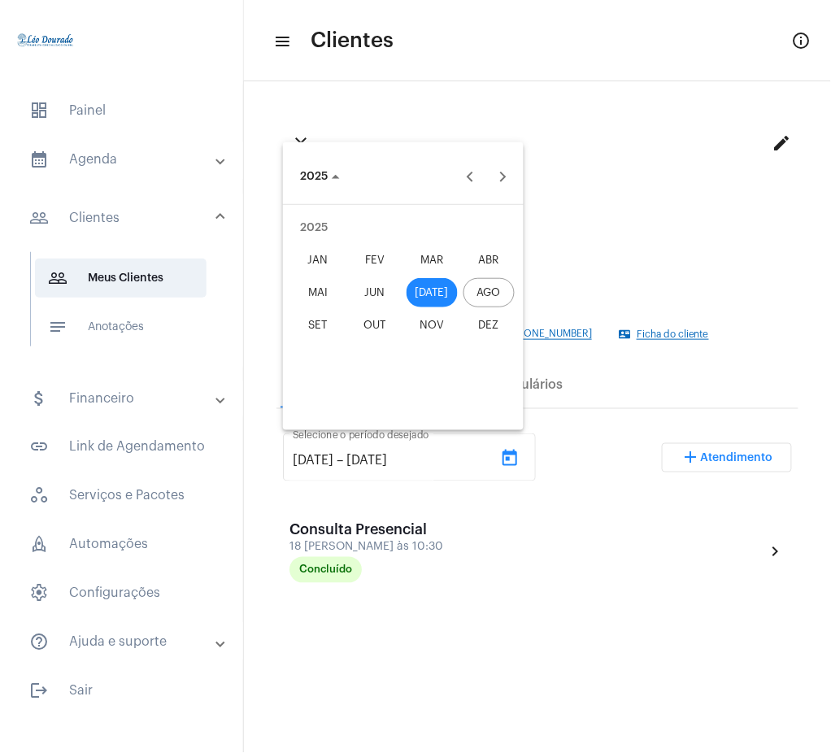
click at [381, 287] on div "JUN" at bounding box center [375, 292] width 51 height 29
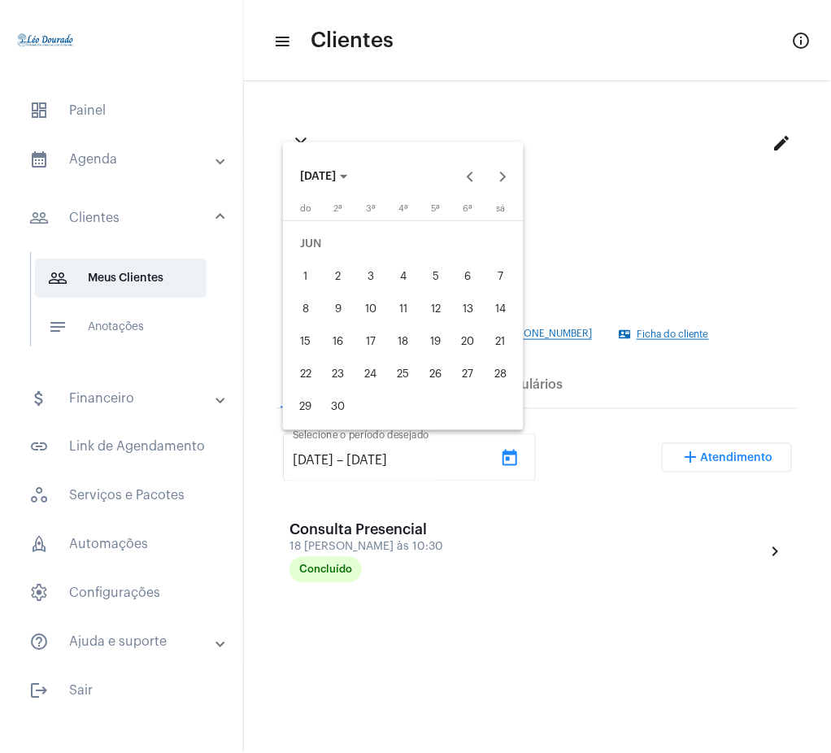
click at [299, 269] on div "1" at bounding box center [305, 276] width 29 height 29
type input "[DATE]"
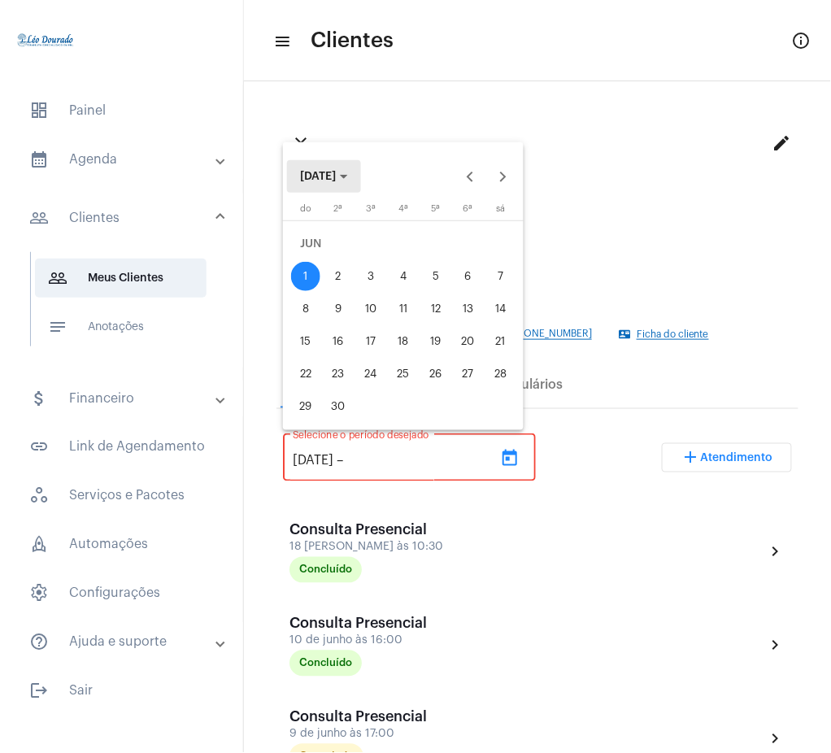
click at [348, 176] on span "[DATE]" at bounding box center [324, 176] width 48 height 11
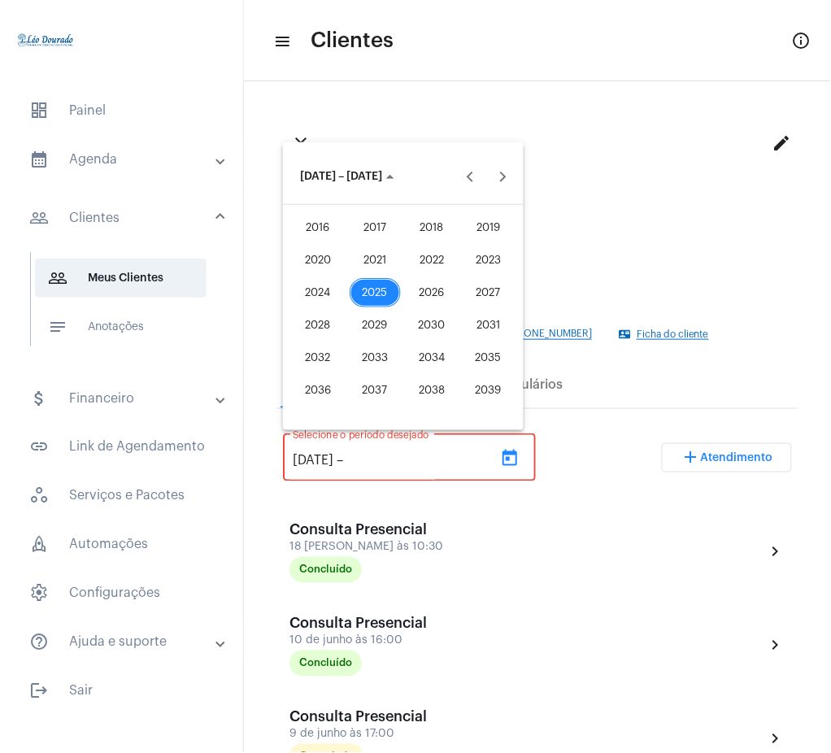
click at [363, 291] on div "2025" at bounding box center [375, 292] width 51 height 29
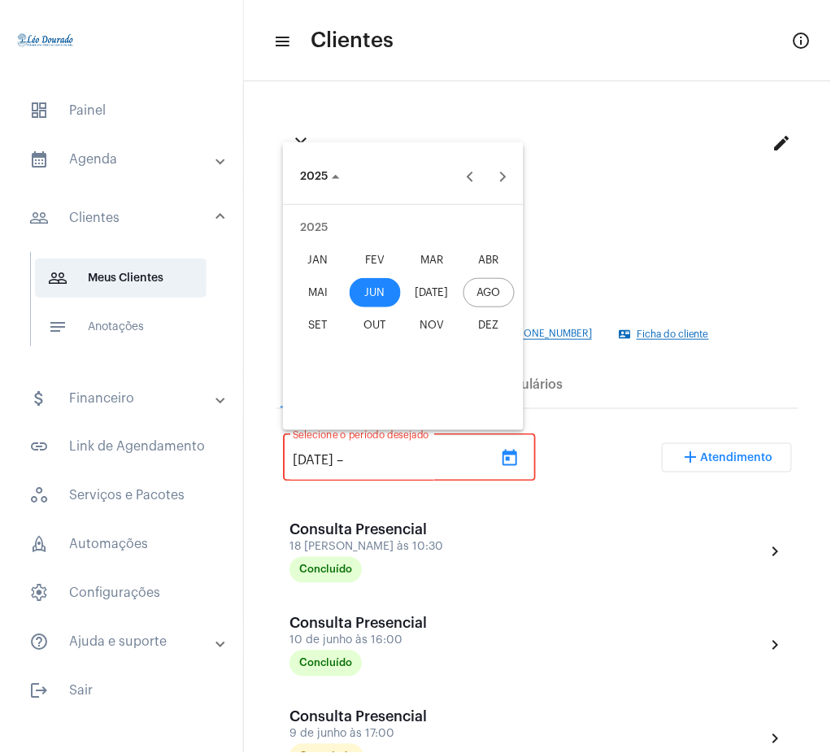
click at [493, 286] on div "AGO" at bounding box center [489, 292] width 51 height 29
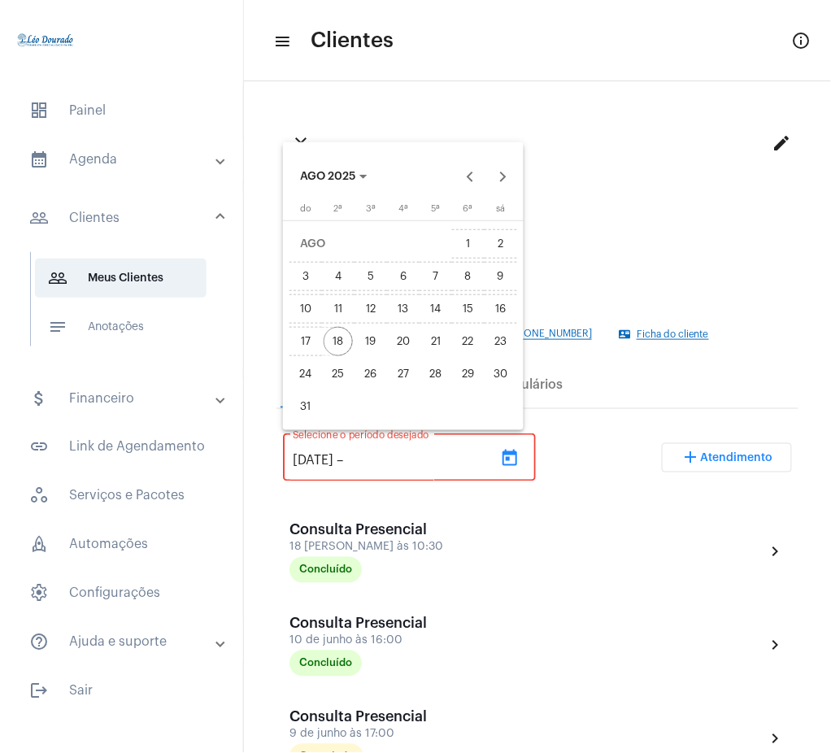
click at [347, 338] on div "18" at bounding box center [338, 341] width 29 height 29
type input "[DATE]"
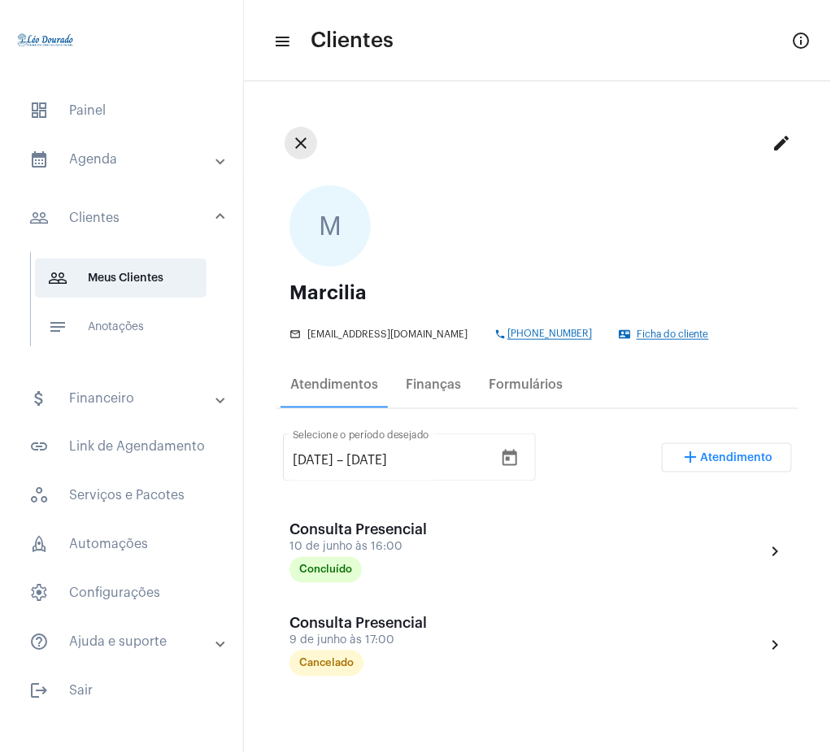
click at [303, 137] on mat-icon "close" at bounding box center [301, 143] width 20 height 20
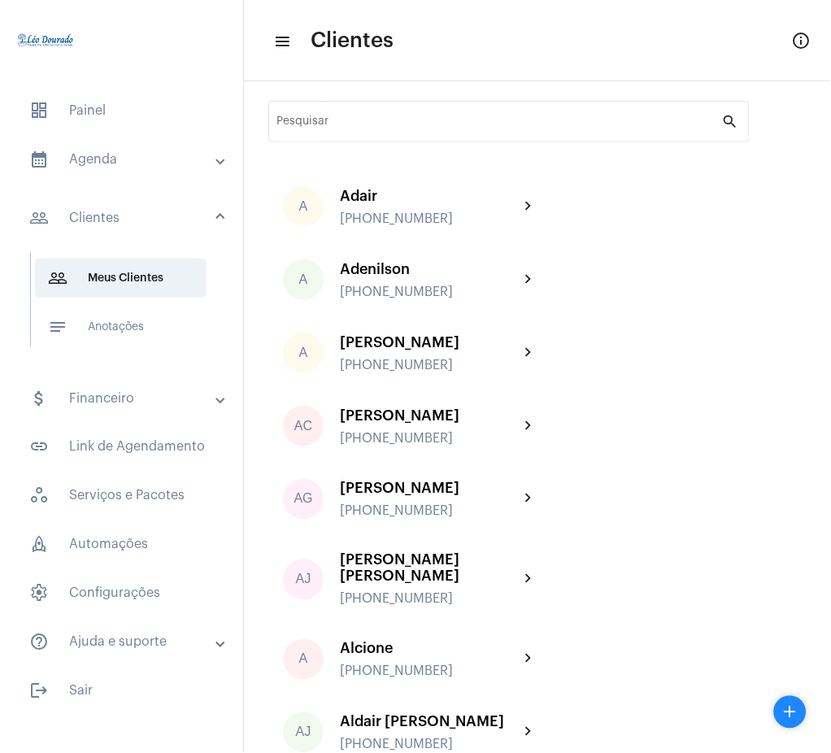
click at [486, 137] on div "Pesquisar" at bounding box center [499, 120] width 445 height 45
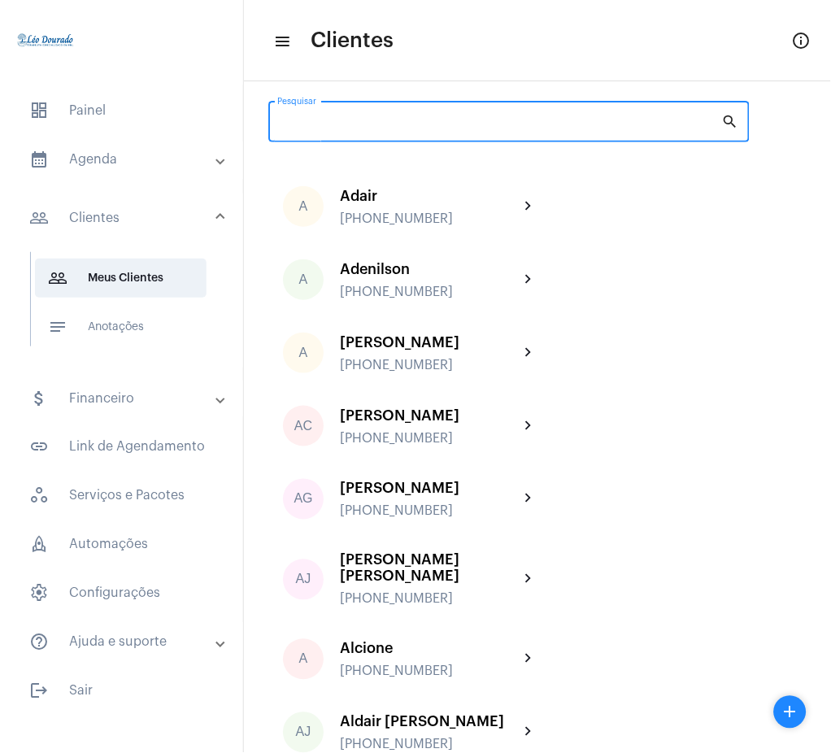
click at [487, 125] on input "Pesquisar" at bounding box center [499, 124] width 445 height 13
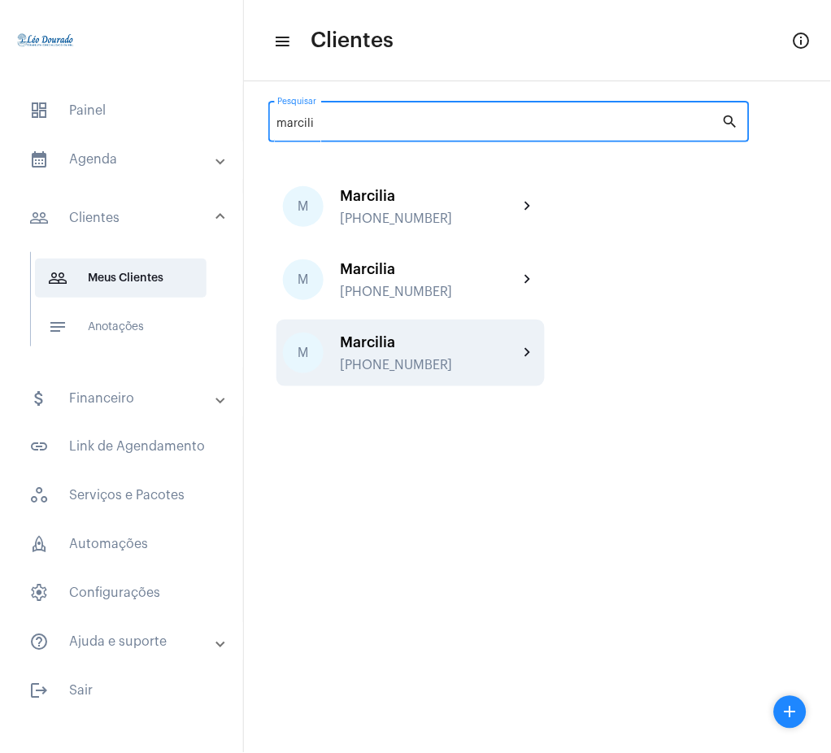
type input "marcili"
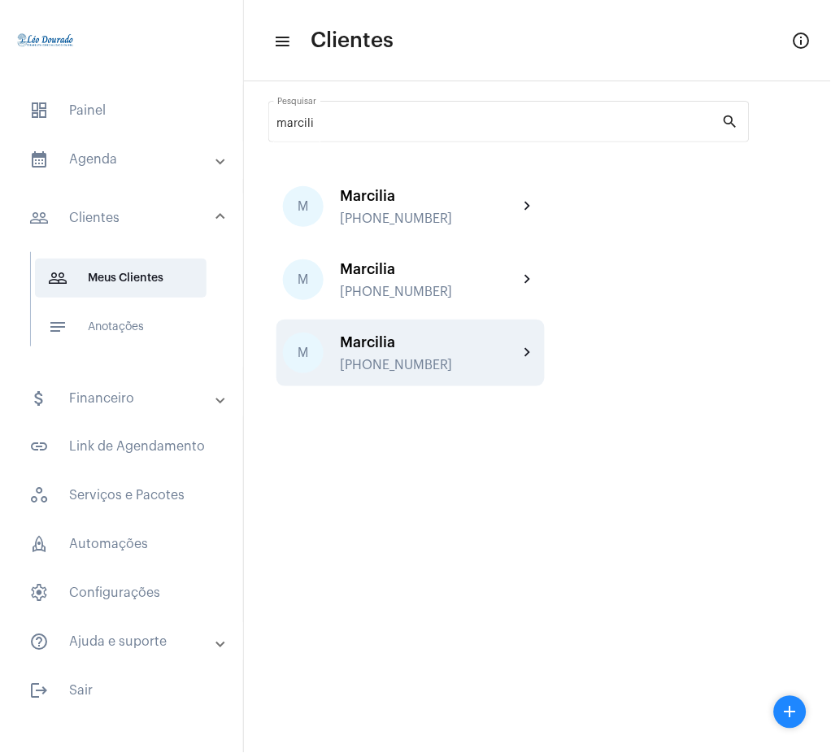
click at [515, 346] on div "Marcilia" at bounding box center [429, 342] width 179 height 16
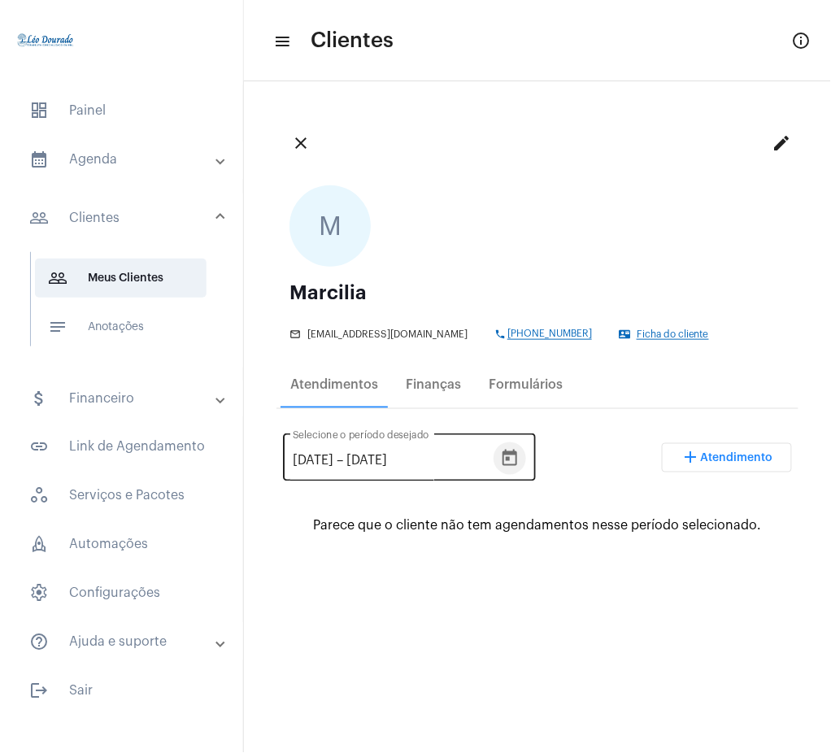
click at [526, 470] on button "Open calendar" at bounding box center [510, 459] width 33 height 33
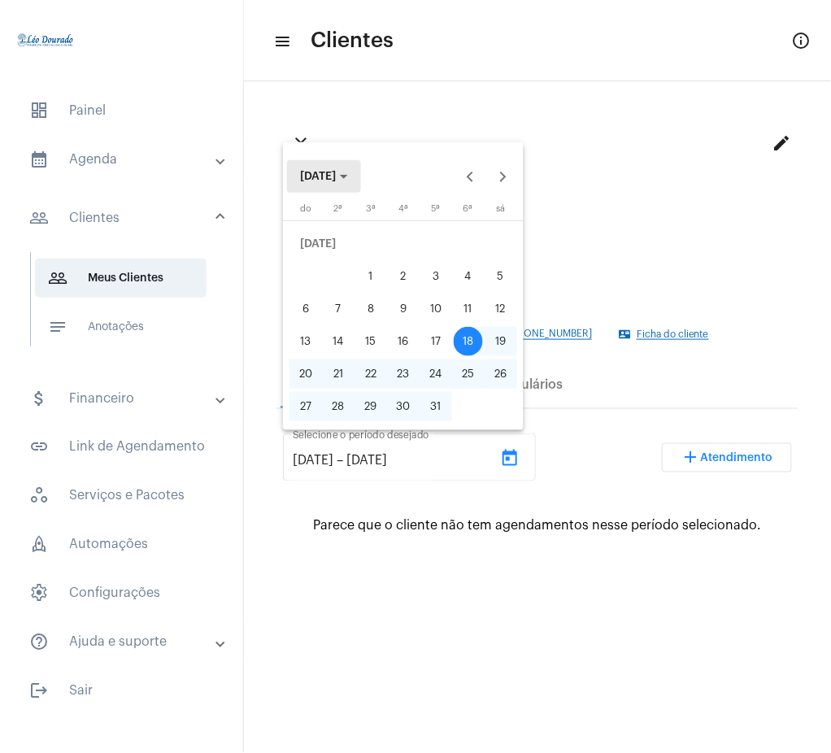
click at [315, 181] on span "[DATE]" at bounding box center [318, 176] width 36 height 11
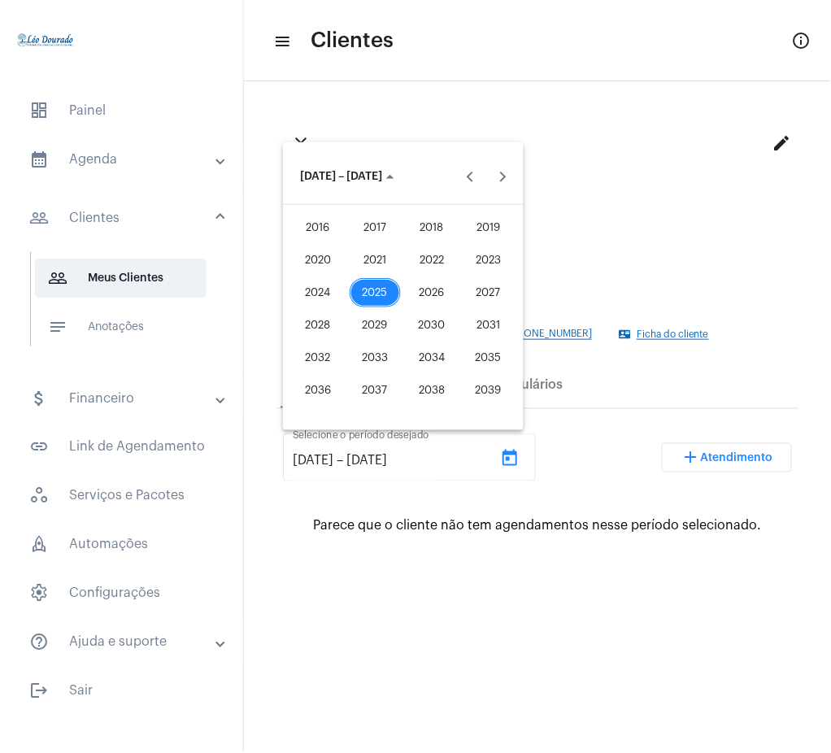
click at [371, 281] on div "2025" at bounding box center [375, 292] width 51 height 29
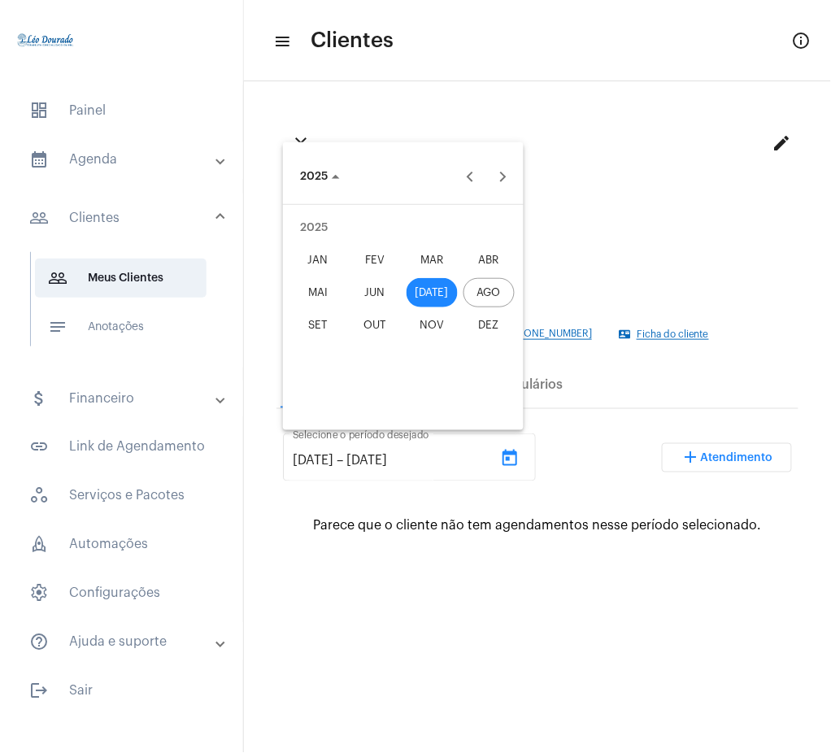
click at [374, 283] on div "JUN" at bounding box center [375, 292] width 51 height 29
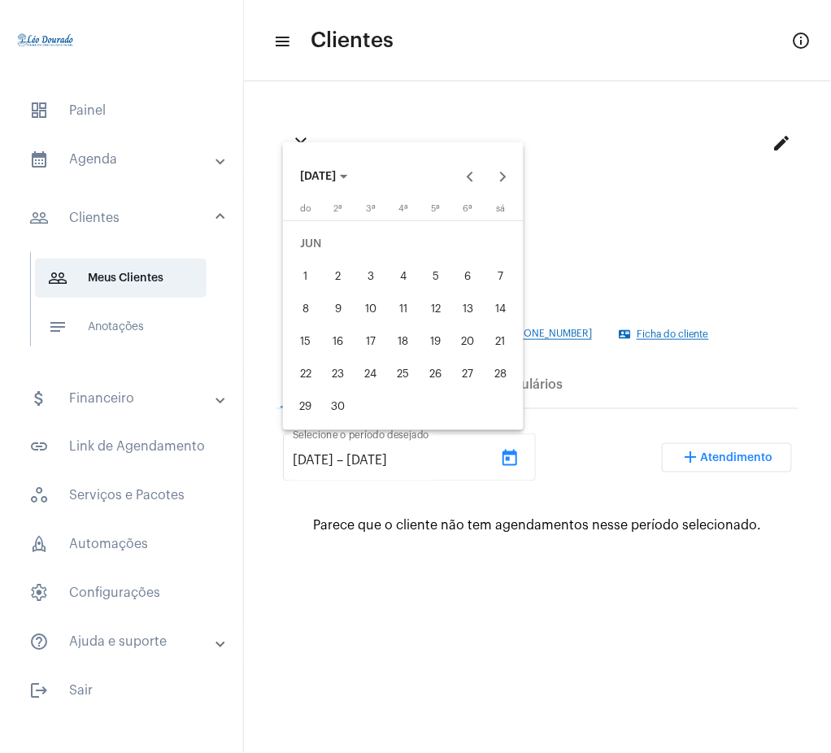
click at [315, 274] on div "1" at bounding box center [305, 276] width 29 height 29
type input "[DATE]"
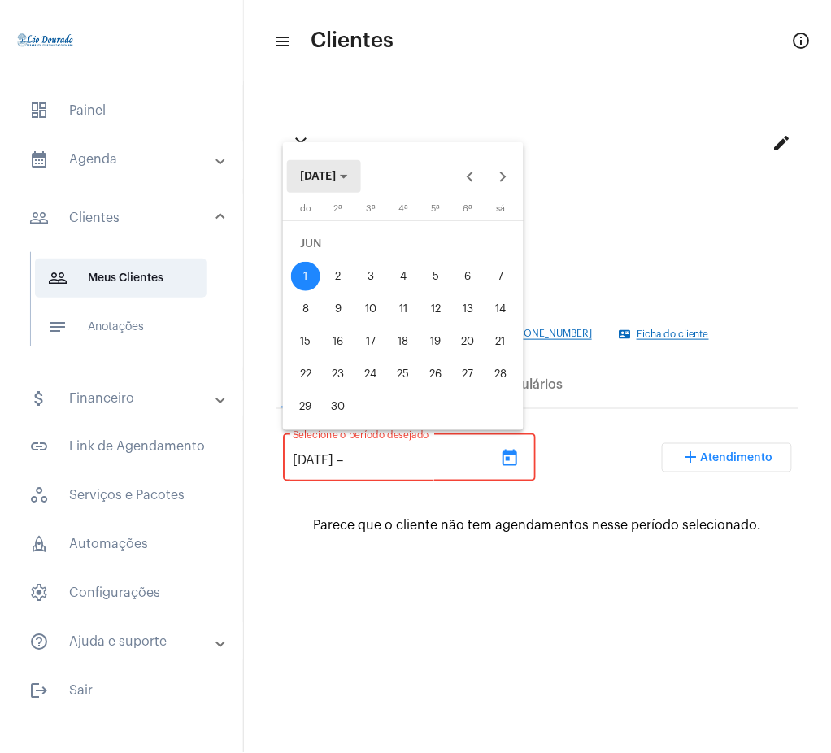
click at [361, 168] on button "[DATE]" at bounding box center [324, 176] width 74 height 33
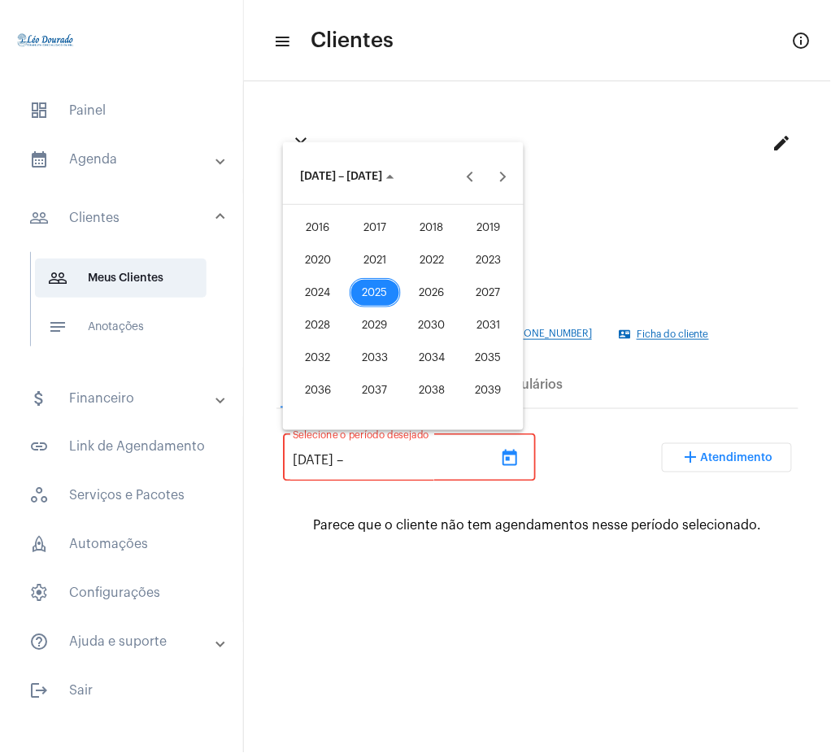
click at [390, 290] on div "2025" at bounding box center [375, 292] width 51 height 29
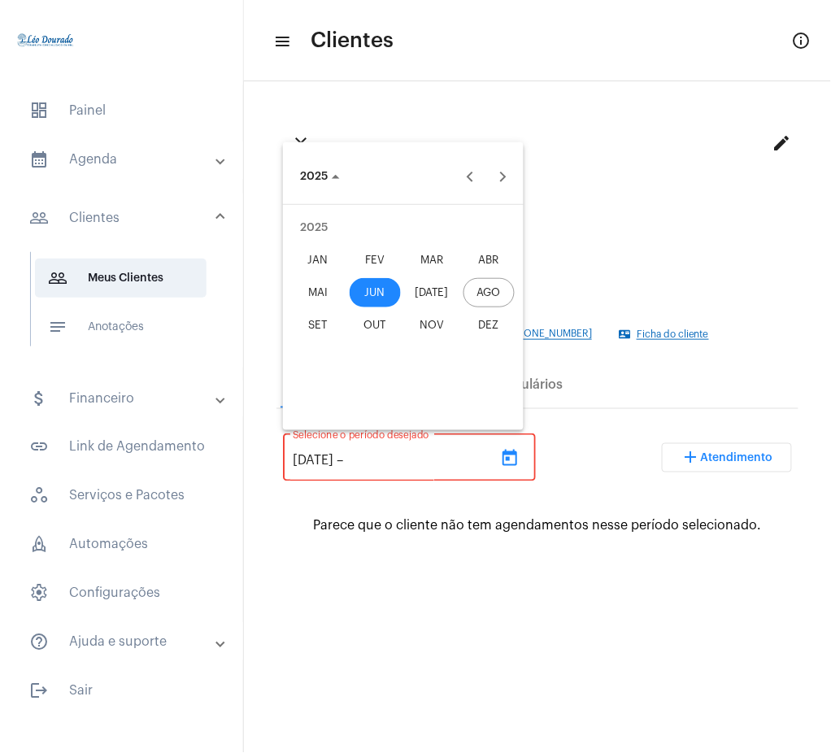
click at [465, 292] on div "AGO" at bounding box center [489, 292] width 51 height 29
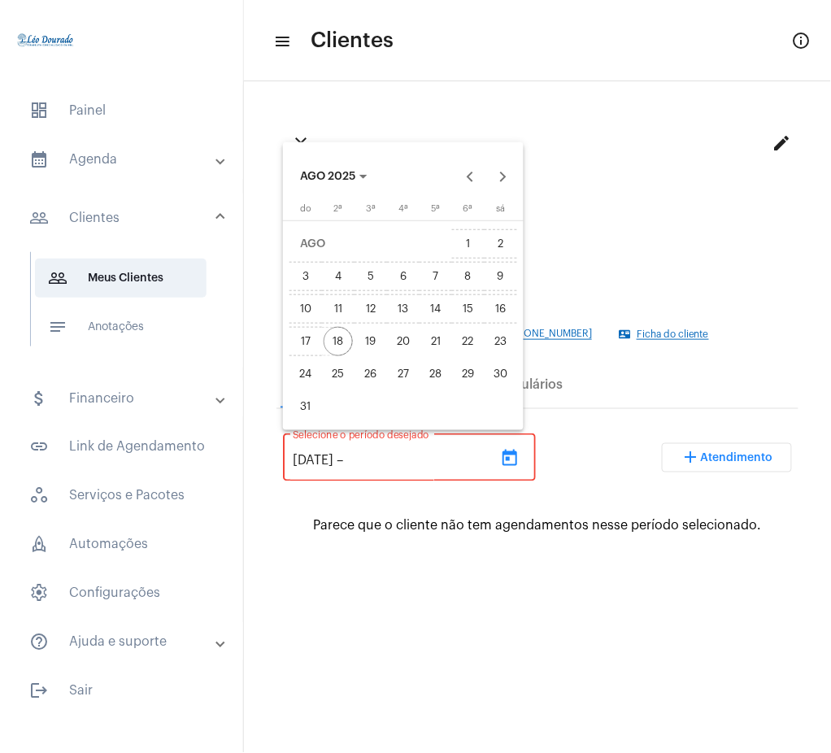
click at [342, 338] on div "18" at bounding box center [338, 341] width 29 height 29
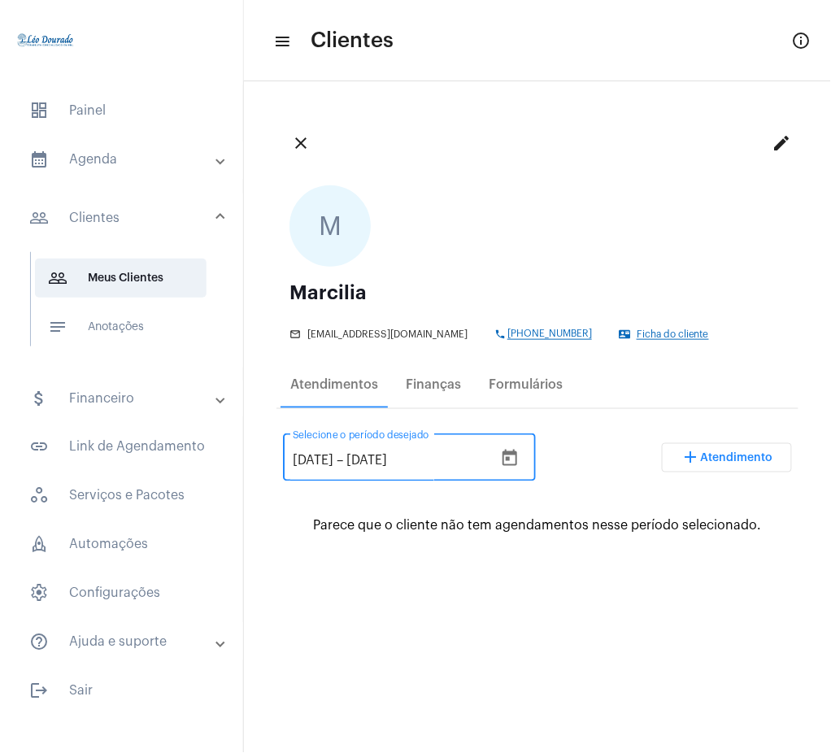
click at [369, 456] on input "[DATE]" at bounding box center [396, 461] width 98 height 15
click at [383, 463] on input "[DATE]" at bounding box center [396, 461] width 98 height 15
type input "[DATE]"
click at [591, 442] on div "[DATE] [DATE] – [DATE] Selecione o período desejado add Atendimento" at bounding box center [537, 464] width 509 height 76
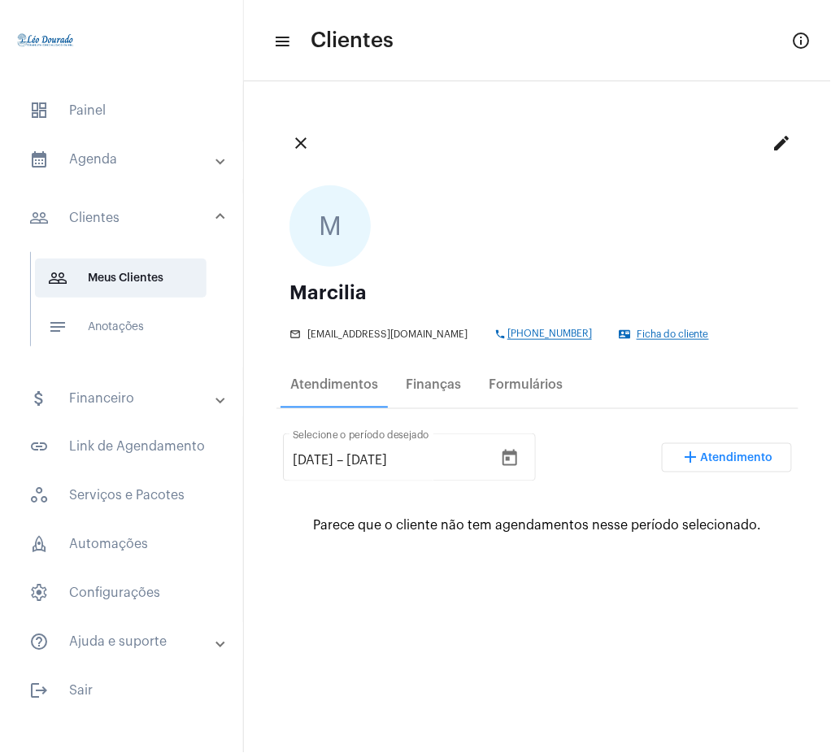
click at [165, 142] on mat-expansion-panel-header "calendar_month_outlined Agenda" at bounding box center [126, 159] width 233 height 39
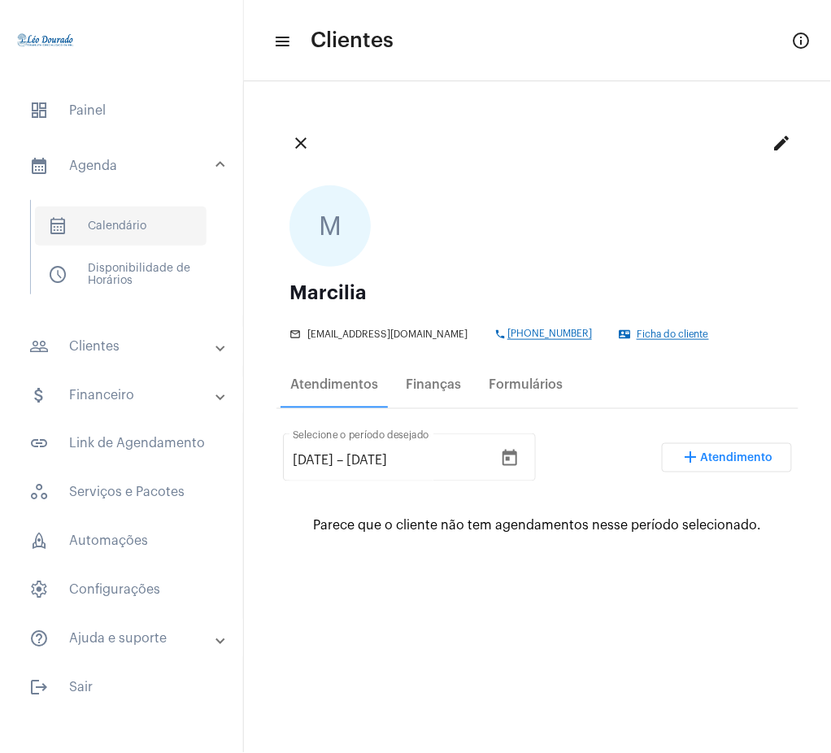
click at [176, 233] on span "calendar_month_outlined Calendário" at bounding box center [121, 226] width 172 height 39
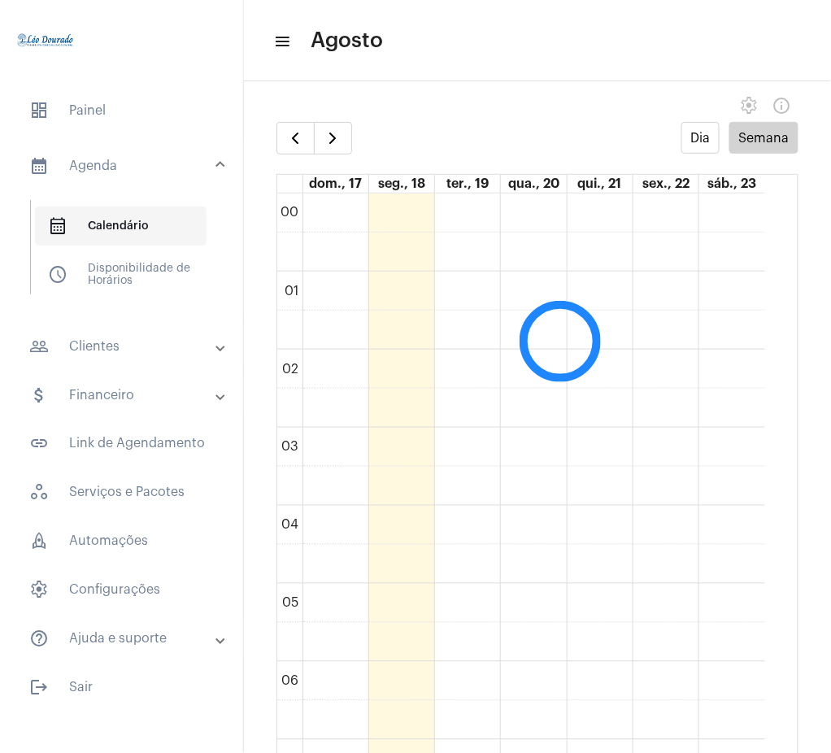
scroll to position [470, 0]
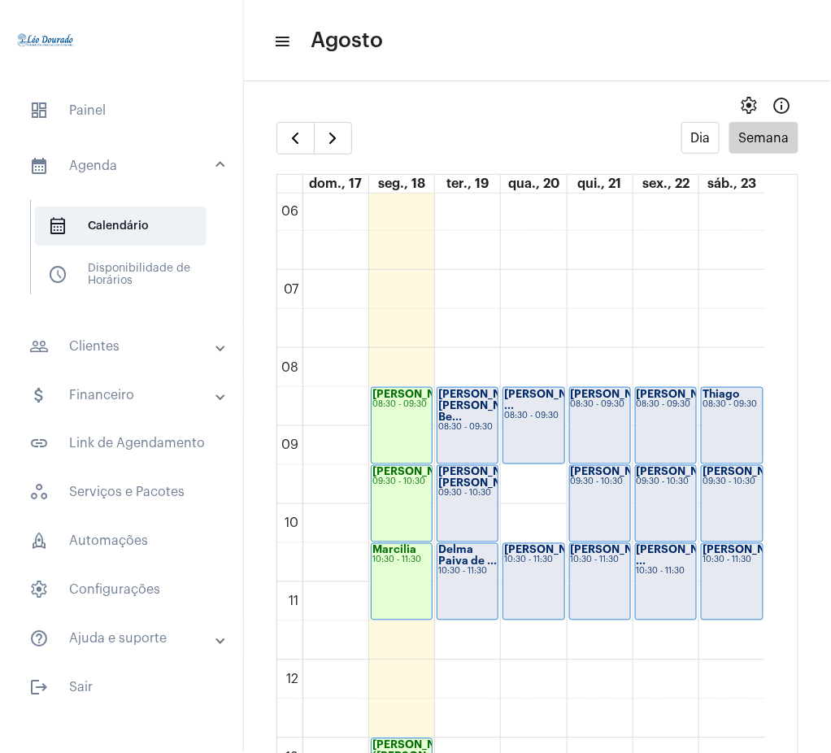
click at [393, 577] on div "Marcilia 10:30 - 11:30" at bounding box center [402, 582] width 60 height 76
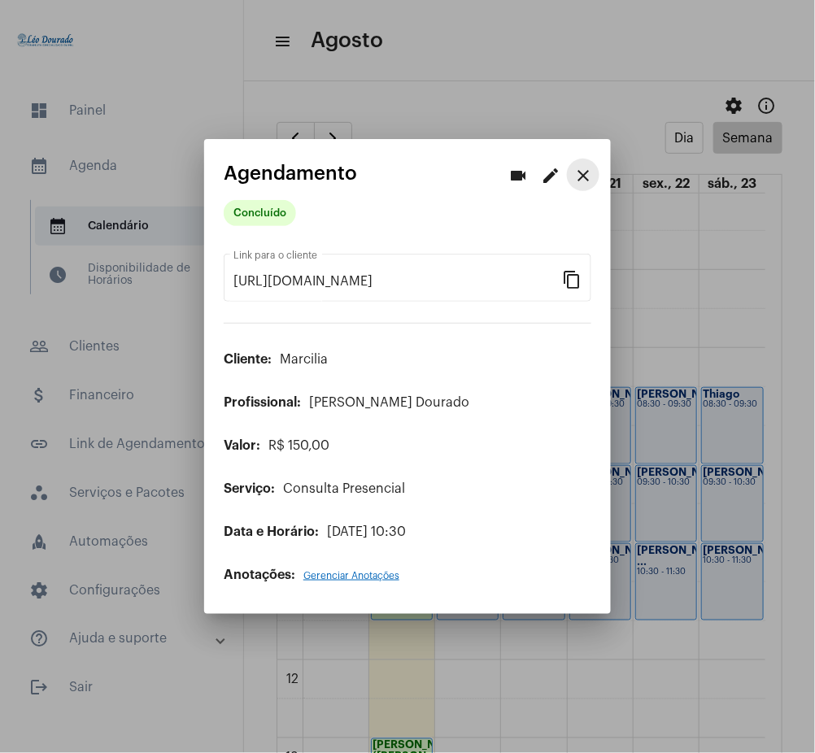
click at [580, 173] on mat-icon "close" at bounding box center [583, 176] width 20 height 20
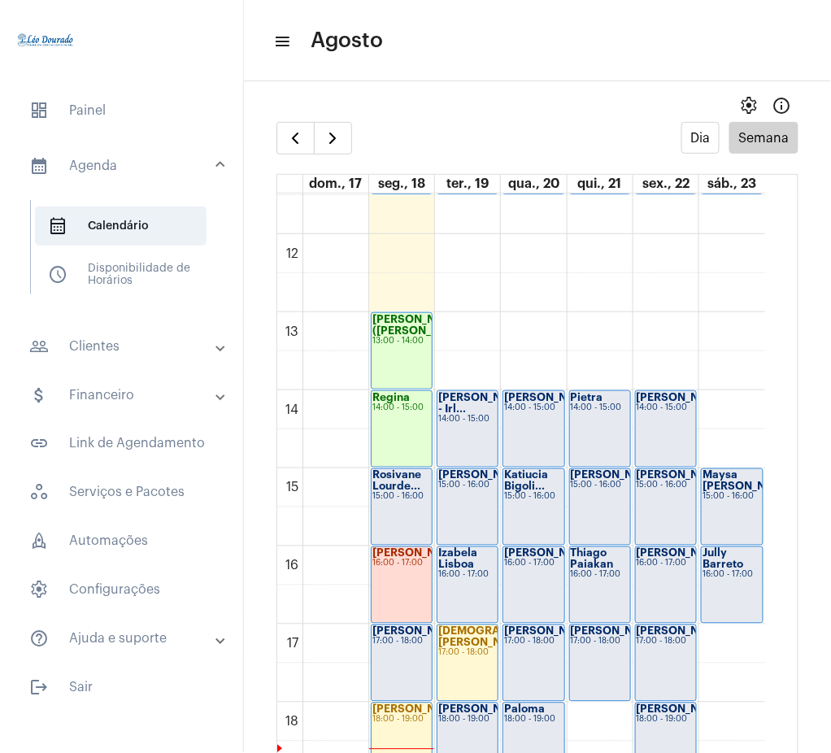
scroll to position [900, 0]
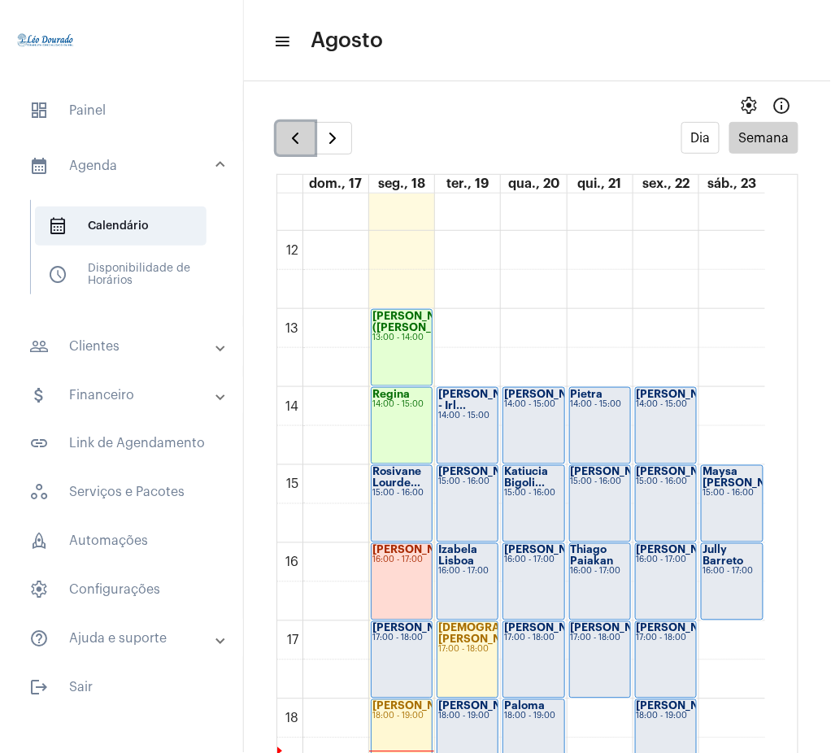
click at [295, 129] on span "button" at bounding box center [296, 139] width 20 height 20
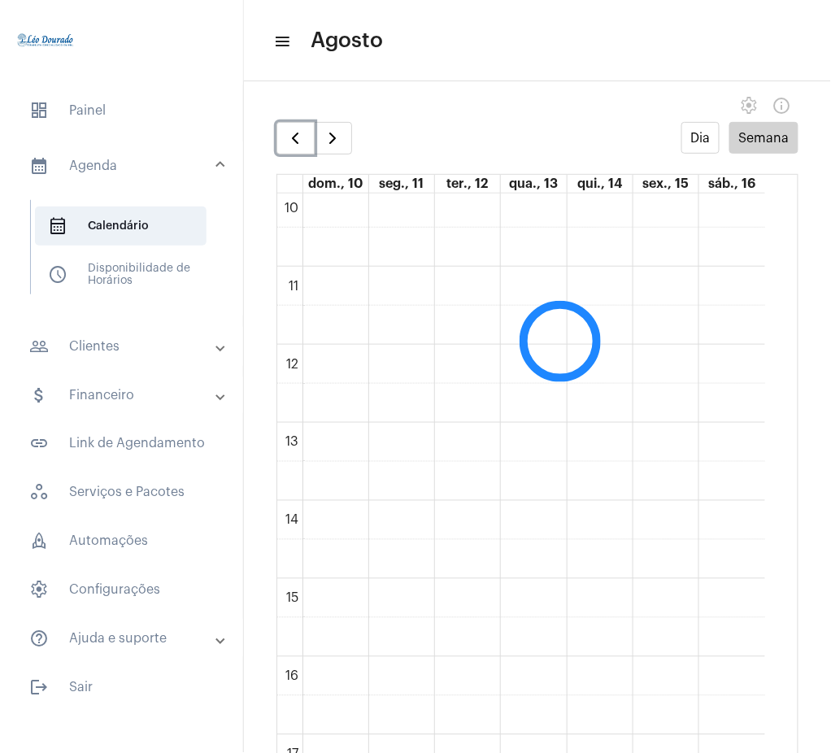
scroll to position [788, 0]
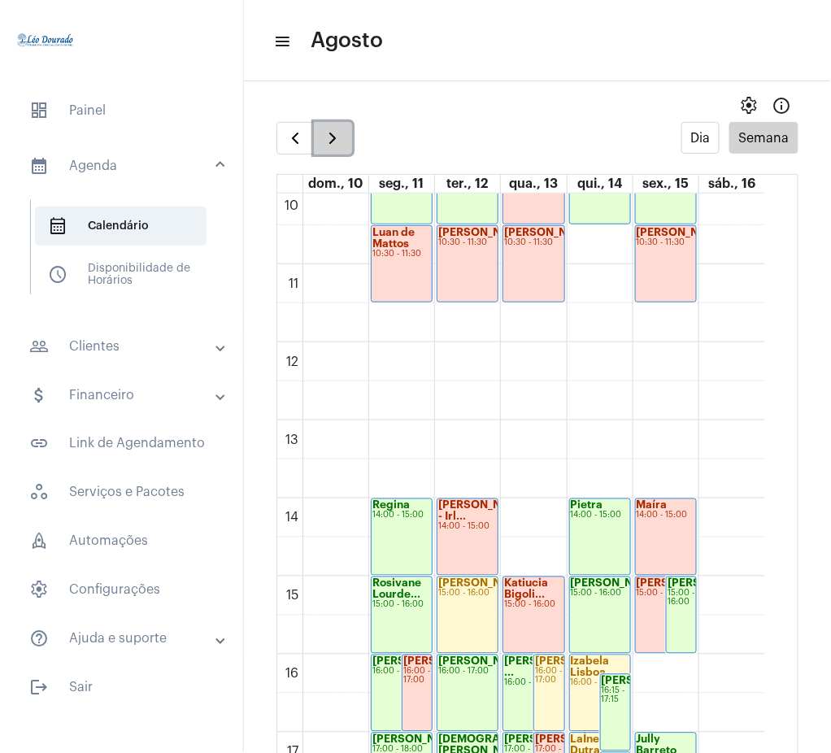
click at [334, 144] on span "button" at bounding box center [333, 139] width 20 height 20
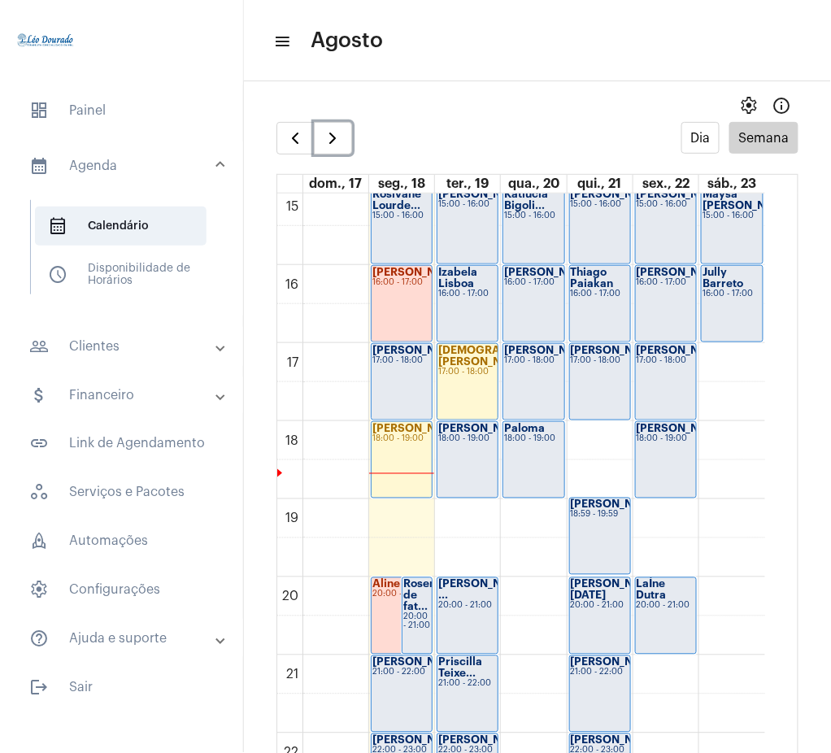
scroll to position [1175, 0]
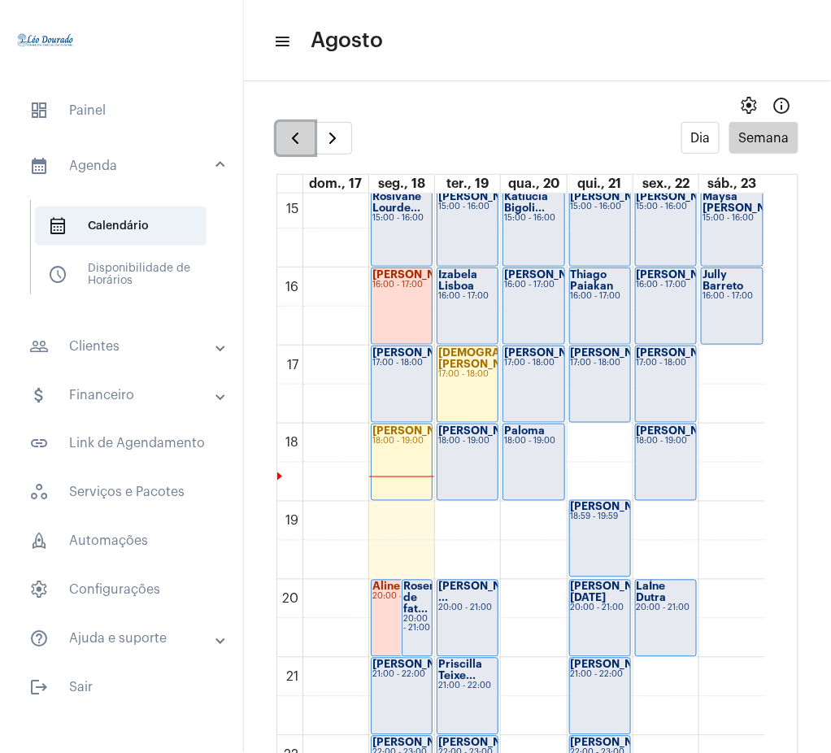
click at [300, 142] on span "button" at bounding box center [296, 139] width 20 height 20
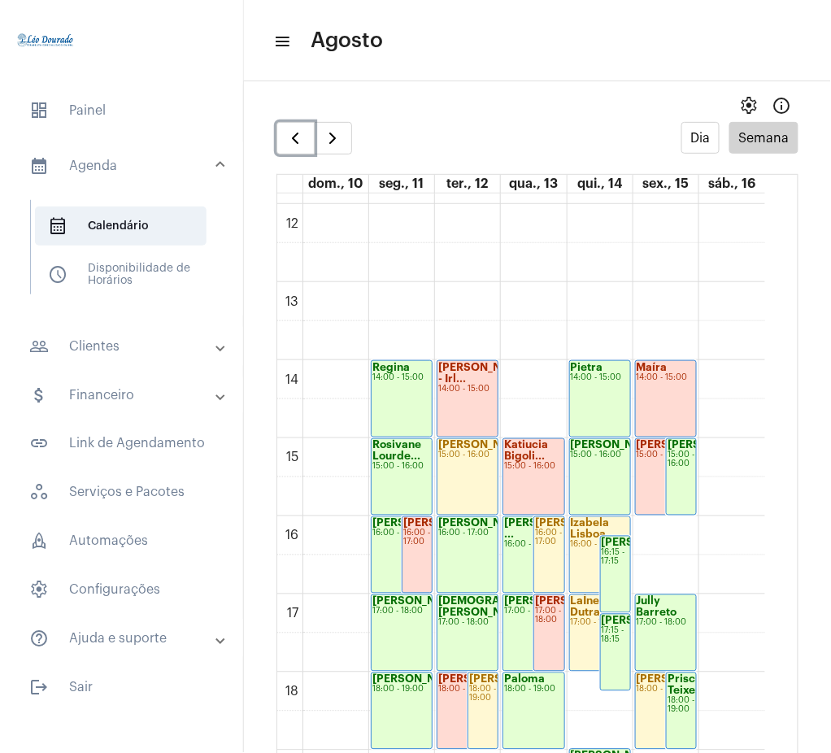
scroll to position [994, 0]
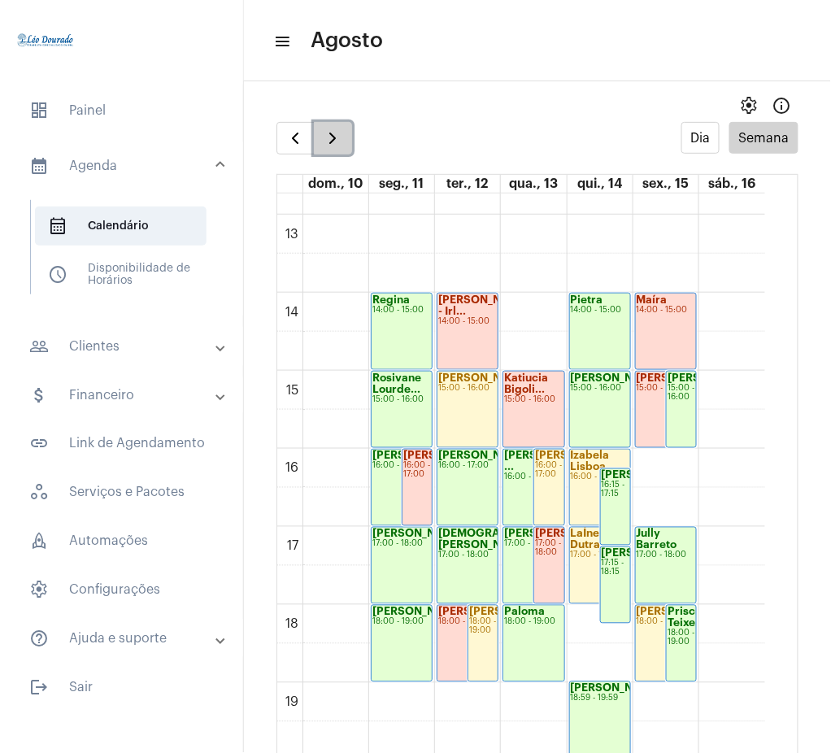
click at [328, 150] on button "button" at bounding box center [333, 138] width 38 height 33
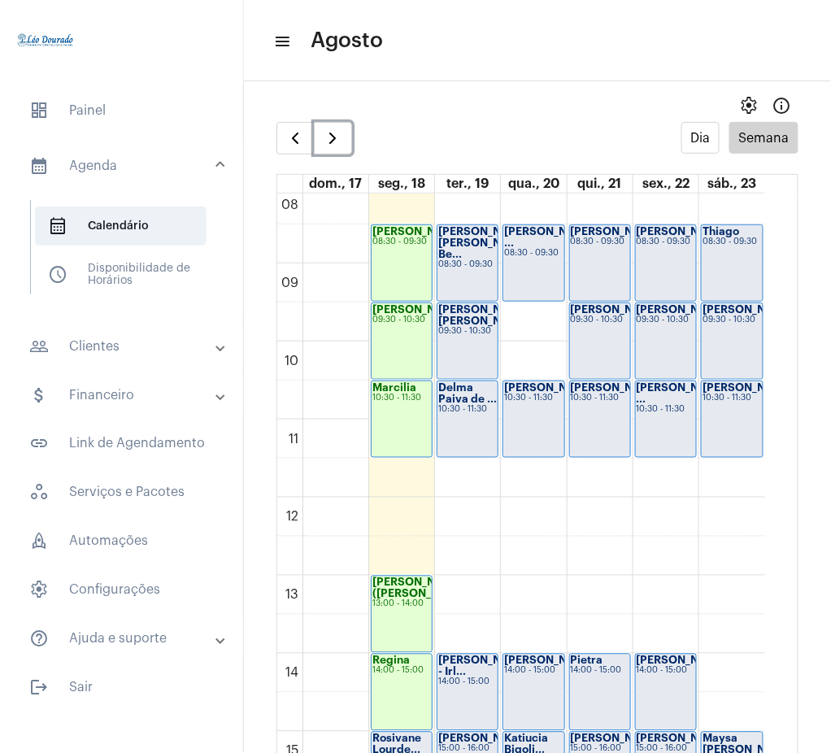
scroll to position [616, 0]
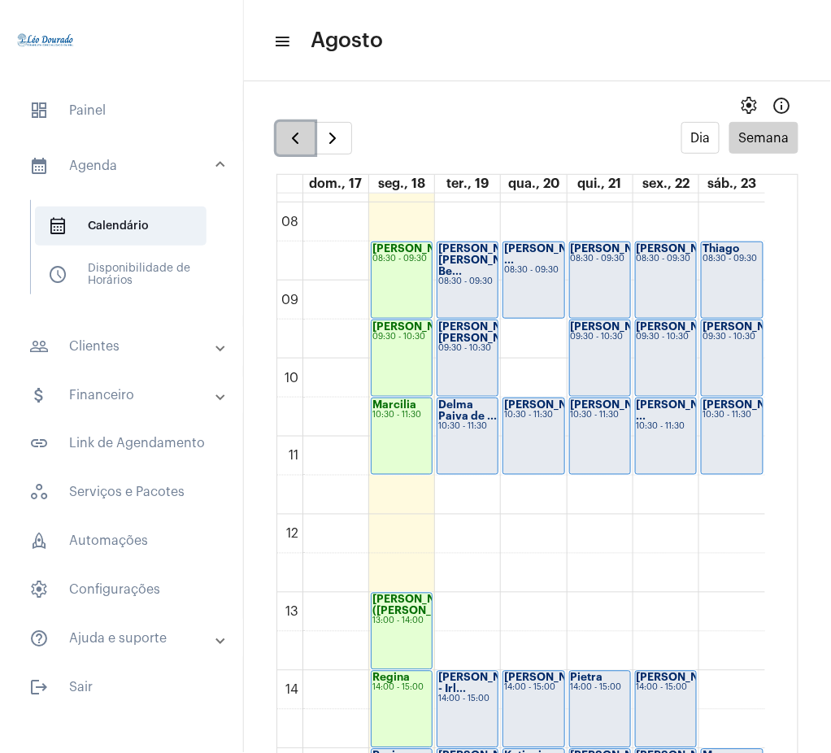
click at [293, 137] on span "button" at bounding box center [296, 139] width 20 height 20
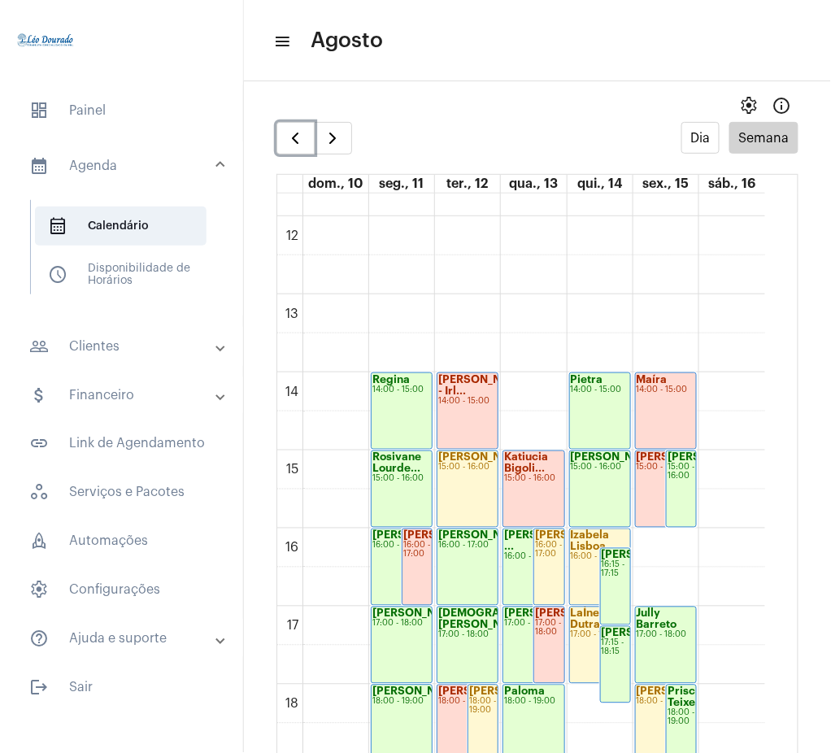
scroll to position [905, 0]
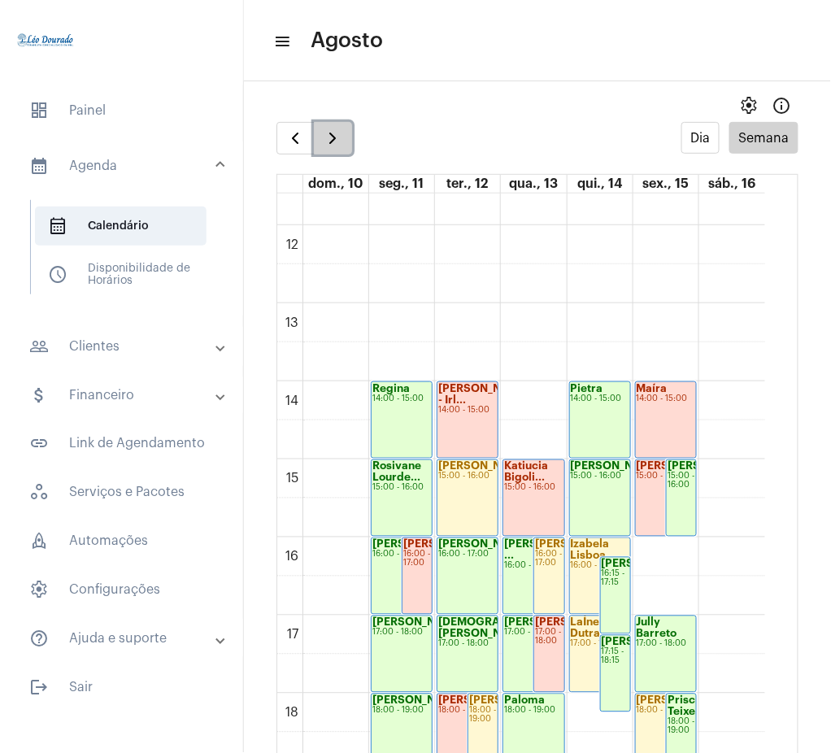
click at [328, 140] on span "button" at bounding box center [333, 139] width 20 height 20
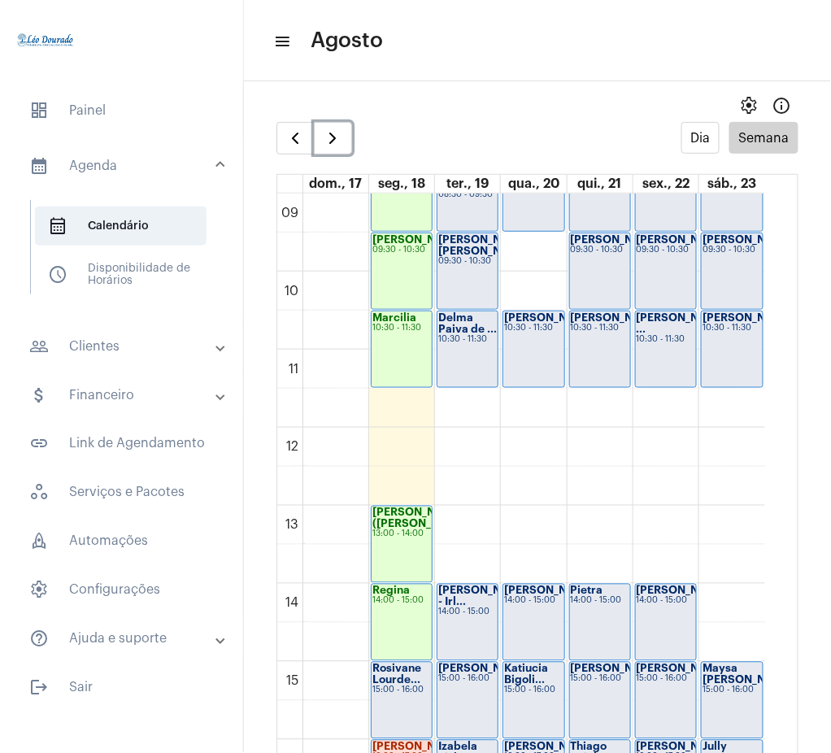
scroll to position [756, 0]
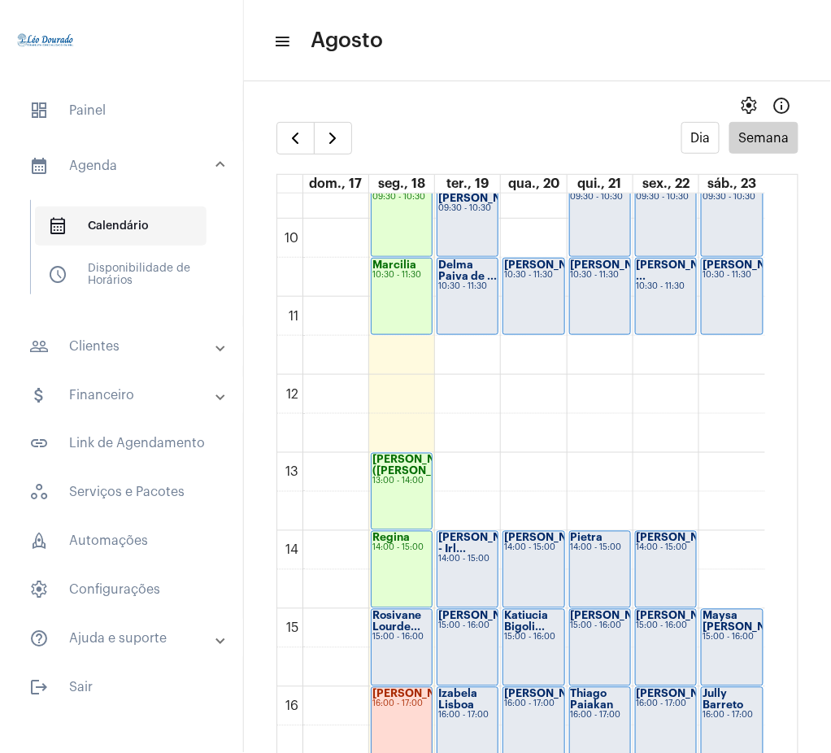
click at [142, 216] on span "calendar_month_outlined Calendário" at bounding box center [121, 226] width 172 height 39
click at [112, 334] on mat-expansion-panel-header "people_outline Clientes" at bounding box center [126, 346] width 233 height 39
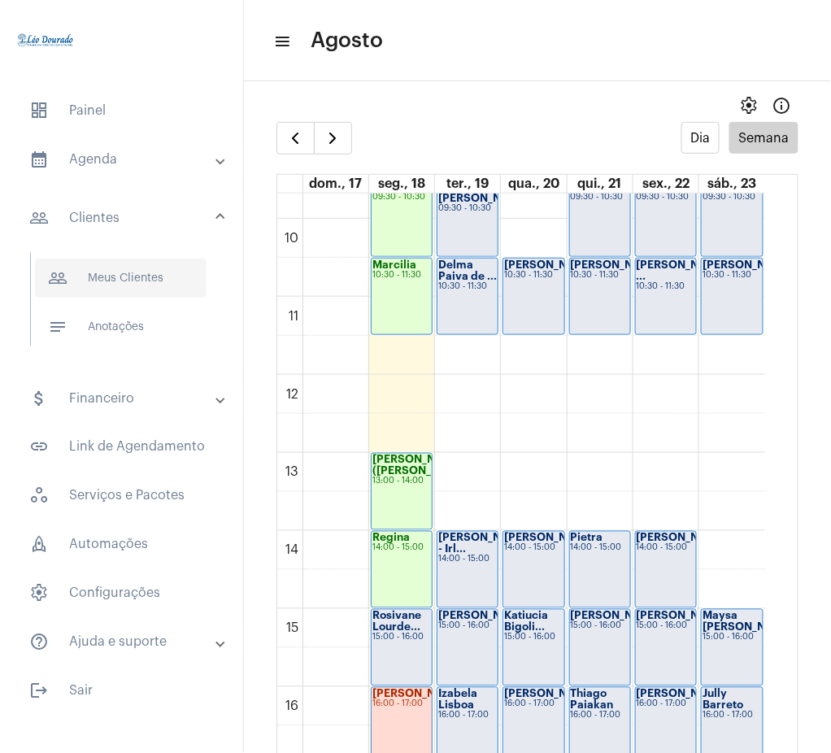
click at [120, 279] on span "people_outline Meus Clientes" at bounding box center [121, 278] width 172 height 39
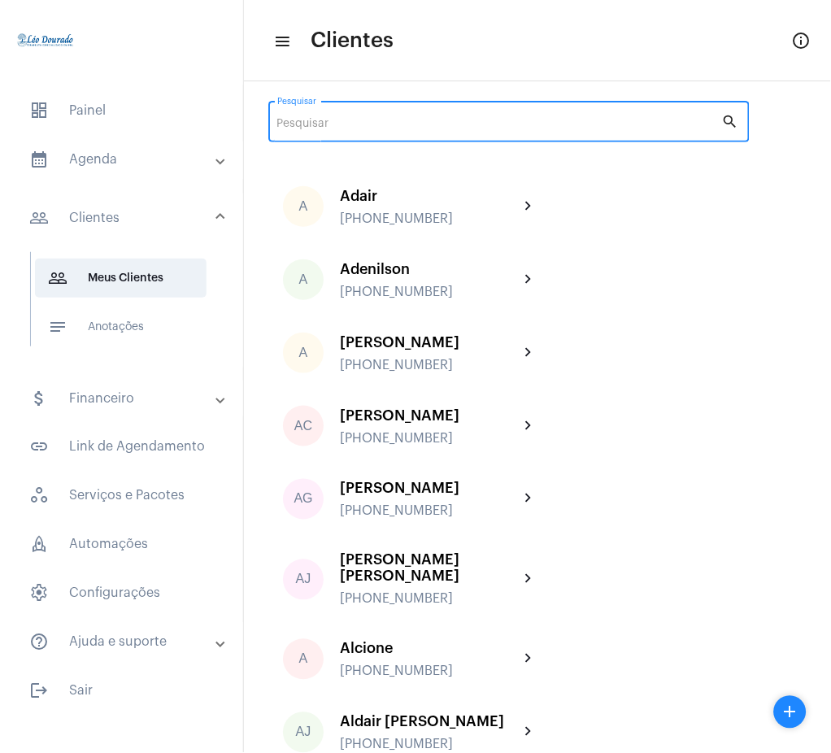
click at [525, 121] on input "Pesquisar" at bounding box center [499, 124] width 445 height 13
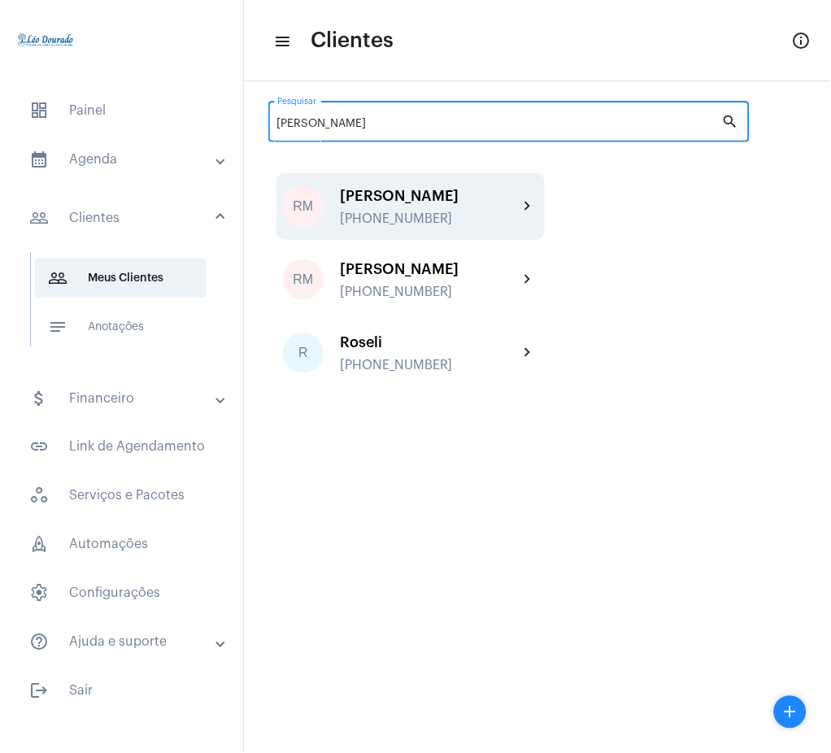
type input "[PERSON_NAME]"
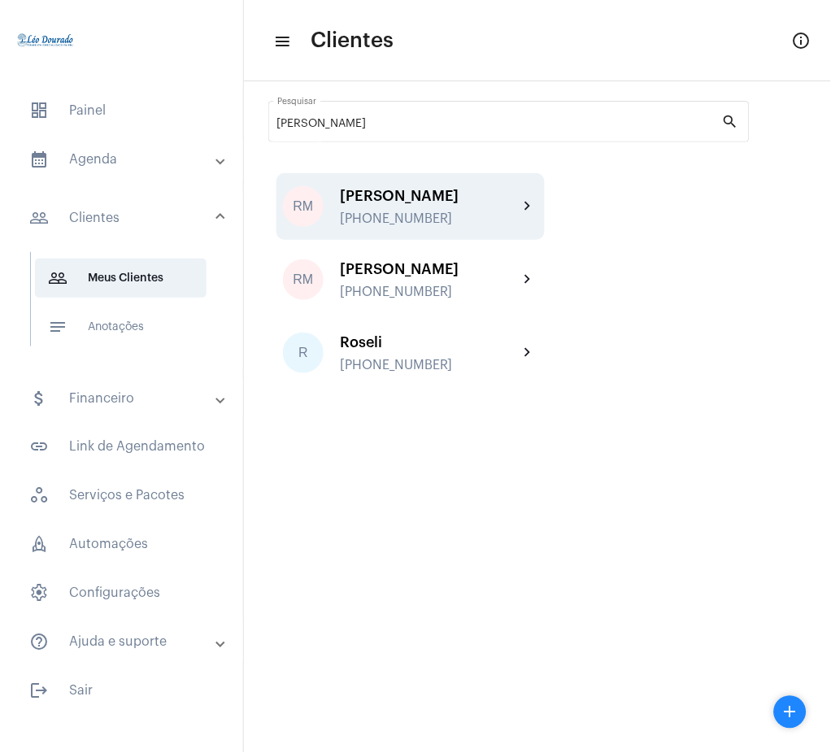
click at [465, 226] on div "[PHONE_NUMBER]" at bounding box center [429, 218] width 179 height 15
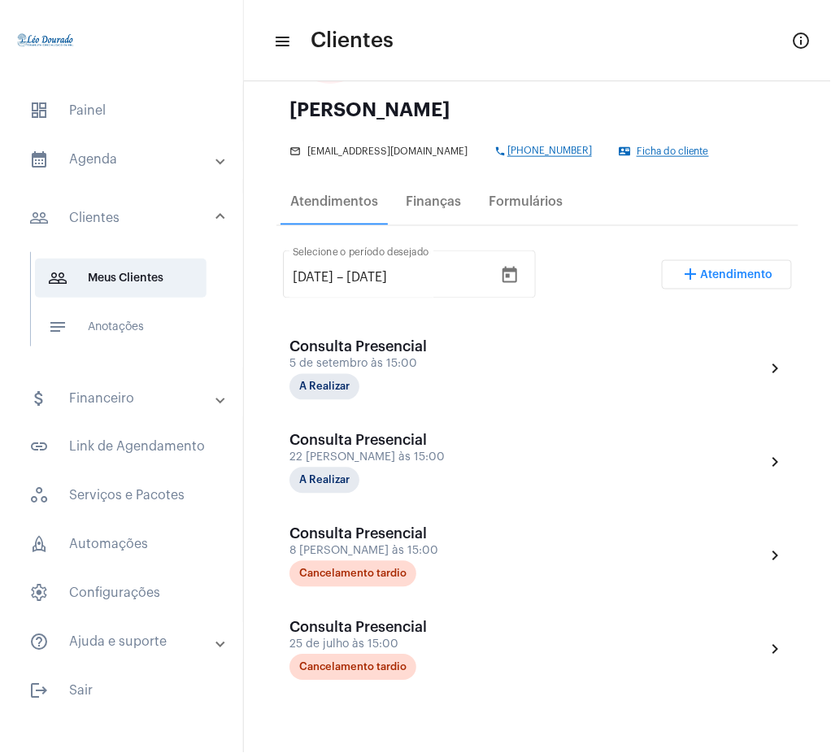
scroll to position [178, 0]
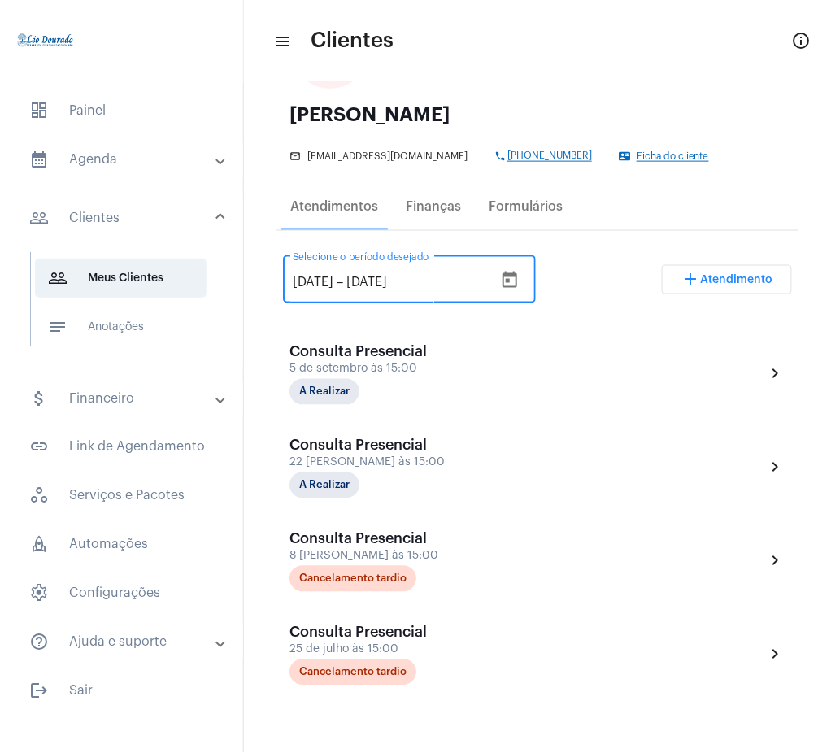
click at [320, 281] on input "[DATE]" at bounding box center [313, 283] width 41 height 15
click at [318, 277] on input "[DATE]" at bounding box center [313, 283] width 41 height 15
type input "[DATE]"
click at [573, 293] on div "[DATE] [DATE] – [DATE] Selecione o período desejado add Atendimento" at bounding box center [537, 286] width 509 height 76
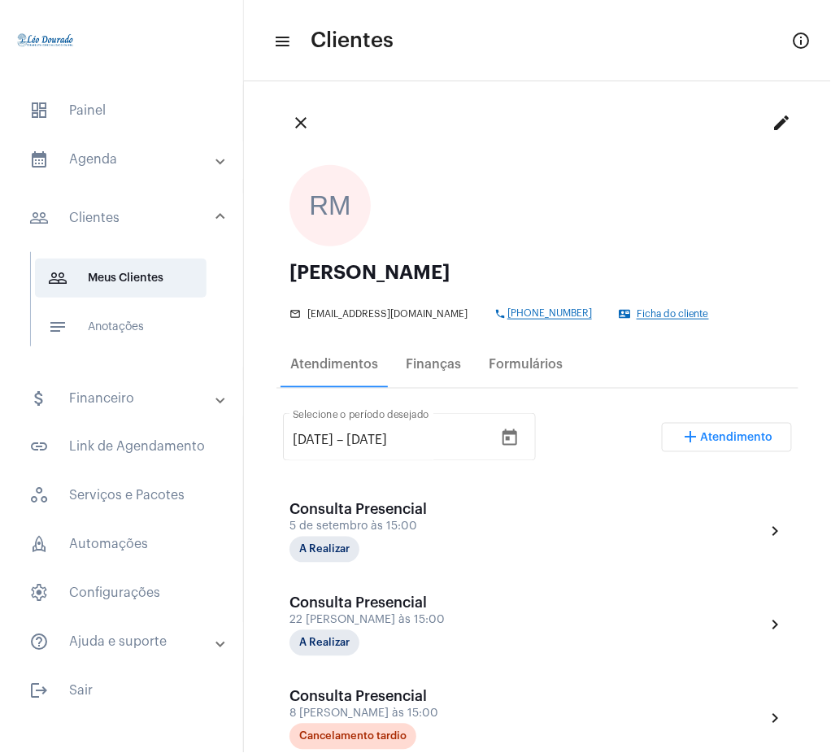
scroll to position [0, 0]
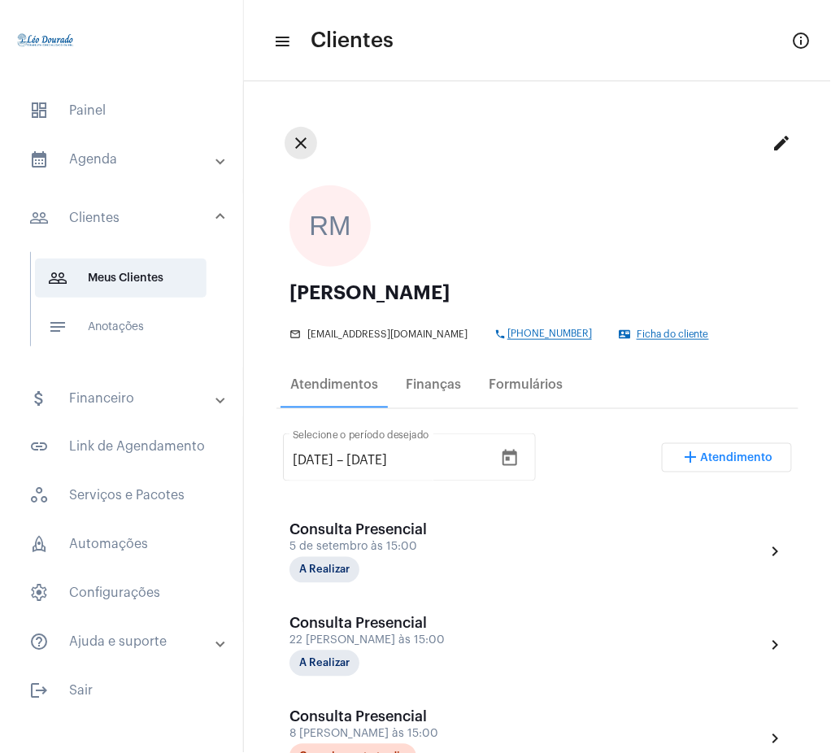
click at [304, 144] on mat-icon "close" at bounding box center [301, 143] width 20 height 20
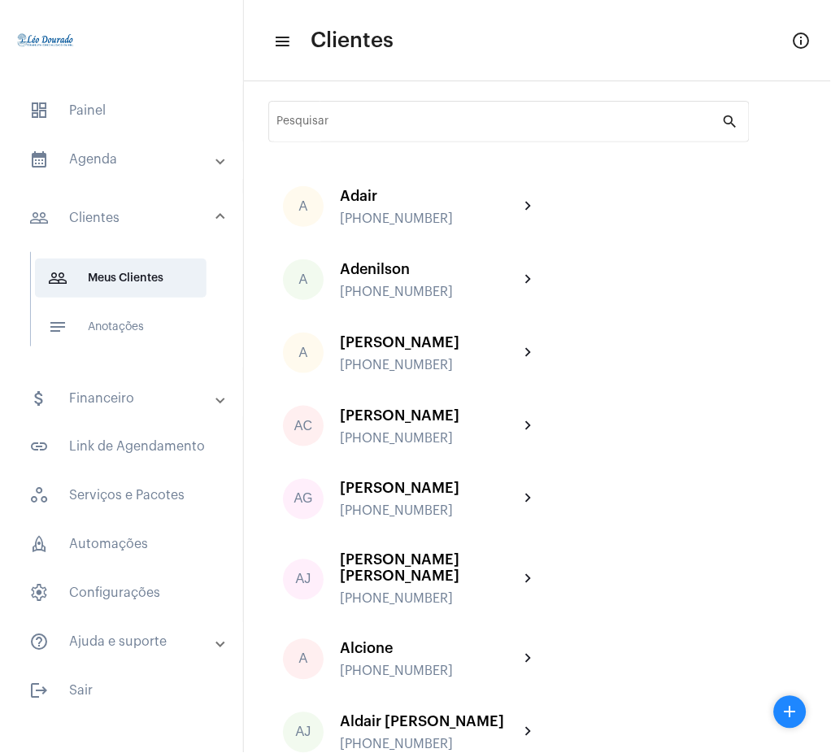
click at [91, 165] on mat-panel-title "calendar_month_outlined Agenda" at bounding box center [123, 160] width 188 height 20
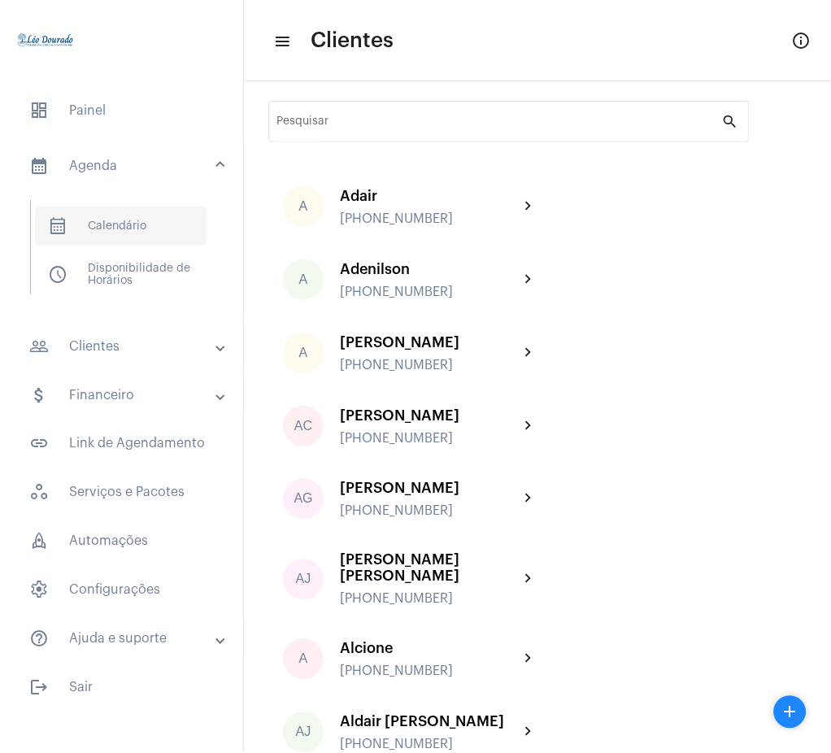
click at [126, 225] on span "calendar_month_outlined Calendário" at bounding box center [121, 226] width 172 height 39
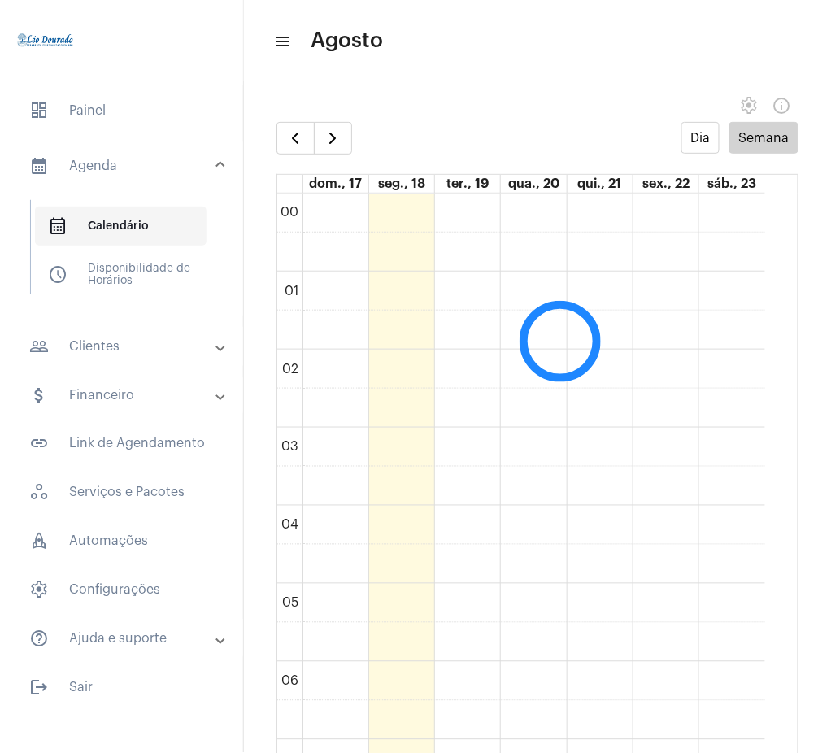
scroll to position [469, 0]
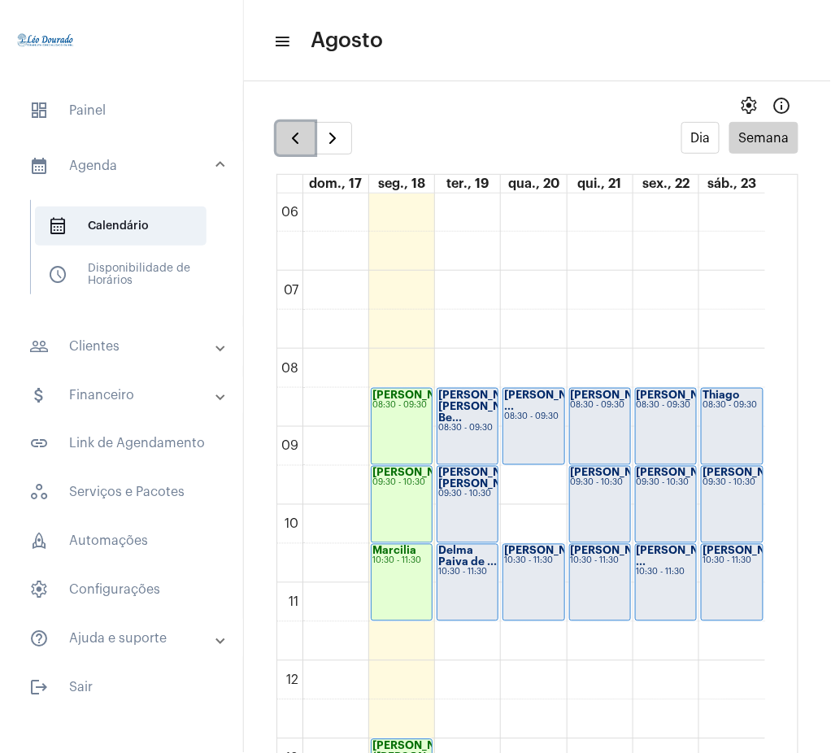
click at [277, 129] on button "button" at bounding box center [296, 138] width 38 height 33
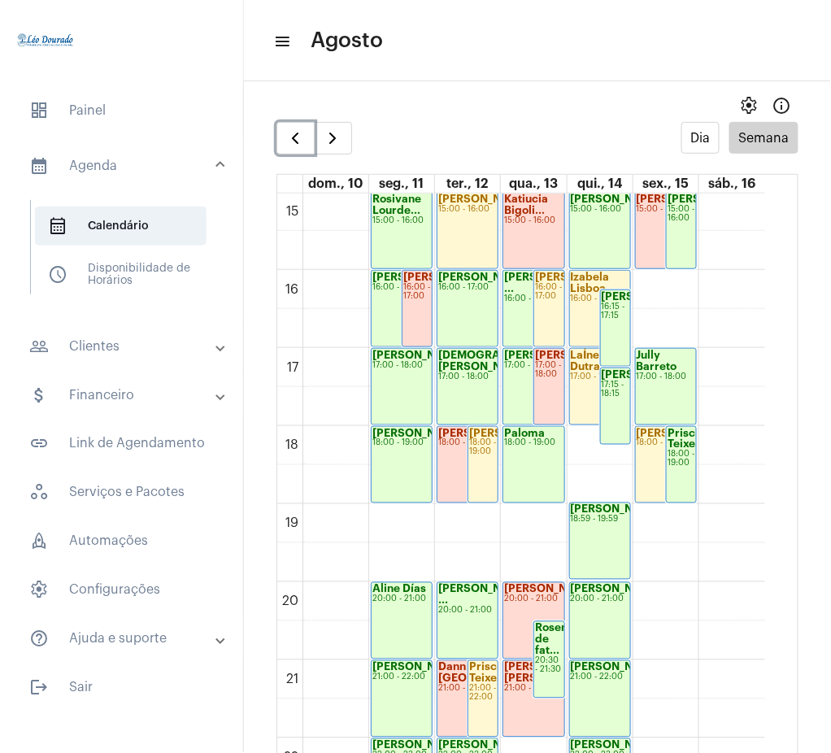
scroll to position [1159, 0]
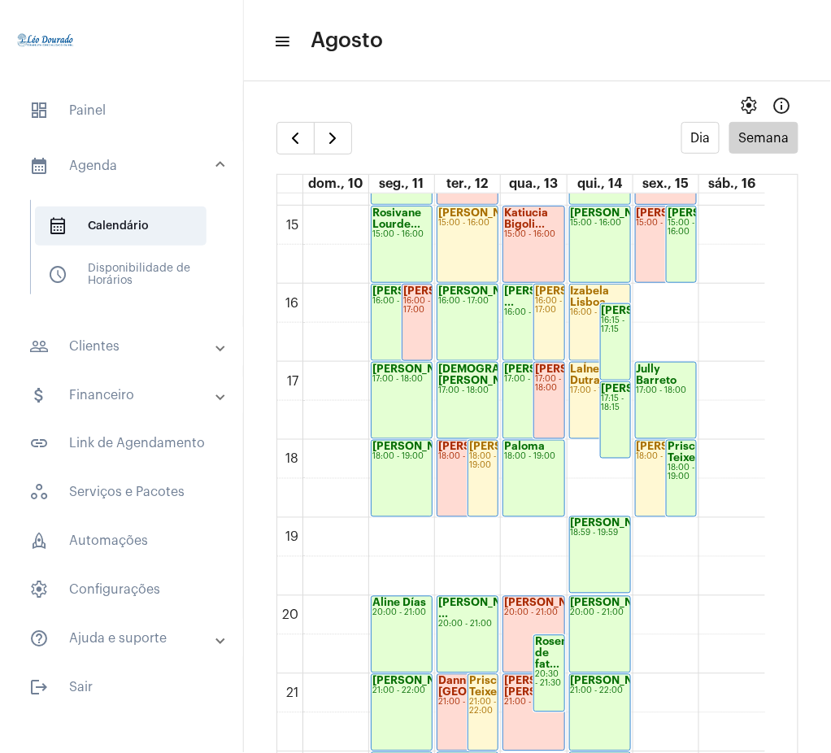
click at [120, 351] on mat-panel-title "people_outline Clientes" at bounding box center [123, 347] width 188 height 20
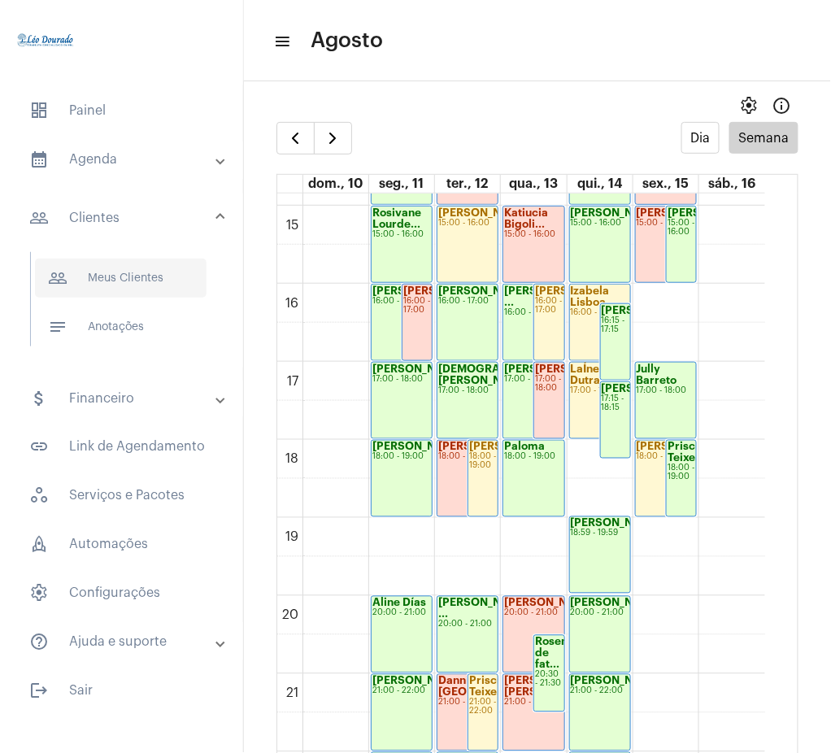
click at [93, 281] on span "people_outline Meus Clientes" at bounding box center [121, 278] width 172 height 39
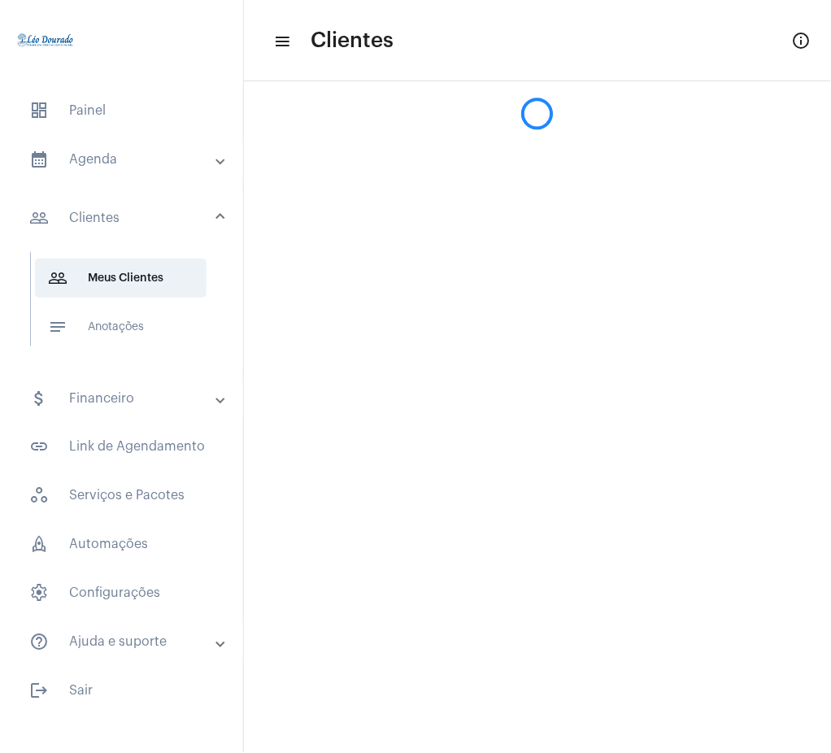
click at [599, 132] on mat-sidenav-content "menu Clientes info_outlined" at bounding box center [537, 376] width 587 height 753
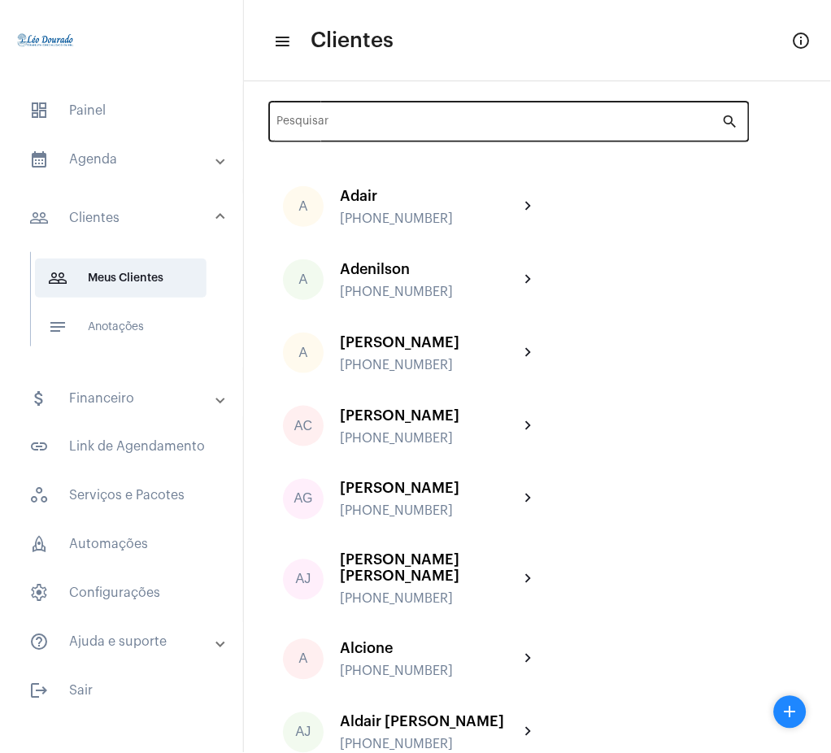
drag, startPoint x: 584, startPoint y: 106, endPoint x: 591, endPoint y: 128, distance: 23.2
click at [591, 128] on div "Pesquisar" at bounding box center [499, 120] width 445 height 45
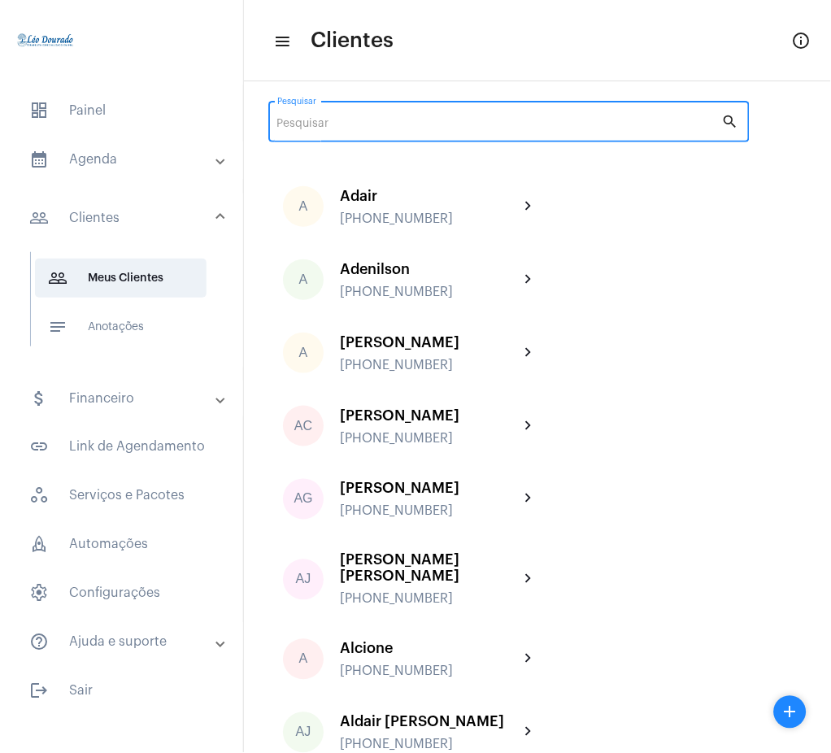
click at [591, 128] on input "Pesquisar" at bounding box center [499, 124] width 445 height 13
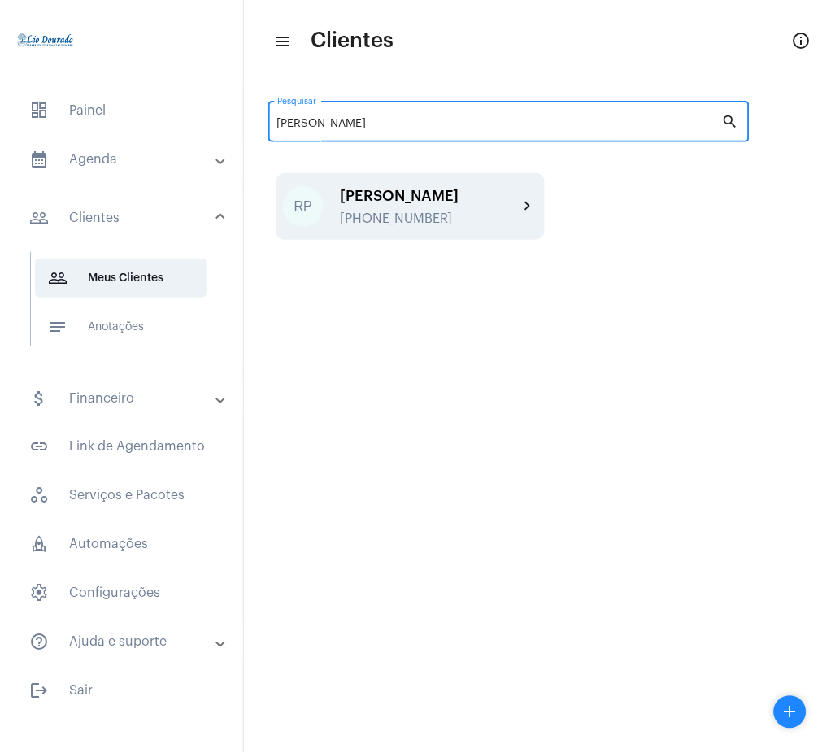
type input "[PERSON_NAME]"
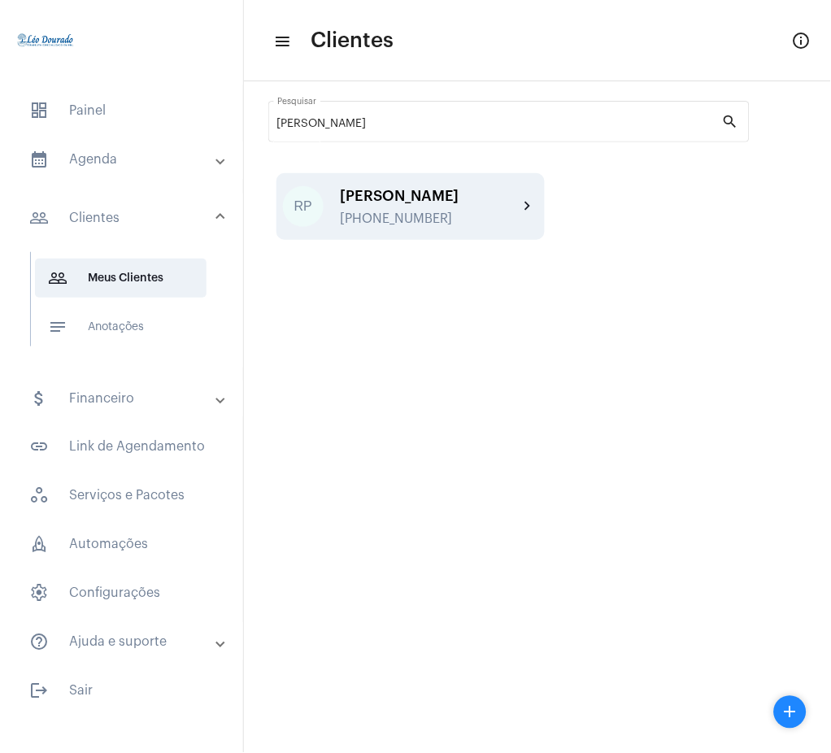
click at [529, 192] on div "RP [PERSON_NAME] [PHONE_NUMBER] chevron_right" at bounding box center [411, 206] width 268 height 67
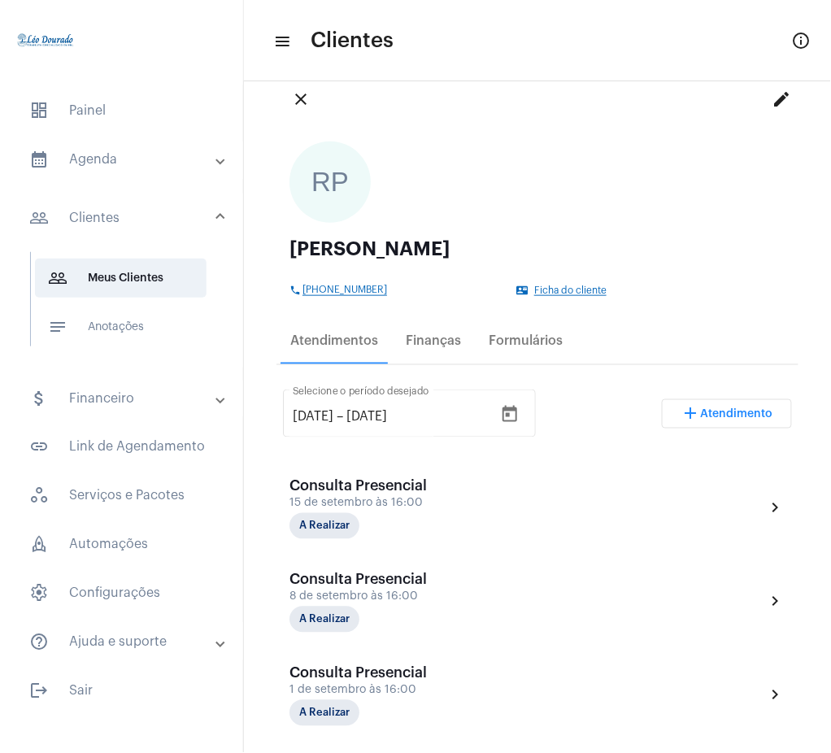
scroll to position [35, 0]
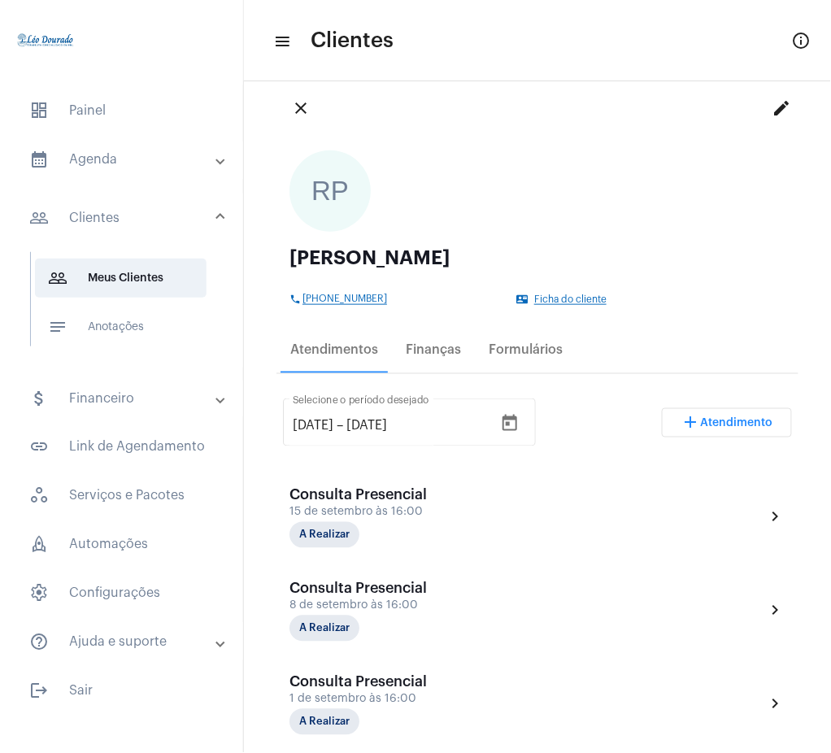
click at [281, 98] on div "close edit" at bounding box center [538, 108] width 522 height 59
click at [289, 103] on button "close" at bounding box center [301, 108] width 33 height 33
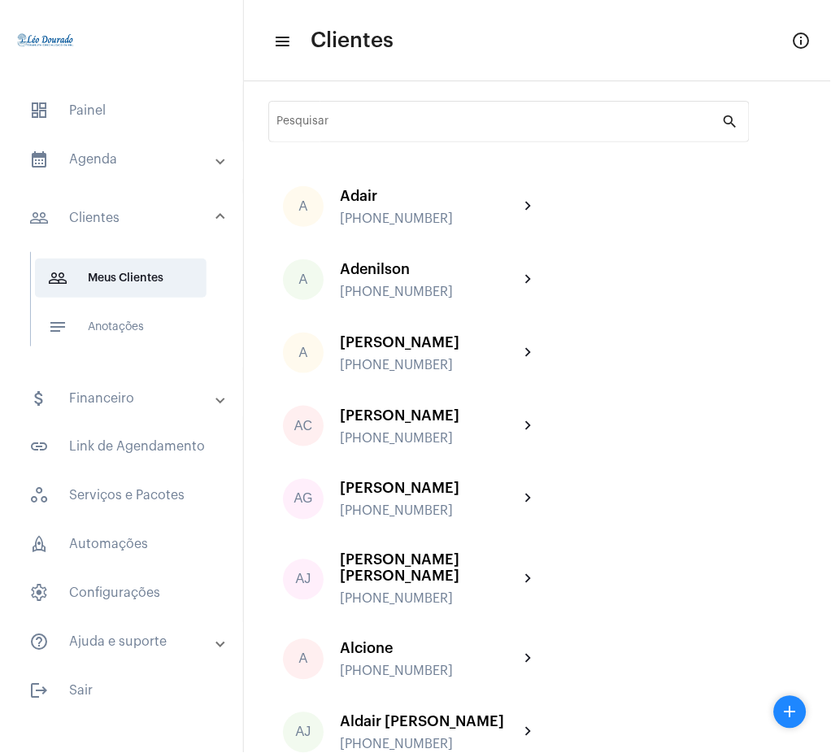
click at [117, 154] on mat-panel-title "calendar_month_outlined Agenda" at bounding box center [123, 160] width 188 height 20
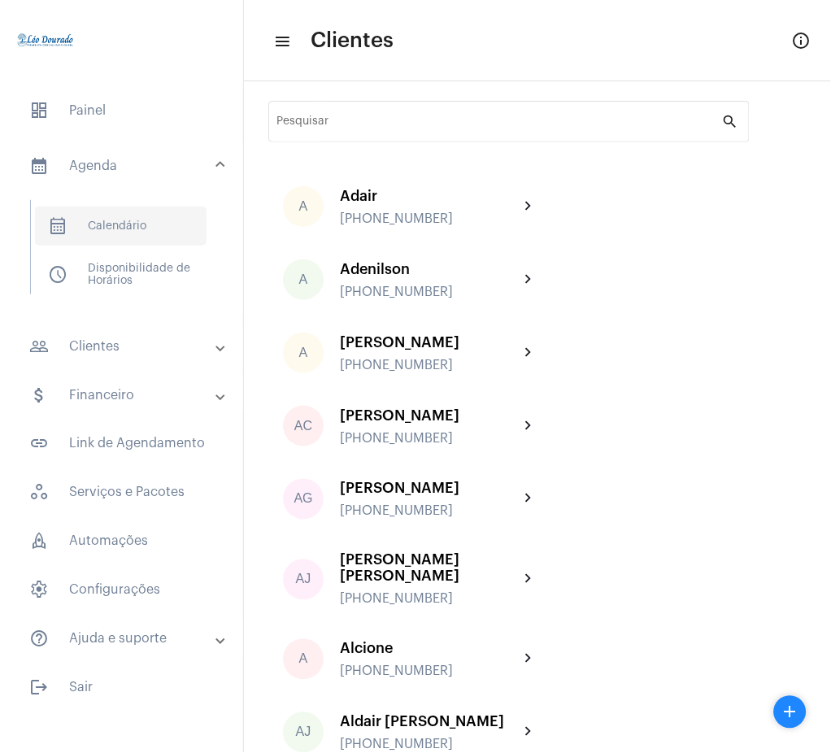
click at [152, 229] on span "calendar_month_outlined Calendário" at bounding box center [121, 226] width 172 height 39
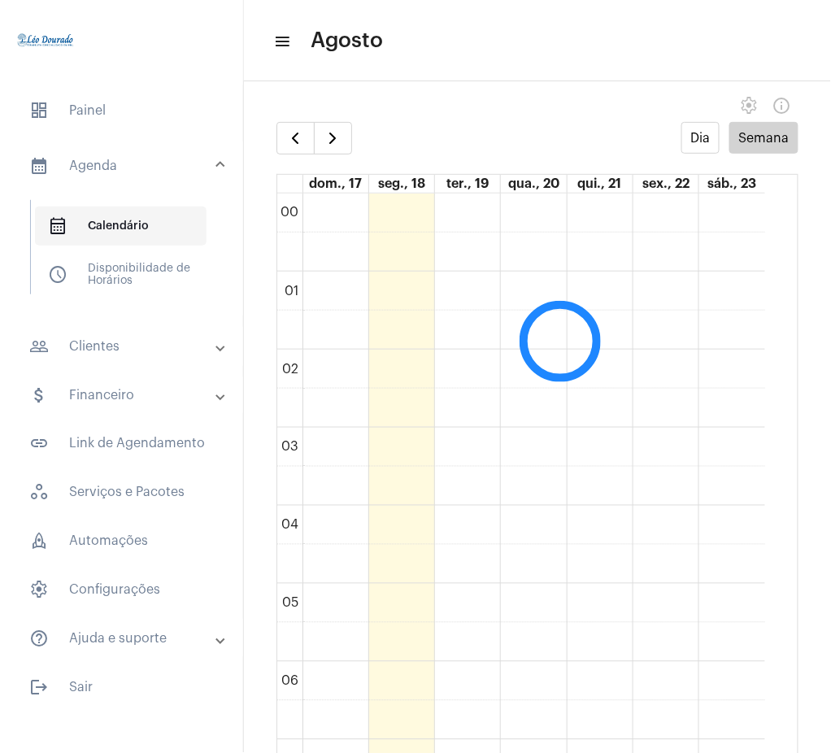
scroll to position [469, 0]
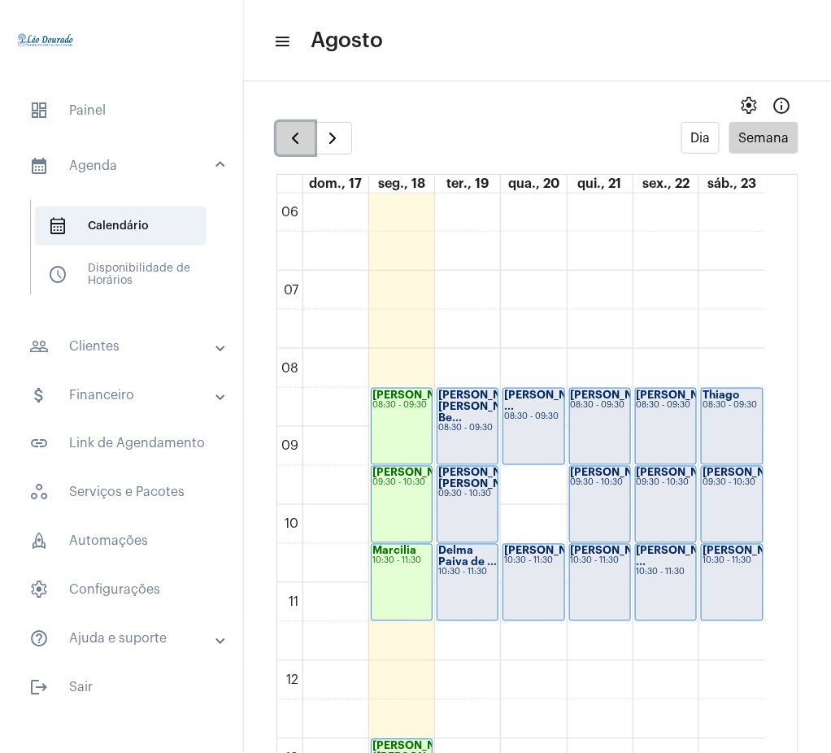
click at [296, 136] on span "button" at bounding box center [296, 139] width 20 height 20
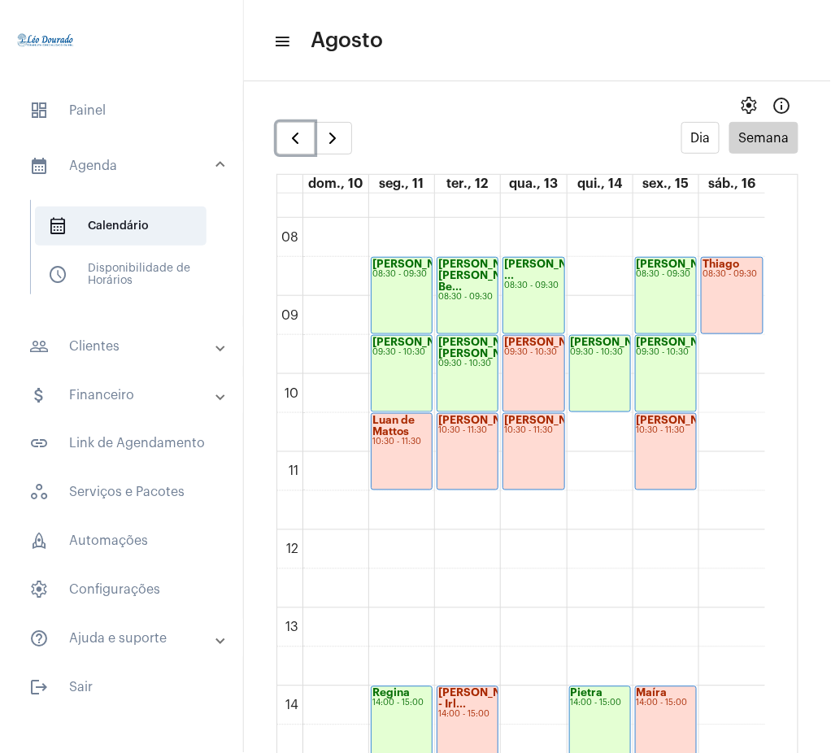
scroll to position [591, 0]
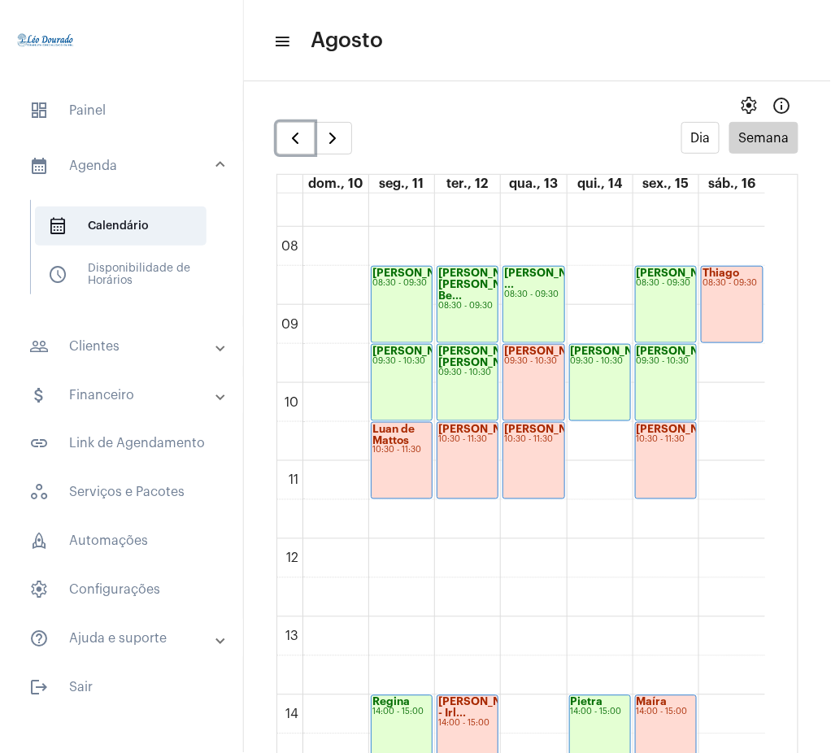
click at [473, 477] on div "[PERSON_NAME] 10:30 - 11:30" at bounding box center [468, 461] width 60 height 76
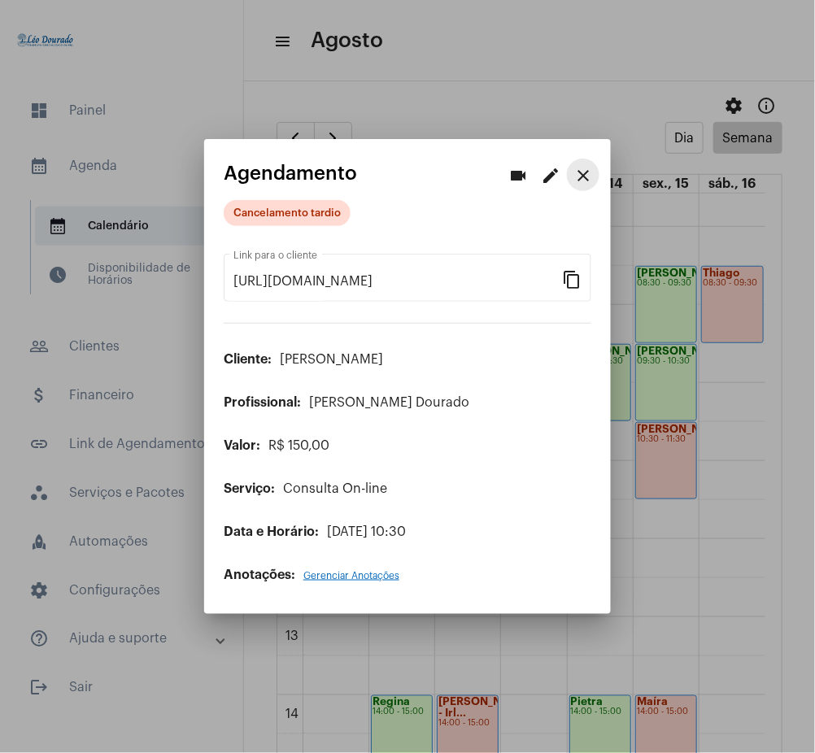
click at [580, 167] on mat-icon "close" at bounding box center [583, 176] width 20 height 20
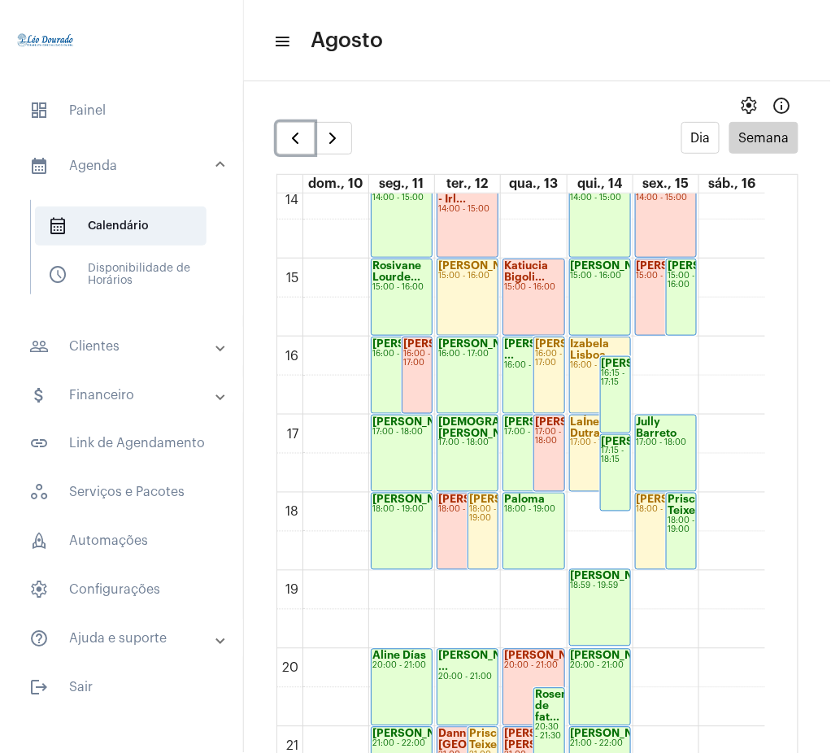
scroll to position [1086, 0]
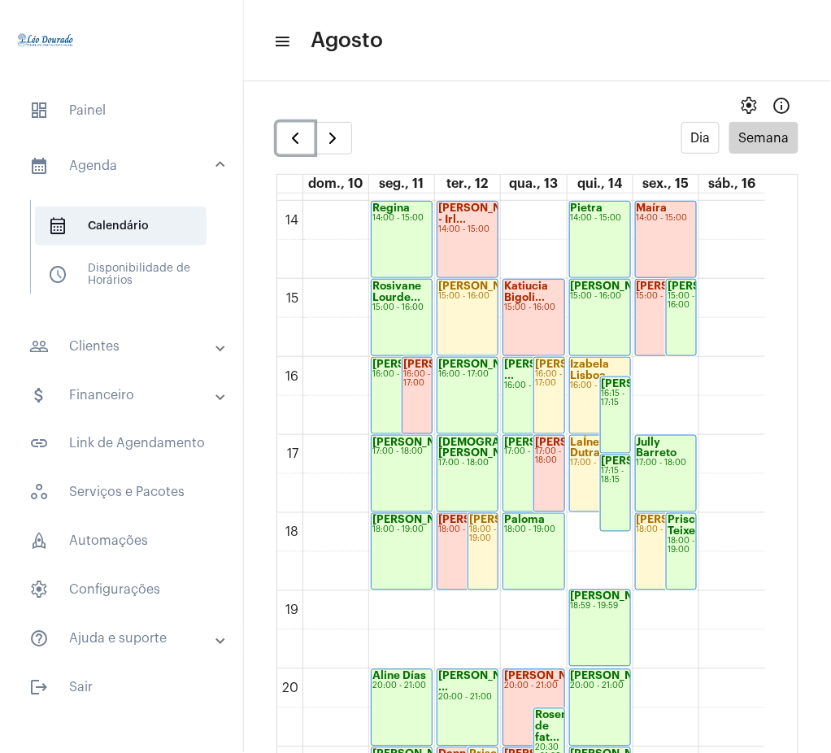
click at [460, 573] on div "[PERSON_NAME] 18:00 - 19:00" at bounding box center [468, 552] width 60 height 76
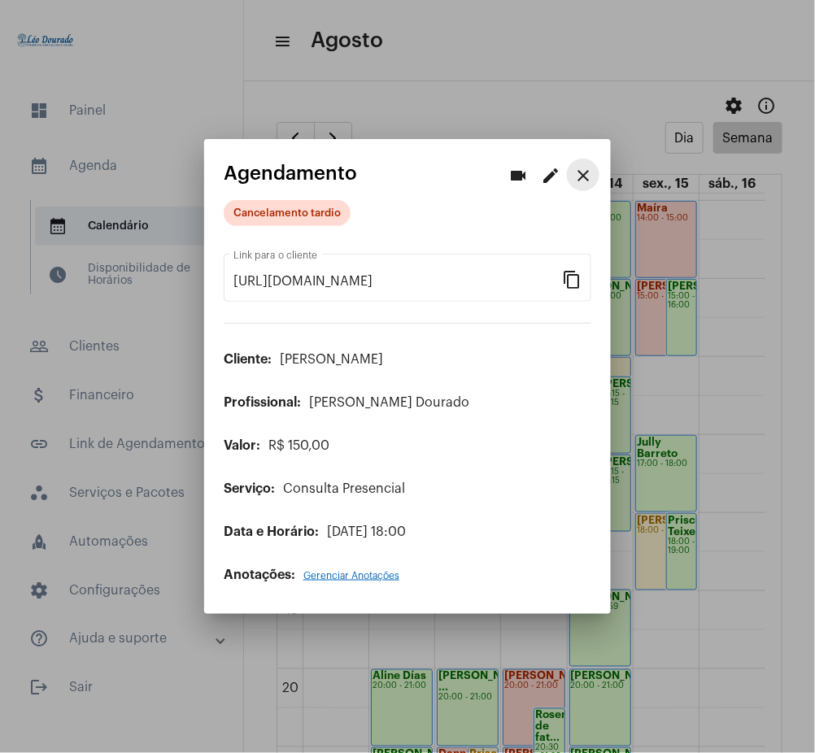
click at [582, 176] on mat-icon "close" at bounding box center [583, 176] width 20 height 20
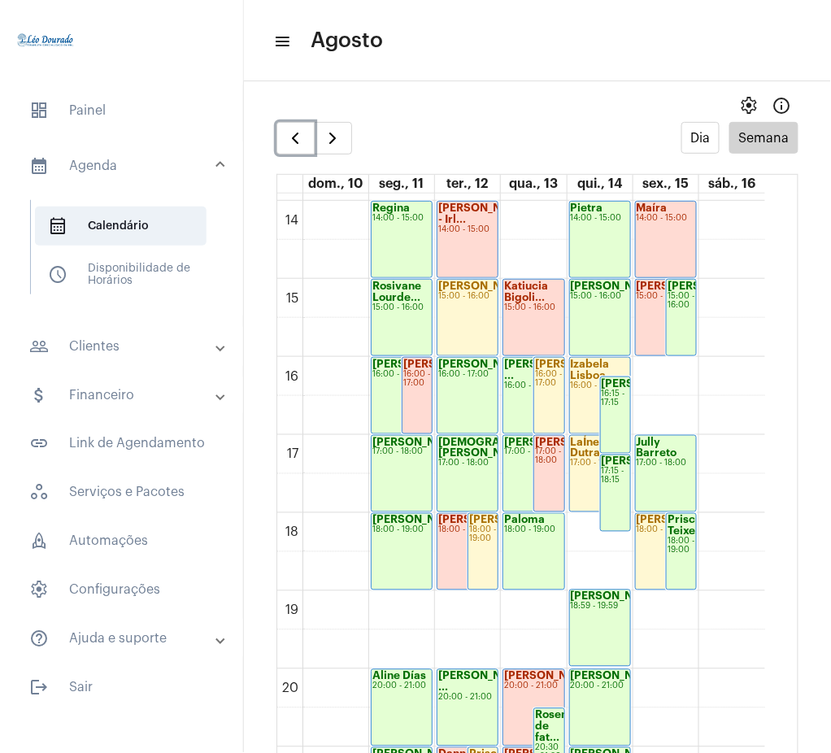
scroll to position [1281, 0]
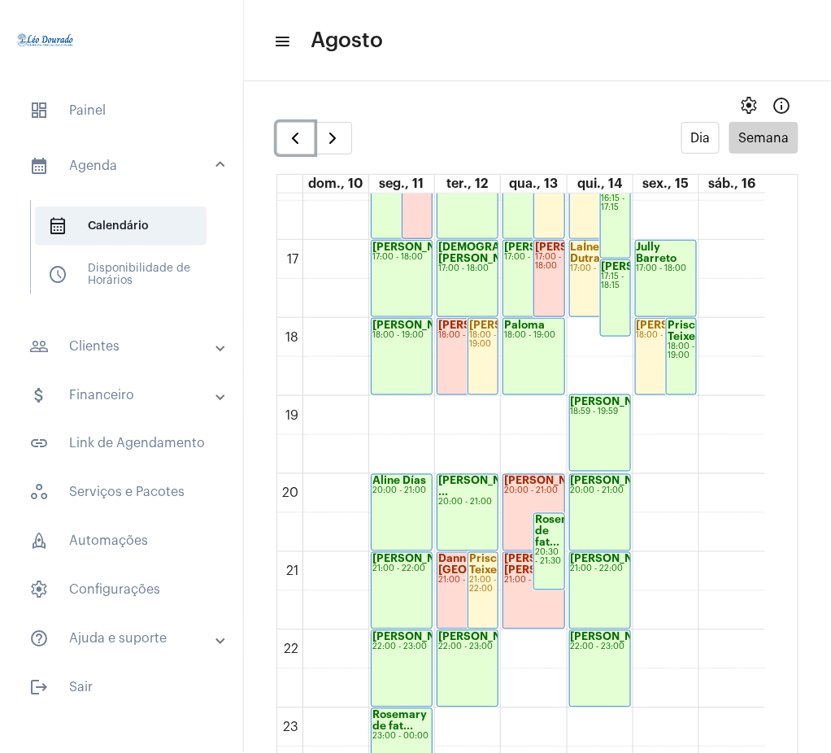
click at [516, 579] on div "21:00 - 22:00" at bounding box center [533, 581] width 59 height 9
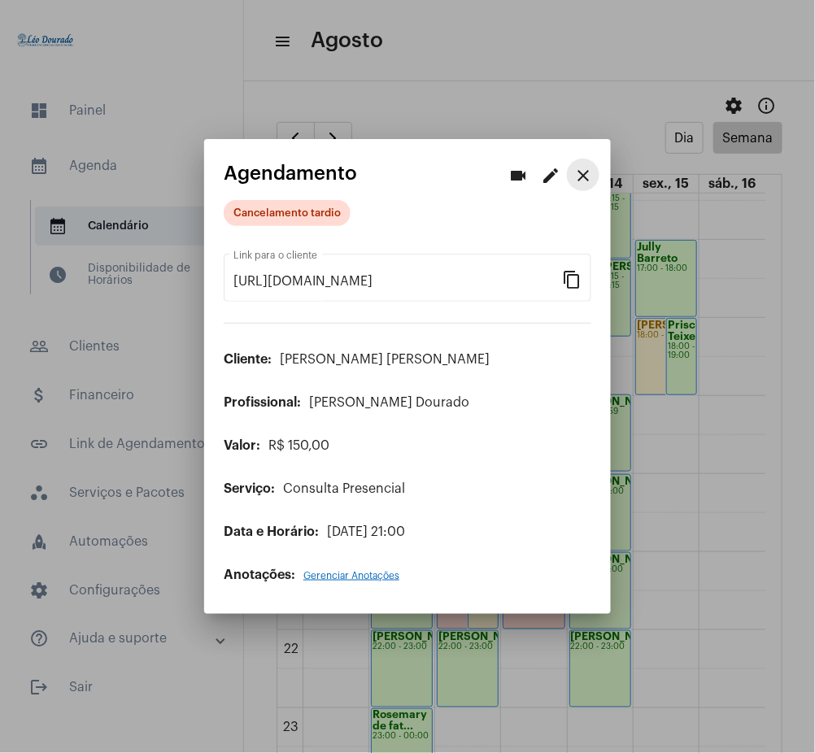
click at [580, 170] on mat-icon "close" at bounding box center [583, 176] width 20 height 20
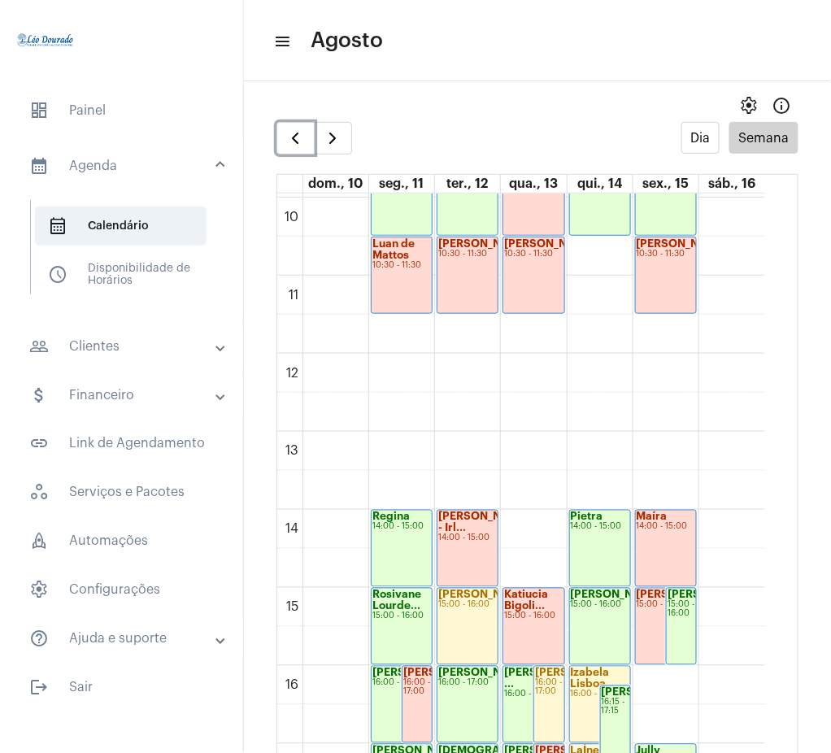
scroll to position [779, 0]
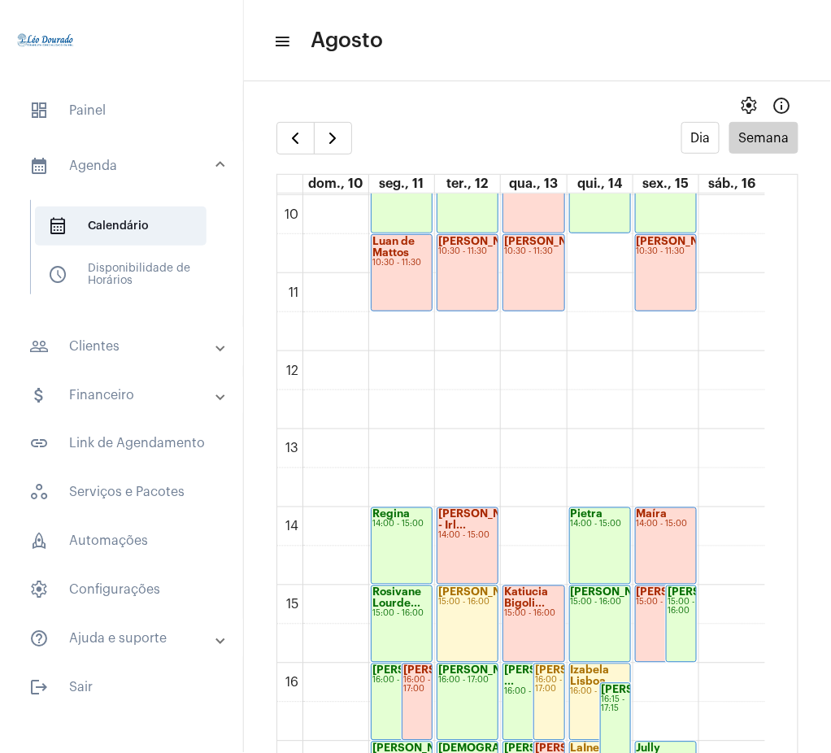
click at [98, 335] on mat-expansion-panel-header "people_outline Clientes" at bounding box center [126, 346] width 233 height 39
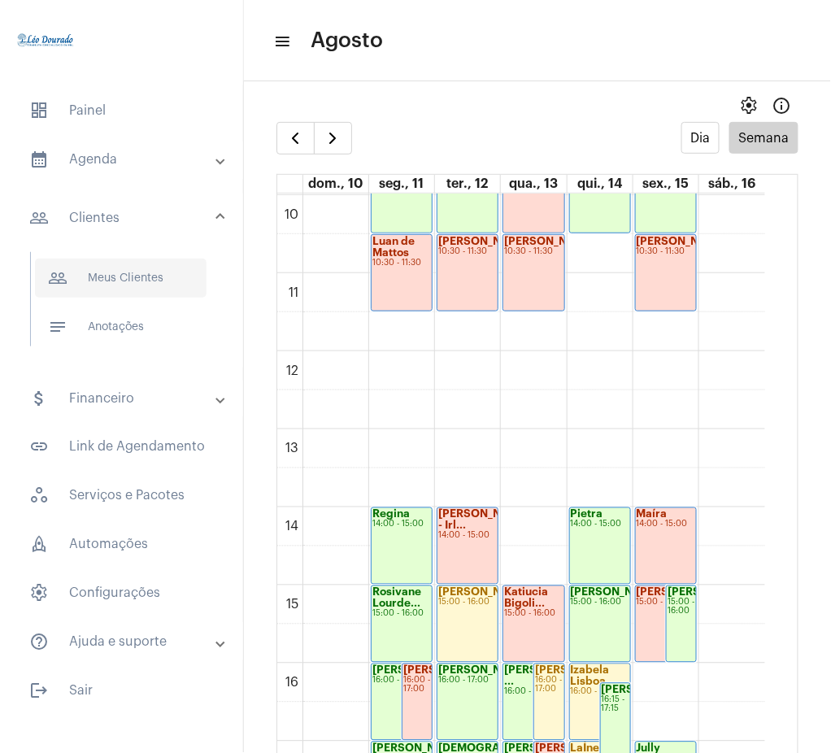
click at [114, 294] on span "people_outline Meus Clientes" at bounding box center [121, 278] width 172 height 39
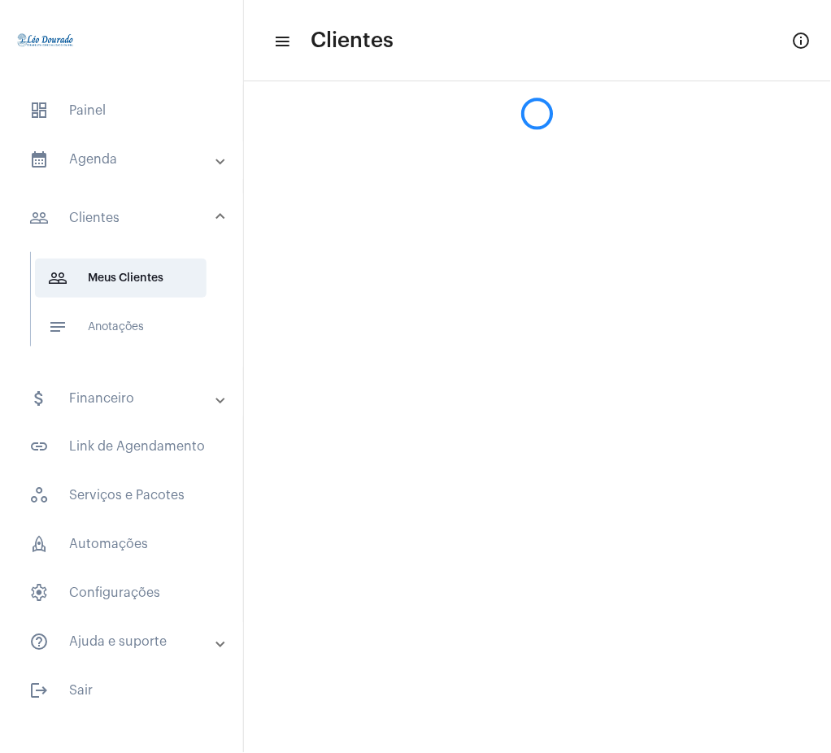
click at [528, 116] on circle at bounding box center [537, 113] width 28 height 28
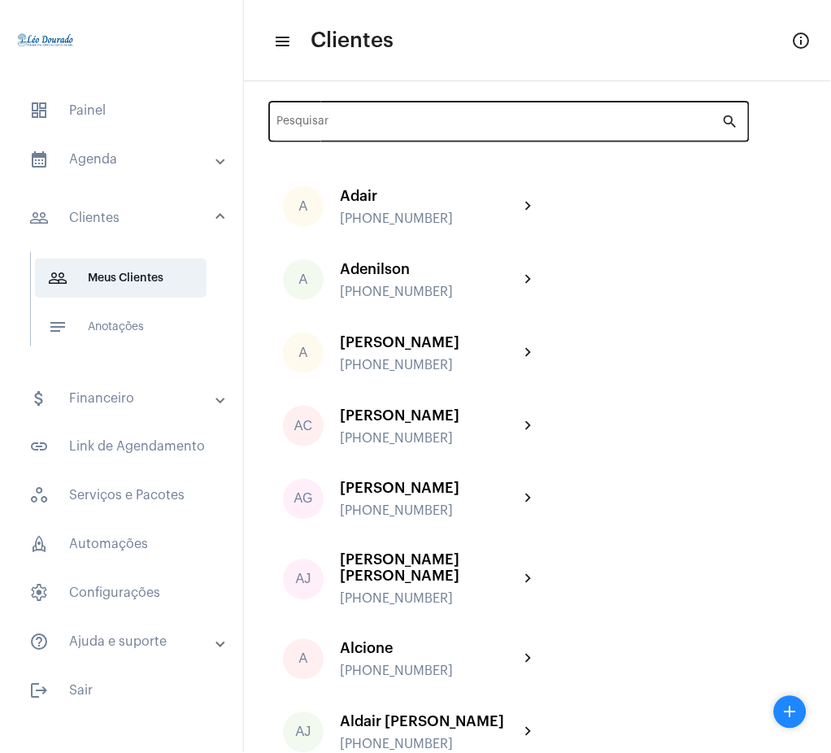
click at [521, 120] on input "Pesquisar" at bounding box center [499, 124] width 445 height 13
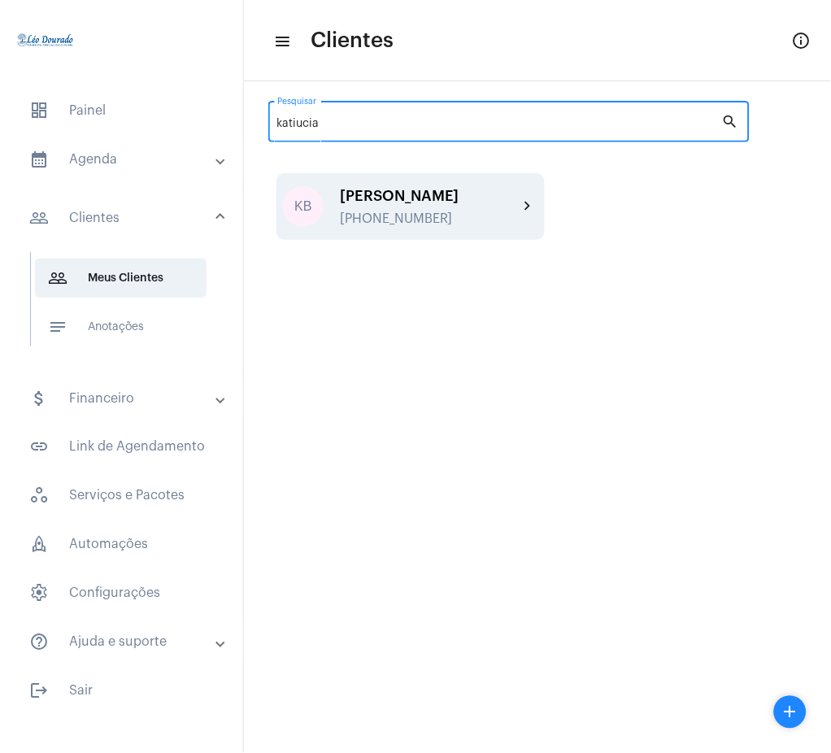
type input "katiucia"
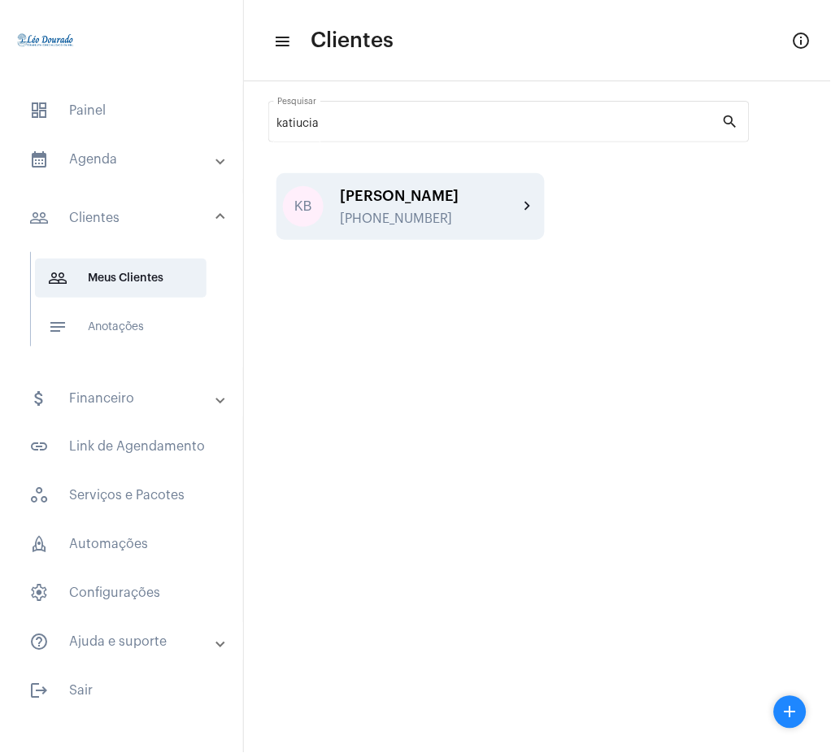
click at [517, 208] on div "[PERSON_NAME] [PHONE_NUMBER]" at bounding box center [429, 207] width 179 height 38
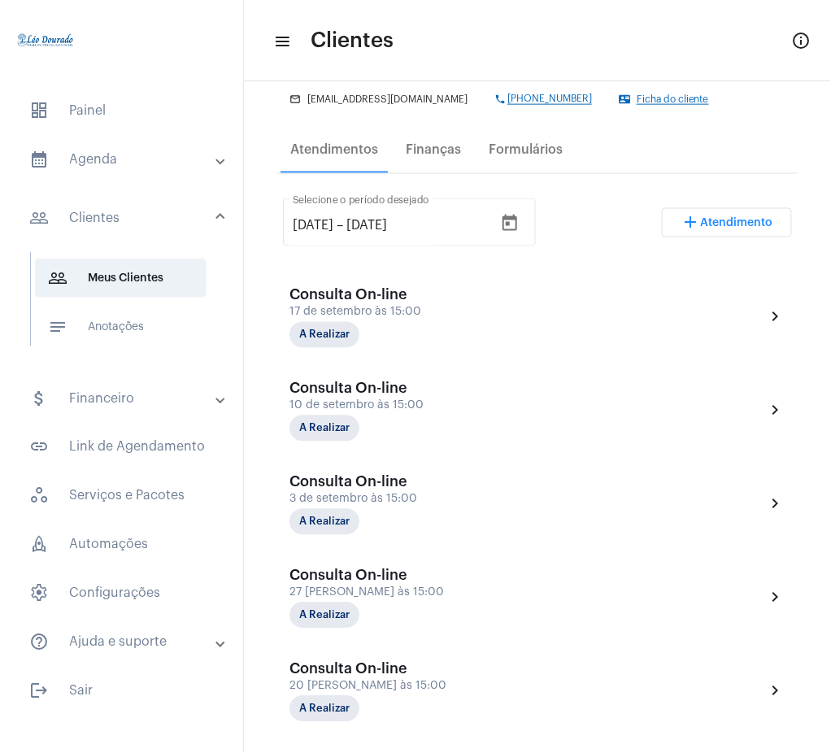
scroll to position [212, 0]
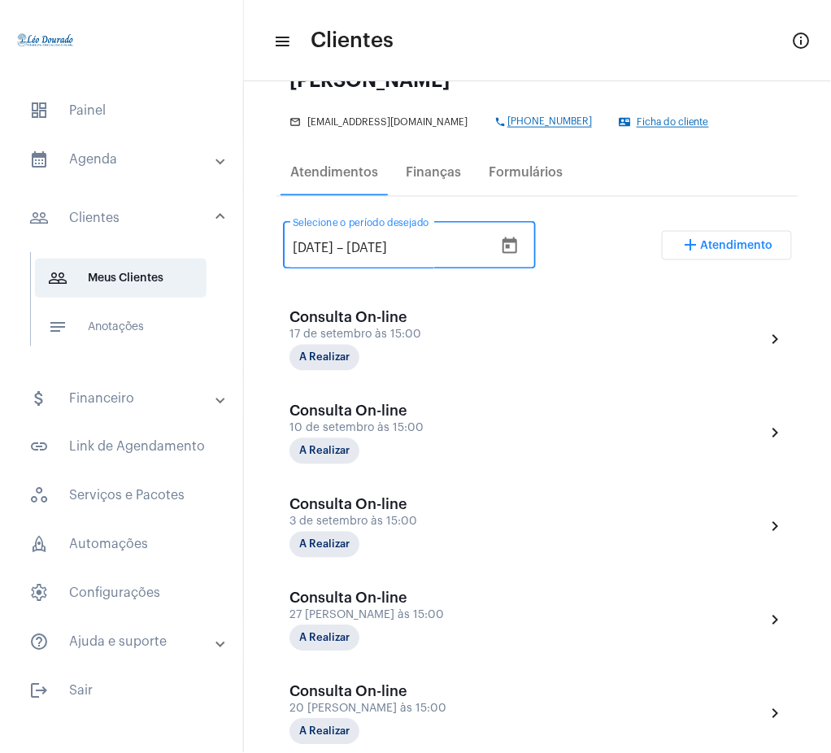
click at [314, 251] on input "[DATE]" at bounding box center [313, 249] width 41 height 15
type input "[DATE]"
click at [605, 231] on div "[DATE] [DATE] – [DATE] Selecione o período desejado add Atendimento" at bounding box center [537, 252] width 509 height 76
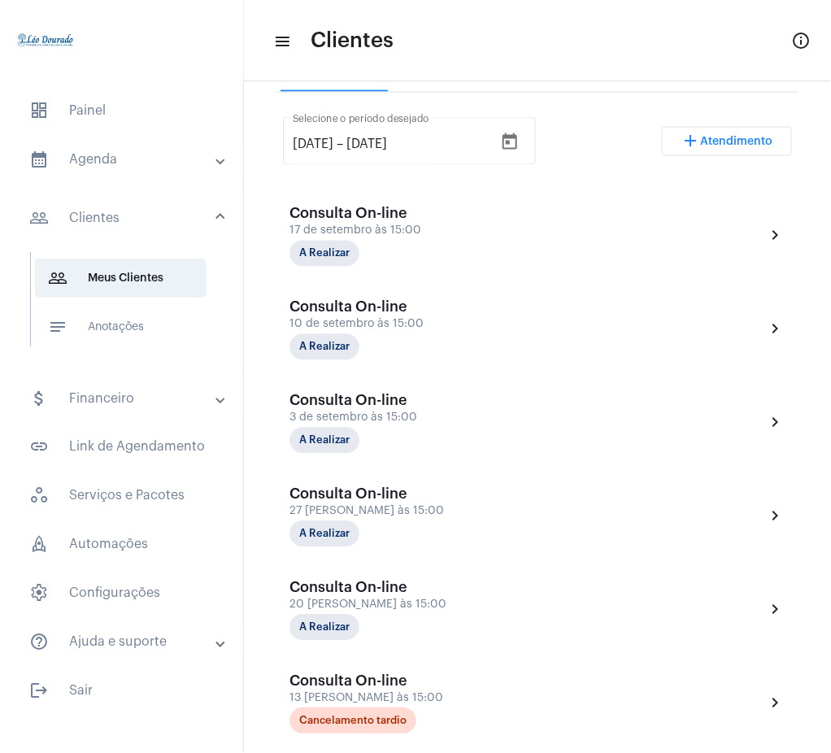
scroll to position [304, 0]
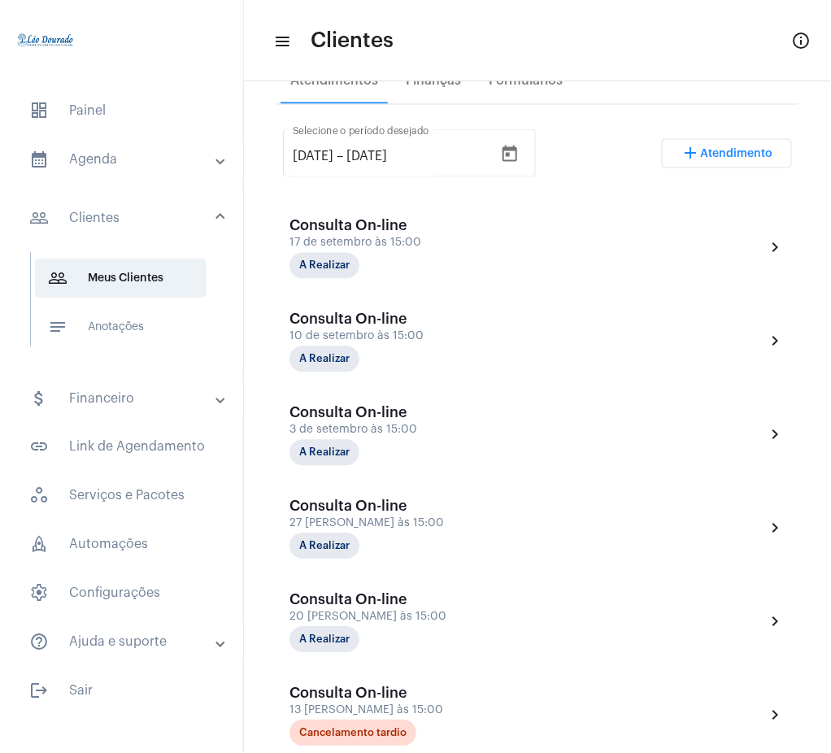
click at [142, 180] on mat-accordion "calendar_month_outlined Agenda calendar_month_outlined Calendário schedule Disp…" at bounding box center [121, 401] width 243 height 522
click at [140, 172] on mat-expansion-panel-header "calendar_month_outlined Agenda" at bounding box center [126, 159] width 233 height 39
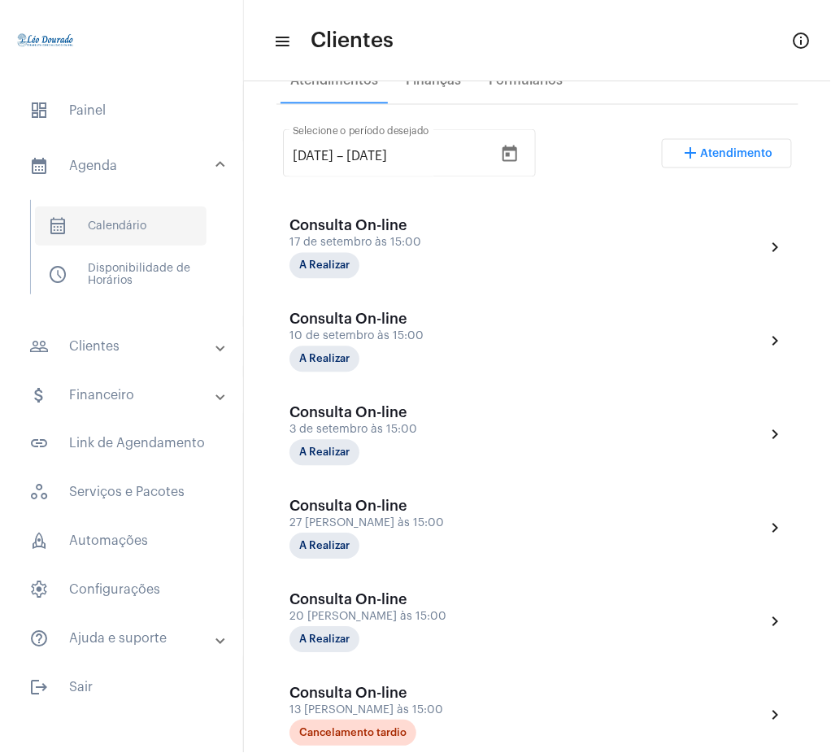
click at [149, 214] on span "calendar_month_outlined Calendário" at bounding box center [121, 226] width 172 height 39
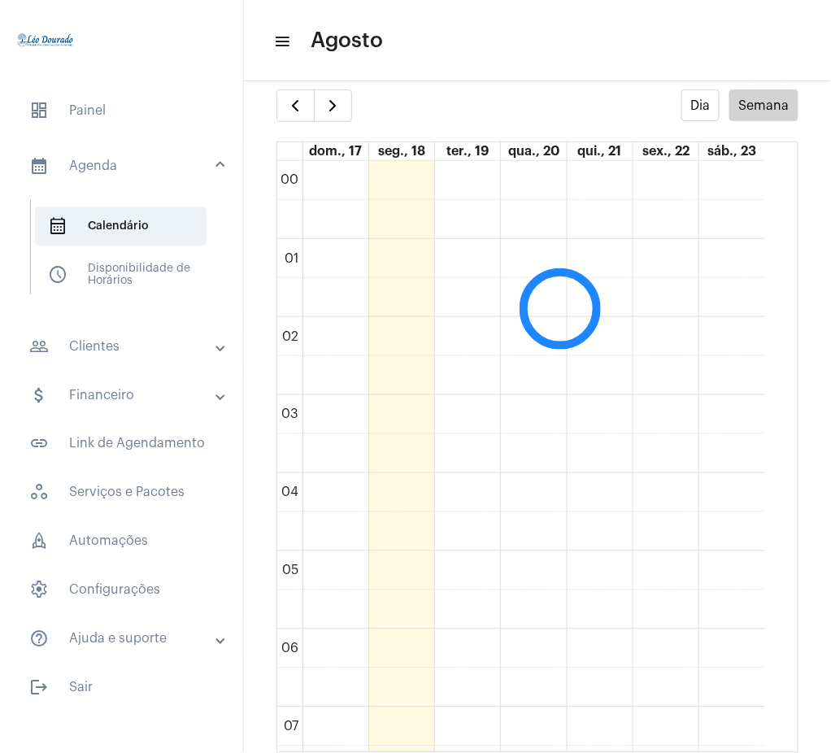
scroll to position [469, 0]
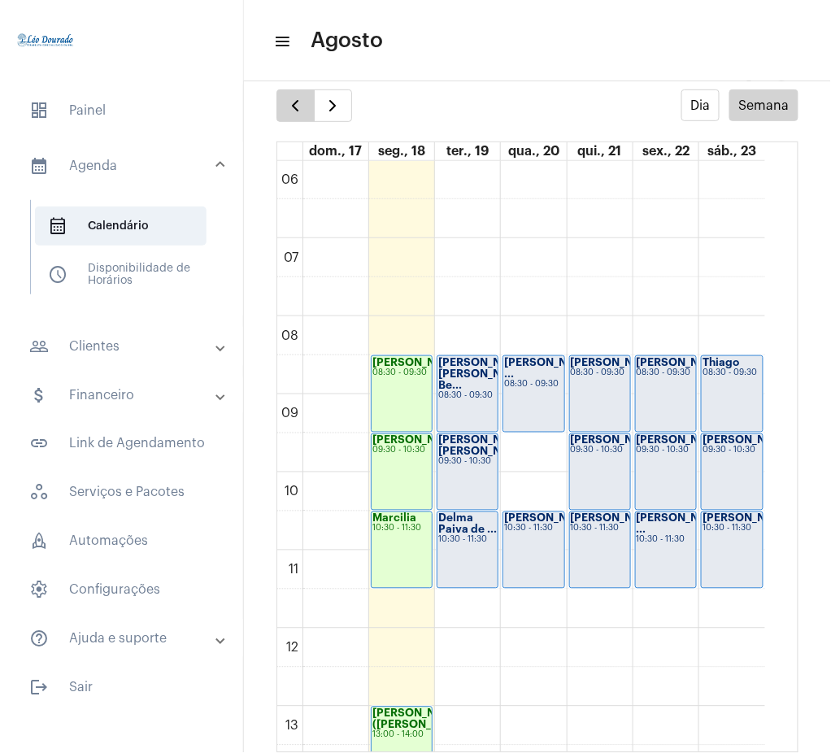
drag, startPoint x: 274, startPoint y: 86, endPoint x: 290, endPoint y: 100, distance: 20.7
click at [290, 100] on div "settings info_outlined Dia Semana dom., 17 seg., 18 ter., 19 qua., 20 qui., 21 …" at bounding box center [537, 389] width 587 height 664
click at [290, 100] on span "button" at bounding box center [296, 106] width 20 height 20
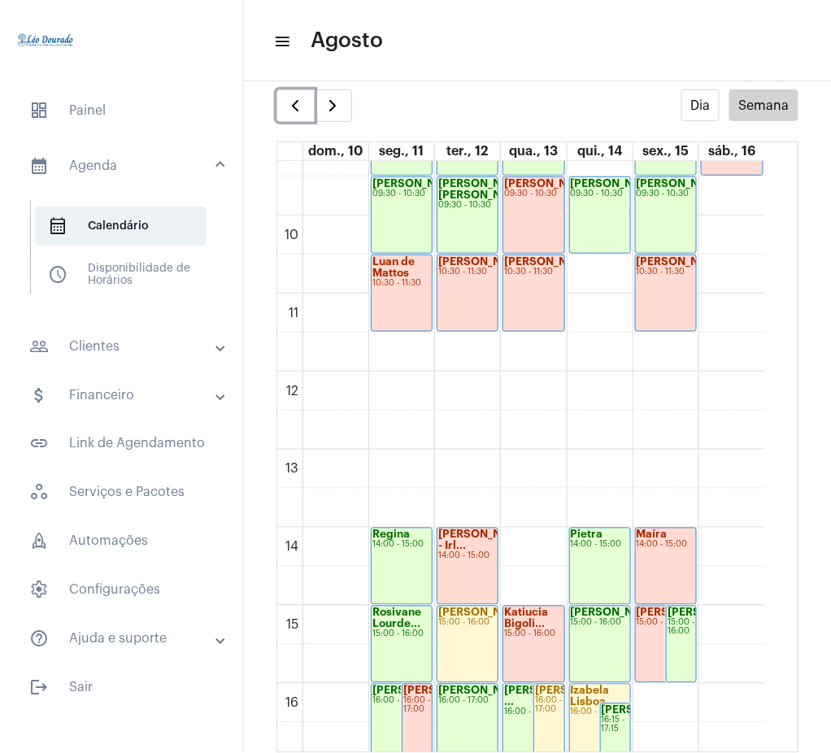
scroll to position [717, 0]
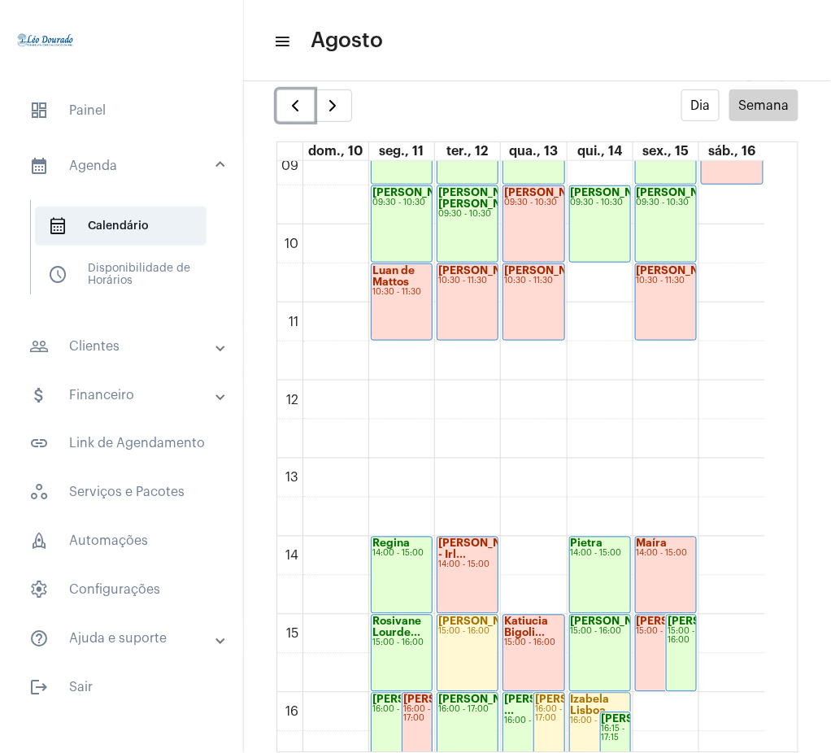
click at [522, 209] on div "[PERSON_NAME] 09:30 - 10:30" at bounding box center [534, 224] width 60 height 76
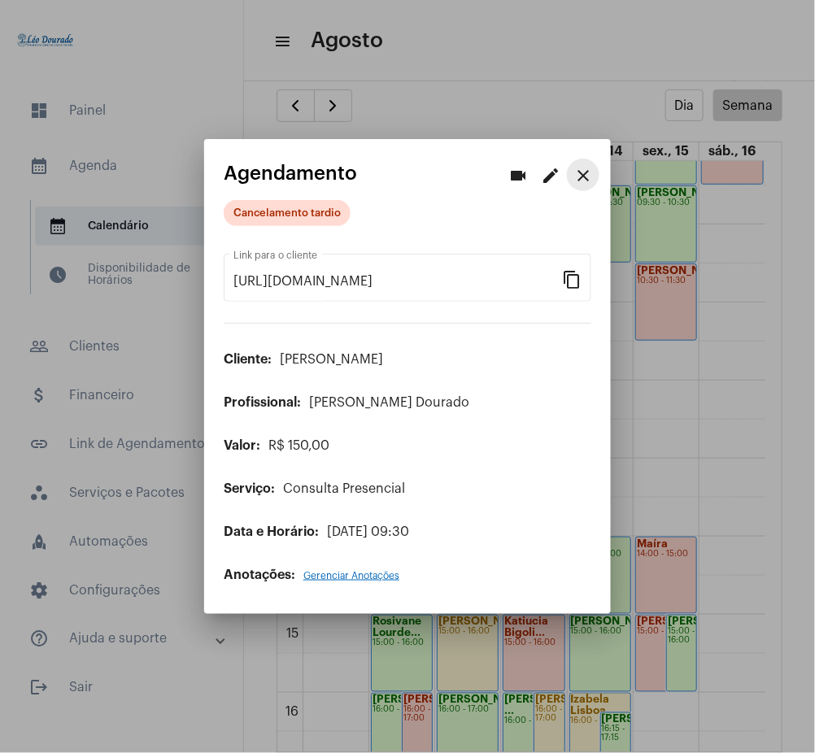
click at [586, 170] on mat-icon "close" at bounding box center [583, 176] width 20 height 20
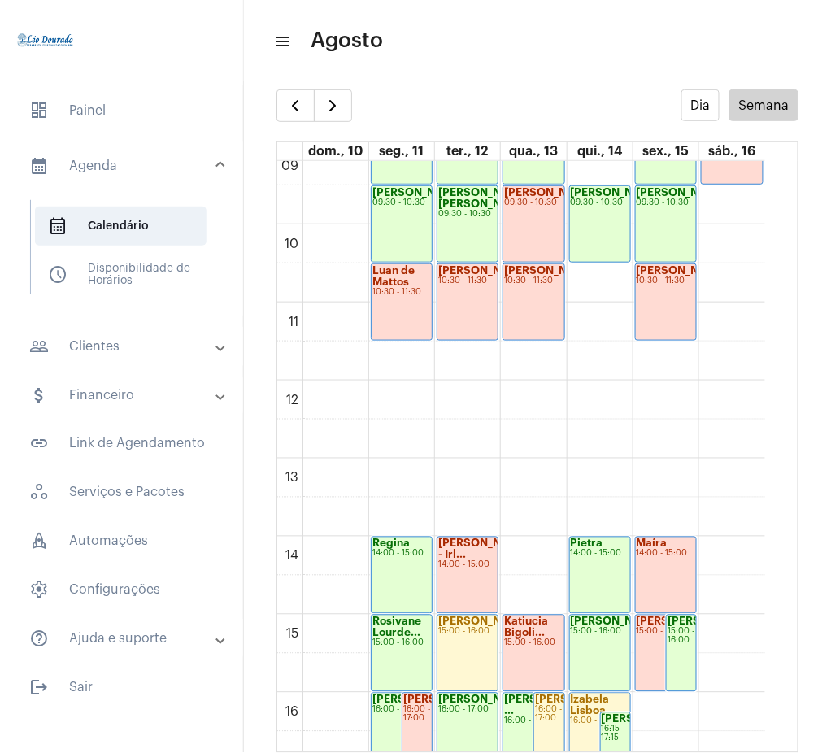
click at [109, 344] on mat-panel-title "people_outline Clientes" at bounding box center [123, 347] width 188 height 20
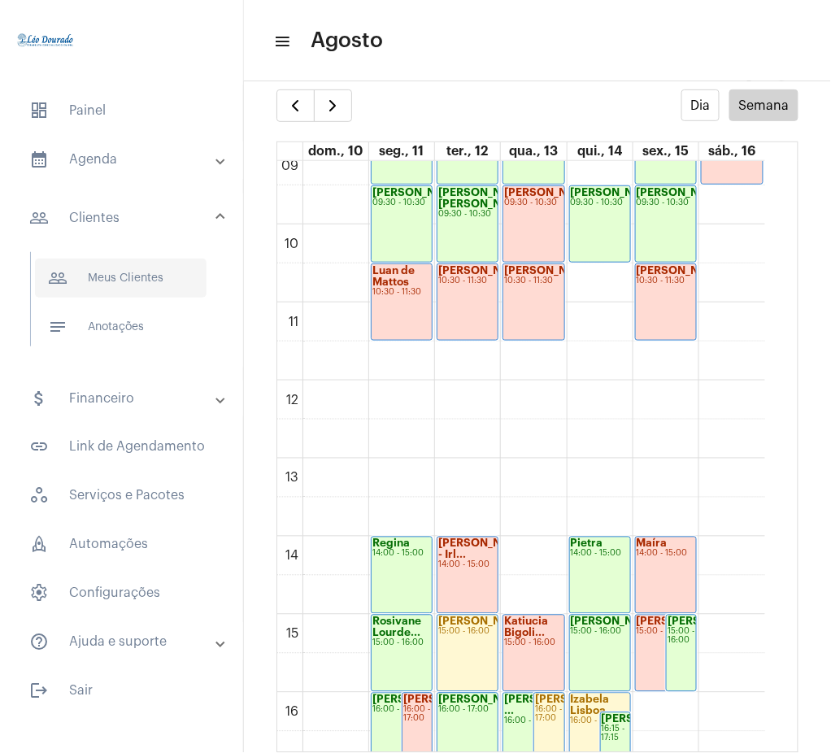
click at [121, 262] on span "people_outline Meus Clientes" at bounding box center [121, 278] width 172 height 39
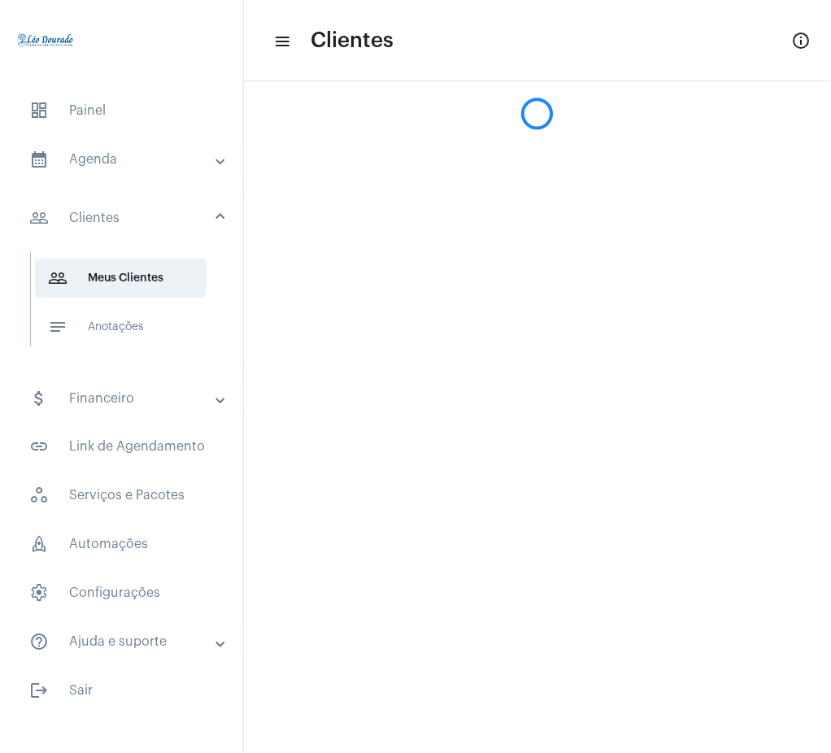
click at [586, 116] on div at bounding box center [537, 105] width 587 height 49
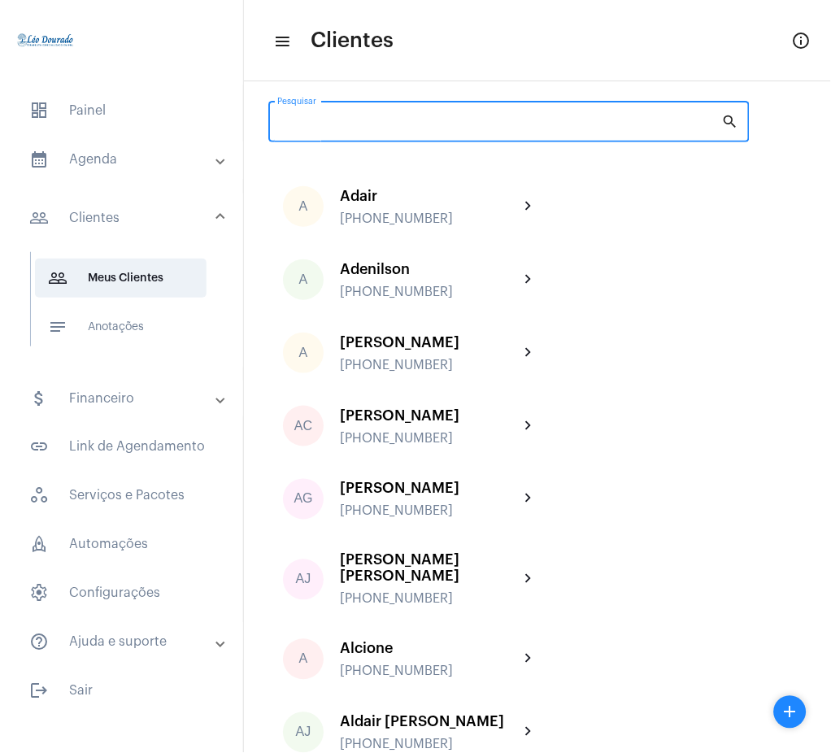
click at [544, 129] on input "Pesquisar" at bounding box center [499, 124] width 445 height 13
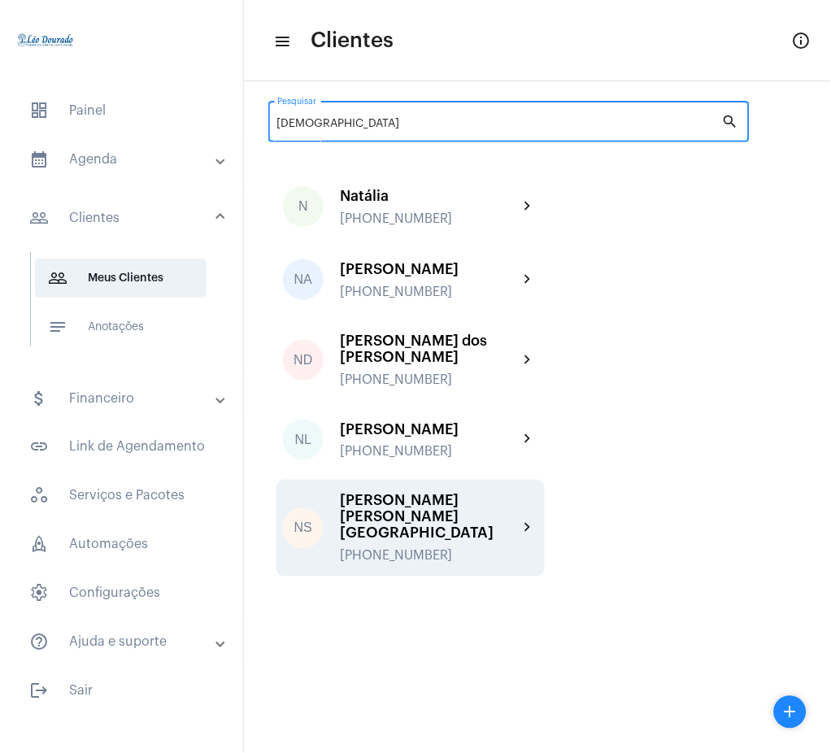
type input "[DEMOGRAPHIC_DATA]"
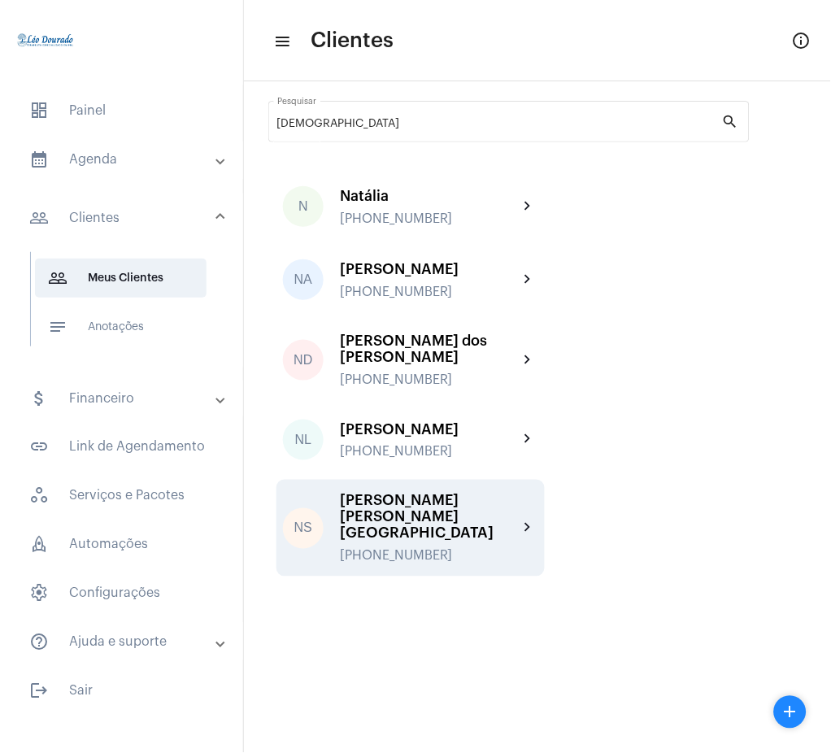
click at [491, 493] on div "[PERSON_NAME] [PERSON_NAME][GEOGRAPHIC_DATA]" at bounding box center [429, 517] width 179 height 49
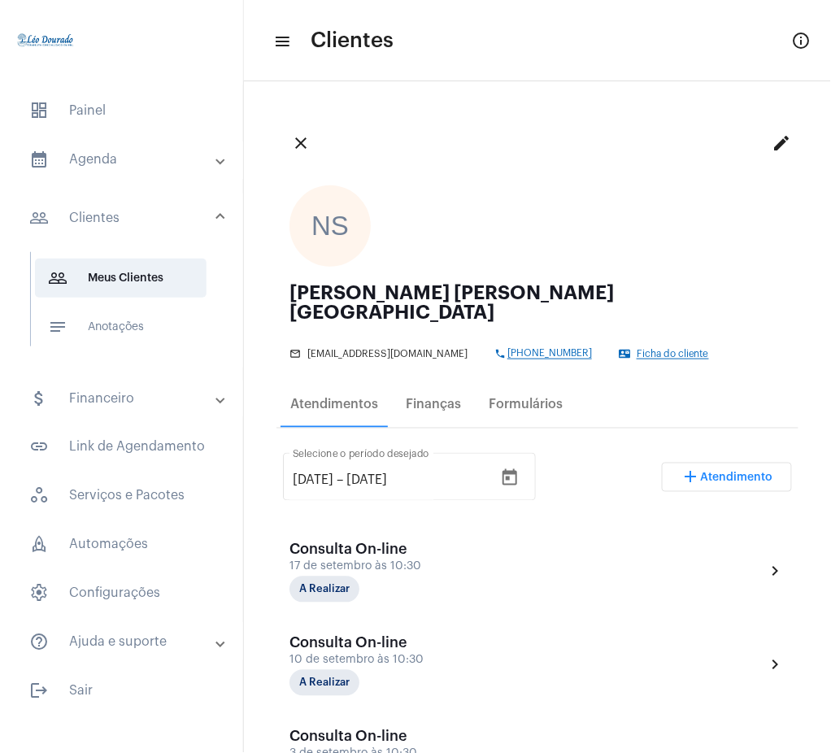
click at [124, 144] on mat-expansion-panel-header "calendar_month_outlined Agenda" at bounding box center [126, 159] width 233 height 39
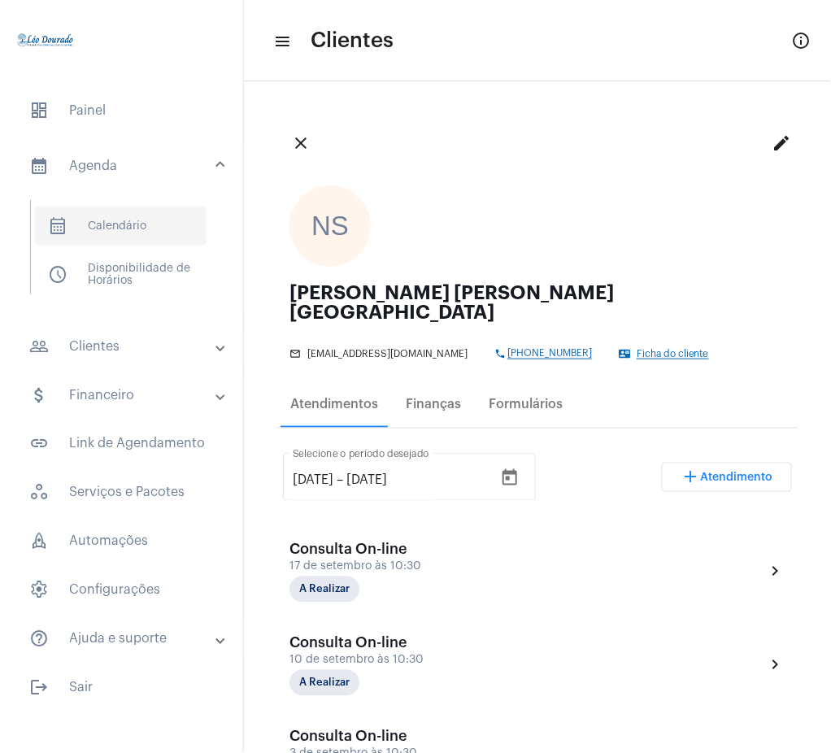
click at [131, 211] on span "calendar_month_outlined Calendário" at bounding box center [121, 226] width 172 height 39
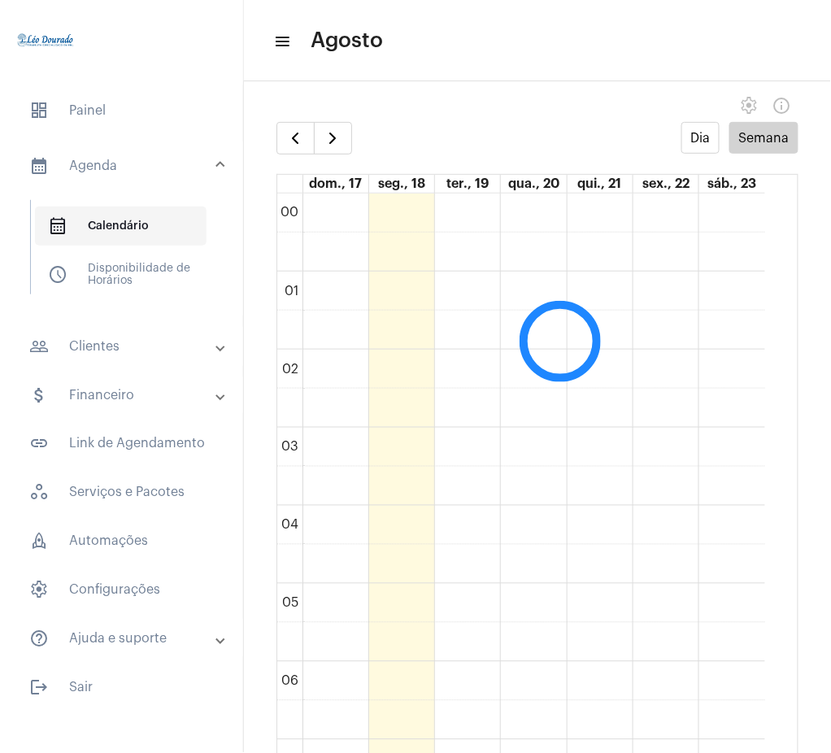
scroll to position [470, 0]
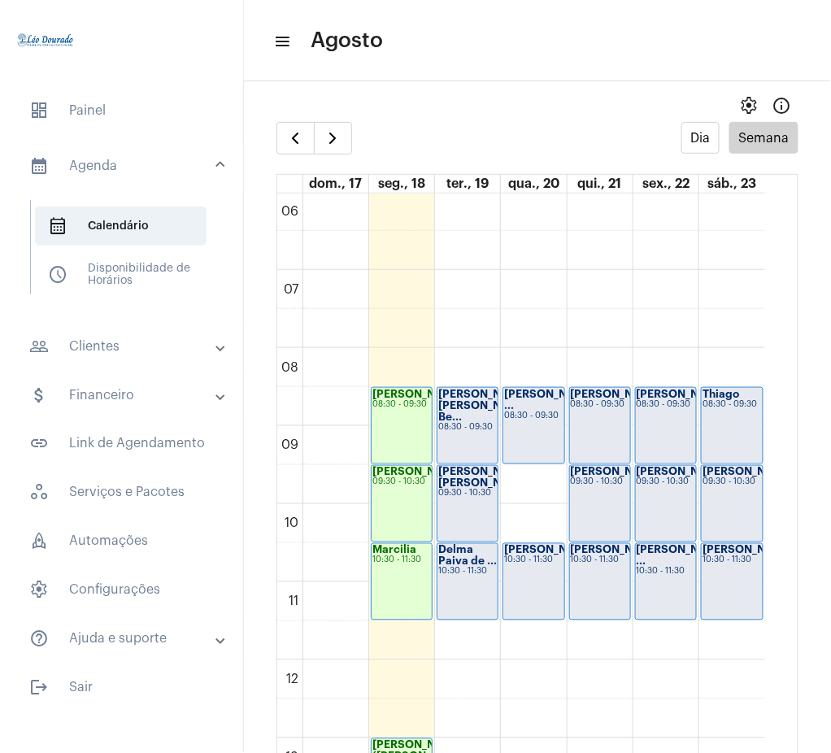
click at [85, 152] on mat-expansion-panel-header "calendar_month_outlined Agenda" at bounding box center [126, 166] width 233 height 52
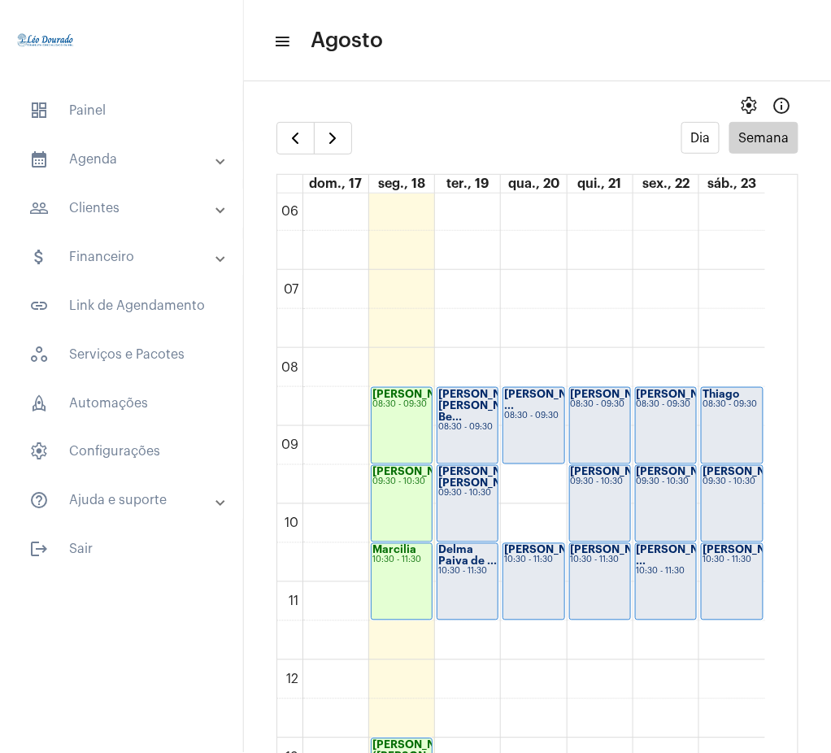
click at [98, 226] on mat-expansion-panel-header "people_outline Clientes" at bounding box center [126, 208] width 233 height 39
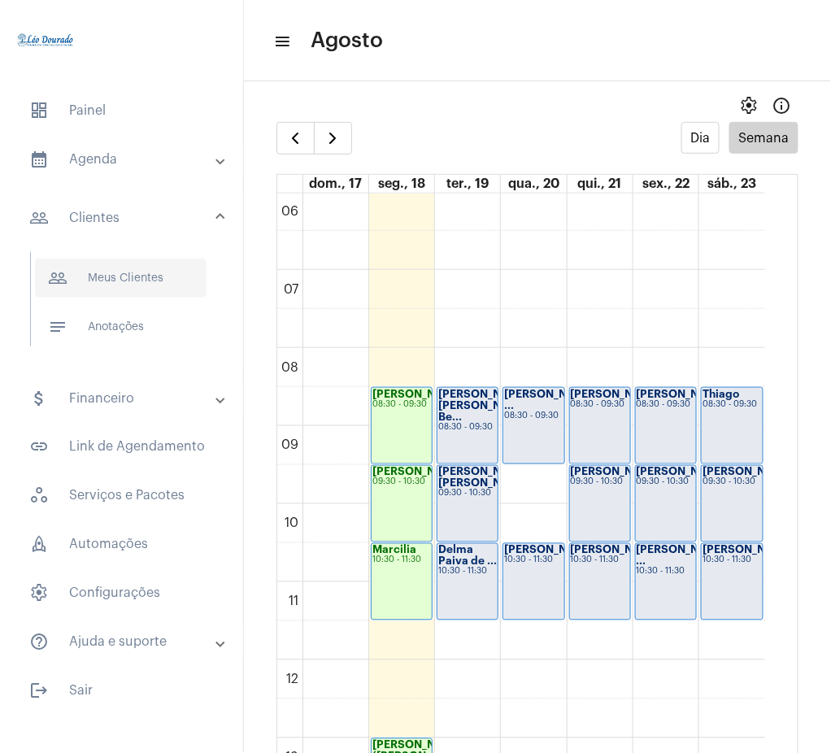
click at [120, 281] on span "people_outline Meus Clientes" at bounding box center [121, 278] width 172 height 39
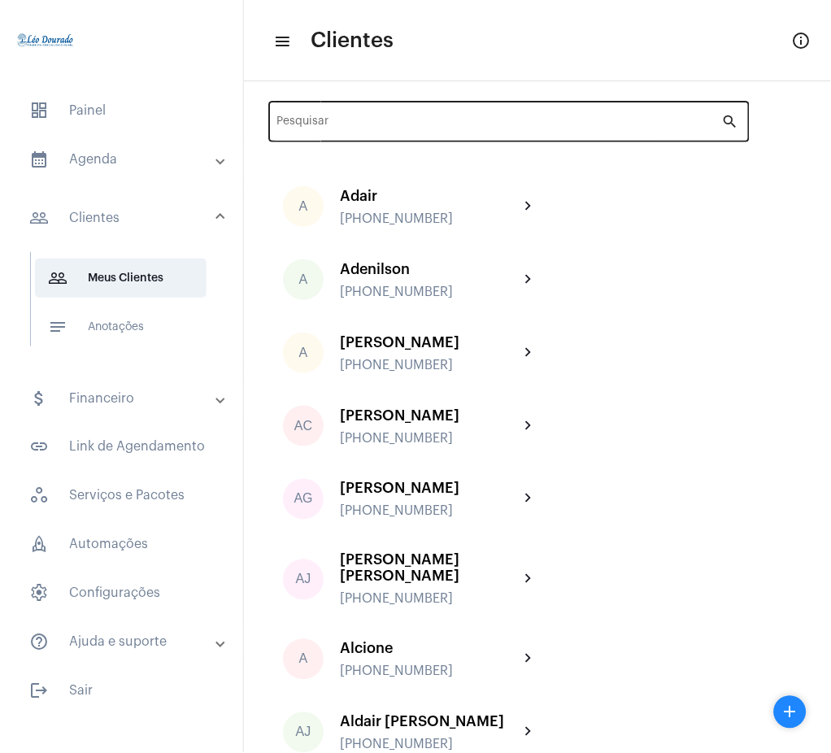
click at [342, 126] on input "Pesquisar" at bounding box center [499, 124] width 445 height 13
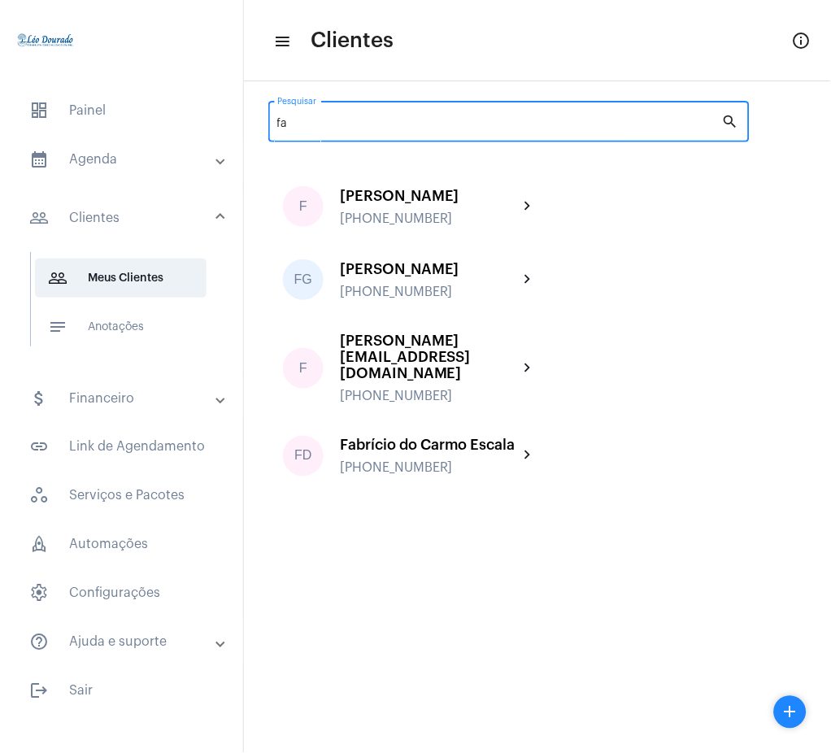
type input "f"
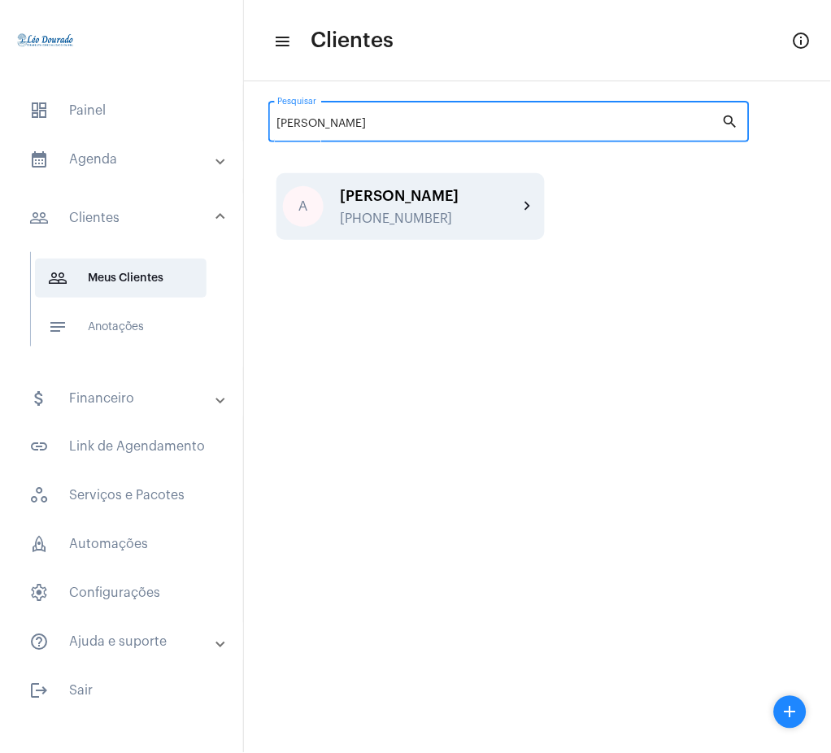
type input "[PERSON_NAME]"
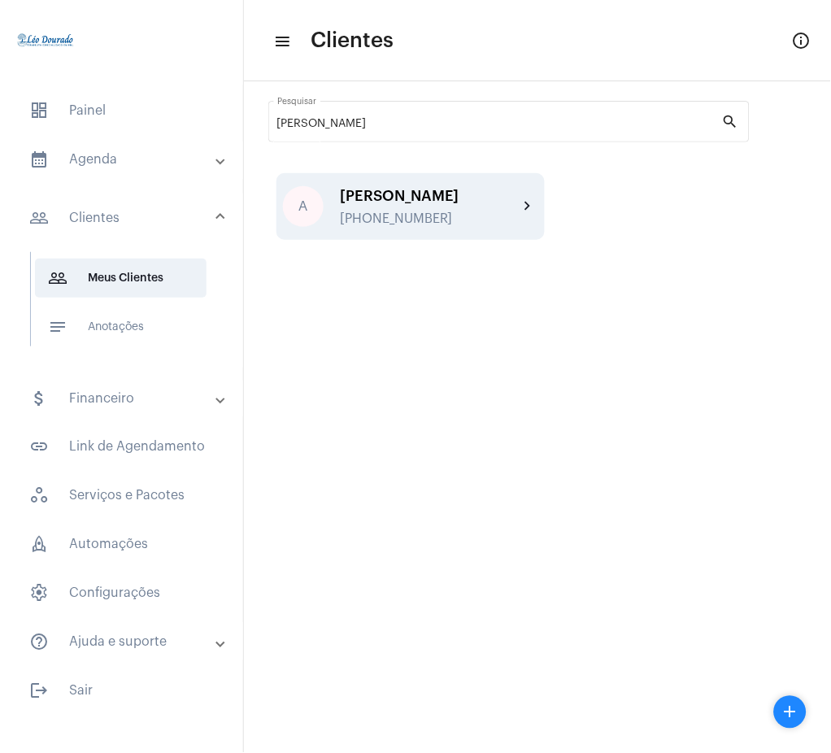
click at [521, 203] on mat-icon "chevron_right" at bounding box center [529, 207] width 20 height 20
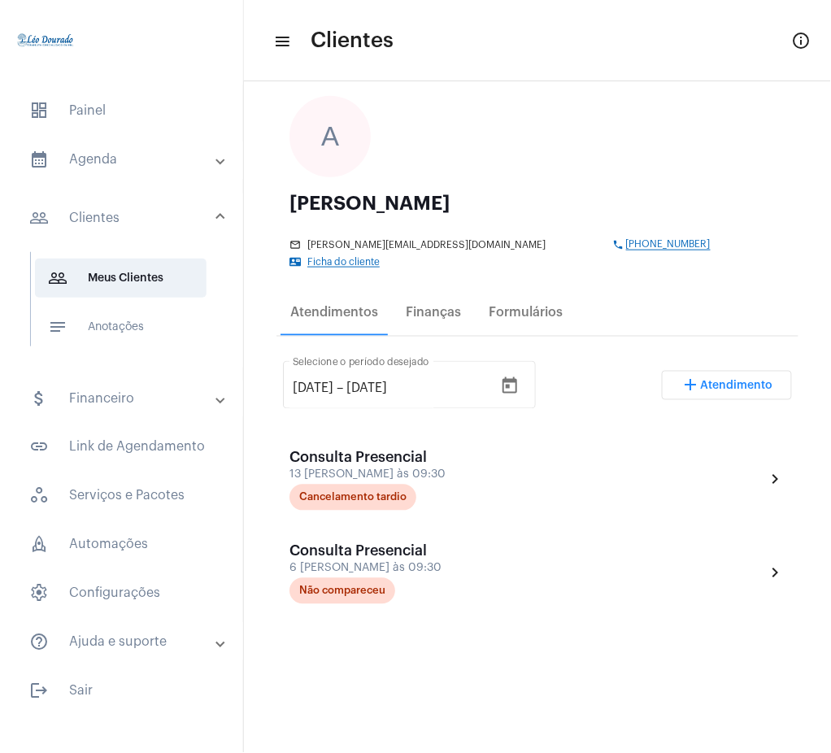
scroll to position [91, 0]
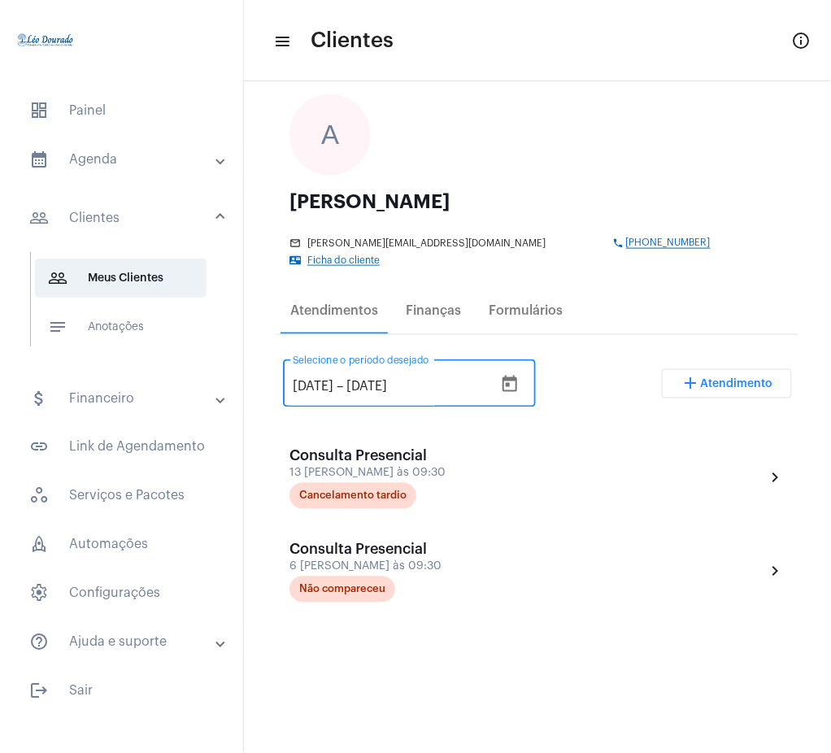
click at [315, 380] on input "[DATE]" at bounding box center [313, 387] width 41 height 15
type input "[DATE]"
click at [590, 388] on div "[DATE] [DATE] – [DATE] Selecione o período desejado add Atendimento" at bounding box center [537, 390] width 509 height 76
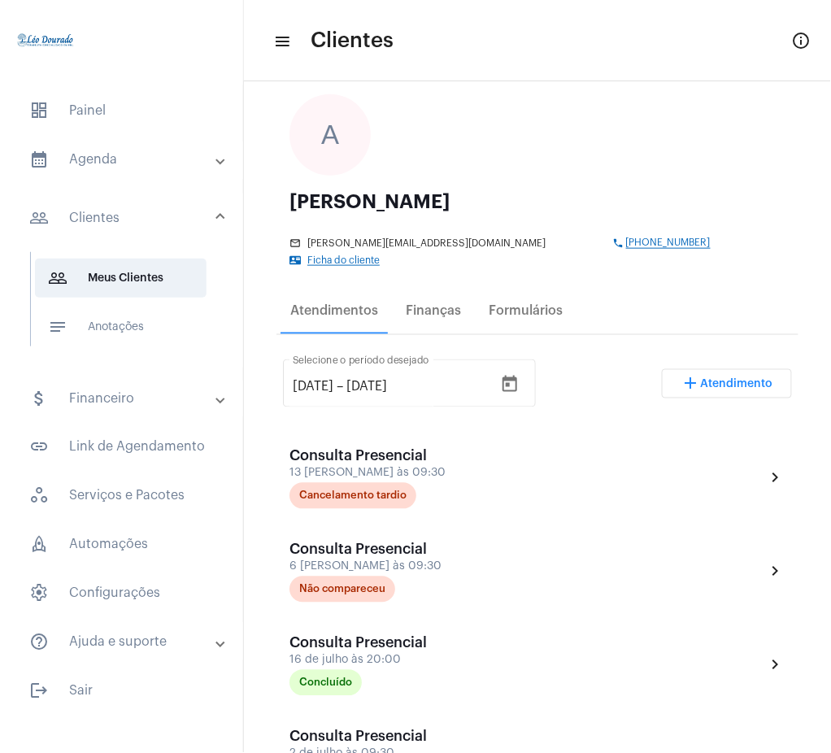
click at [76, 180] on mat-accordion "calendar_month_outlined Agenda calendar_month_outlined Calendário schedule Disp…" at bounding box center [121, 401] width 243 height 522
click at [74, 171] on mat-expansion-panel-header "calendar_month_outlined Agenda" at bounding box center [126, 159] width 233 height 39
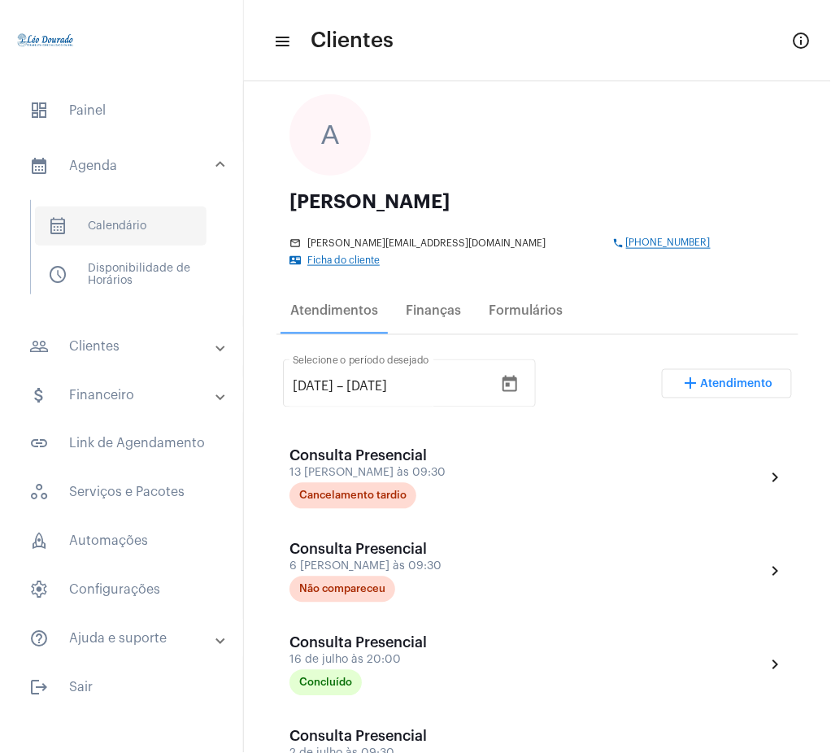
click at [96, 218] on span "calendar_month_outlined Calendário" at bounding box center [121, 226] width 172 height 39
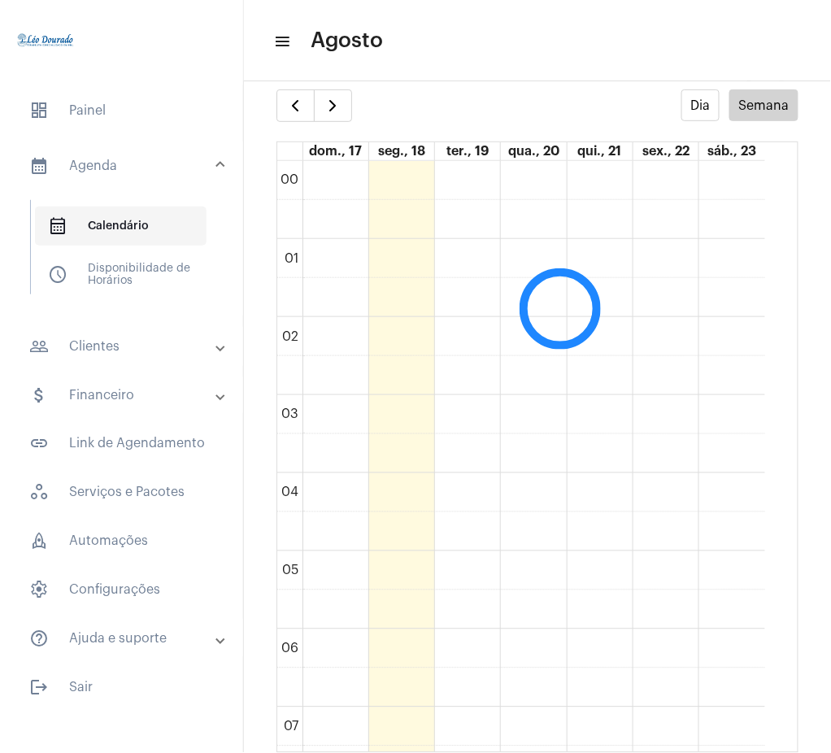
scroll to position [470, 0]
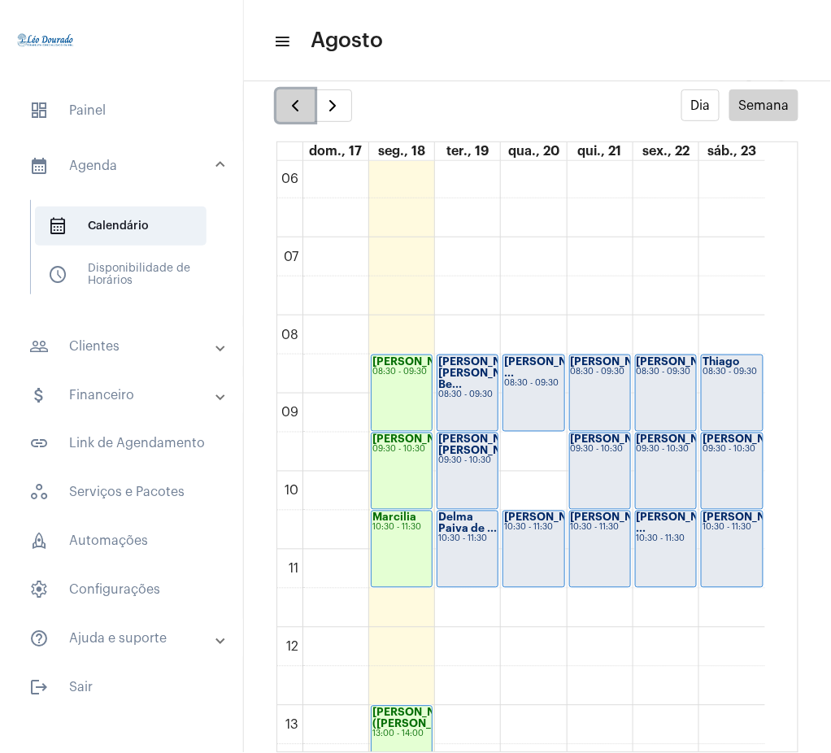
click at [303, 105] on span "button" at bounding box center [296, 106] width 20 height 20
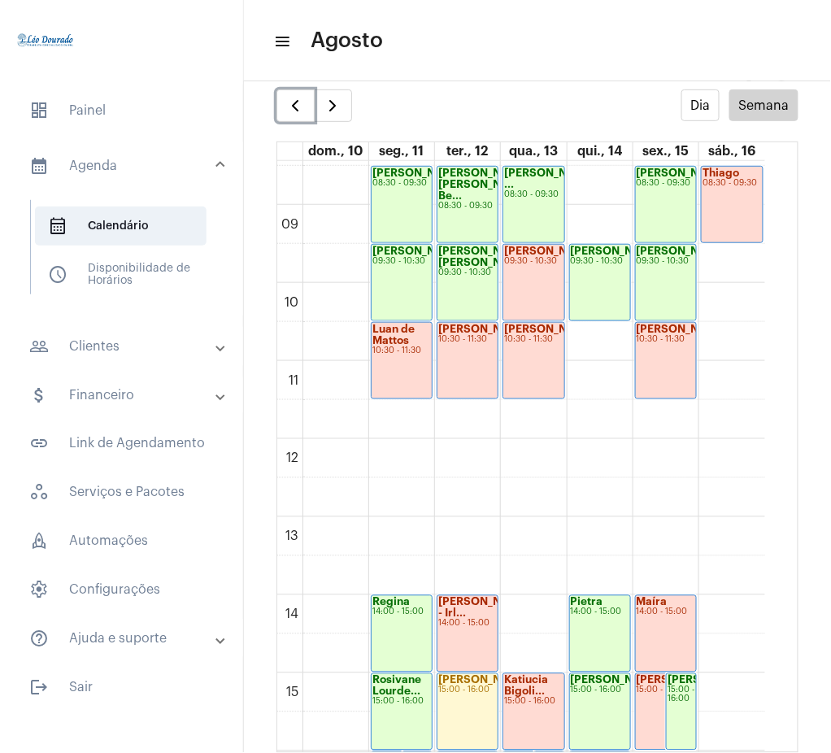
scroll to position [656, 0]
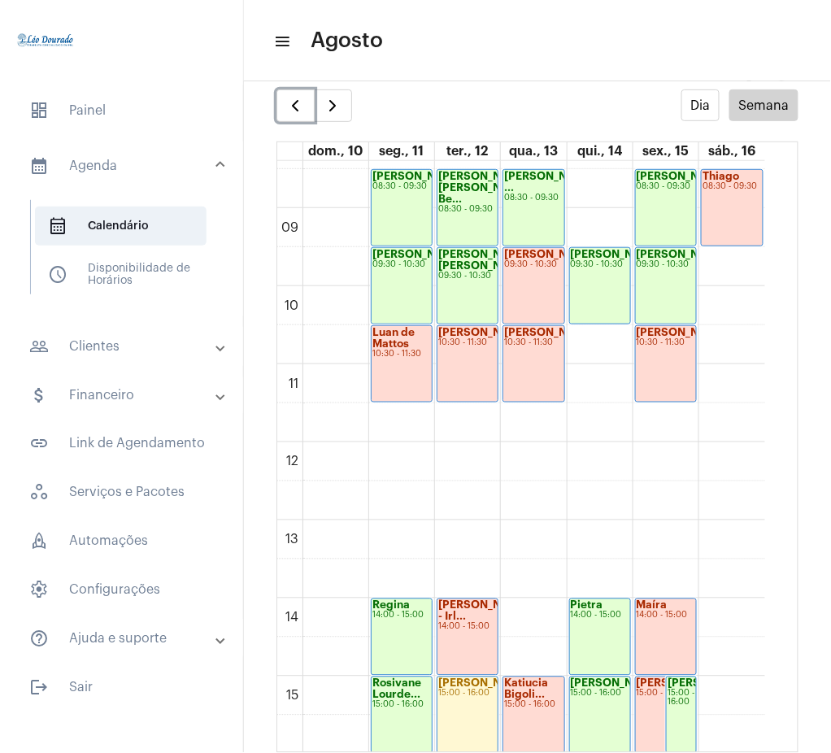
click at [652, 347] on div "10:30 - 11:30" at bounding box center [666, 342] width 59 height 9
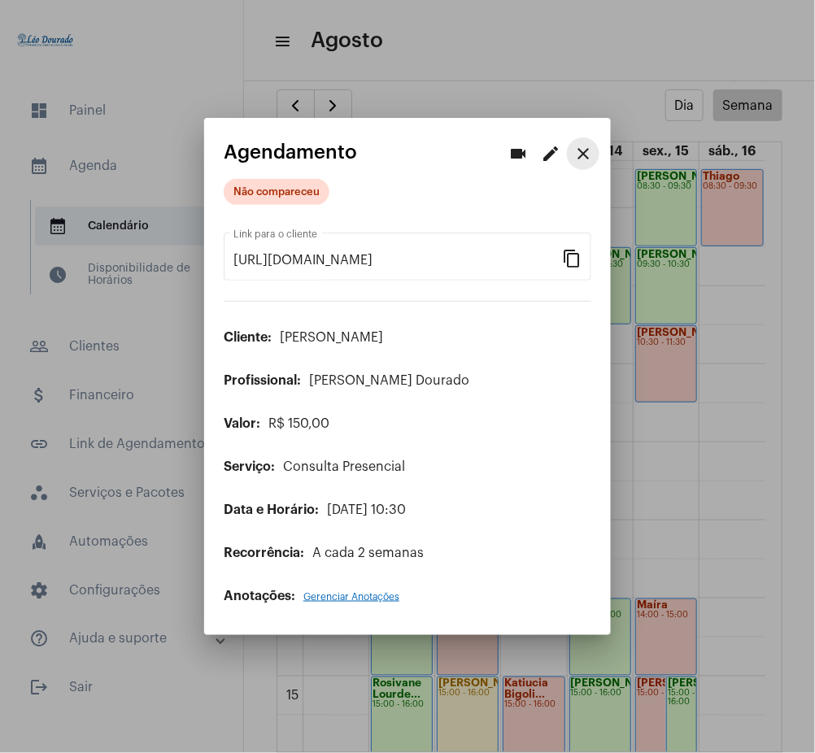
click at [573, 154] on mat-icon "close" at bounding box center [583, 154] width 20 height 20
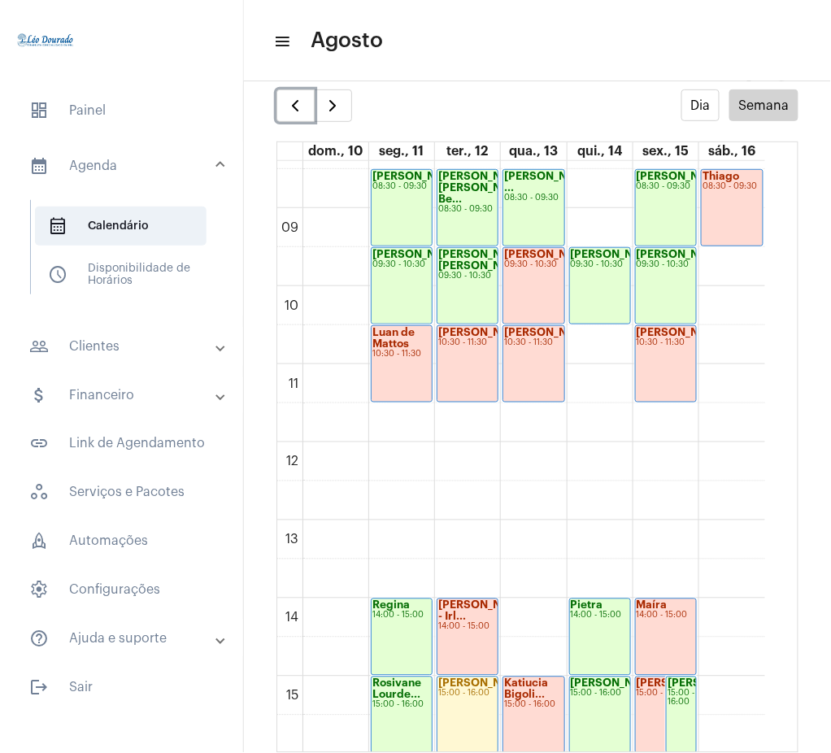
click at [658, 642] on div "Maíra 14:00 - 15:00" at bounding box center [666, 637] width 60 height 76
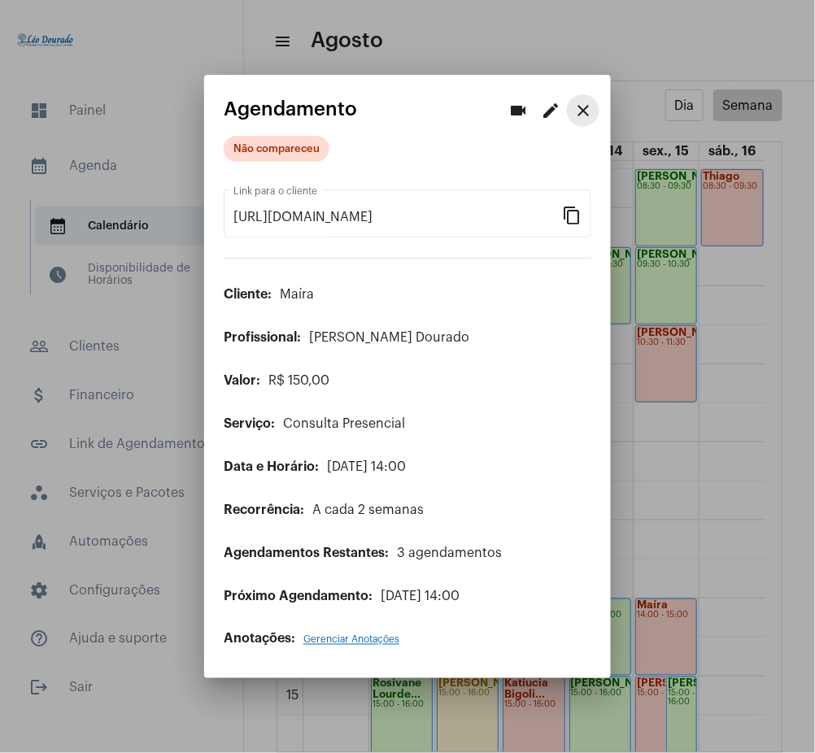
click at [577, 106] on mat-icon "close" at bounding box center [583, 111] width 20 height 20
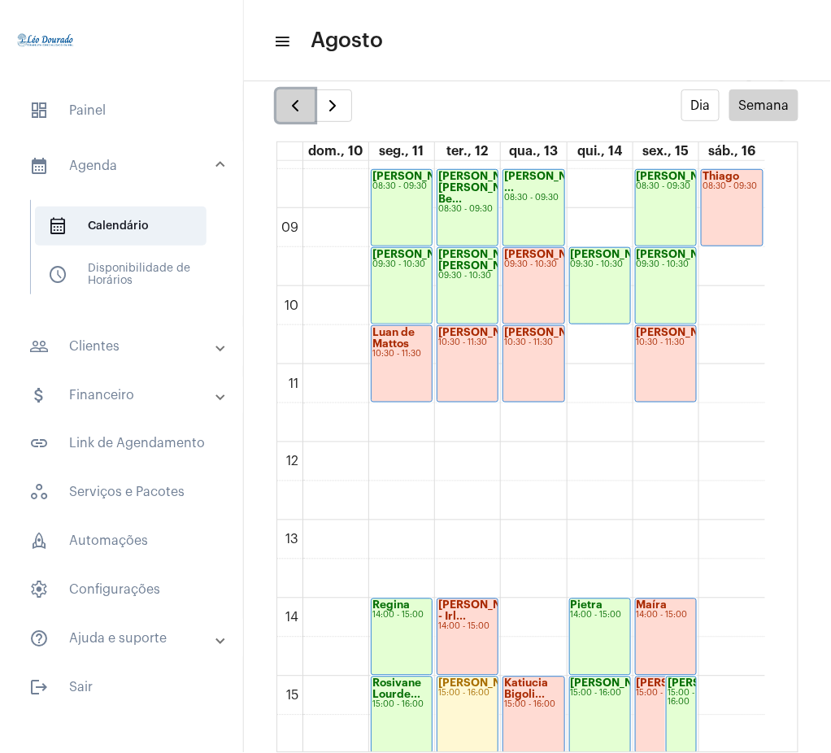
click at [294, 96] on span "button" at bounding box center [296, 106] width 20 height 20
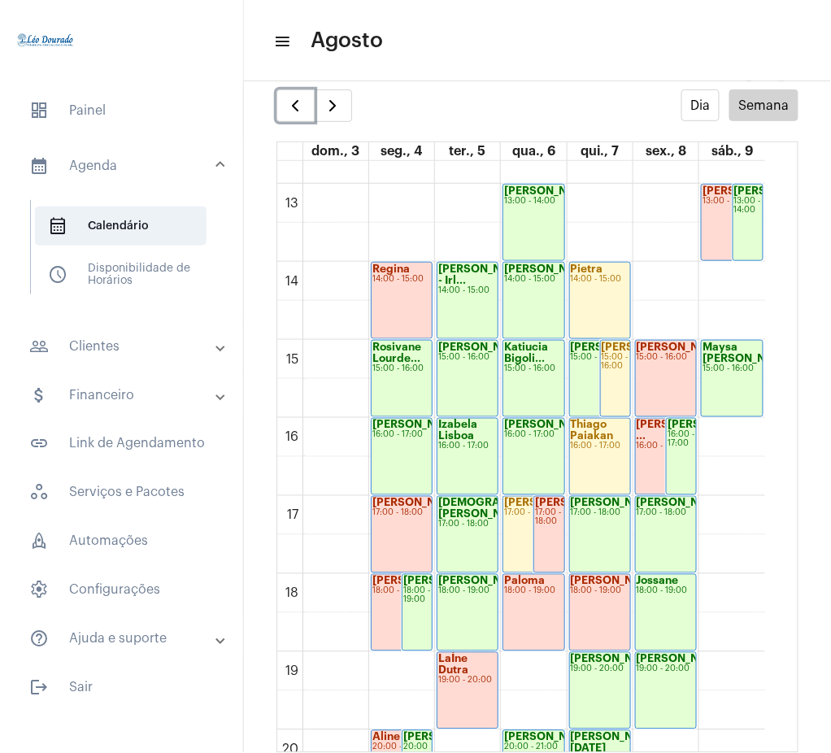
scroll to position [1001, 0]
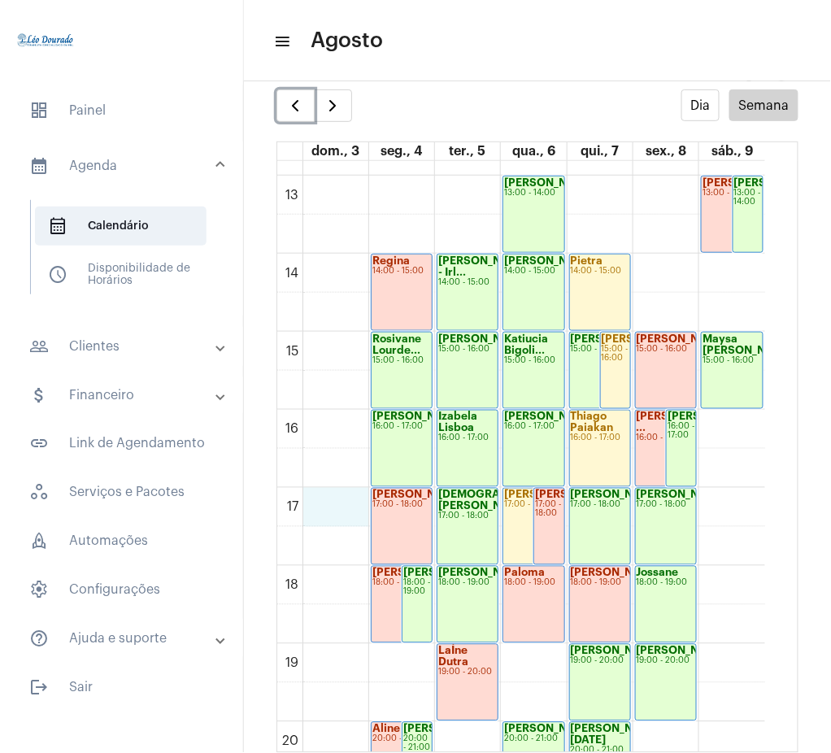
click at [365, 521] on div "00 01 02 03 04 05 06 07 08 09 10 11 12 13 14 15 16 17 18 19 20 21 22 23 [PERSON…" at bounding box center [521, 98] width 488 height 1874
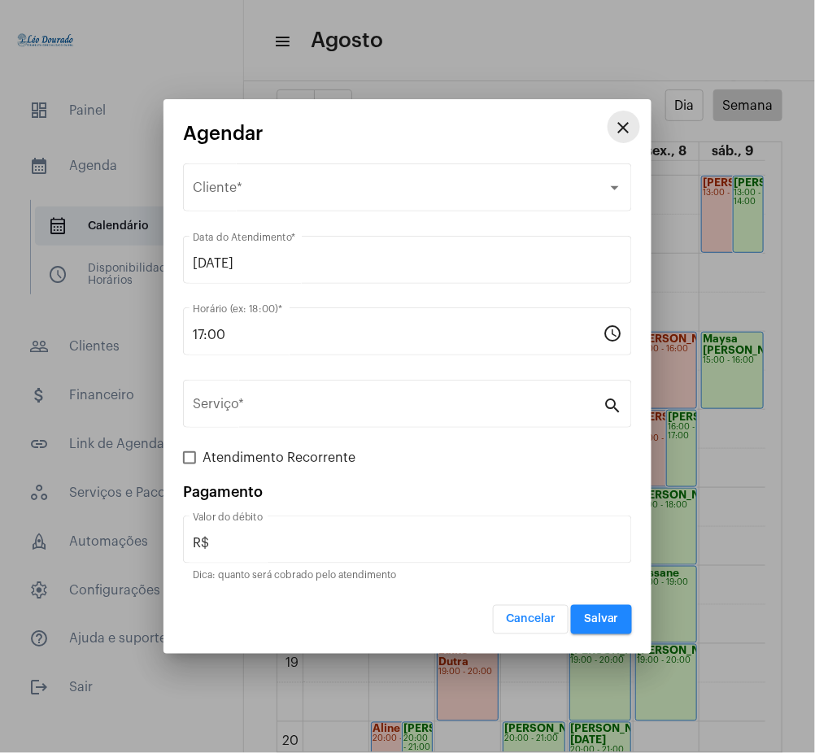
click at [622, 123] on mat-icon "close" at bounding box center [624, 128] width 20 height 20
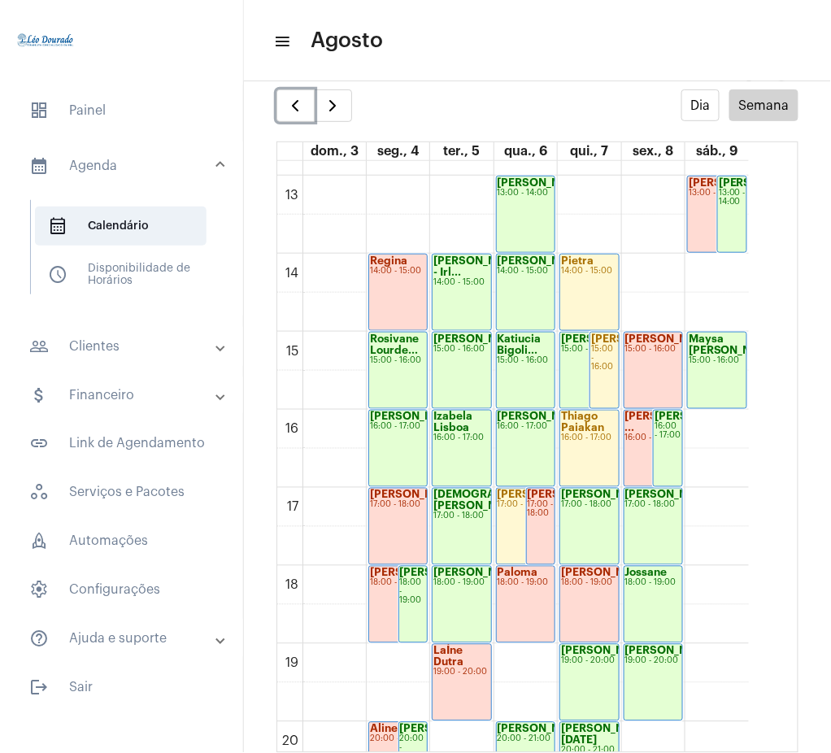
click at [387, 483] on div "[PERSON_NAME]... 16:00 - 17:00" at bounding box center [398, 449] width 59 height 76
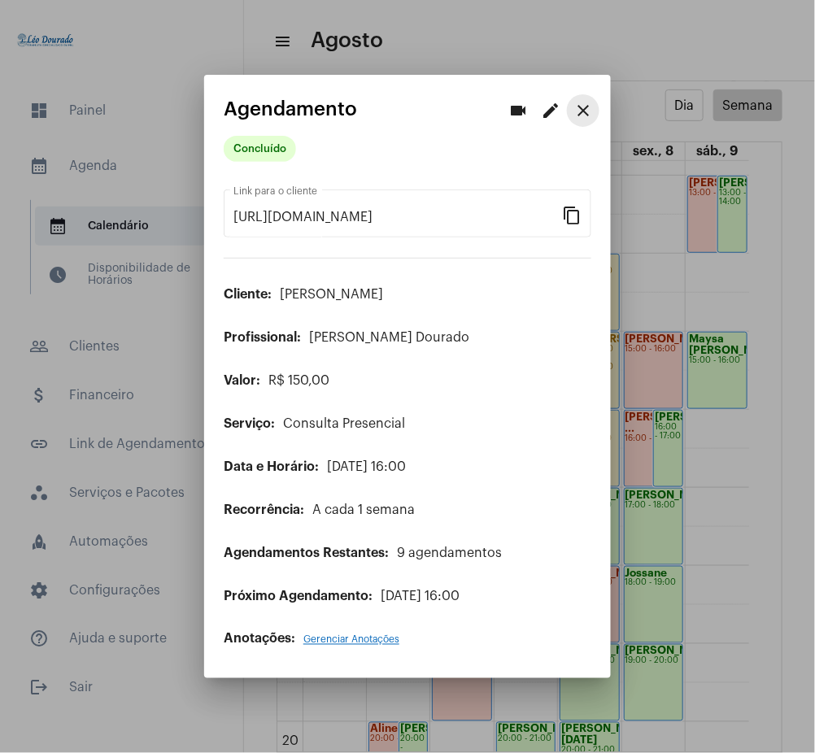
click at [580, 106] on mat-icon "close" at bounding box center [583, 111] width 20 height 20
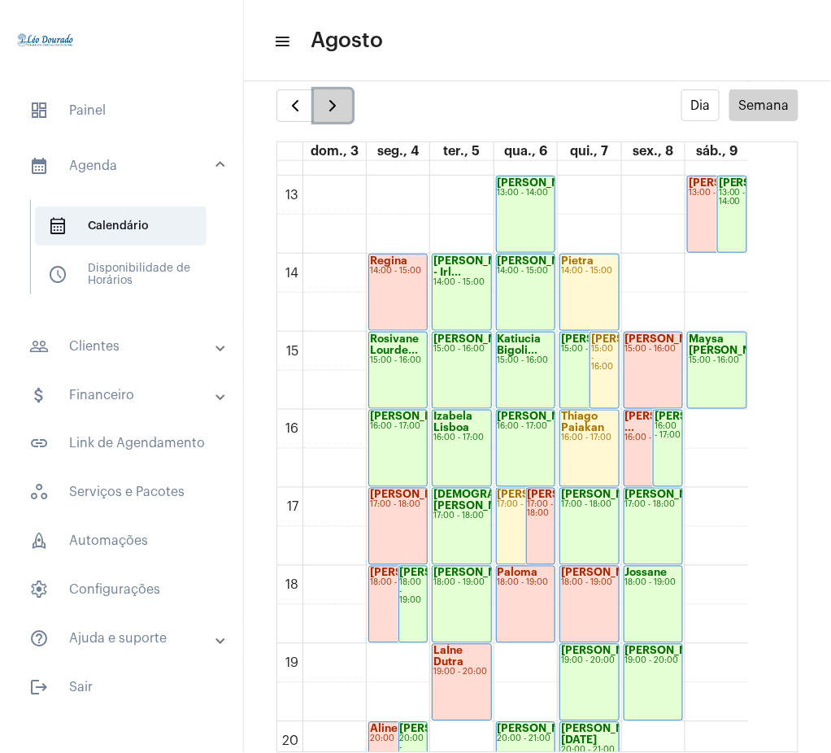
click at [332, 108] on span "button" at bounding box center [333, 106] width 20 height 20
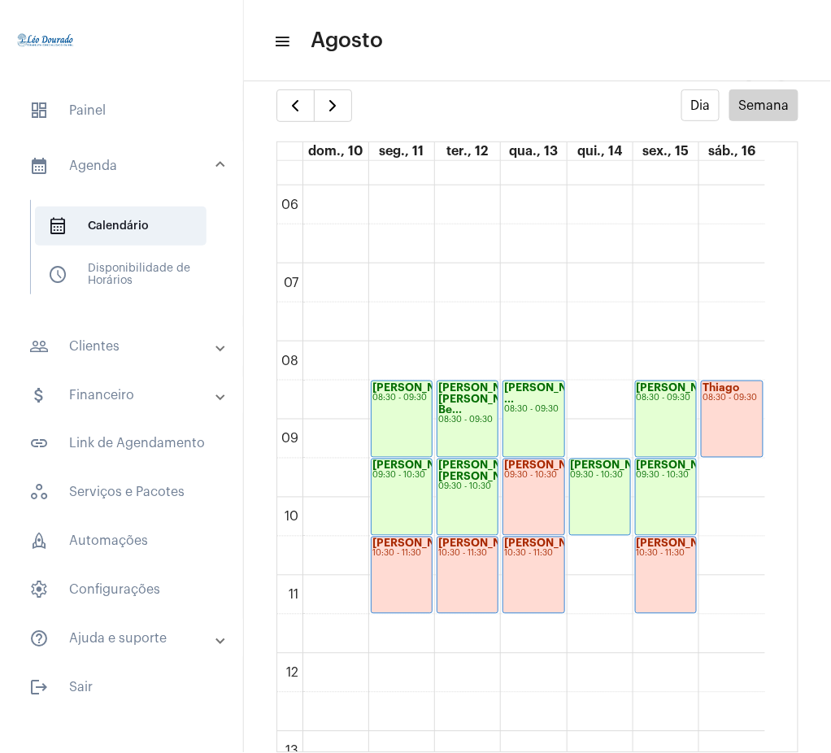
scroll to position [435, 0]
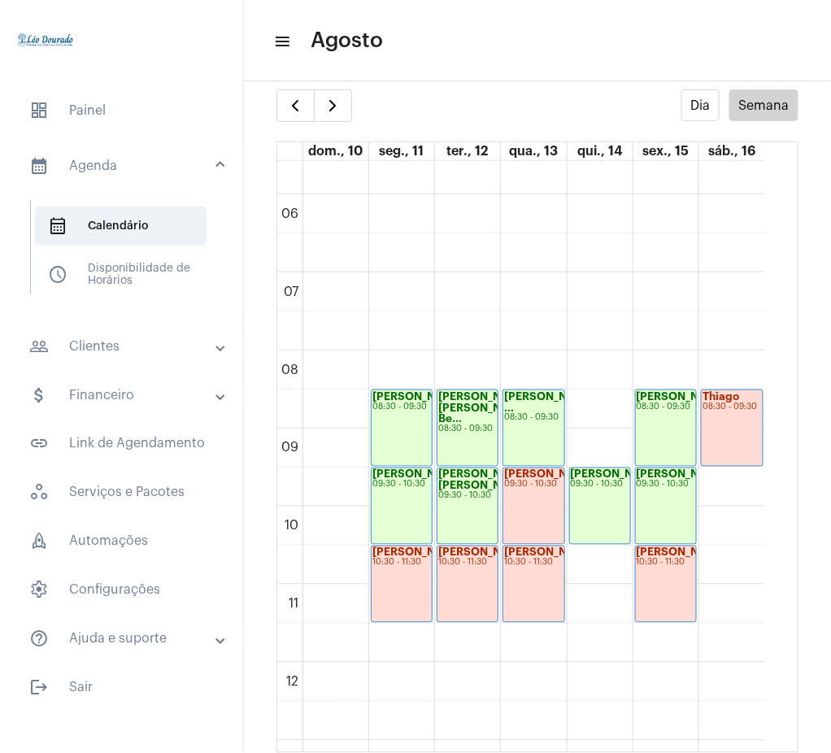
click at [100, 370] on mat-accordion "calendar_month_outlined Agenda calendar_month_outlined Calendário schedule Disp…" at bounding box center [121, 399] width 243 height 519
click at [99, 365] on mat-expansion-panel-header "people_outline Clientes" at bounding box center [126, 346] width 233 height 39
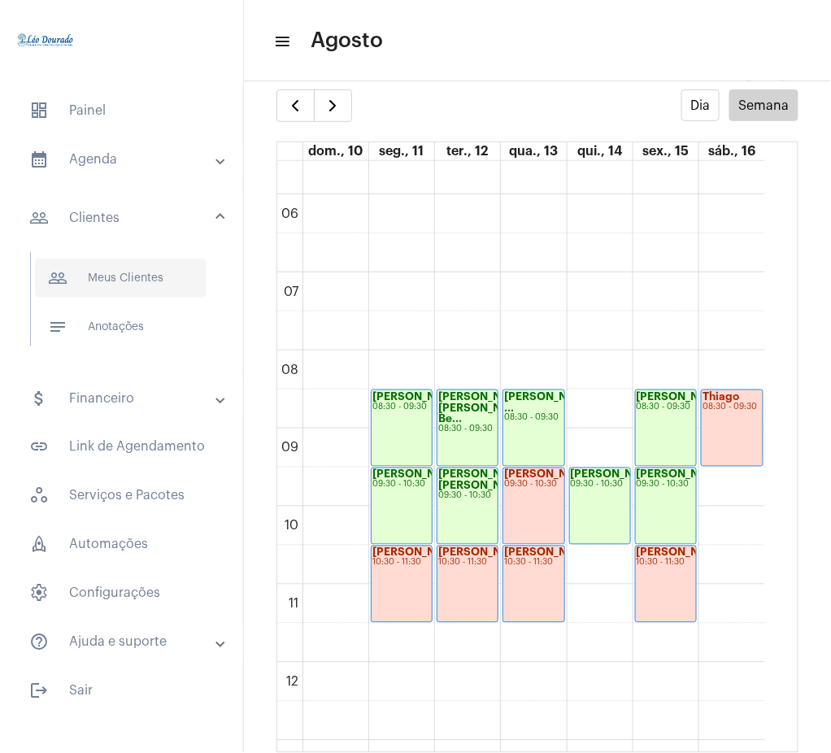
click at [137, 281] on span "people_outline Meus Clientes" at bounding box center [121, 278] width 172 height 39
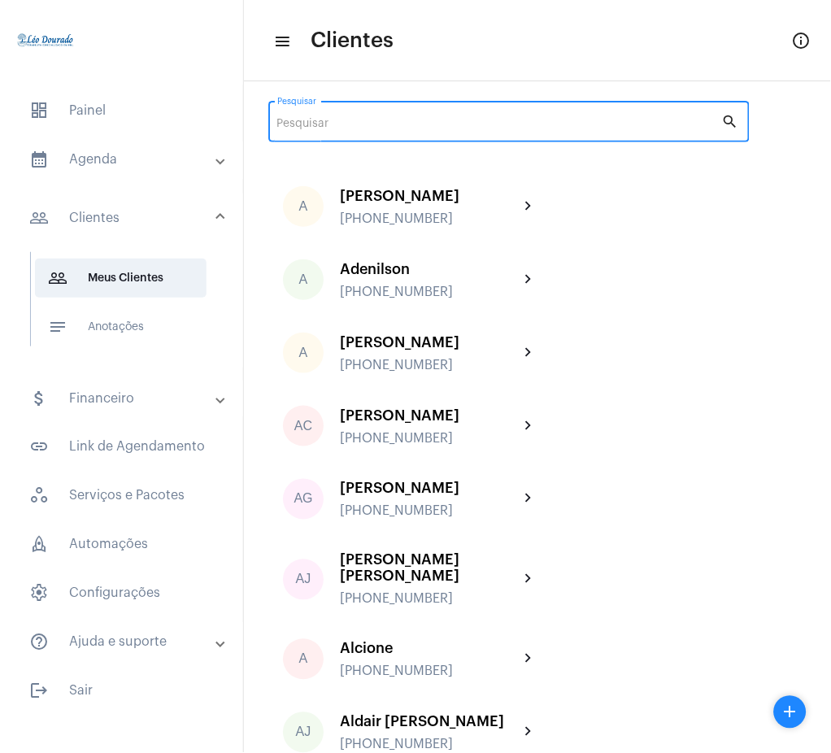
click at [373, 118] on input "Pesquisar" at bounding box center [499, 124] width 445 height 13
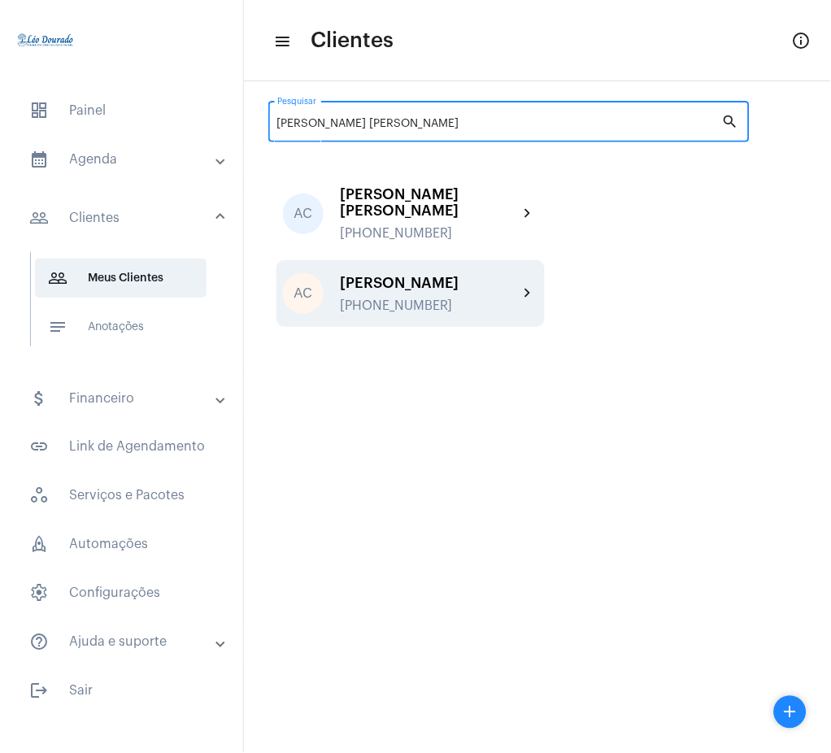
type input "ana clara"
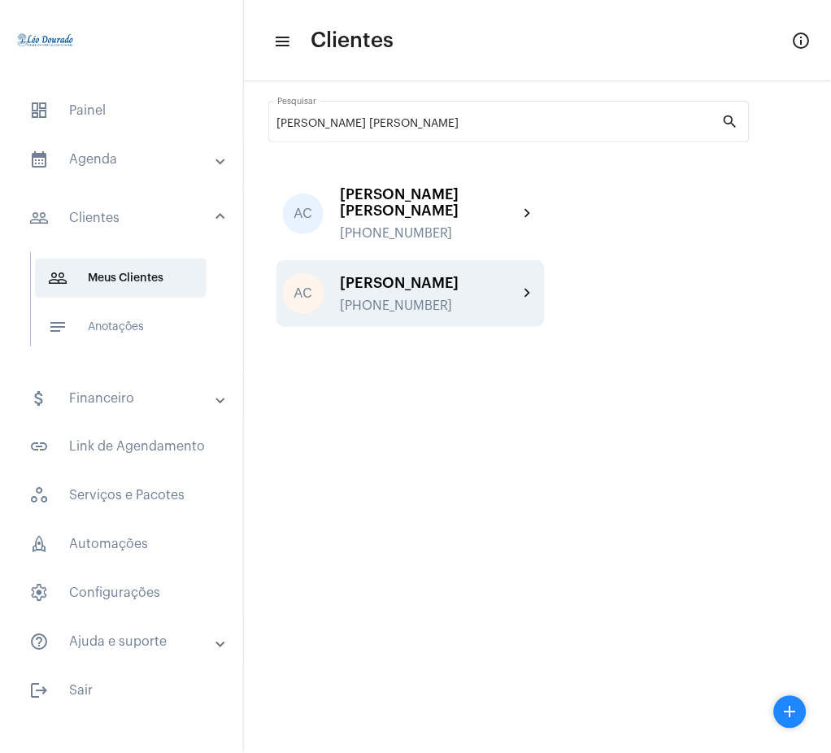
click at [461, 275] on div "[PERSON_NAME]" at bounding box center [429, 283] width 179 height 16
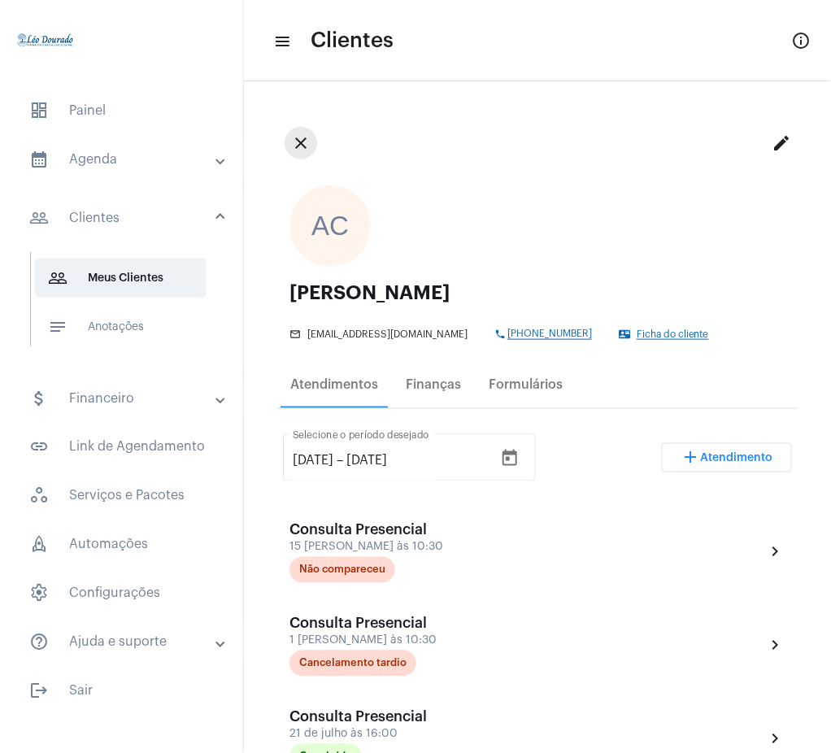
click at [295, 145] on mat-icon "close" at bounding box center [301, 143] width 20 height 20
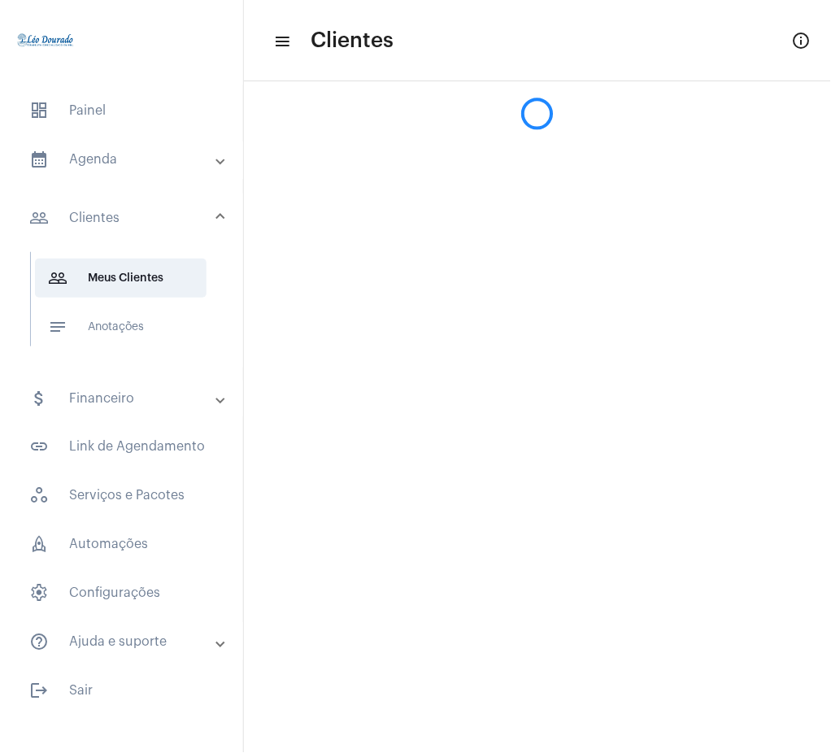
click at [98, 175] on mat-expansion-panel-header "calendar_month_outlined Agenda" at bounding box center [126, 159] width 233 height 39
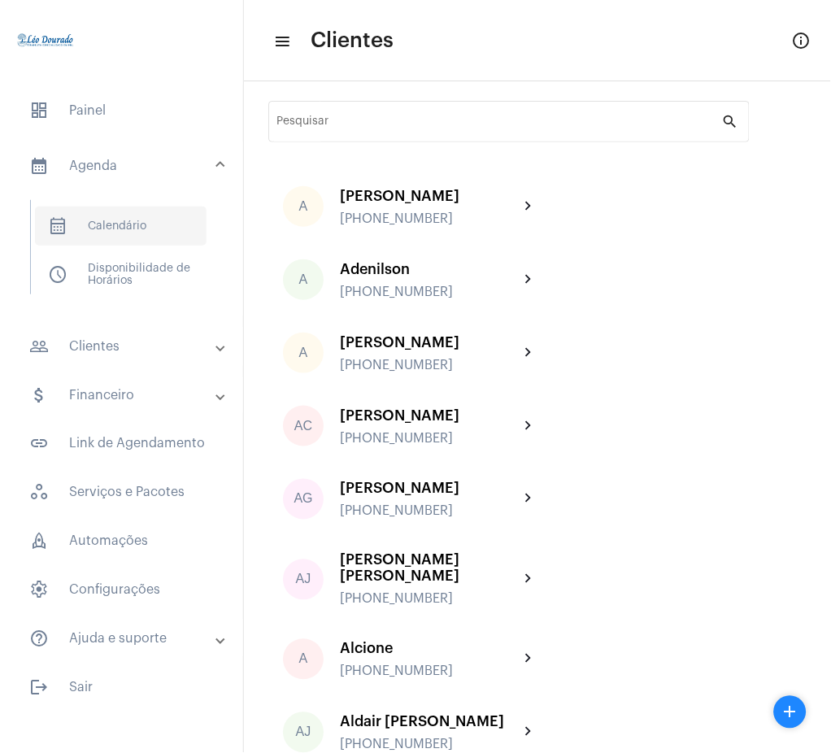
click at [120, 232] on span "calendar_month_outlined Calendário" at bounding box center [121, 226] width 172 height 39
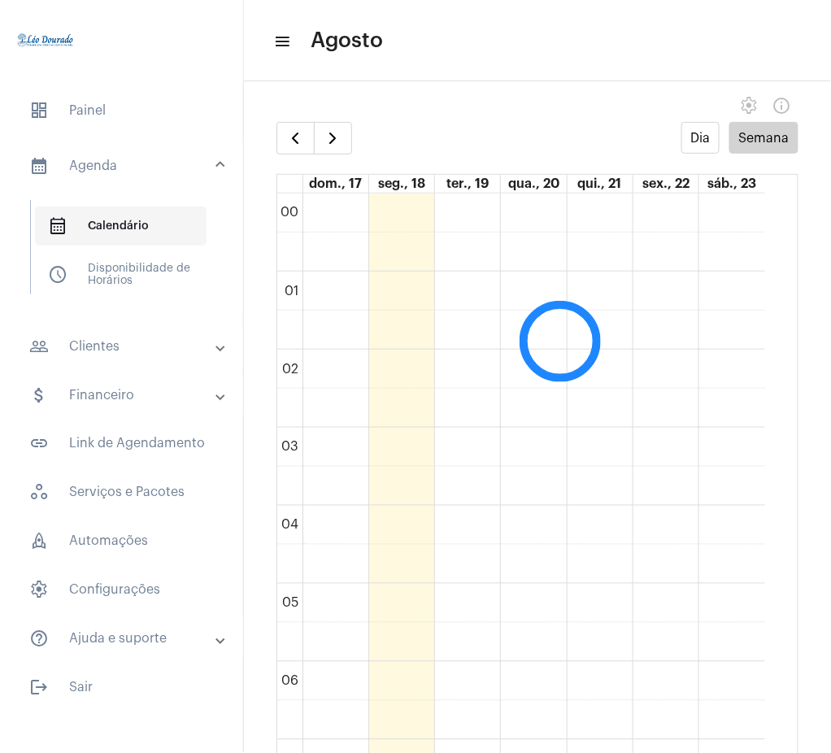
scroll to position [469, 0]
click at [279, 137] on button "button" at bounding box center [296, 138] width 38 height 33
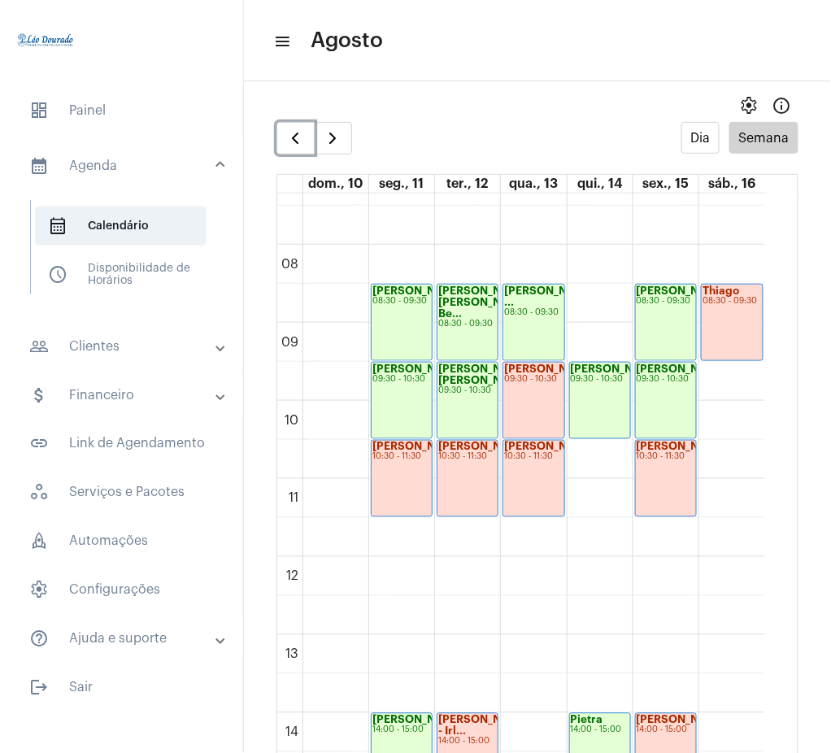
scroll to position [558, 0]
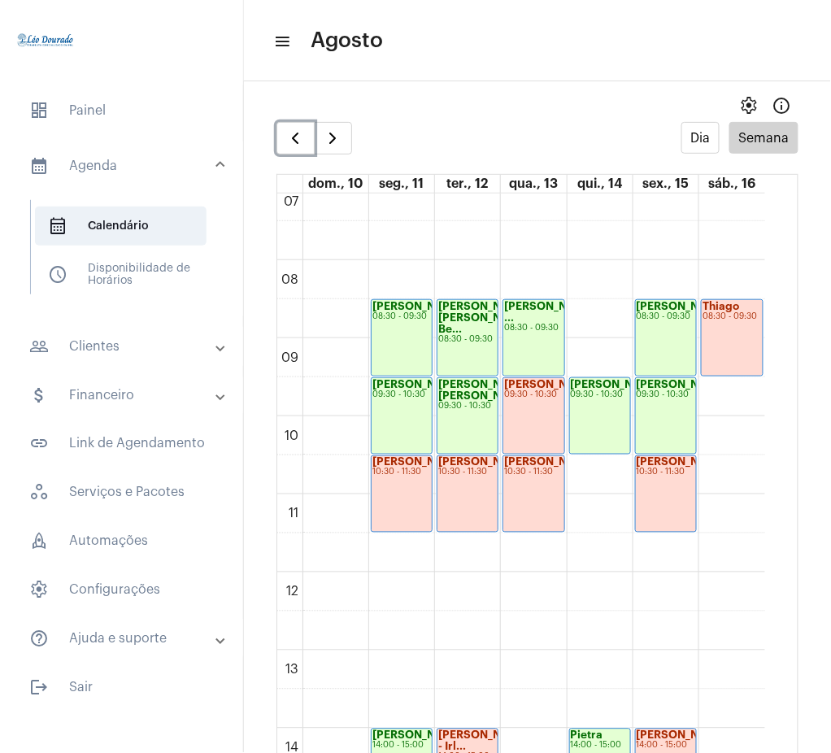
click at [704, 324] on div "Thiago 08:30 - 09:30" at bounding box center [732, 338] width 61 height 76
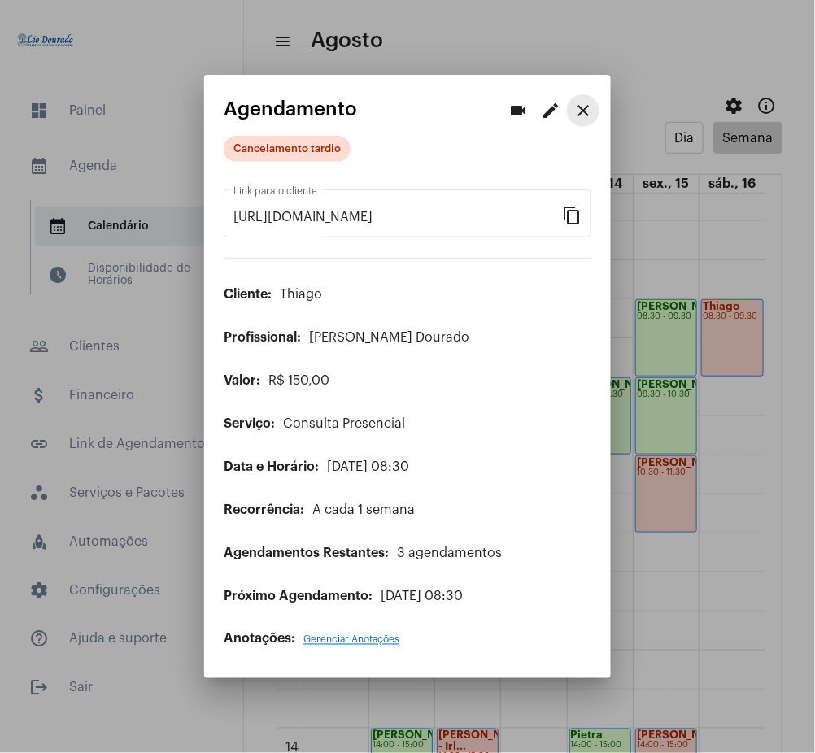
click at [576, 111] on mat-icon "close" at bounding box center [583, 111] width 20 height 20
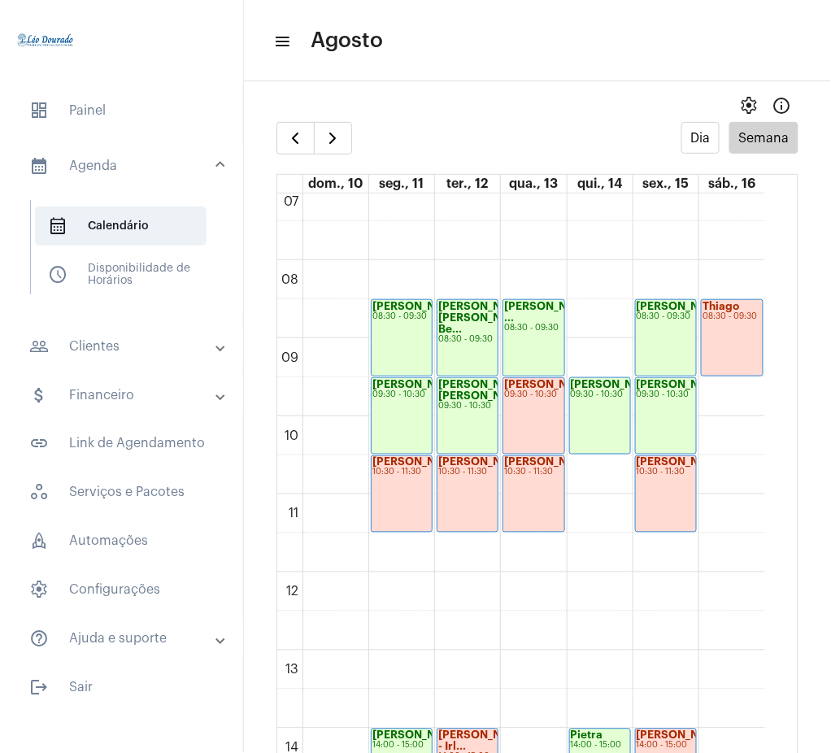
click at [298, 119] on div "settings info_outlined" at bounding box center [537, 105] width 587 height 33
click at [298, 137] on span "button" at bounding box center [296, 139] width 20 height 20
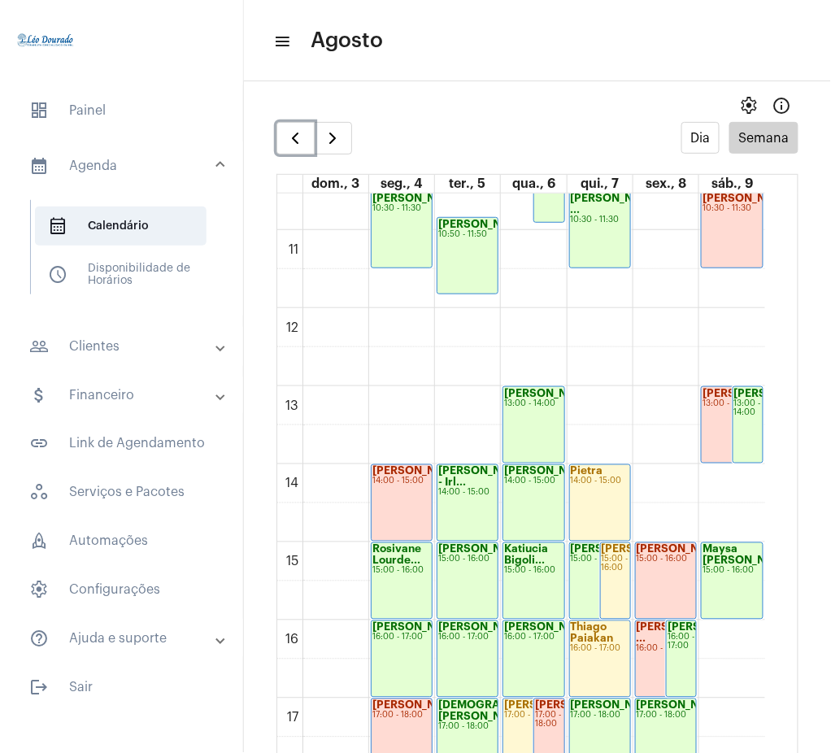
scroll to position [820, 0]
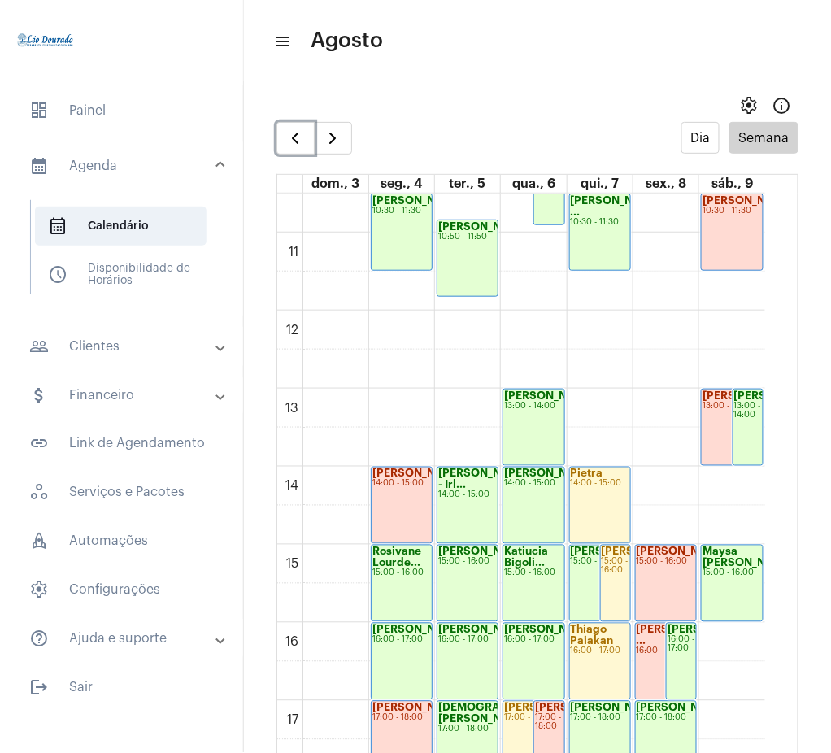
click at [386, 486] on div "14:00 - 15:00" at bounding box center [402, 484] width 59 height 9
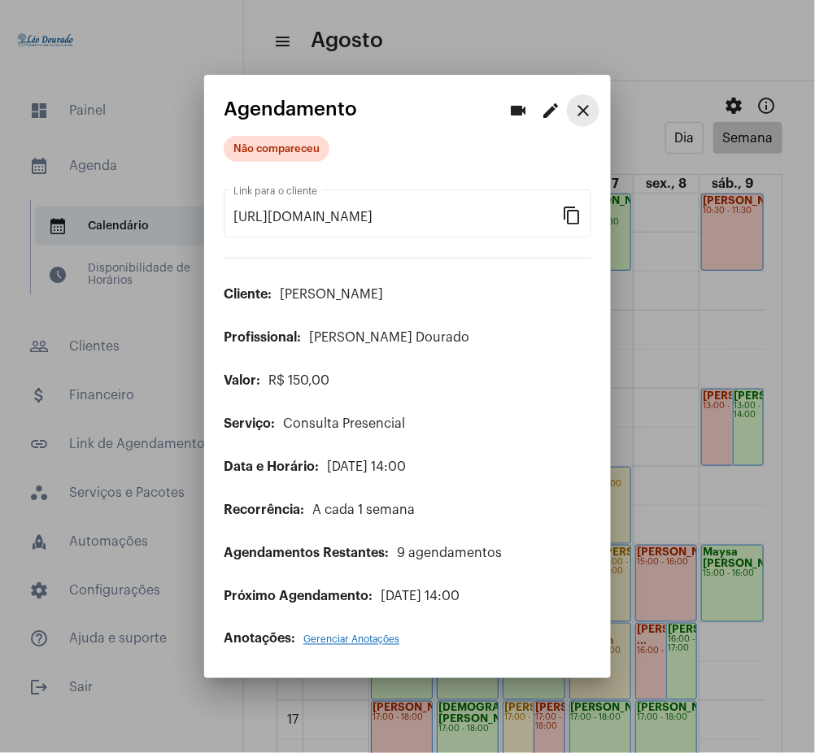
click at [584, 117] on mat-icon "close" at bounding box center [583, 111] width 20 height 20
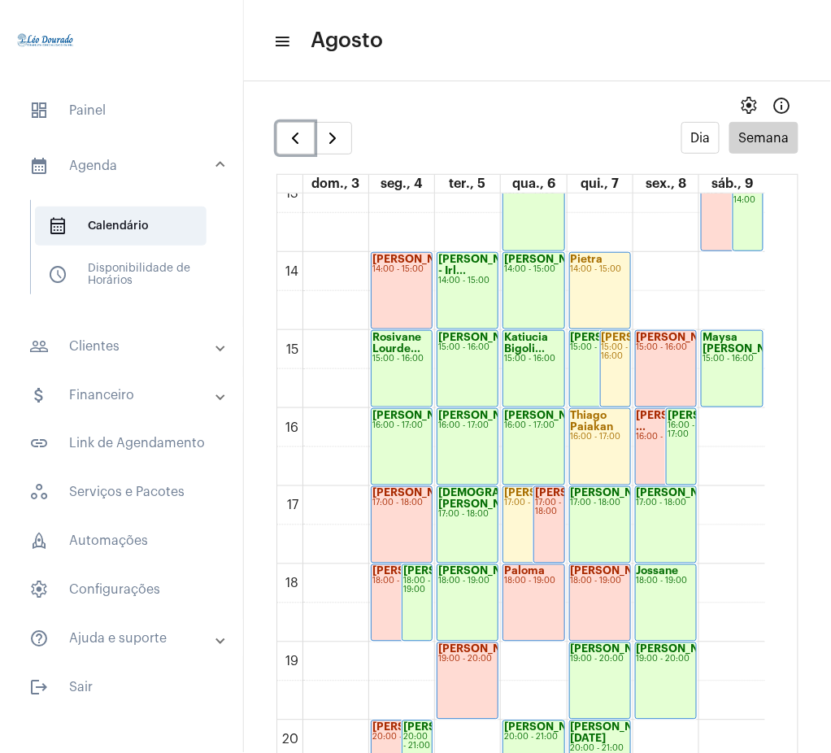
scroll to position [1037, 0]
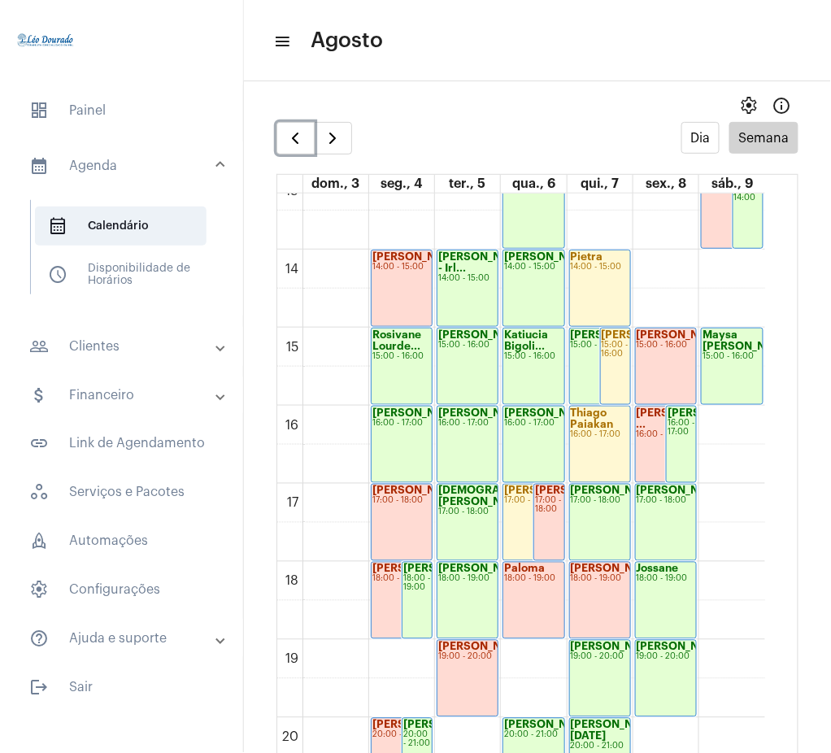
click at [473, 653] on div "LaÍne Dutra" at bounding box center [467, 647] width 59 height 11
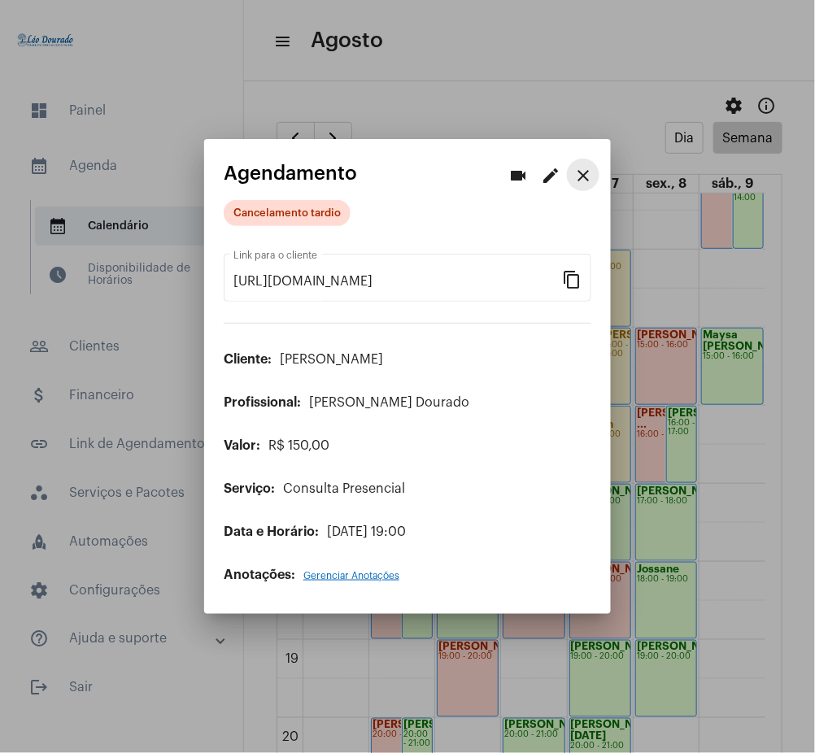
click at [579, 176] on mat-icon "close" at bounding box center [583, 176] width 20 height 20
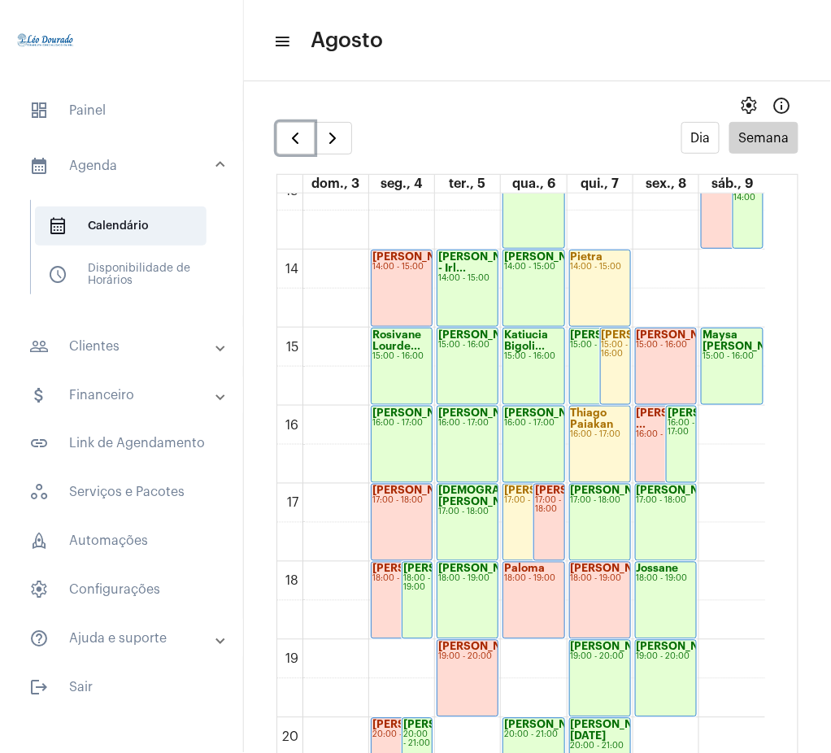
click at [622, 565] on div "[PERSON_NAME]..." at bounding box center [600, 569] width 59 height 11
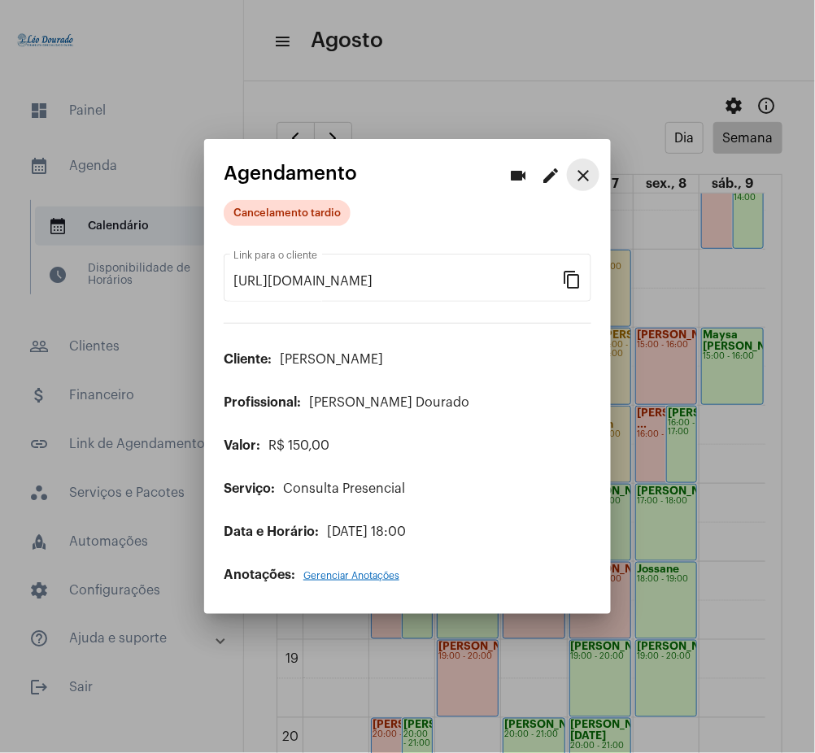
click at [580, 168] on mat-icon "close" at bounding box center [583, 176] width 20 height 20
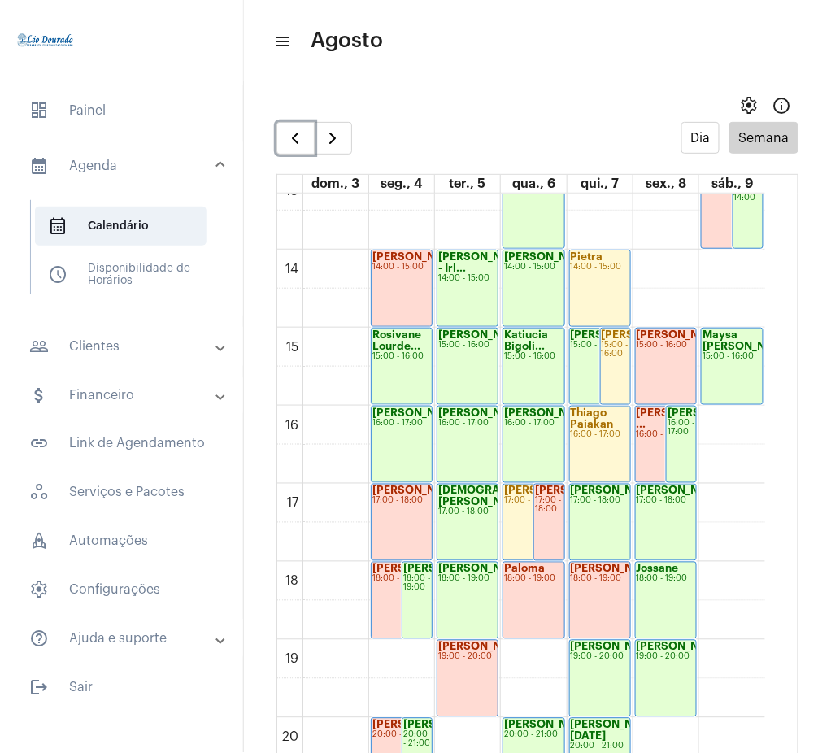
click at [653, 340] on strong "[PERSON_NAME]..." at bounding box center [687, 334] width 101 height 11
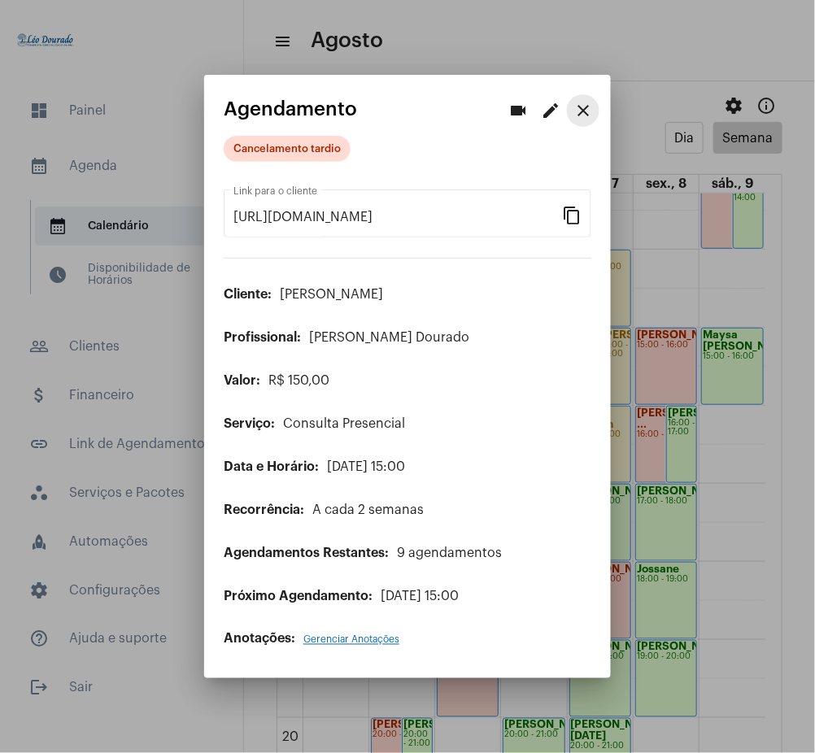
click at [579, 120] on mat-icon "close" at bounding box center [583, 111] width 20 height 20
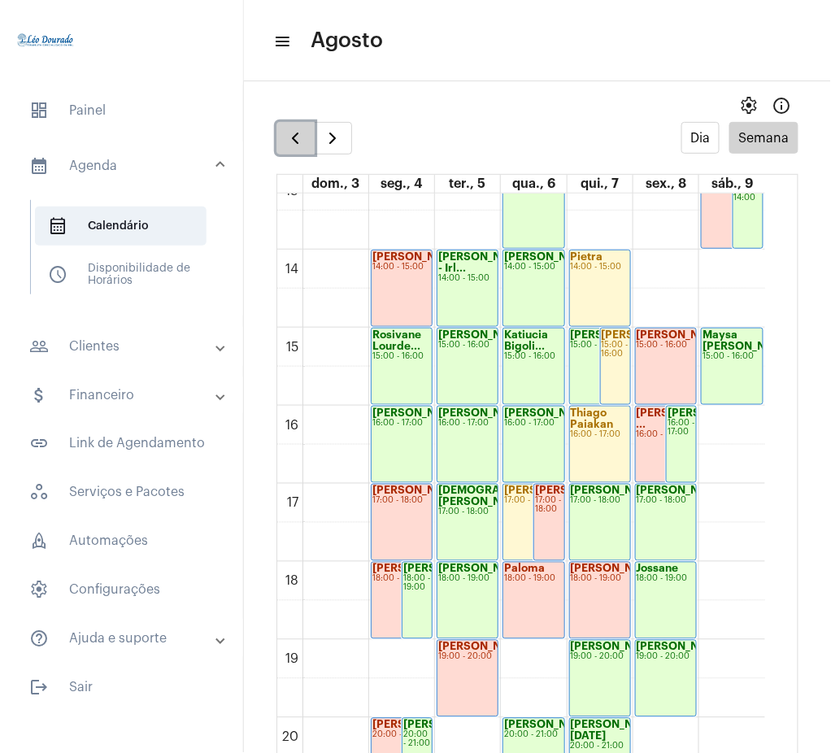
click at [289, 124] on button "button" at bounding box center [296, 138] width 38 height 33
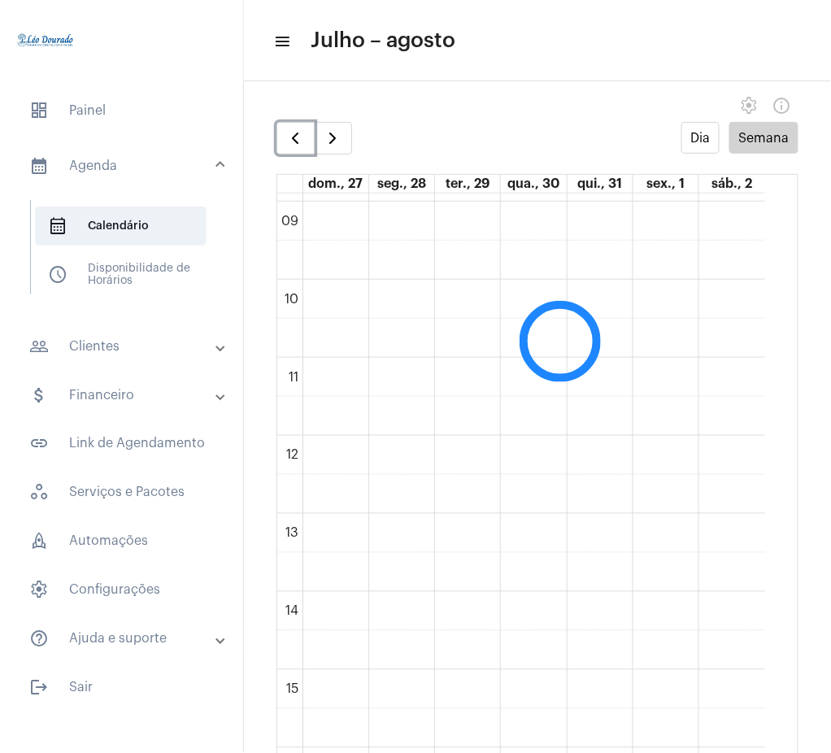
scroll to position [709, 0]
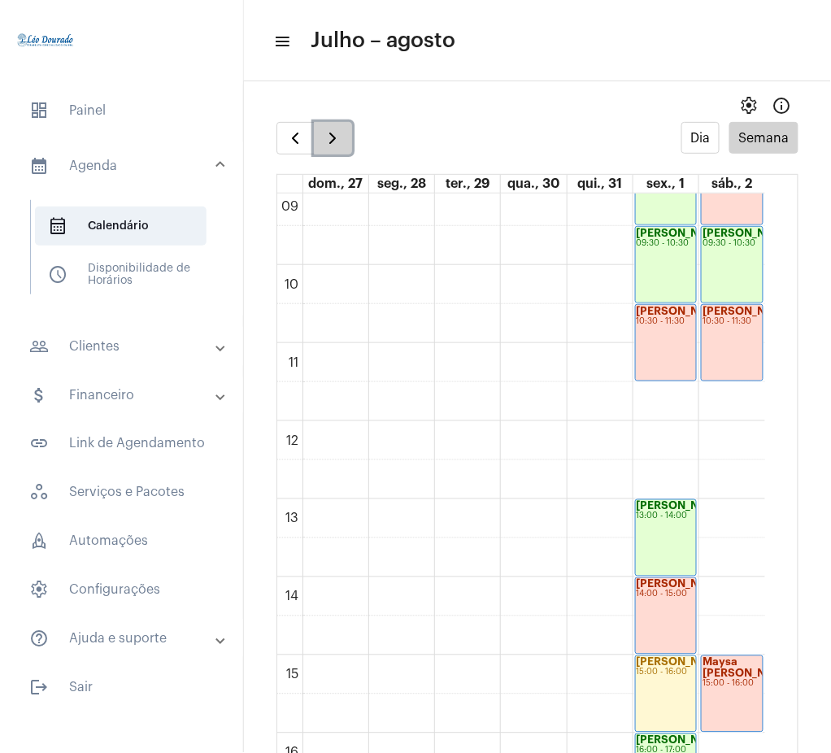
click at [329, 136] on span "button" at bounding box center [333, 139] width 20 height 20
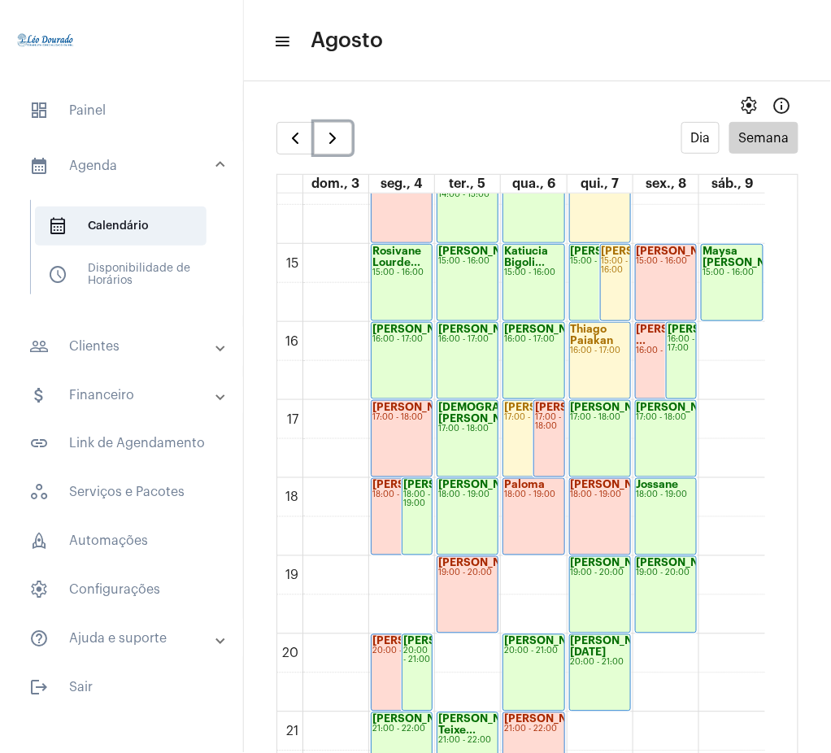
scroll to position [1112, 0]
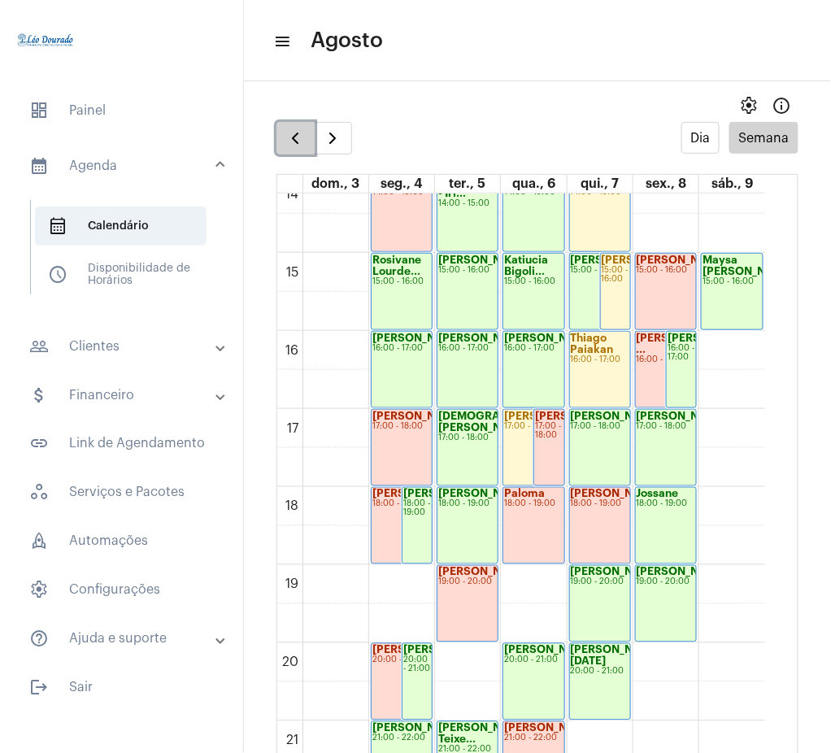
click at [284, 135] on button "button" at bounding box center [296, 138] width 38 height 33
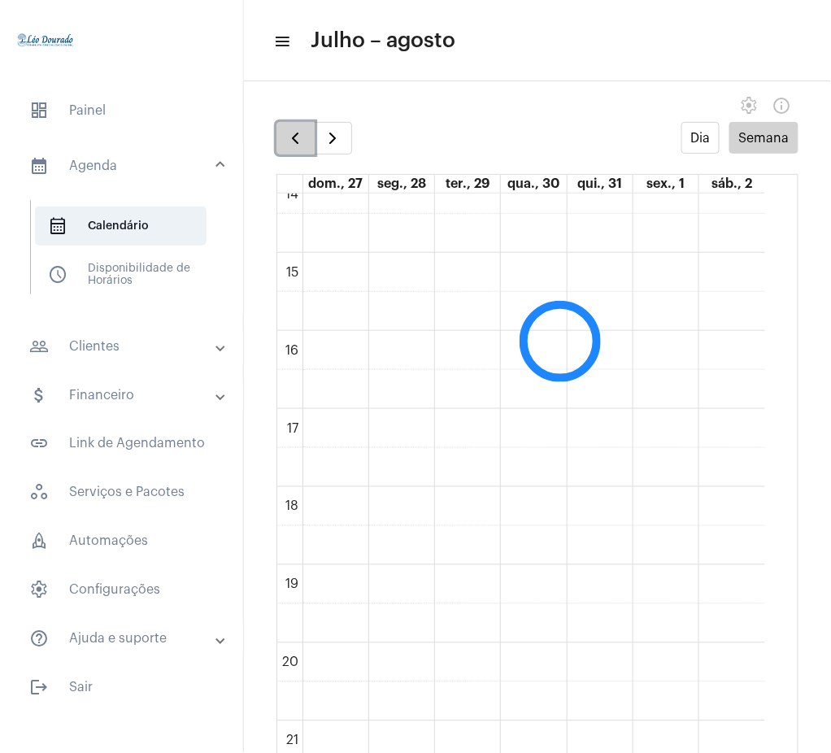
scroll to position [470, 0]
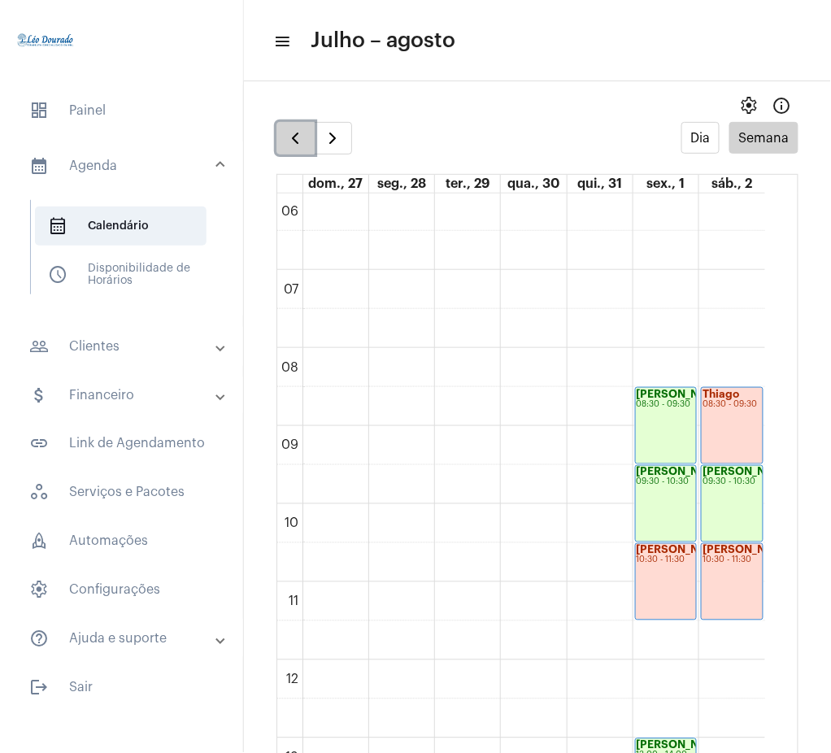
click at [294, 138] on span "button" at bounding box center [296, 139] width 20 height 20
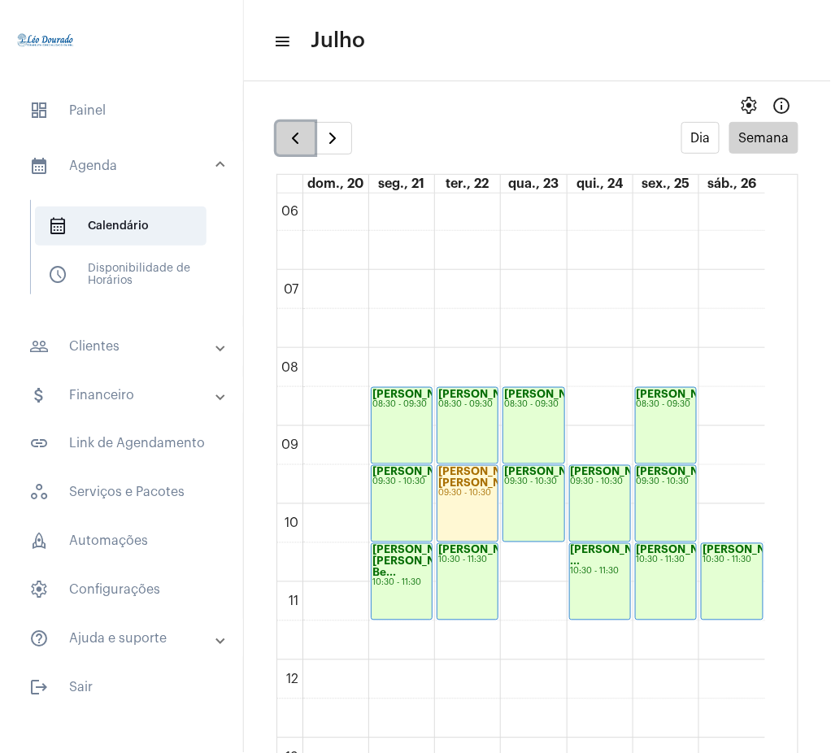
click at [294, 138] on span "button" at bounding box center [296, 139] width 20 height 20
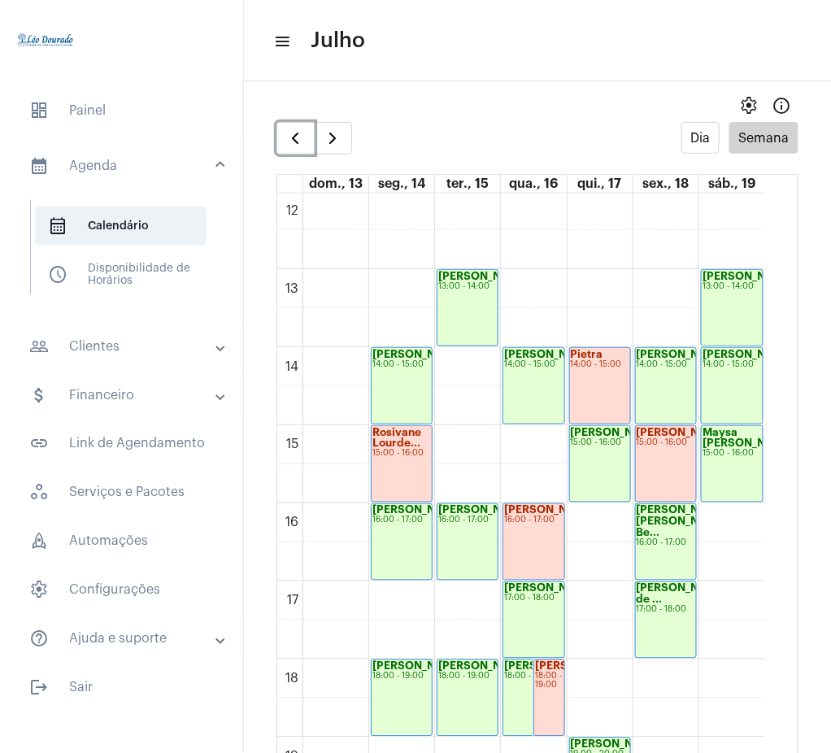
scroll to position [957, 0]
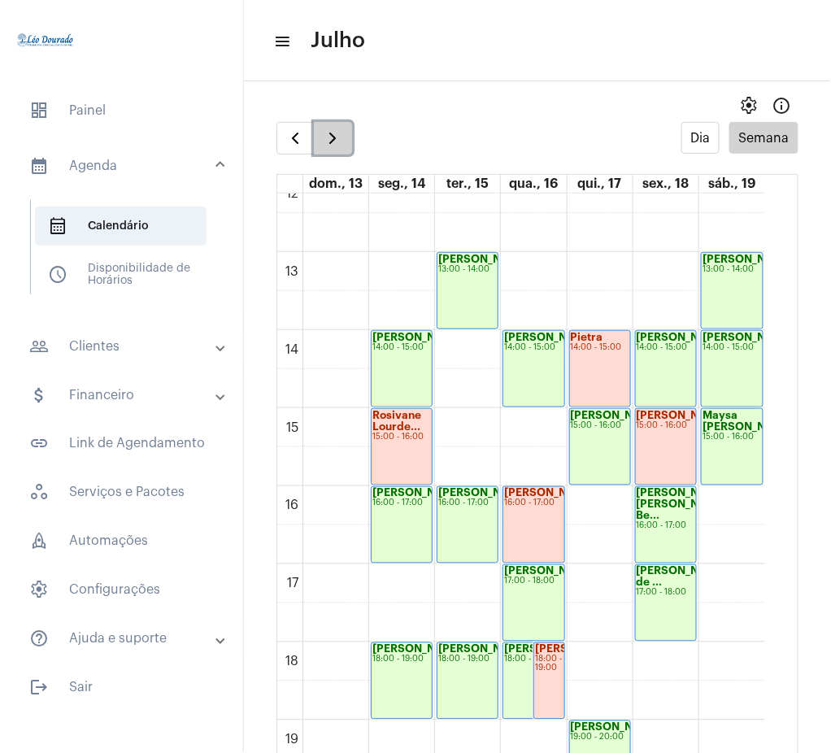
click at [330, 135] on span "button" at bounding box center [333, 139] width 20 height 20
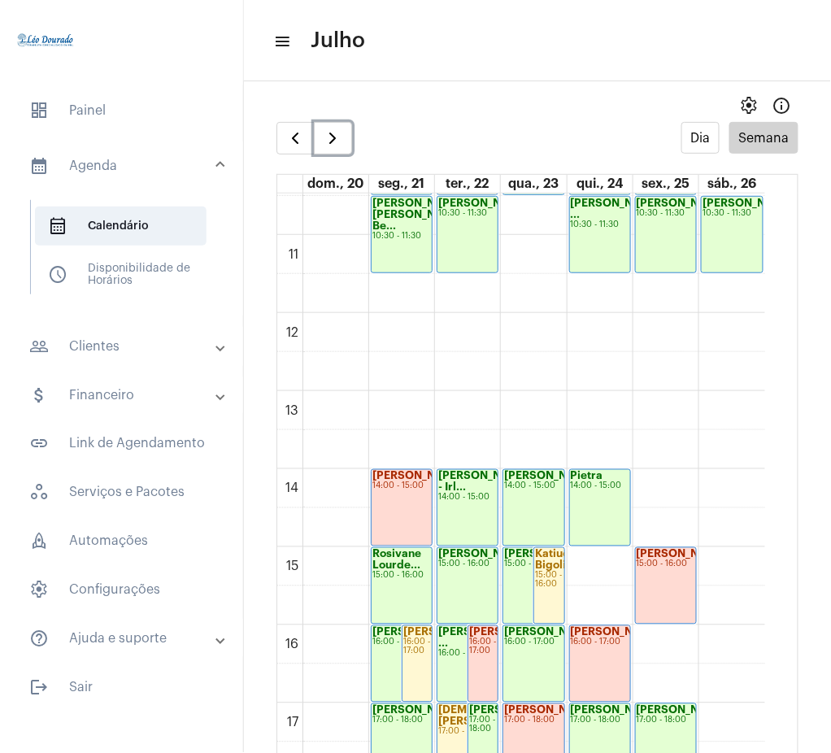
scroll to position [821, 0]
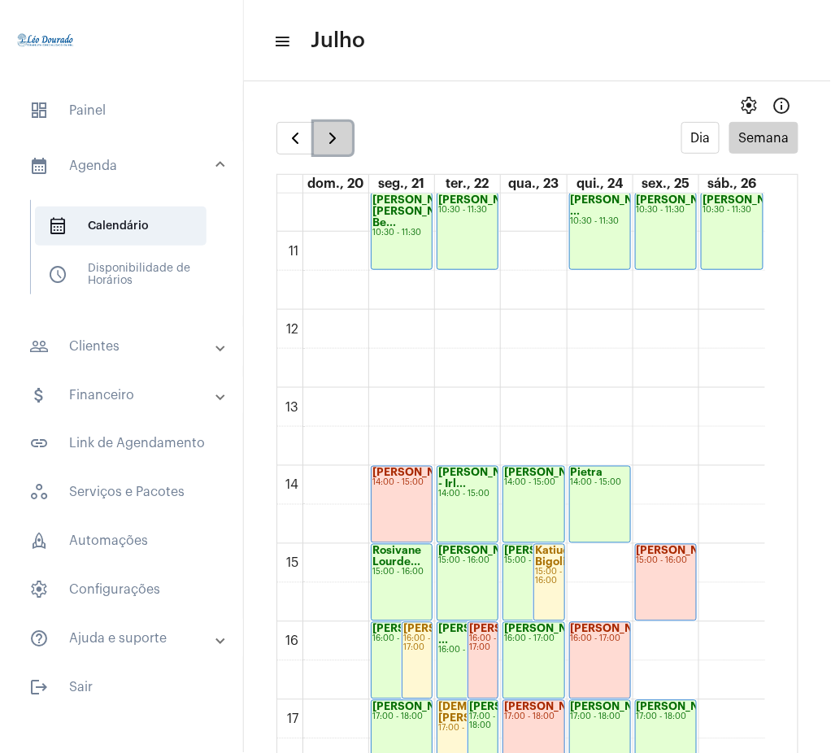
click at [322, 152] on button "button" at bounding box center [333, 138] width 38 height 33
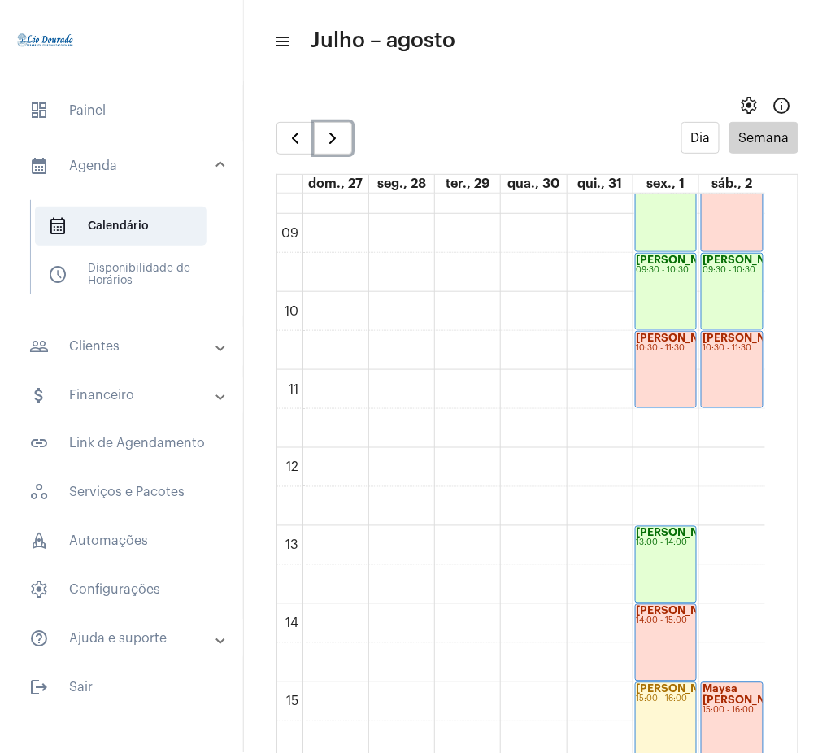
scroll to position [688, 0]
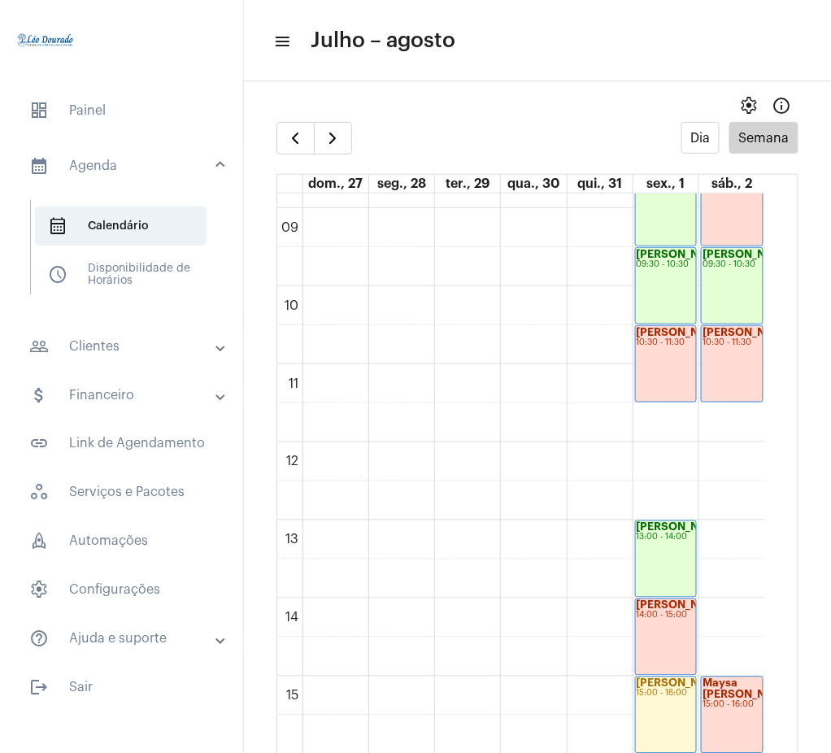
click at [130, 323] on mat-accordion "calendar_month_outlined Agenda calendar_month_outlined Calendário schedule Disp…" at bounding box center [121, 399] width 243 height 519
click at [148, 345] on mat-panel-title "people_outline Clientes" at bounding box center [123, 347] width 188 height 20
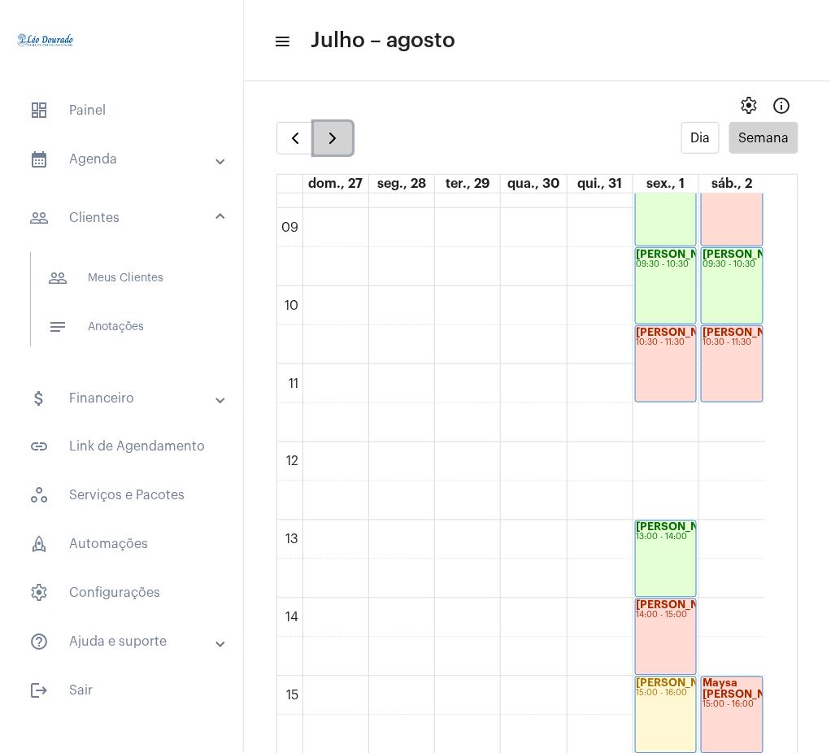
click at [349, 129] on button "button" at bounding box center [333, 138] width 38 height 33
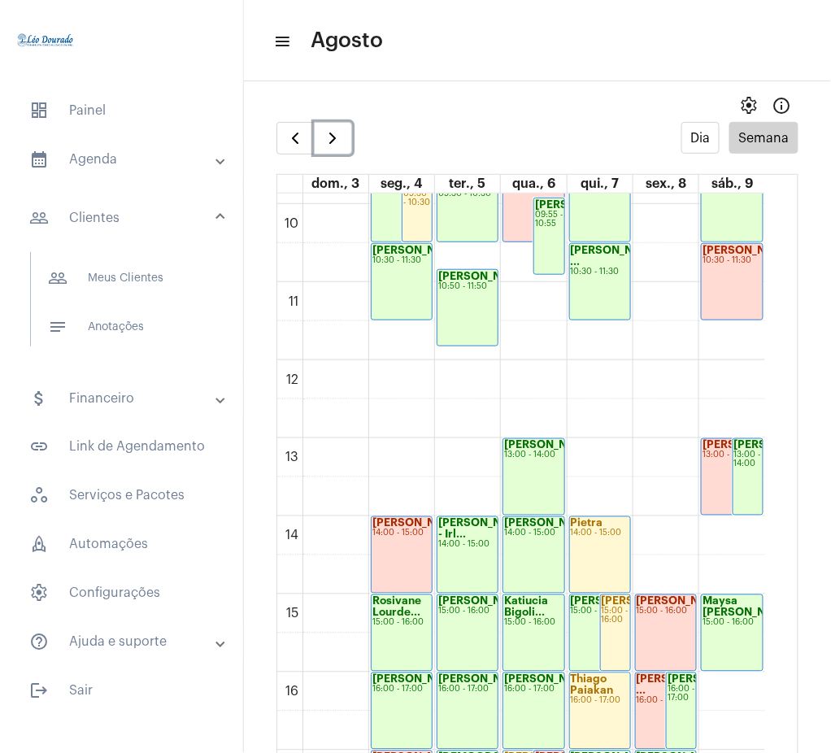
scroll to position [749, 0]
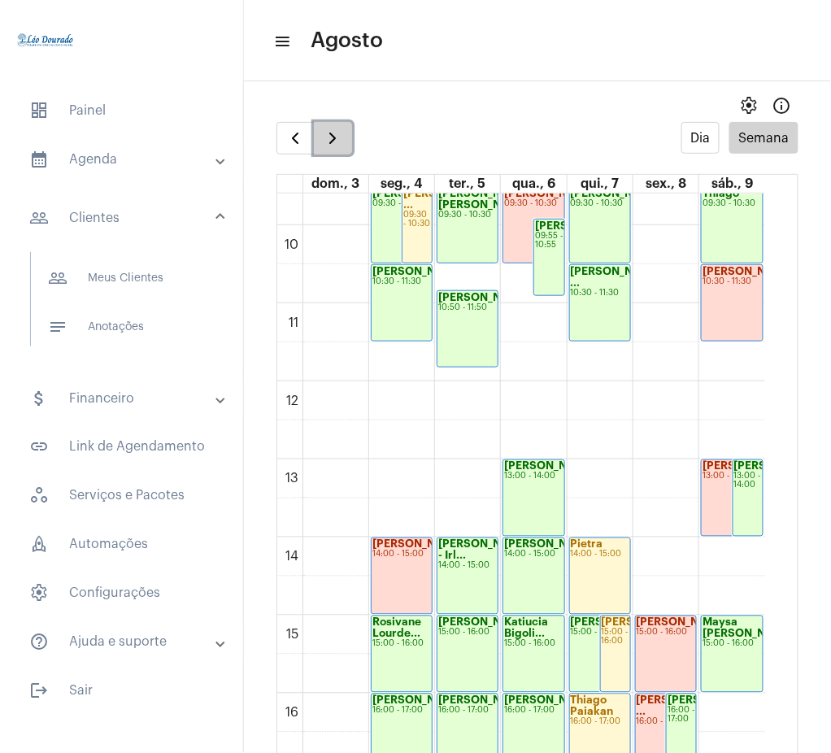
click at [337, 136] on span "button" at bounding box center [333, 139] width 20 height 20
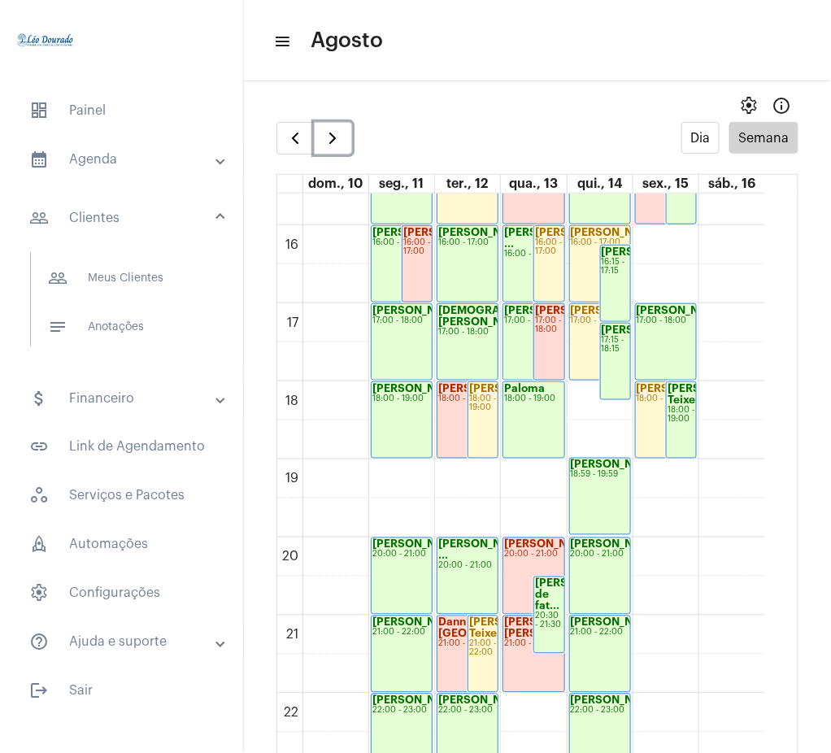
scroll to position [1281, 0]
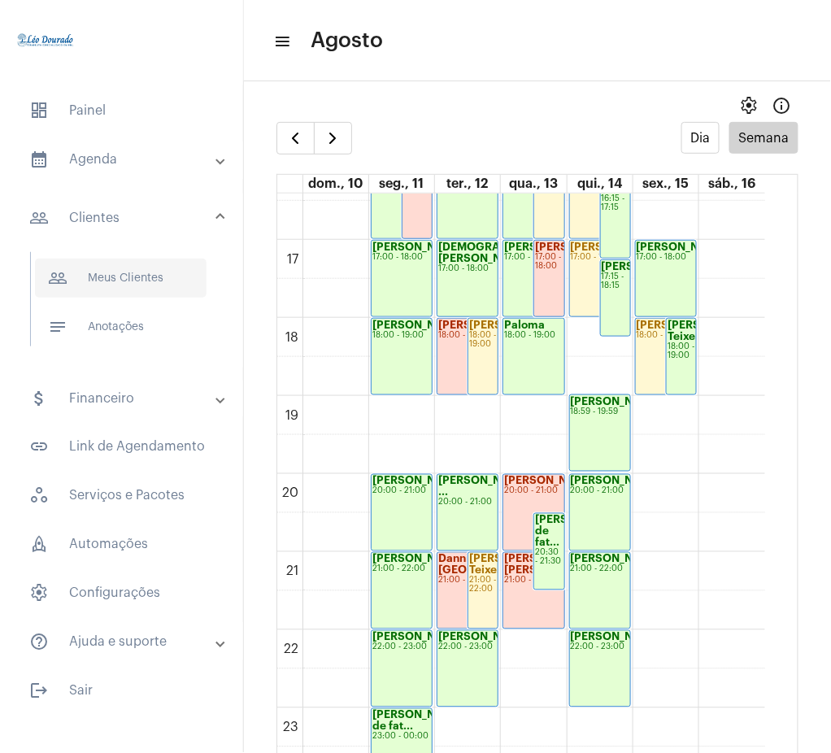
click at [80, 282] on span "people_outline Meus Clientes" at bounding box center [121, 278] width 172 height 39
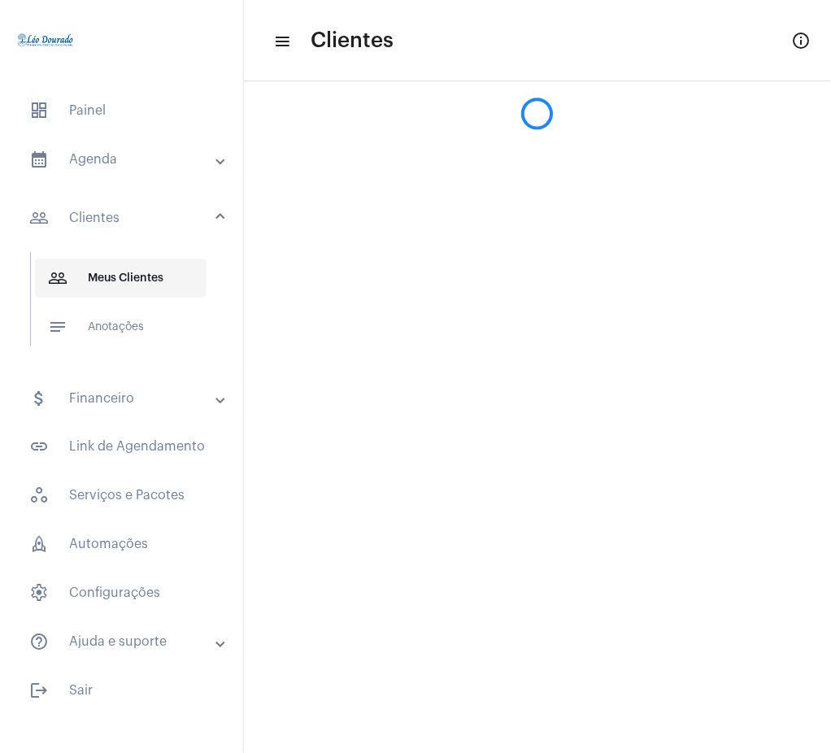
click at [141, 280] on span "people_outline Meus Clientes" at bounding box center [121, 278] width 172 height 39
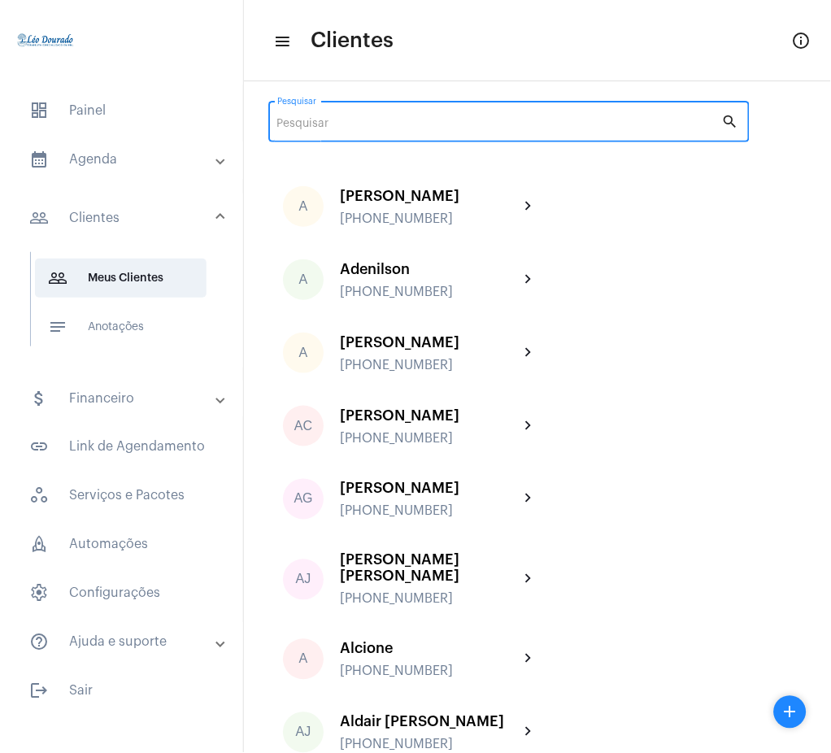
click at [430, 126] on input "Pesquisar" at bounding box center [499, 124] width 445 height 13
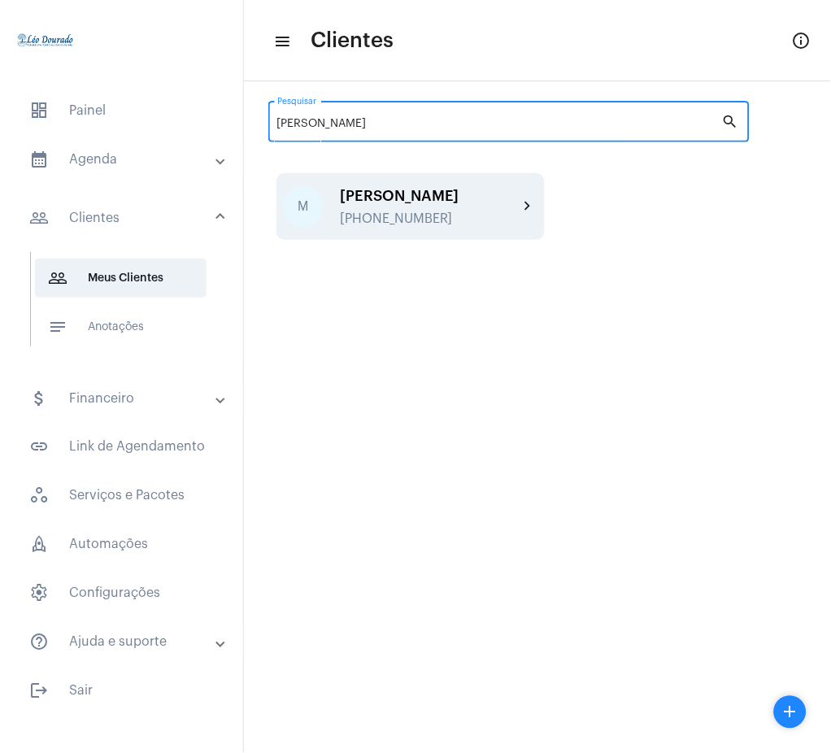
type input "maíra"
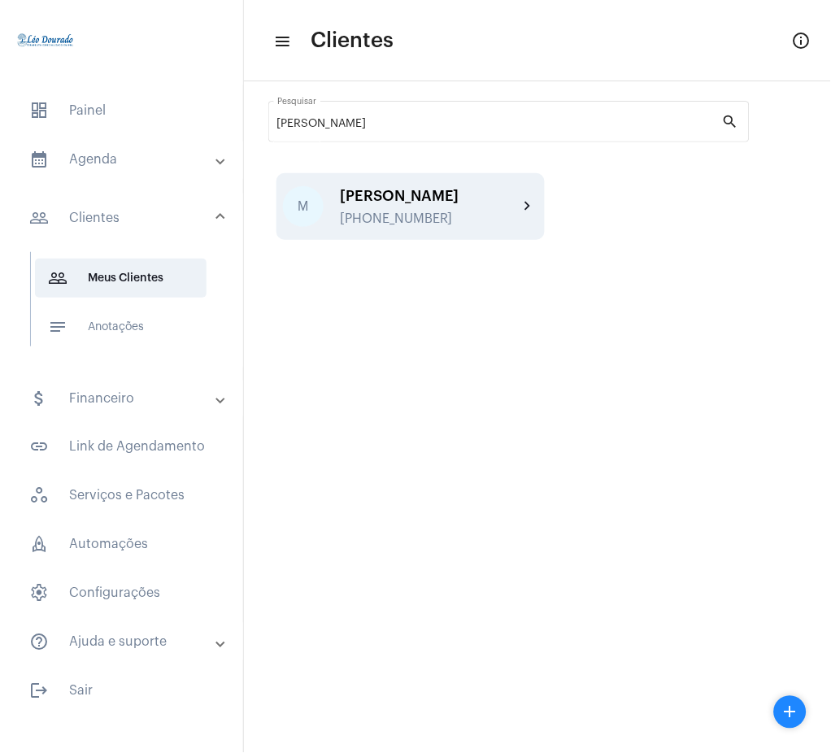
click at [512, 199] on div "Maíra" at bounding box center [429, 196] width 179 height 16
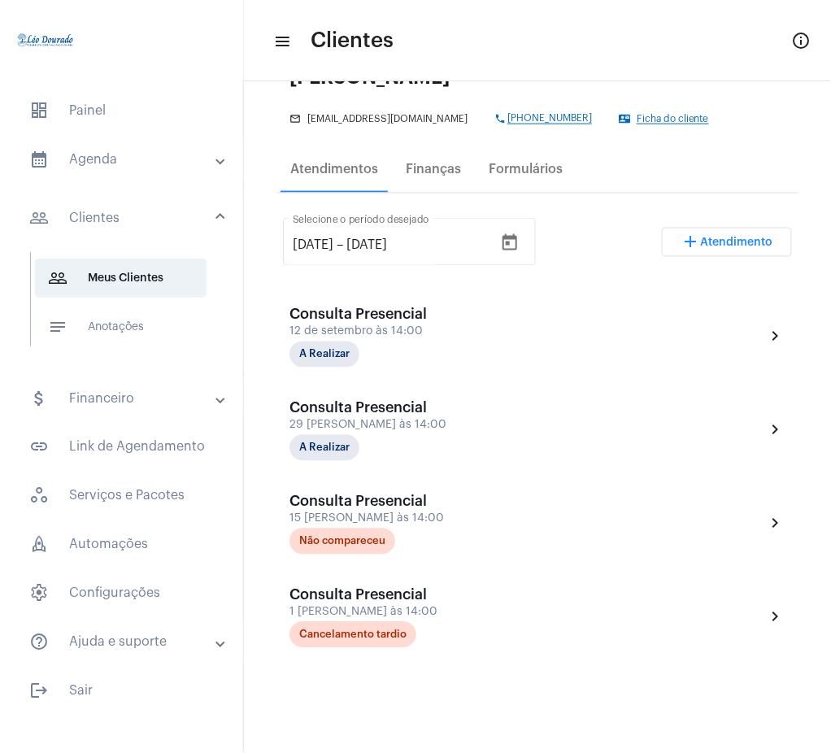
scroll to position [215, 0]
click at [318, 246] on input "[DATE]" at bounding box center [313, 246] width 41 height 15
type input "[DATE]"
click at [608, 253] on div "[DATE] [DATE] – [DATE] Selecione o período desejado add Atendimento" at bounding box center [537, 249] width 509 height 76
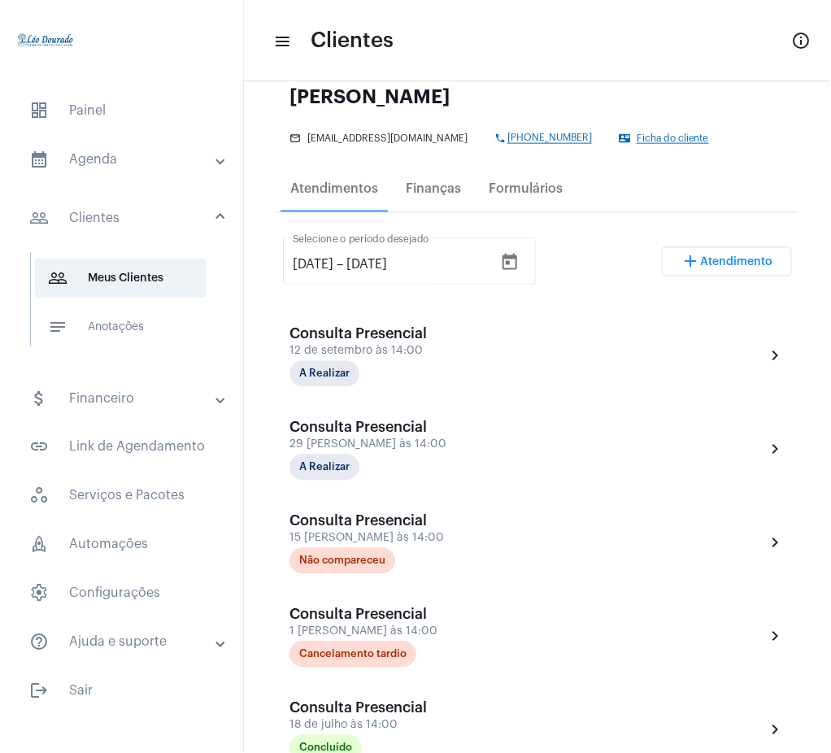
scroll to position [0, 0]
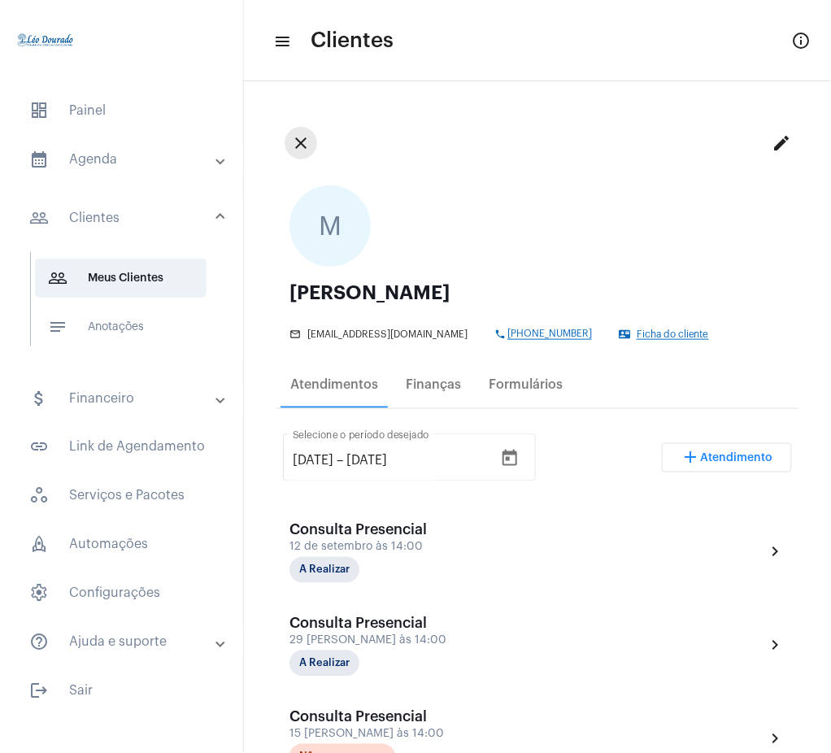
click at [297, 137] on mat-icon "close" at bounding box center [301, 143] width 20 height 20
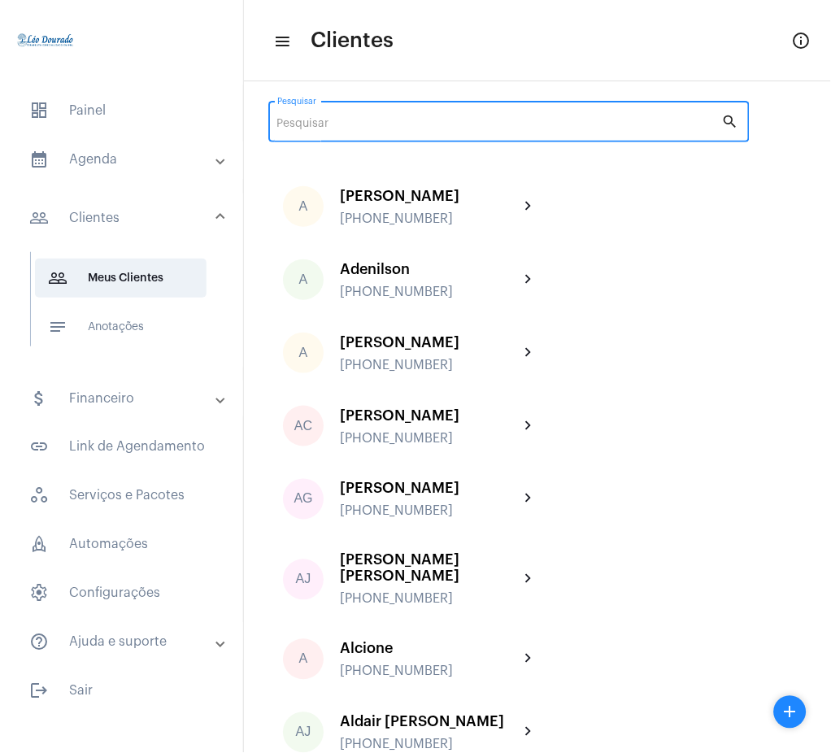
click at [368, 129] on input "Pesquisar" at bounding box center [499, 124] width 445 height 13
click at [374, 127] on input "Pesquisar" at bounding box center [499, 124] width 445 height 13
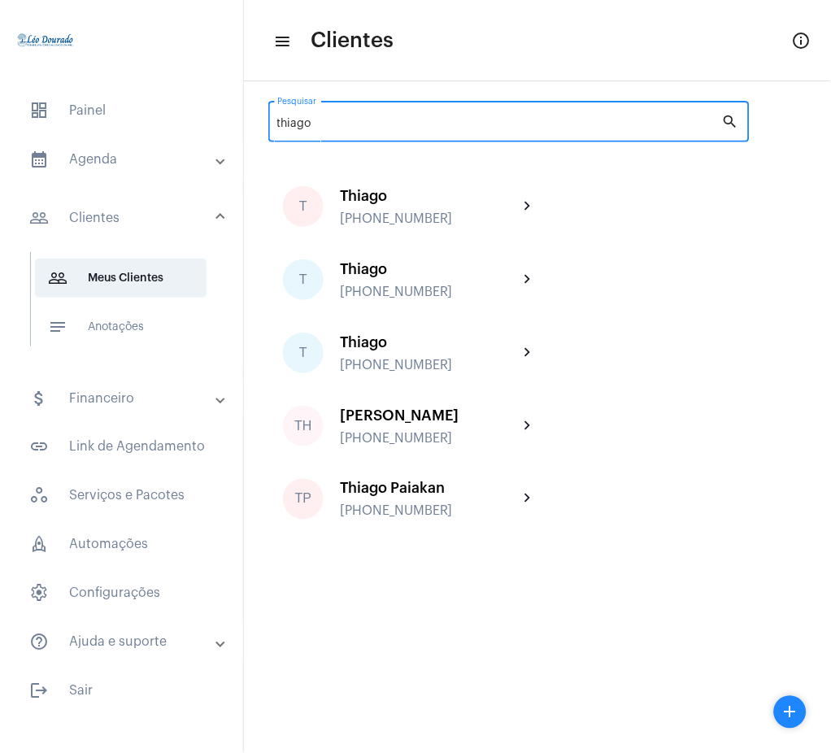
click at [372, 129] on input "thiago" at bounding box center [499, 124] width 445 height 13
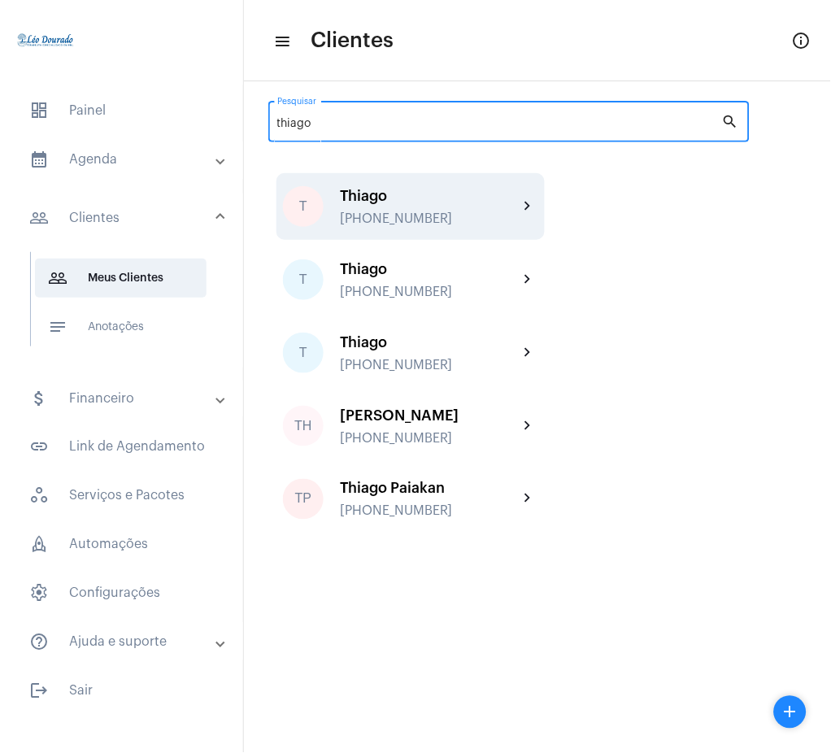
type input "thiago"
click at [462, 209] on div "Thiago +5531991821336" at bounding box center [429, 207] width 179 height 38
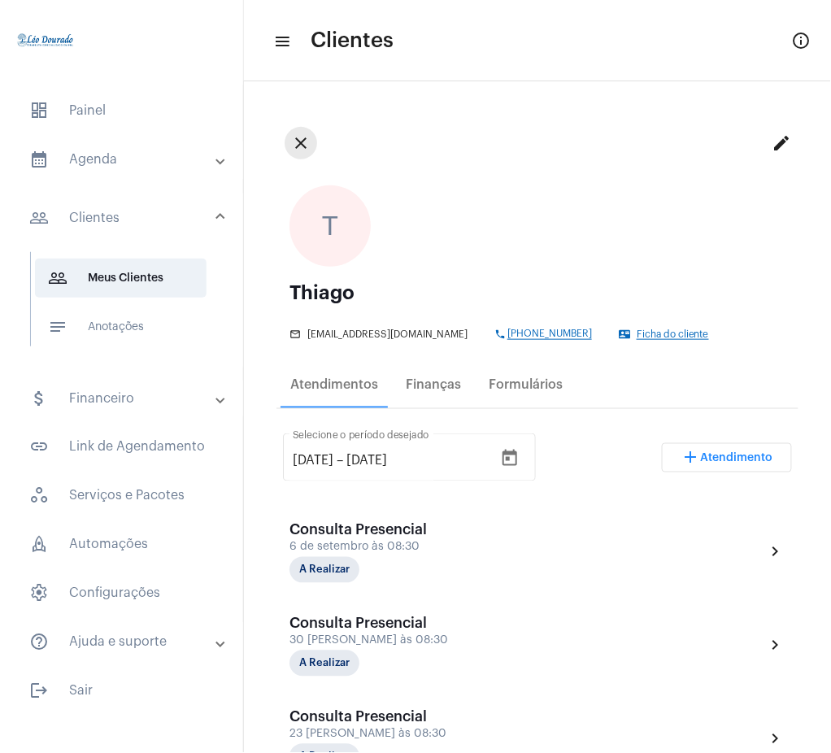
click at [296, 143] on mat-icon "close" at bounding box center [301, 143] width 20 height 20
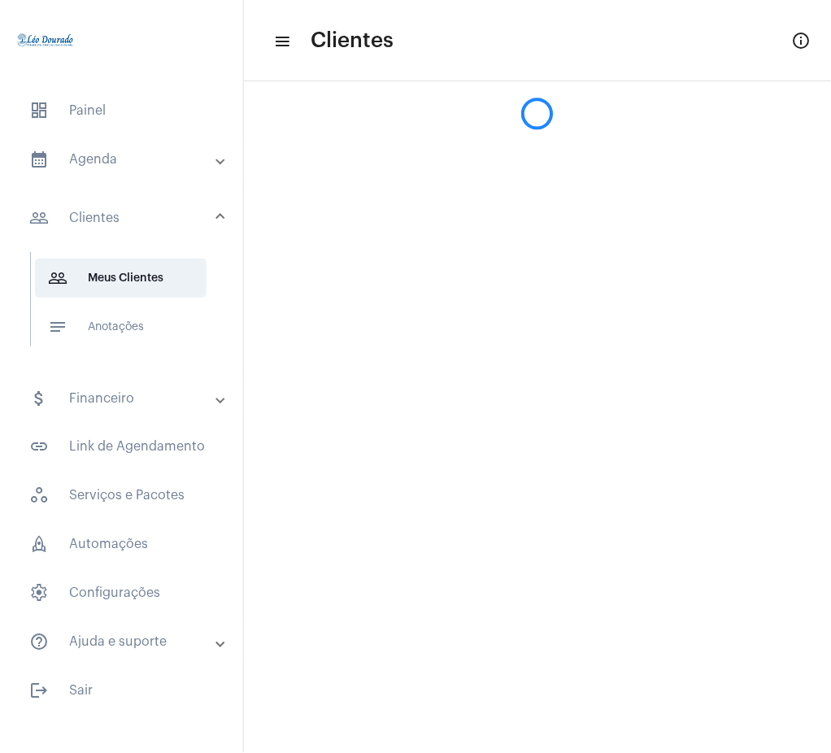
click at [522, 135] on mat-sidenav-content "menu Clientes info_outlined" at bounding box center [537, 376] width 587 height 753
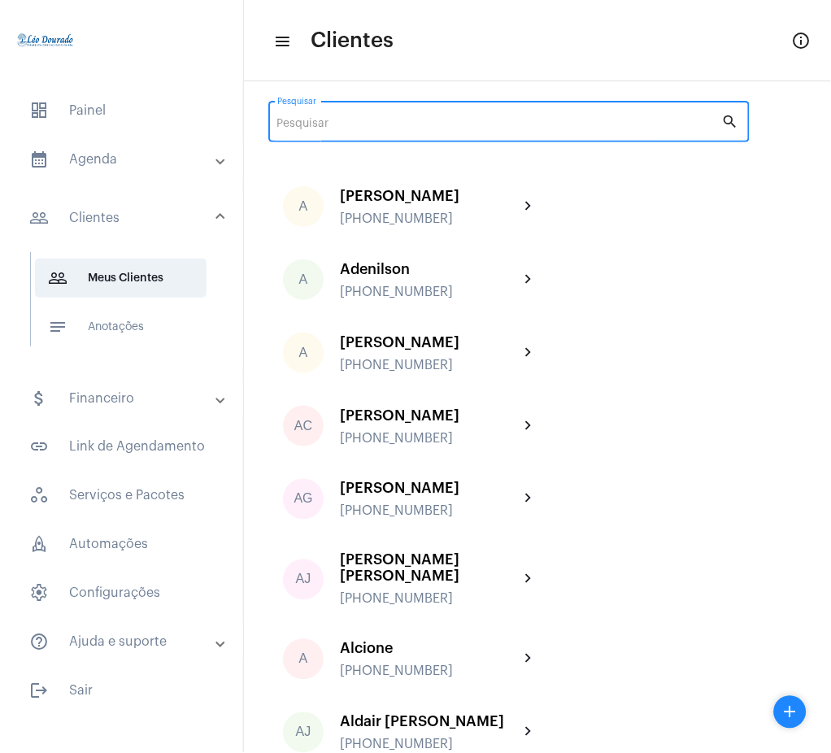
click at [524, 130] on input "Pesquisar" at bounding box center [499, 124] width 445 height 13
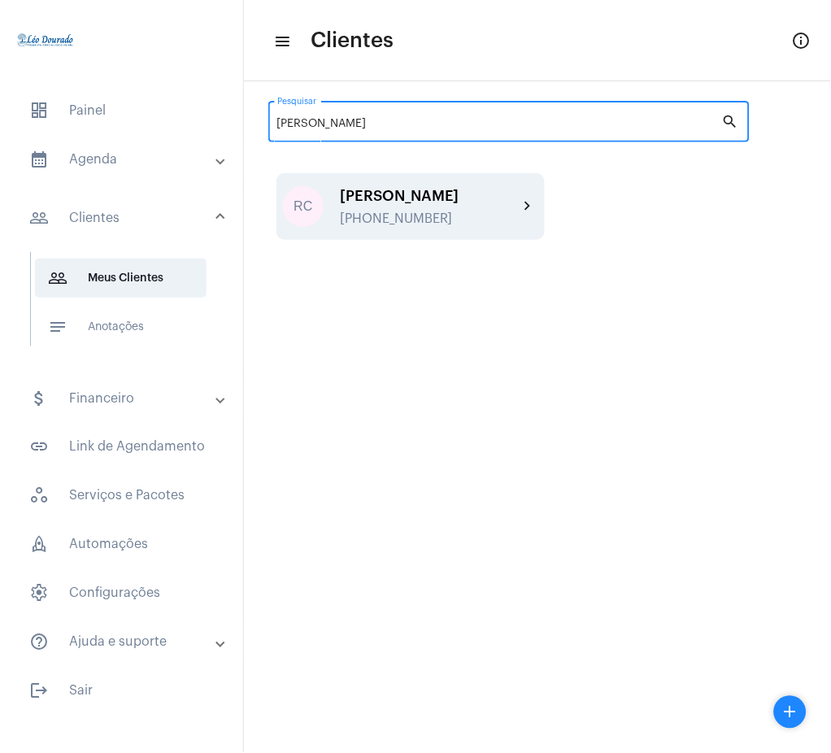
type input "ronaldo"
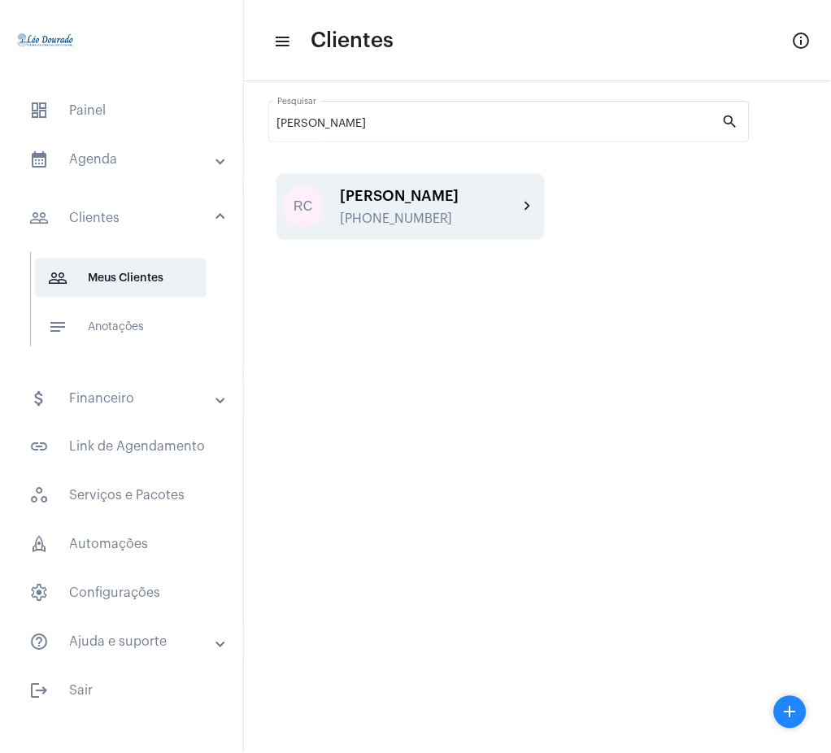
click at [525, 211] on mat-icon "chevron_right" at bounding box center [529, 207] width 20 height 20
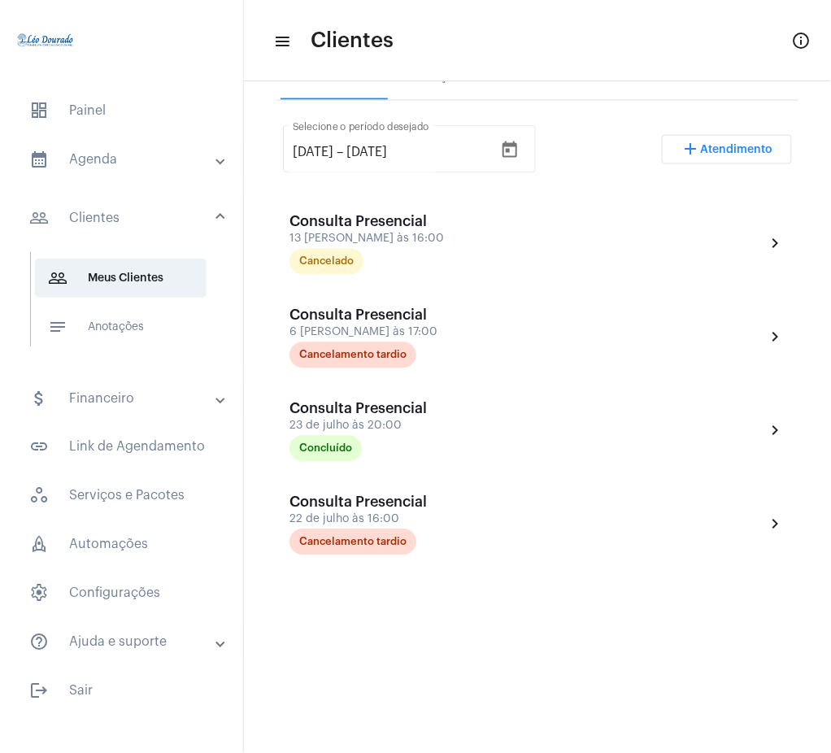
scroll to position [306, 0]
